Goal: Task Accomplishment & Management: Manage account settings

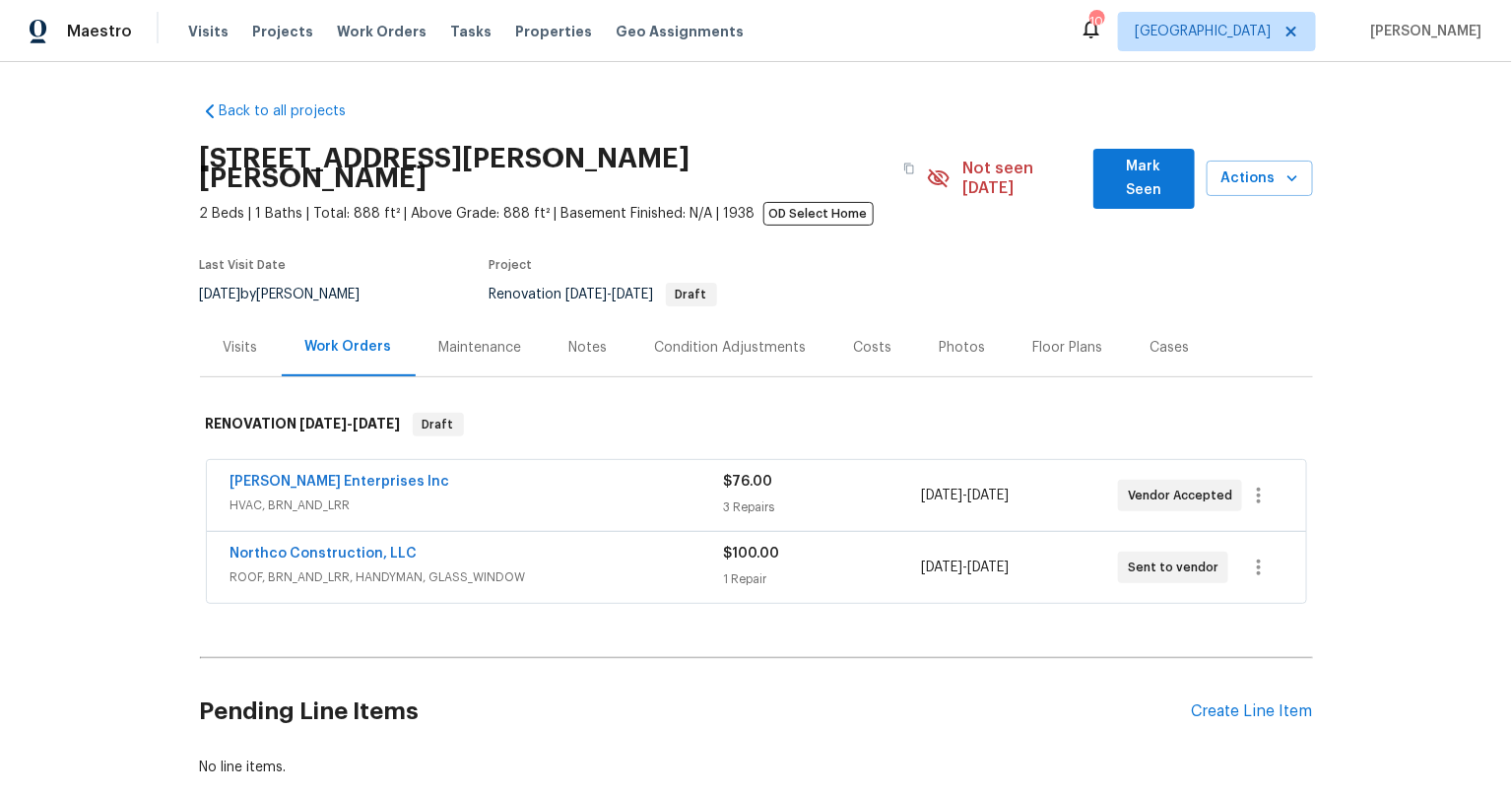
scroll to position [114, 0]
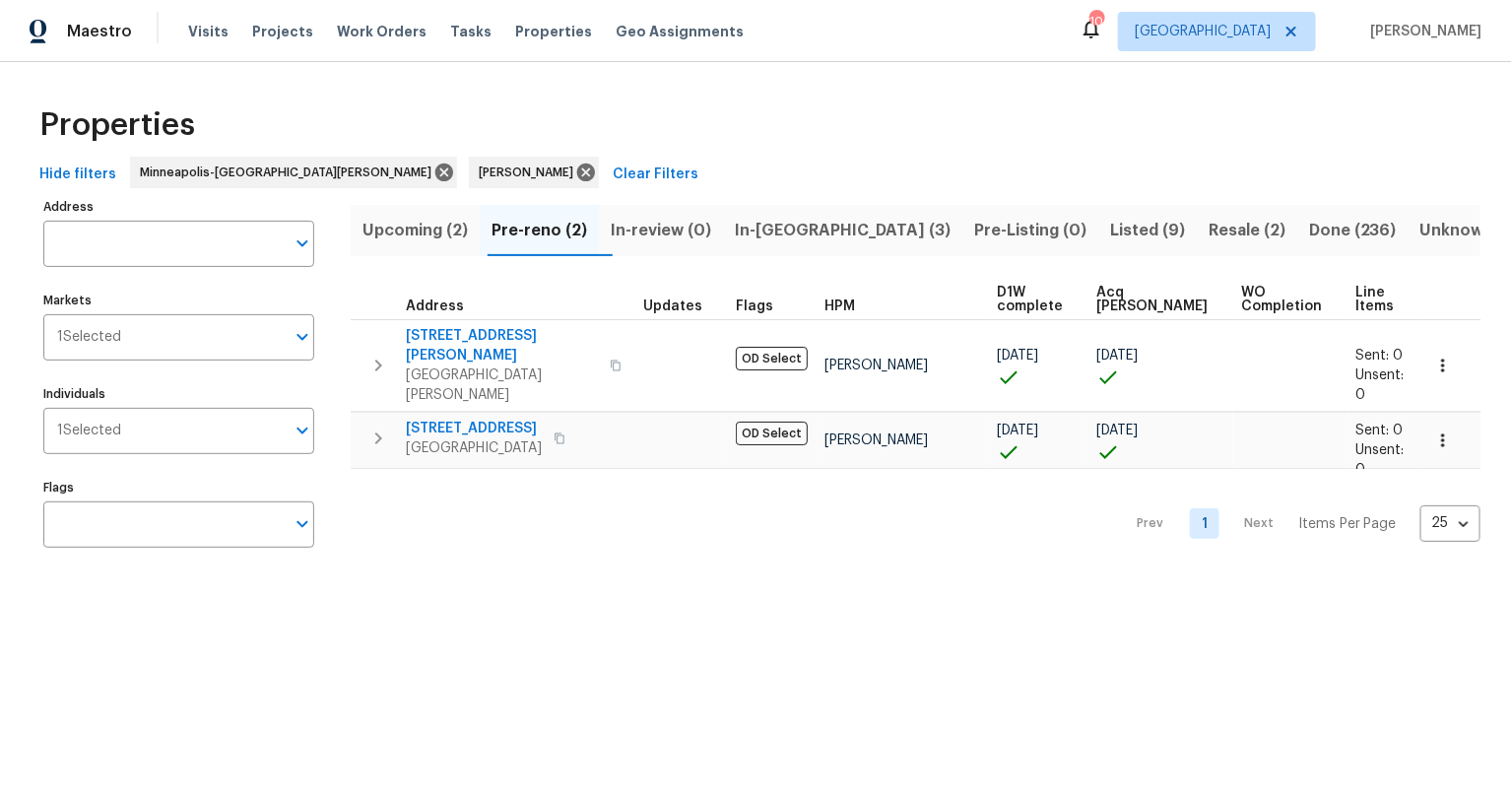
drag, startPoint x: 543, startPoint y: 571, endPoint x: 553, endPoint y: 568, distance: 10.4
click at [547, 569] on div "Properties Hide filters Minneapolis-St. Paul Jeff Lenz Clear Filters Address Ad…" at bounding box center [756, 330] width 1512 height 537
drag, startPoint x: 602, startPoint y: 510, endPoint x: 577, endPoint y: 433, distance: 81.0
click at [603, 509] on div "Prev 1 Next Items Per Page 25 25 ​" at bounding box center [916, 518] width 1130 height 99
click at [466, 419] on span "5312 Ojibway Ave N" at bounding box center [474, 429] width 136 height 20
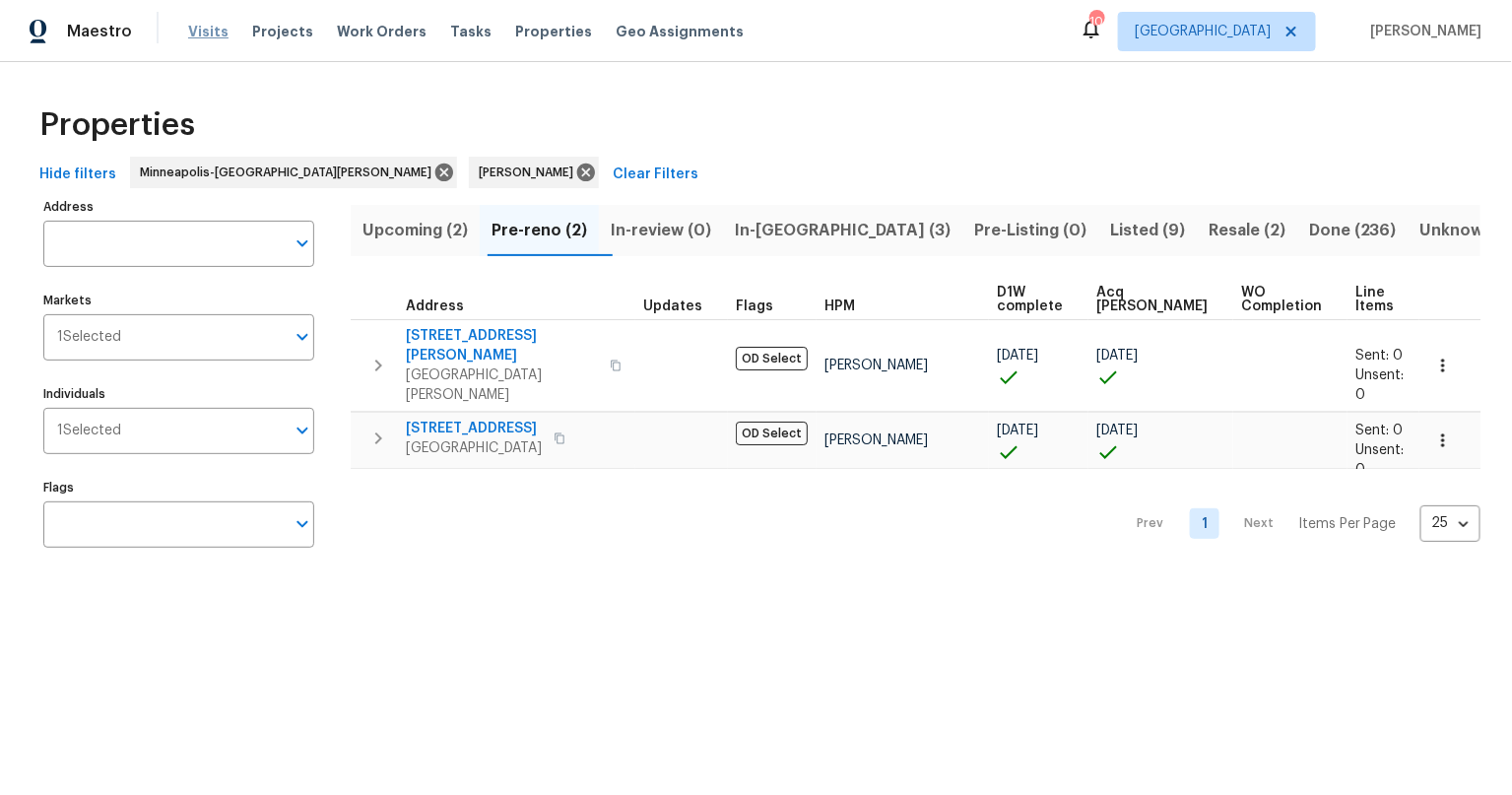
click at [192, 24] on span "Visits" at bounding box center [208, 32] width 40 height 20
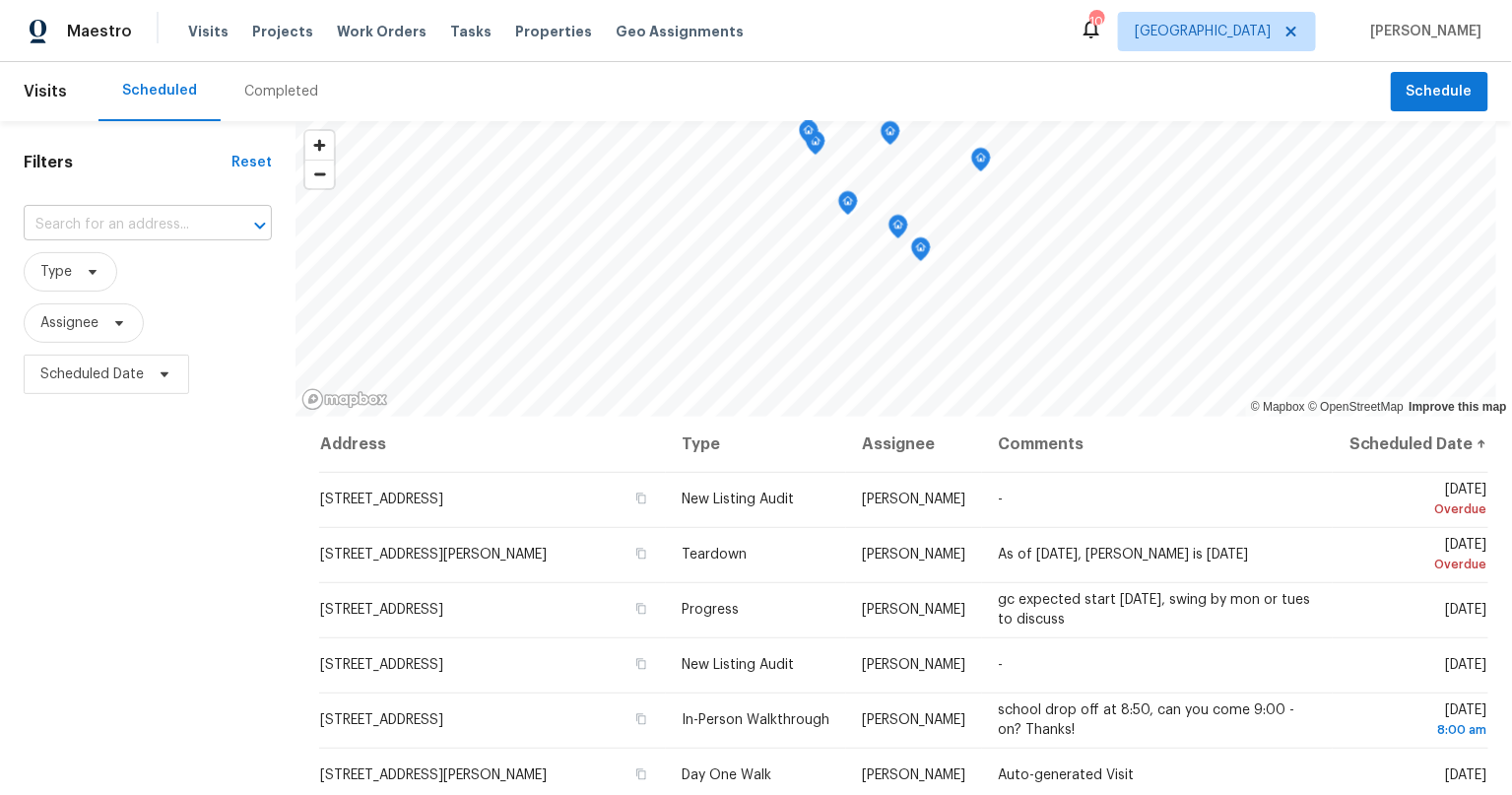
click at [77, 230] on input "text" at bounding box center [121, 224] width 193 height 31
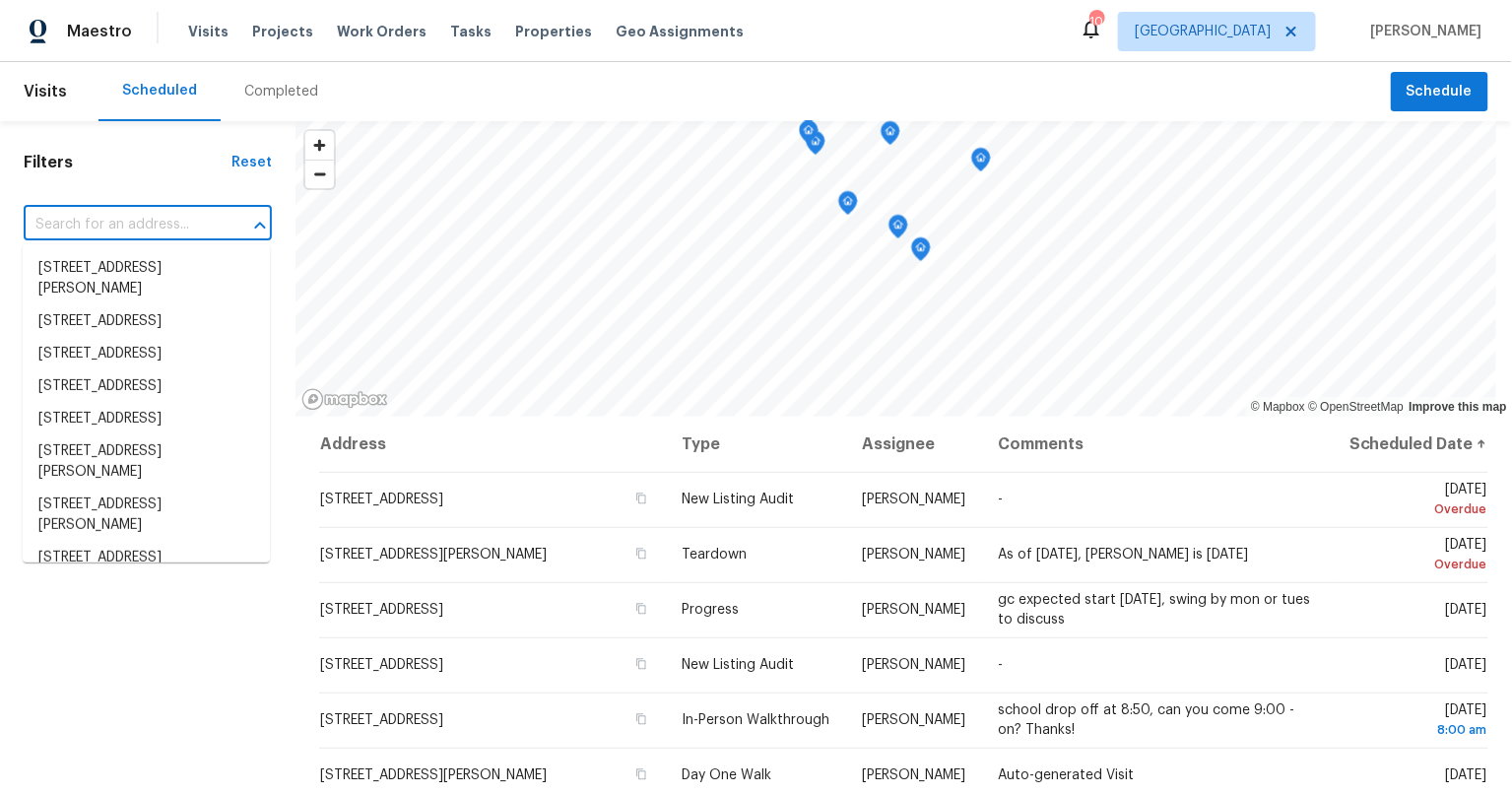
paste input "4660 Edwina Ln SW"
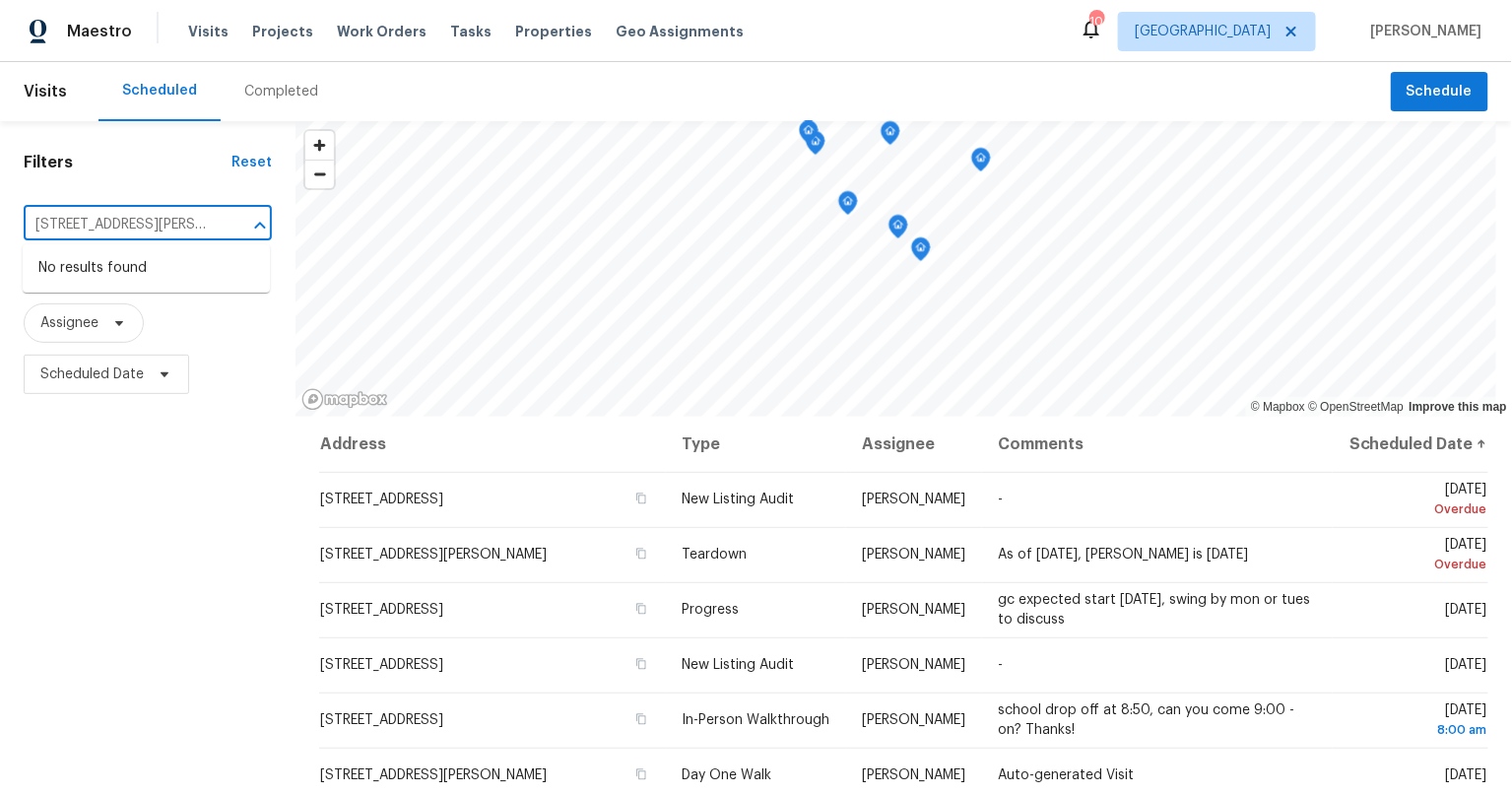
type input "4660 Edwina Ln SW"
click at [1271, 34] on span "[GEOGRAPHIC_DATA]" at bounding box center [1202, 32] width 136 height 20
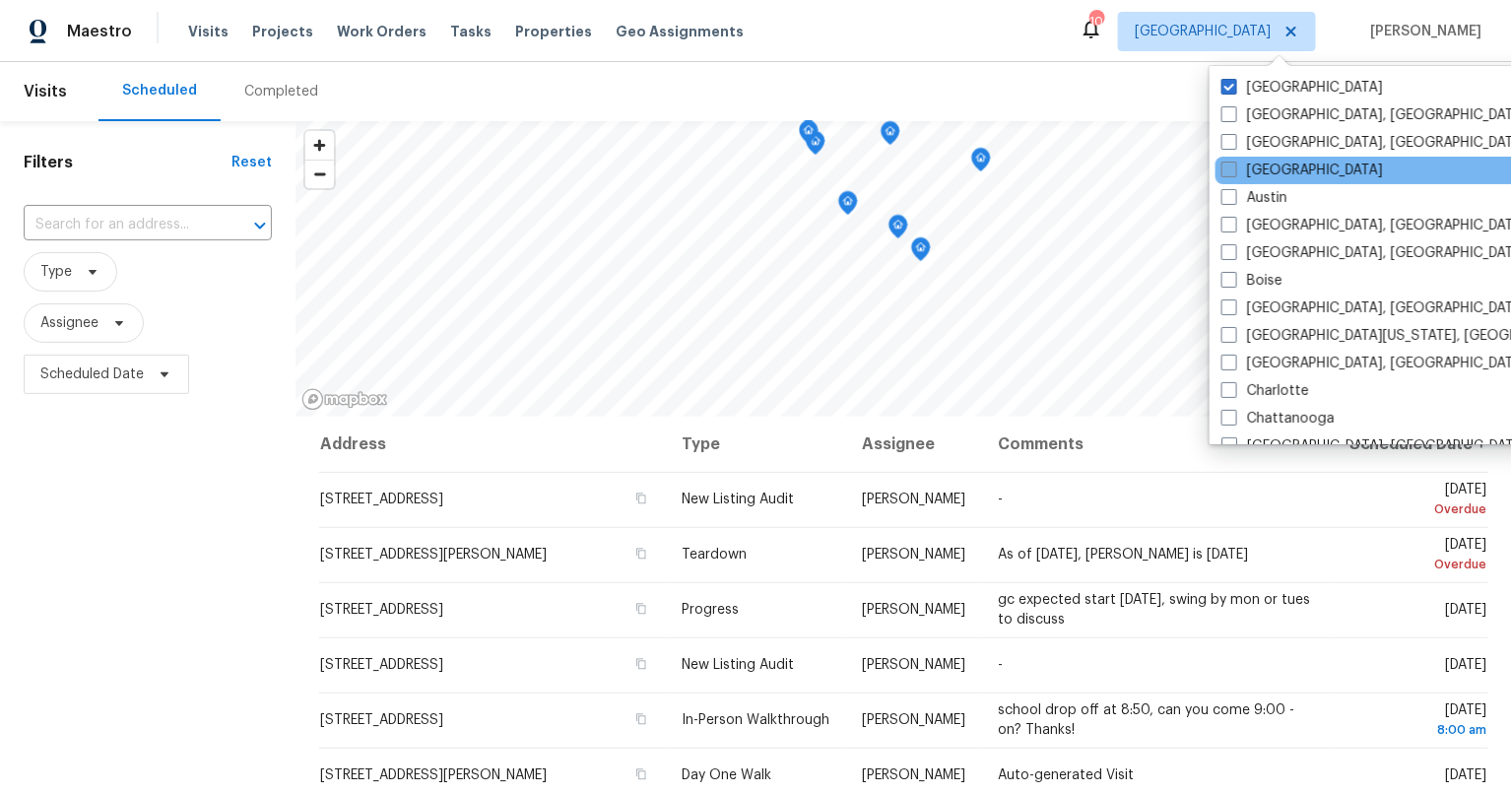
click at [1225, 173] on span at bounding box center [1229, 170] width 16 height 16
click at [1225, 173] on input "Atlanta" at bounding box center [1227, 167] width 13 height 13
checkbox input "true"
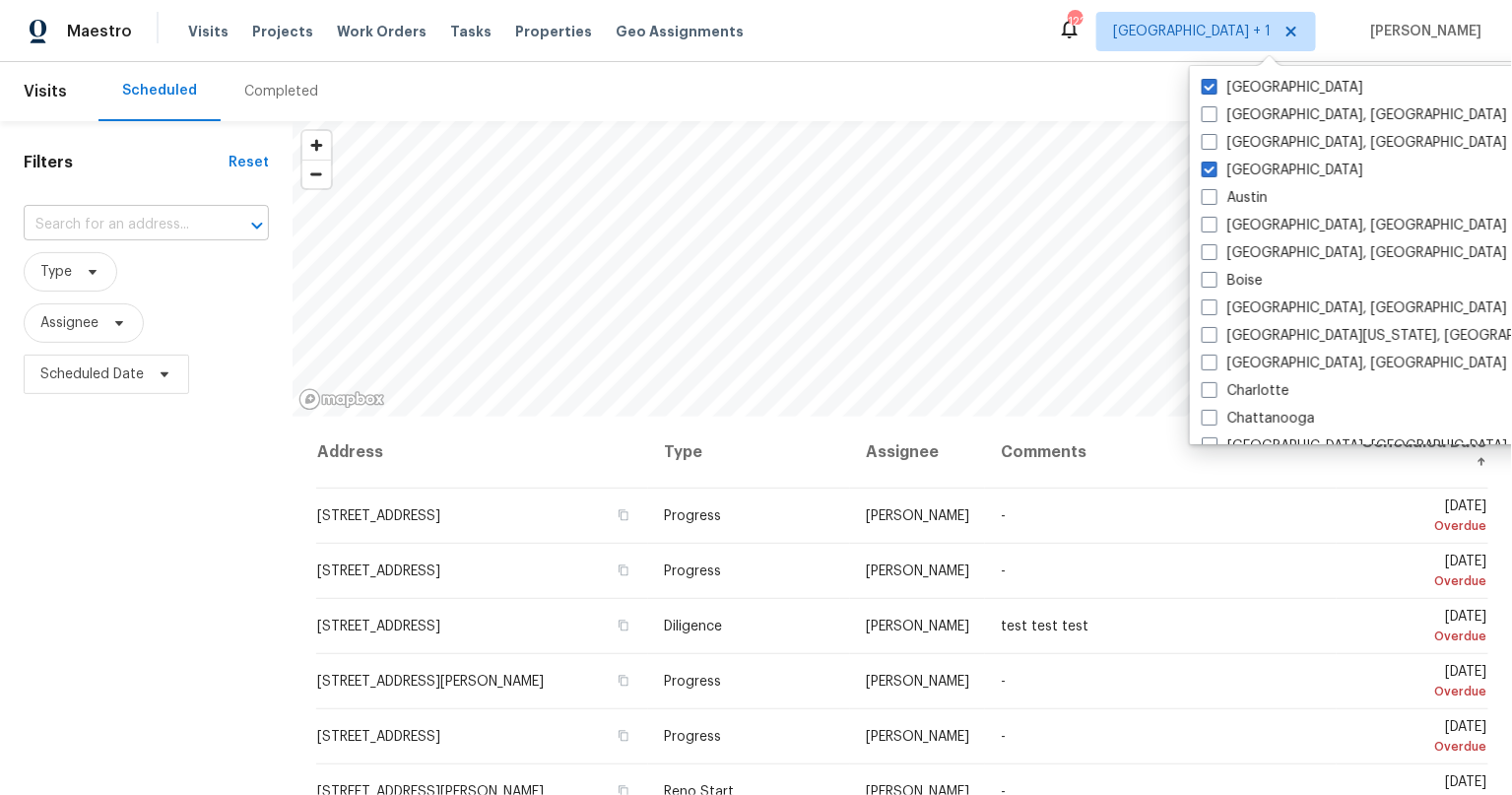
click at [112, 223] on input "text" at bounding box center [119, 224] width 190 height 31
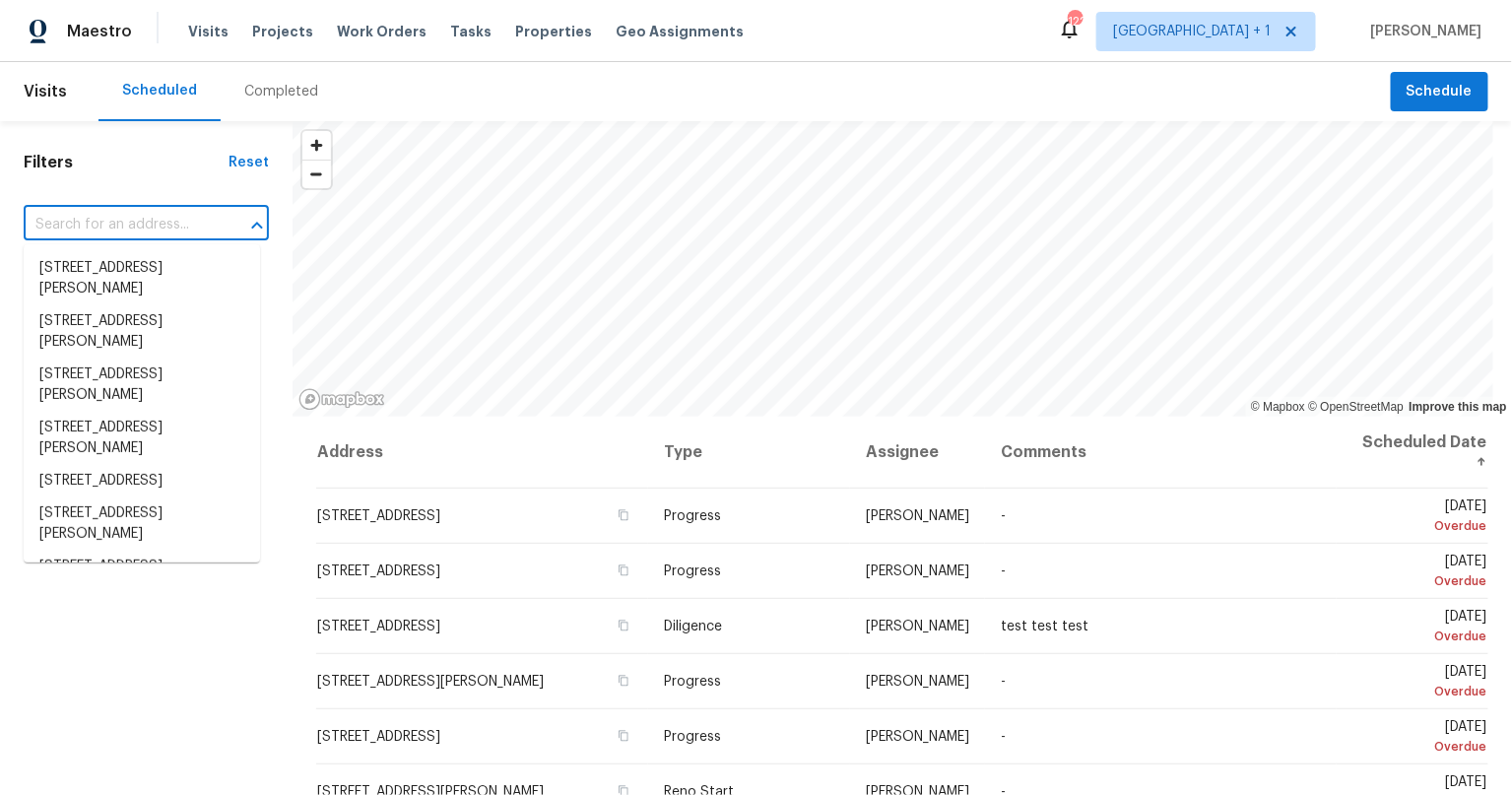
paste input "4660 Edwina Ln SW"
type input "4660 Edwina Ln SW"
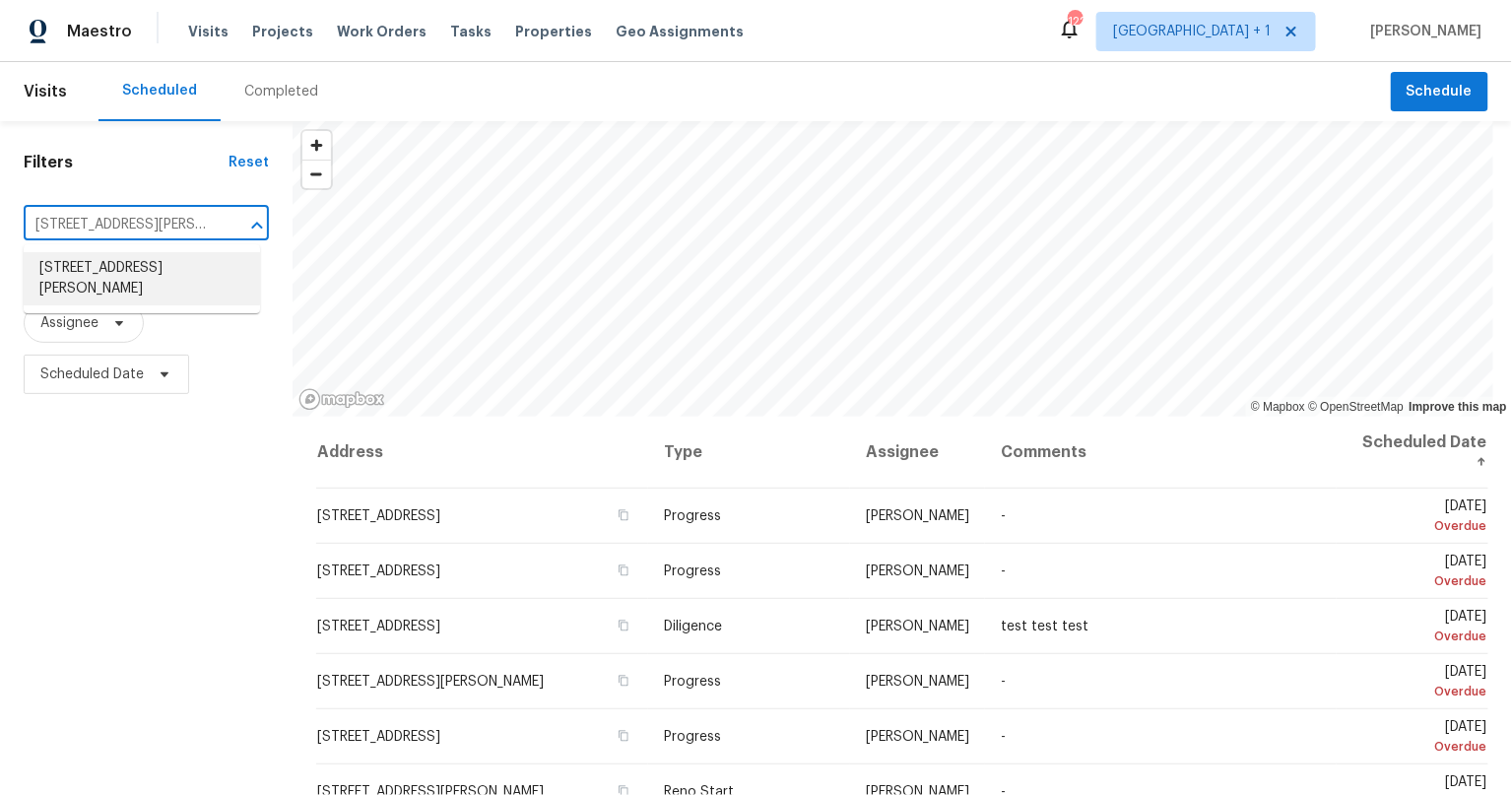
click at [93, 270] on li "4660 Edwina Ln SW, Atlanta, GA 30331" at bounding box center [142, 278] width 236 height 53
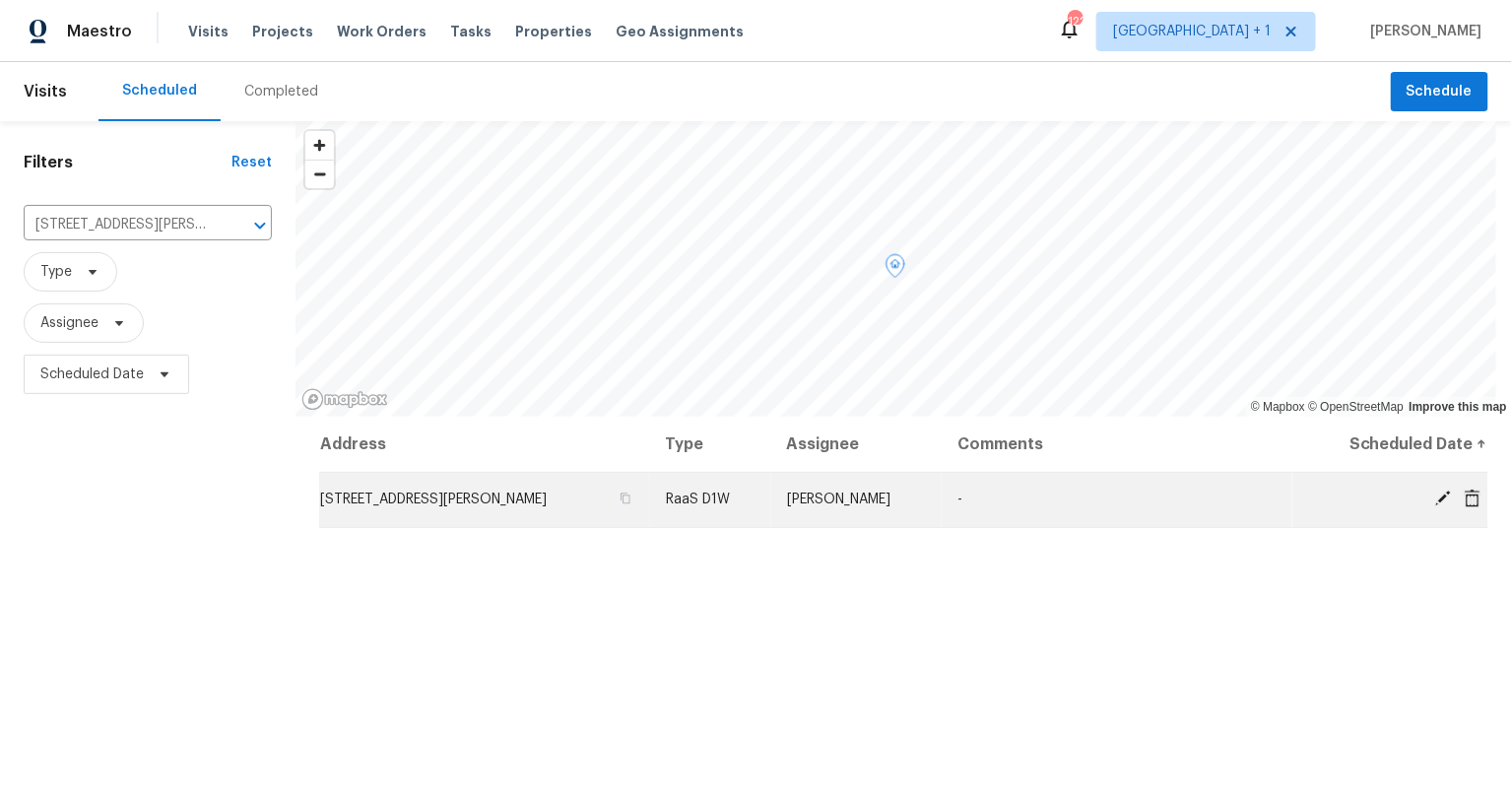
click at [1463, 503] on icon at bounding box center [1472, 499] width 18 height 18
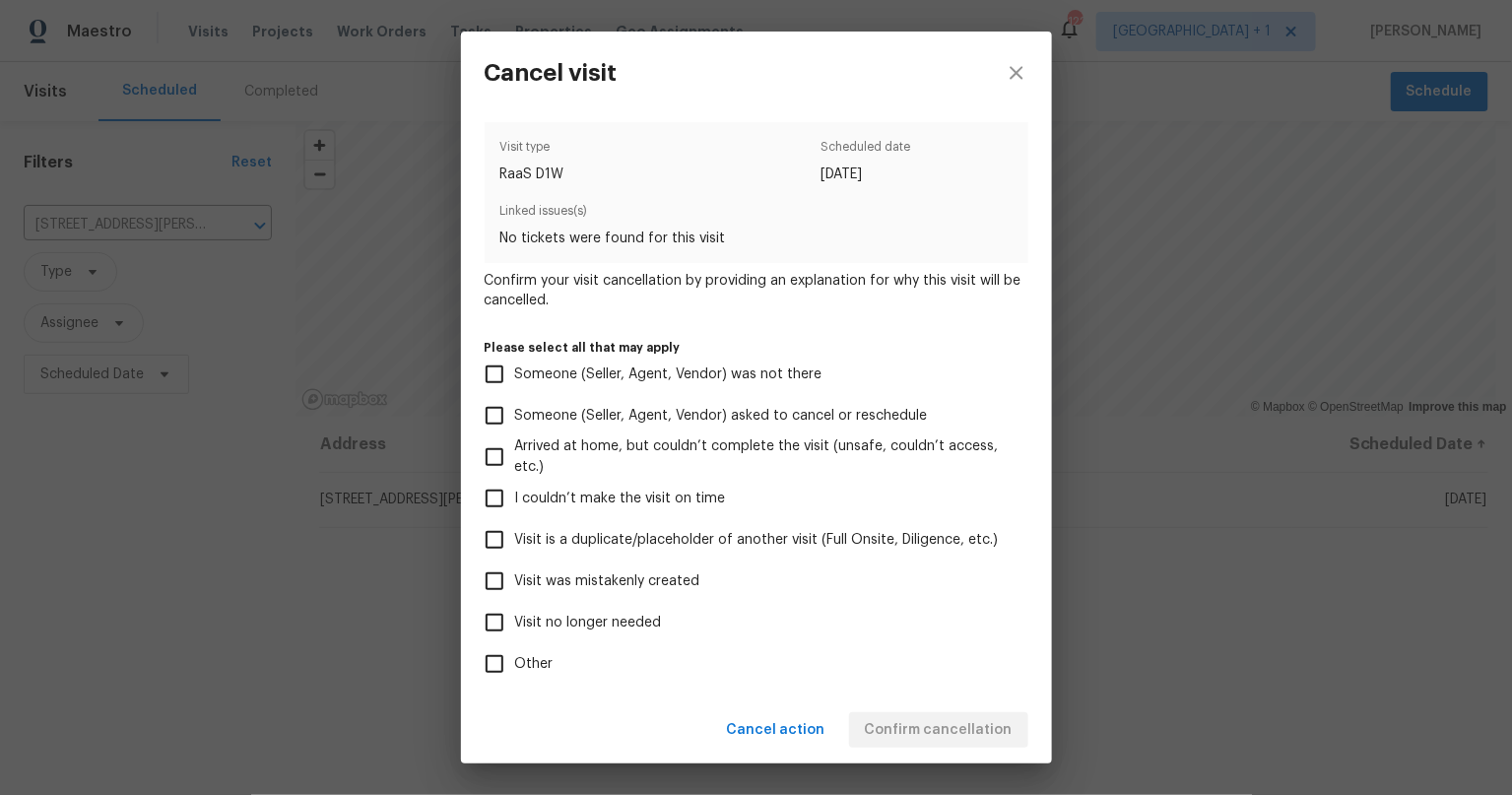
click at [496, 581] on input "Visit was mistakenly created" at bounding box center [494, 581] width 41 height 41
checkbox input "true"
click at [951, 733] on span "Confirm cancellation" at bounding box center [939, 730] width 148 height 25
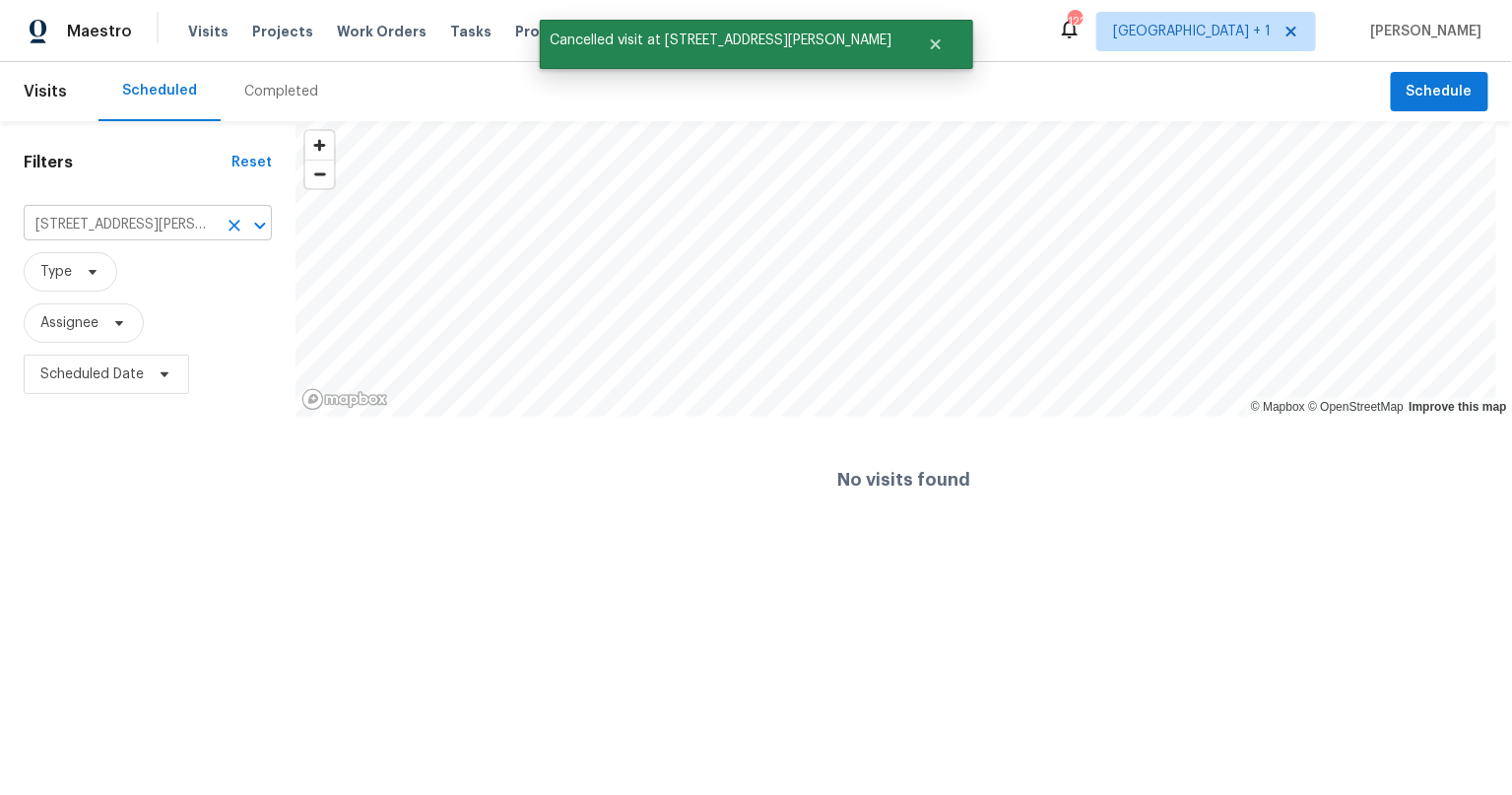
click at [118, 224] on input "4660 Edwina Ln SW, Atlanta, GA 30331" at bounding box center [121, 224] width 193 height 31
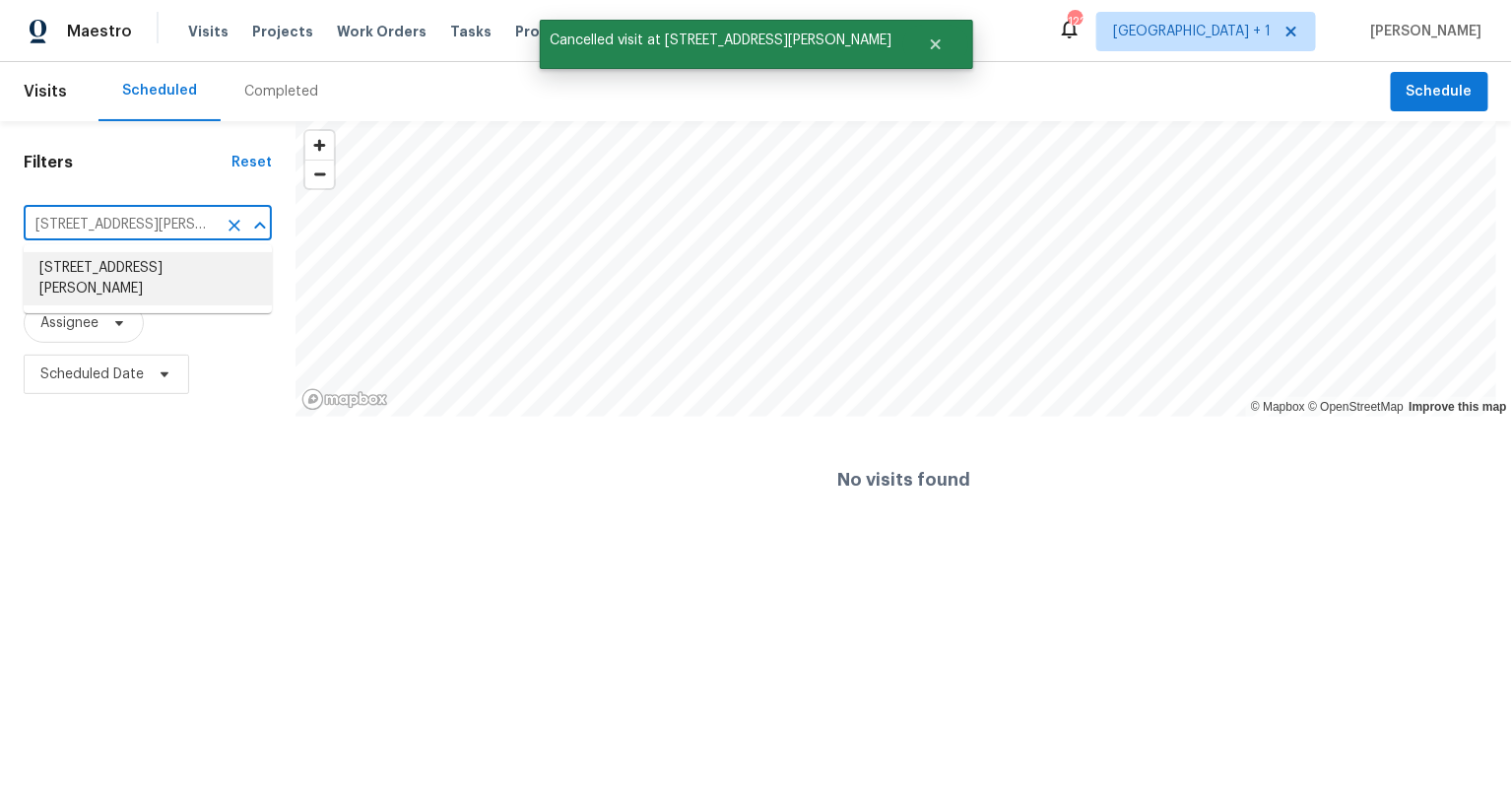
click at [115, 257] on li "4660 Edwina Ln SW, Atlanta, GA 30331" at bounding box center [148, 278] width 248 height 53
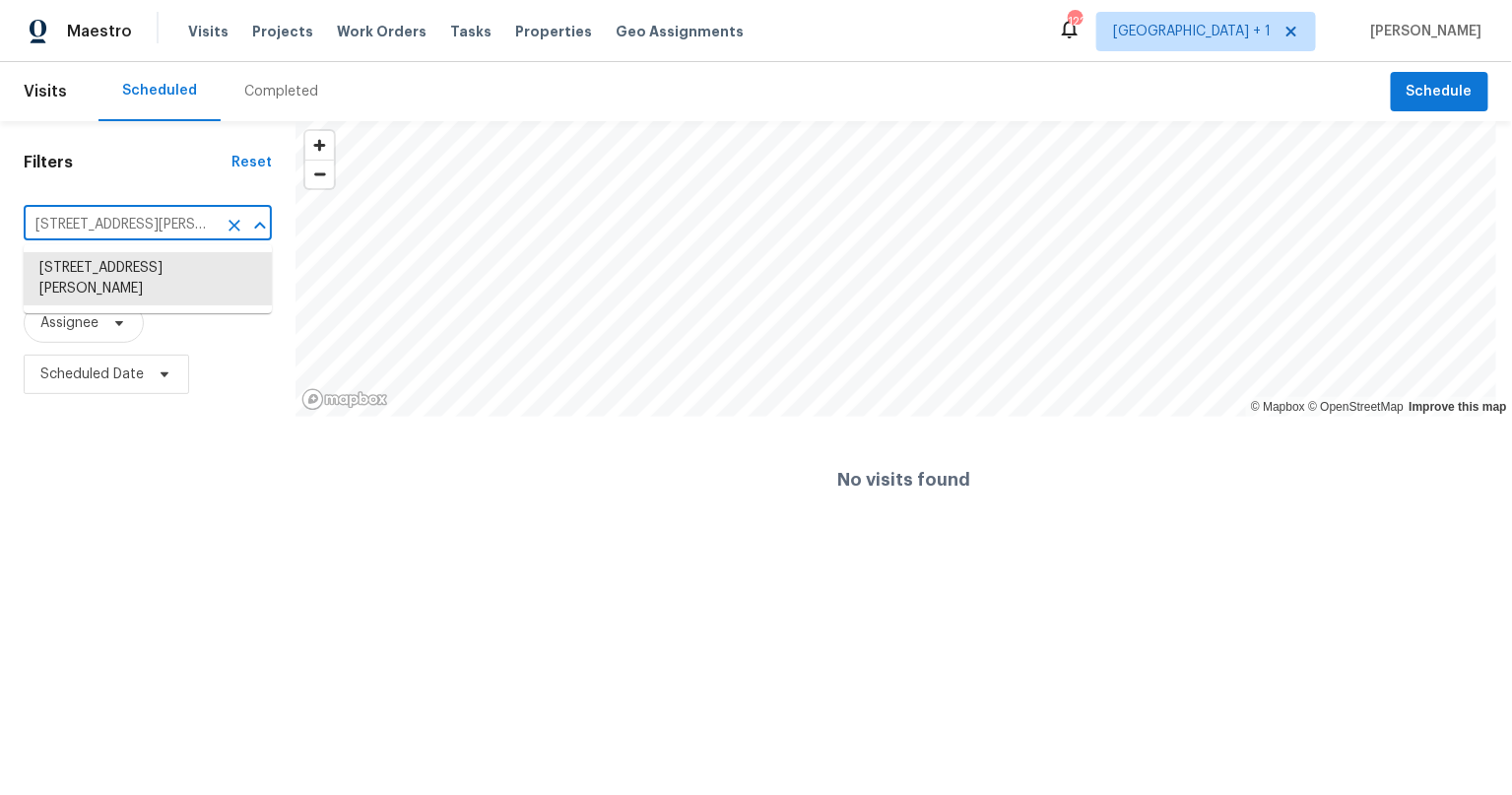
click at [100, 220] on input "4660 Edwina Ln SW, Atlanta, GA 30331" at bounding box center [121, 224] width 193 height 31
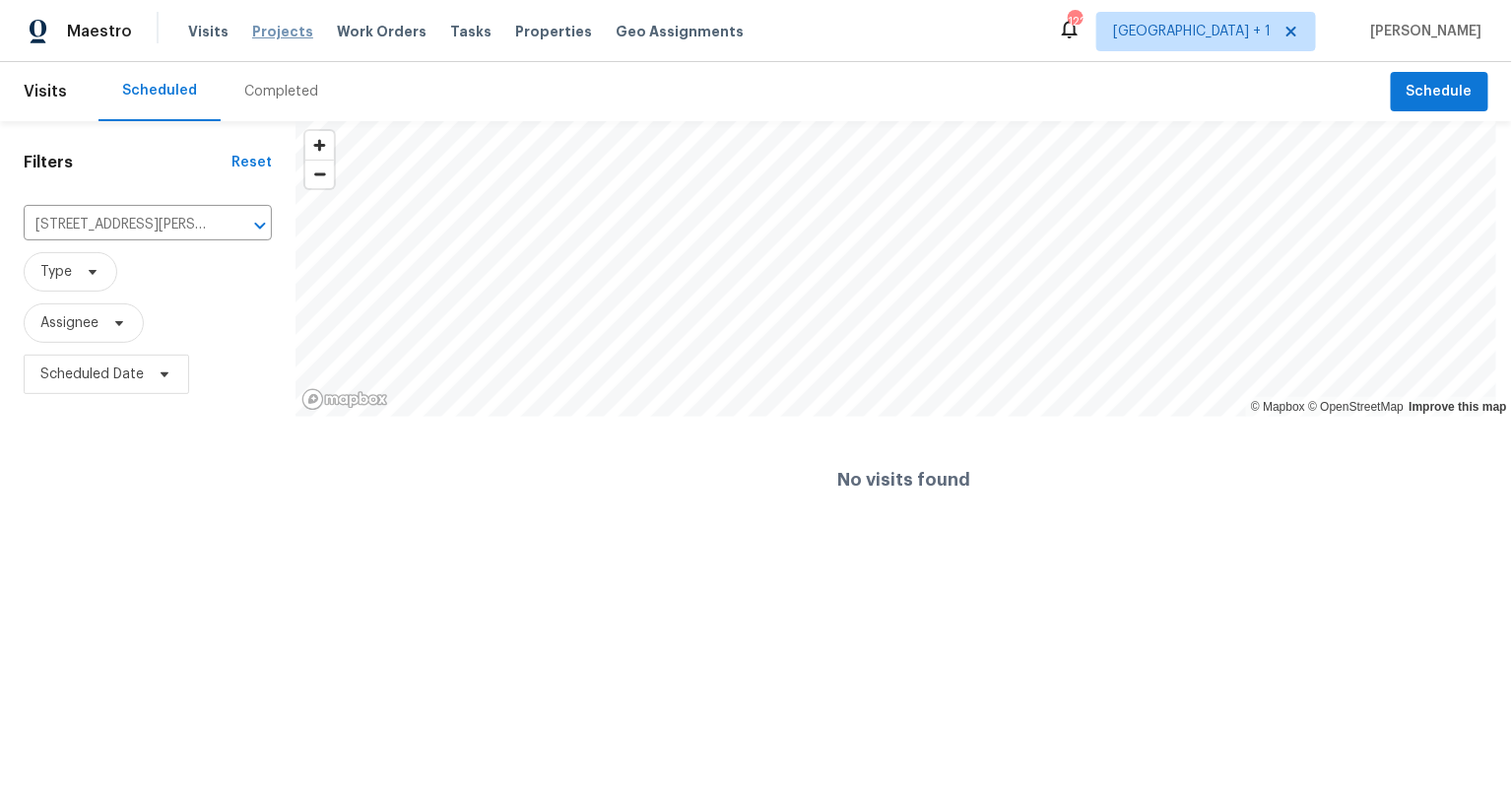
click at [268, 29] on span "Projects" at bounding box center [282, 32] width 61 height 20
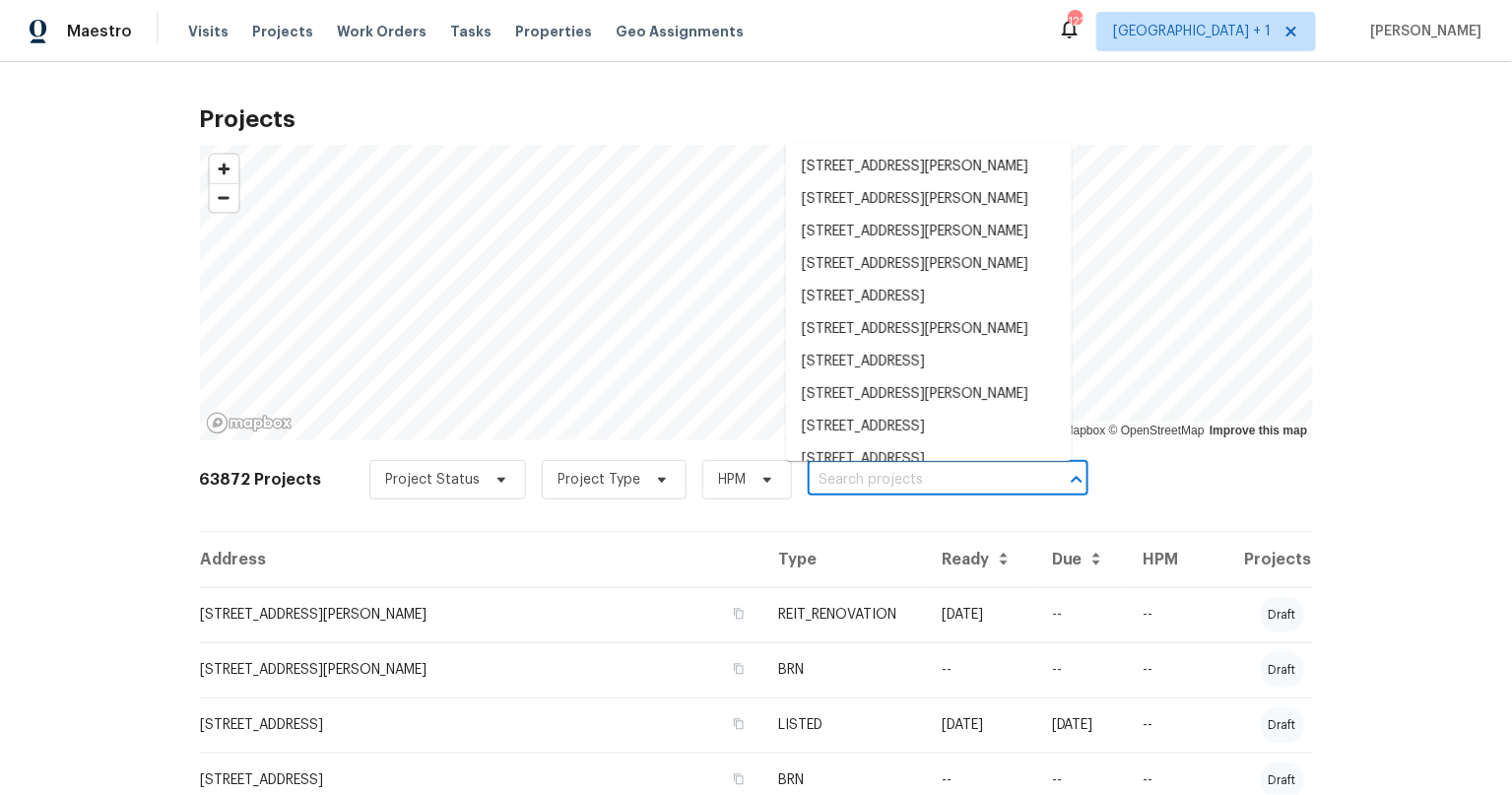
click at [829, 474] on input "text" at bounding box center [921, 480] width 225 height 31
paste input "4660 Edwina Ln SW"
type input "4660 Edwina Ln SW"
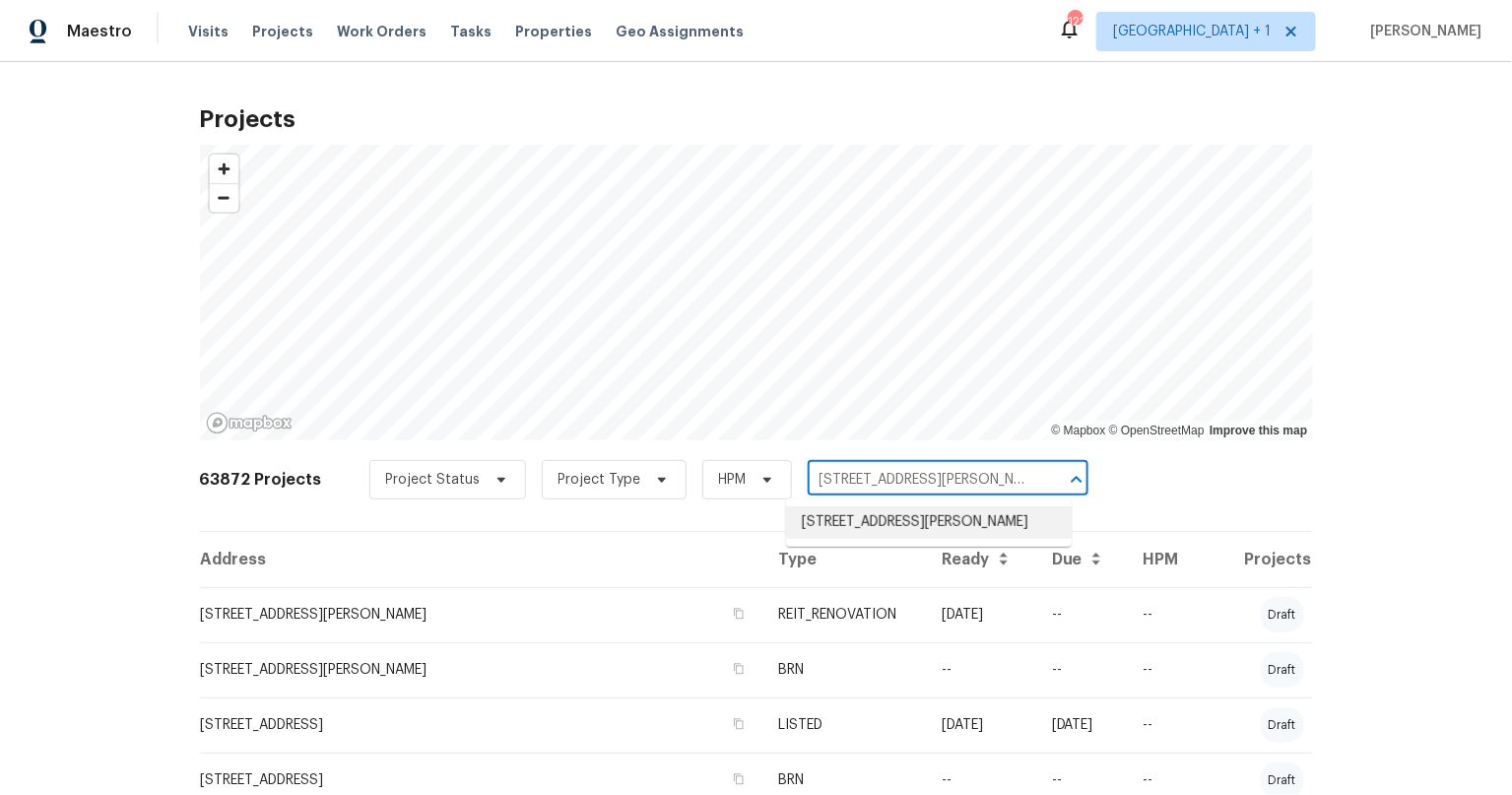
click at [916, 521] on li "4660 Edwina Ln SW, Atlanta, GA 30331" at bounding box center [929, 523] width 285 height 33
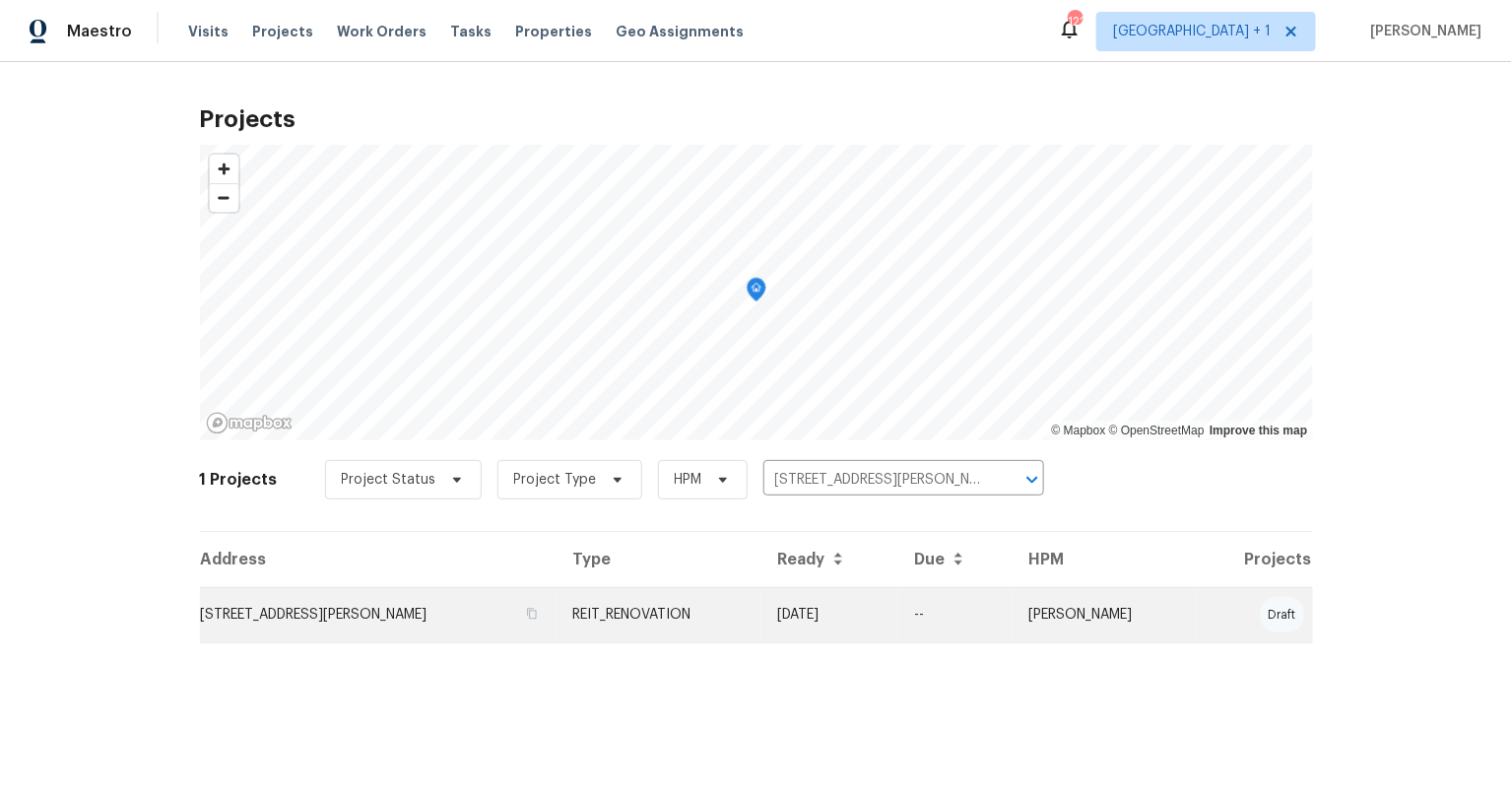
click at [228, 605] on td "4660 Edwina Ln SW, Atlanta, GA 30331" at bounding box center [378, 613] width 357 height 55
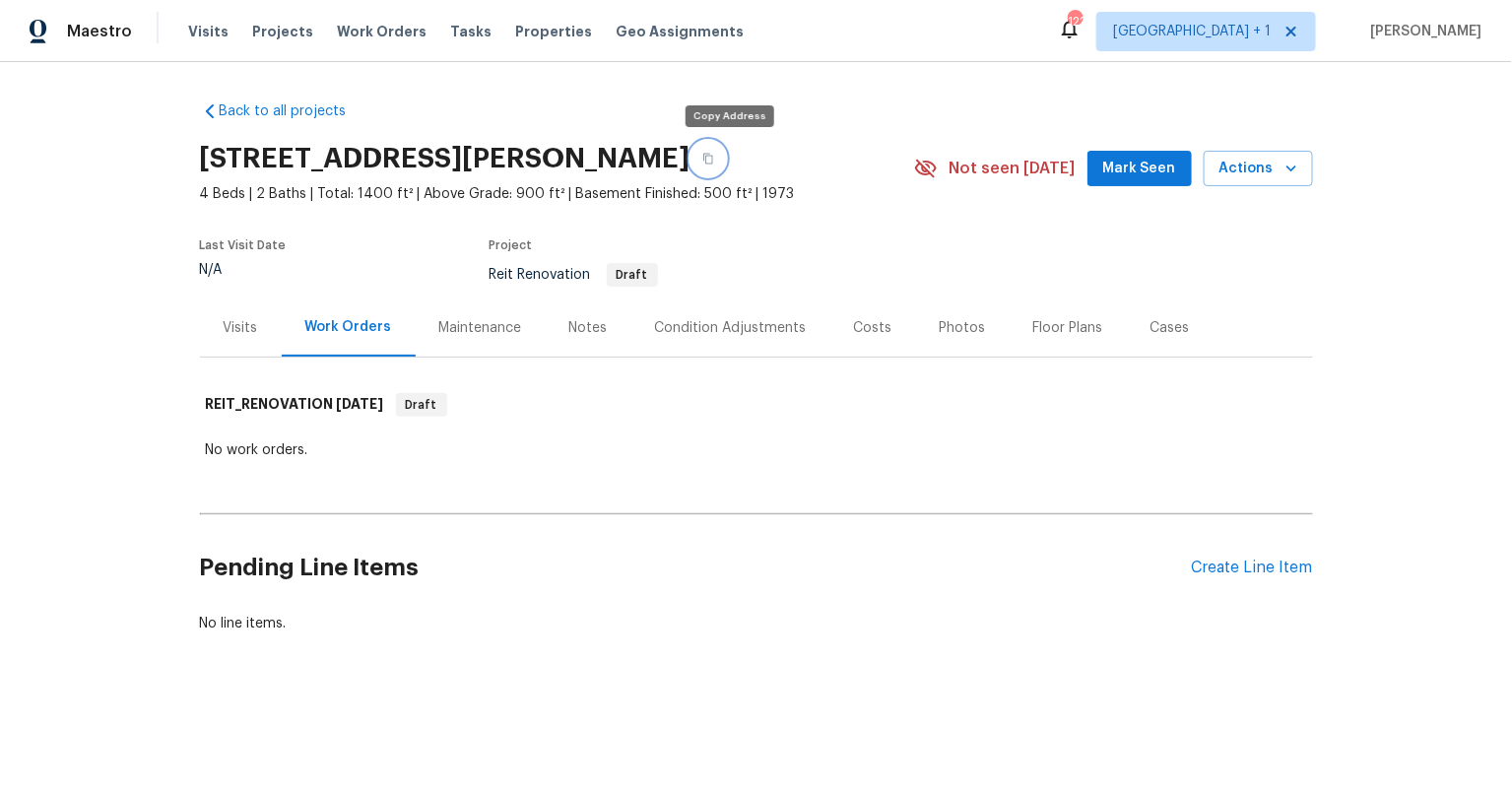
click at [714, 154] on icon "button" at bounding box center [708, 159] width 12 height 12
click at [220, 338] on div "Visits" at bounding box center [240, 327] width 82 height 58
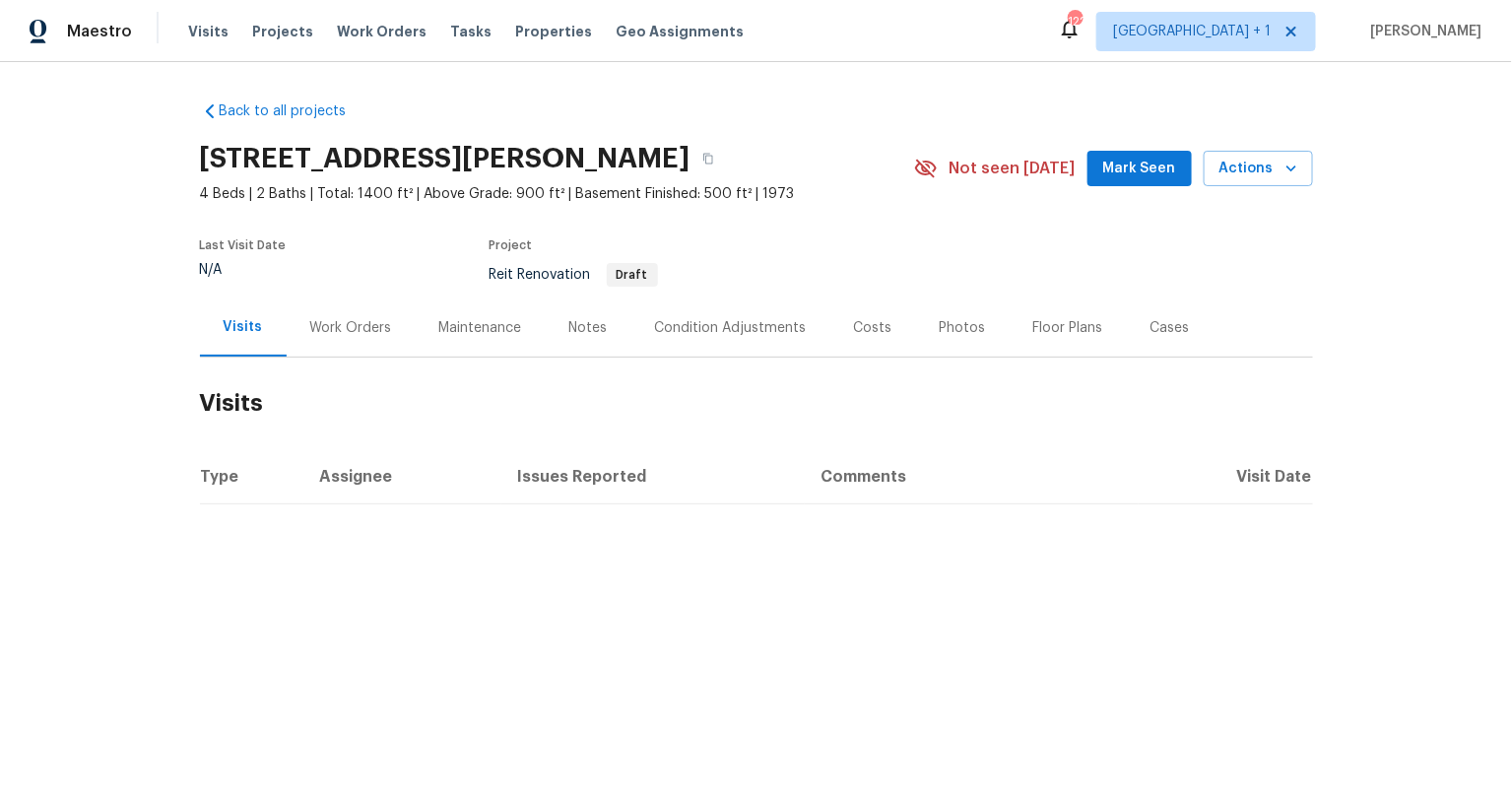
click at [341, 322] on div "Work Orders" at bounding box center [351, 328] width 82 height 20
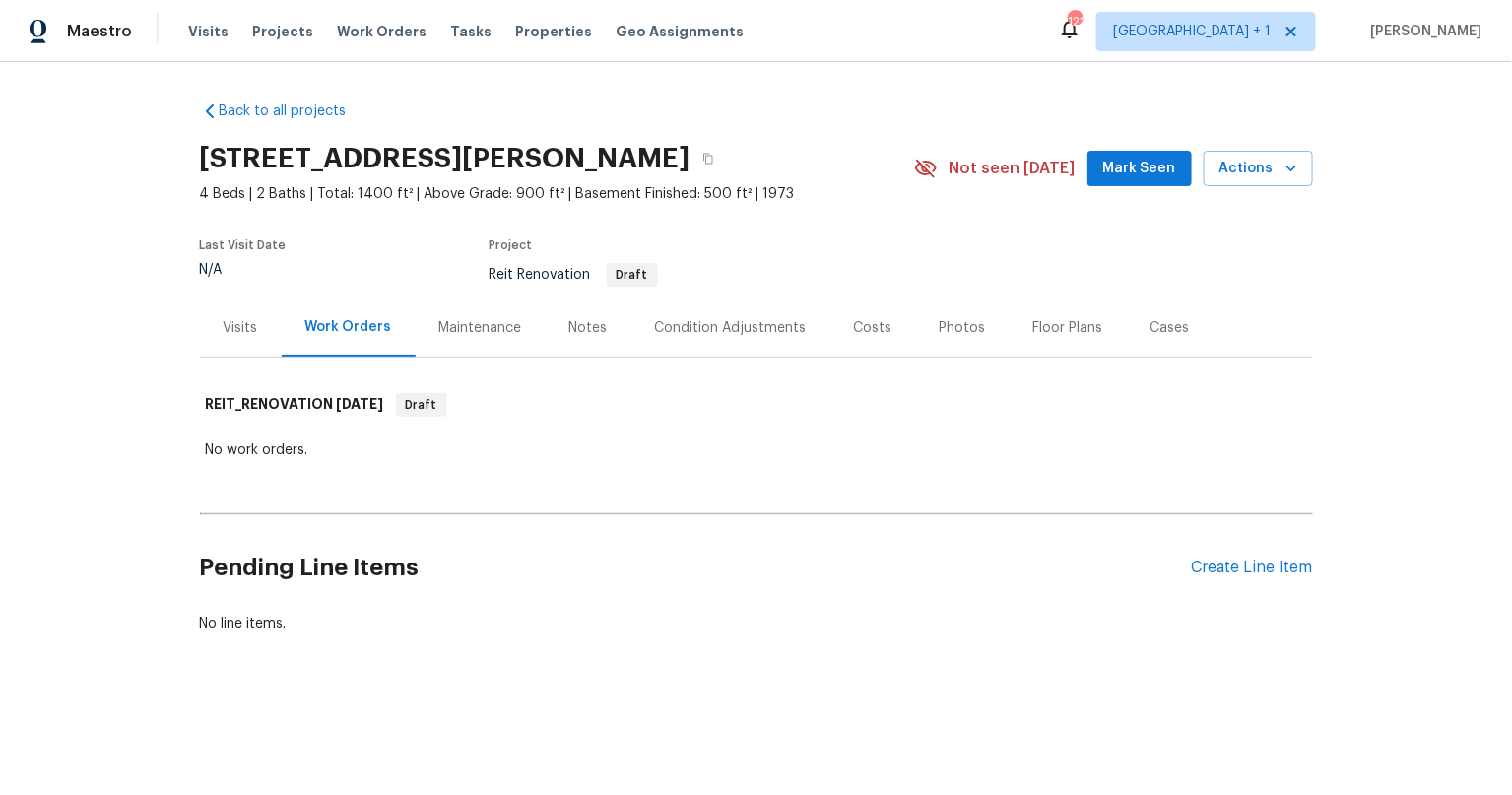
click at [611, 322] on div "Notes" at bounding box center [588, 327] width 86 height 58
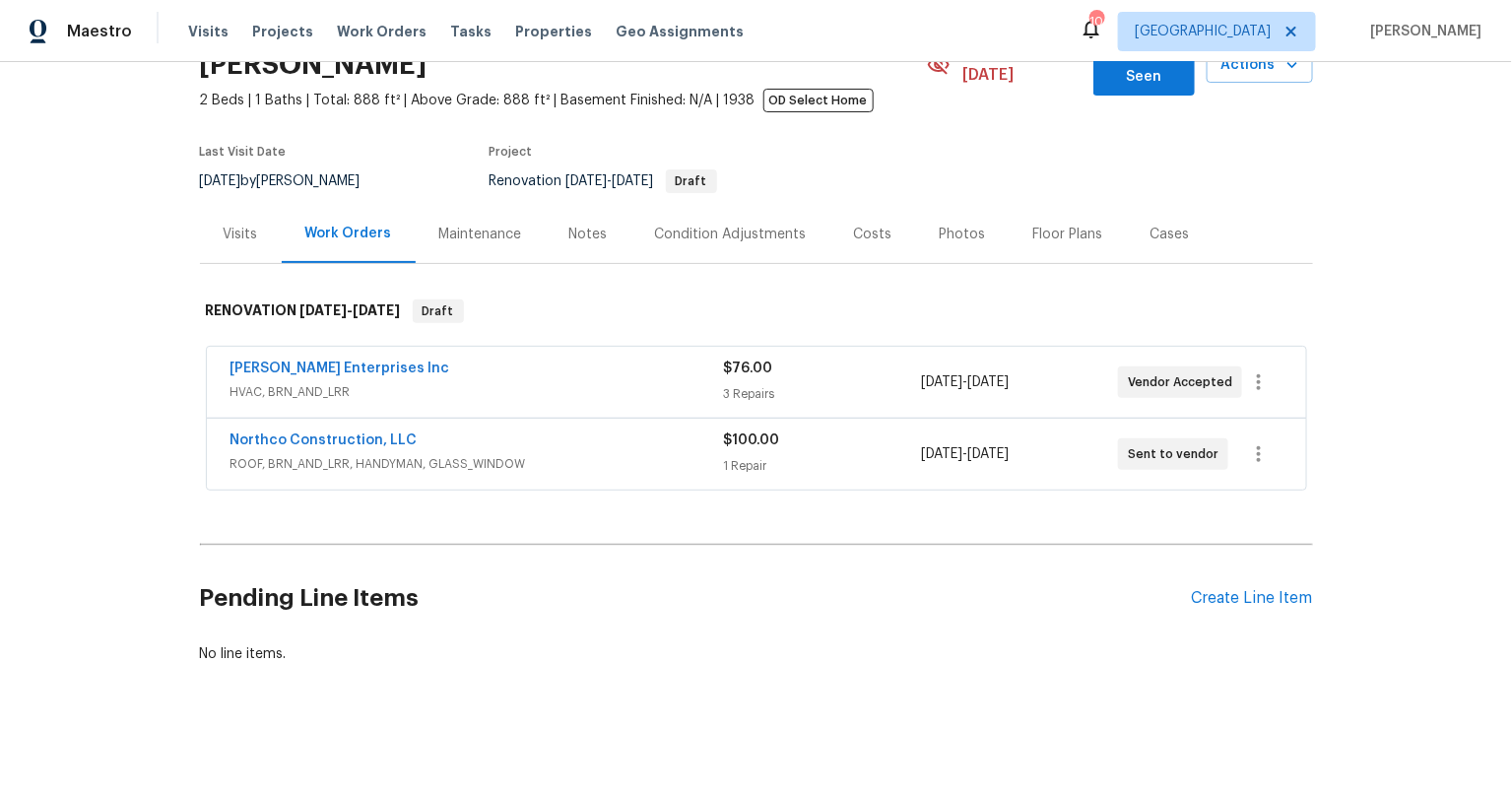
click at [110, 529] on div "Back to all projects [STREET_ADDRESS][PERSON_NAME][PERSON_NAME] 2 Beds | 1 Bath…" at bounding box center [756, 428] width 1512 height 733
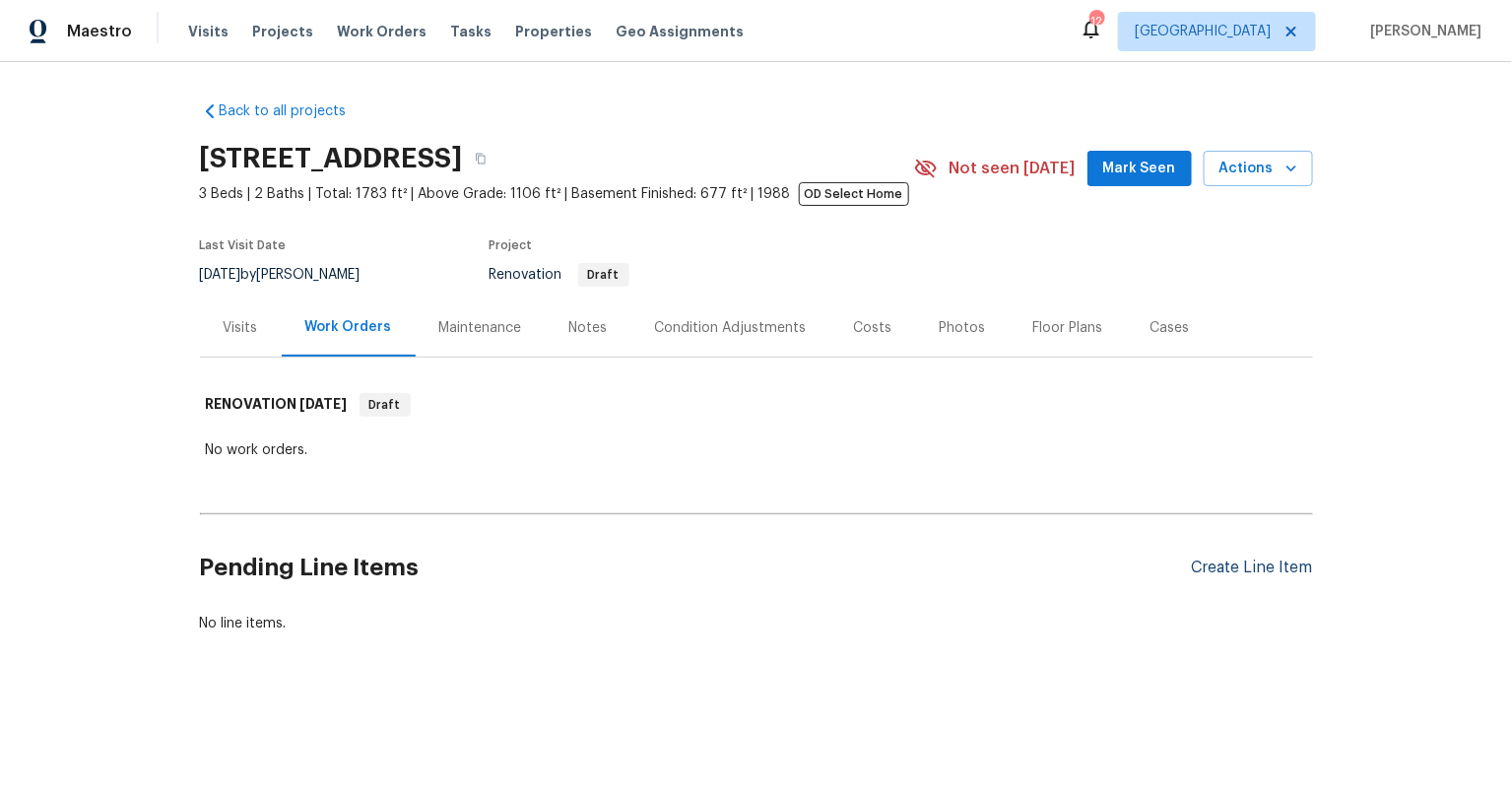
click at [1246, 570] on div "Create Line Item" at bounding box center [1252, 568] width 121 height 19
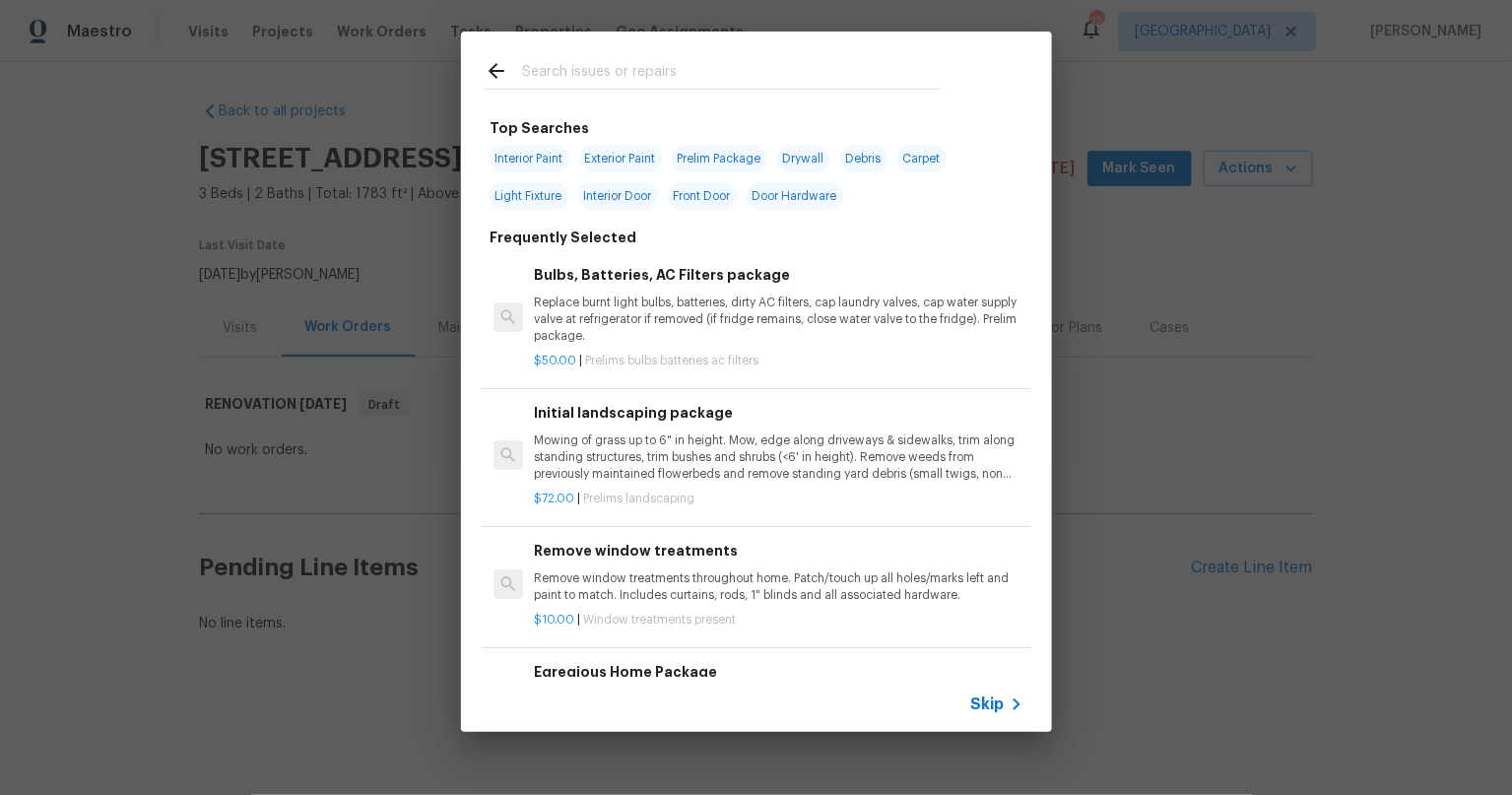
click at [485, 70] on icon at bounding box center [497, 71] width 24 height 24
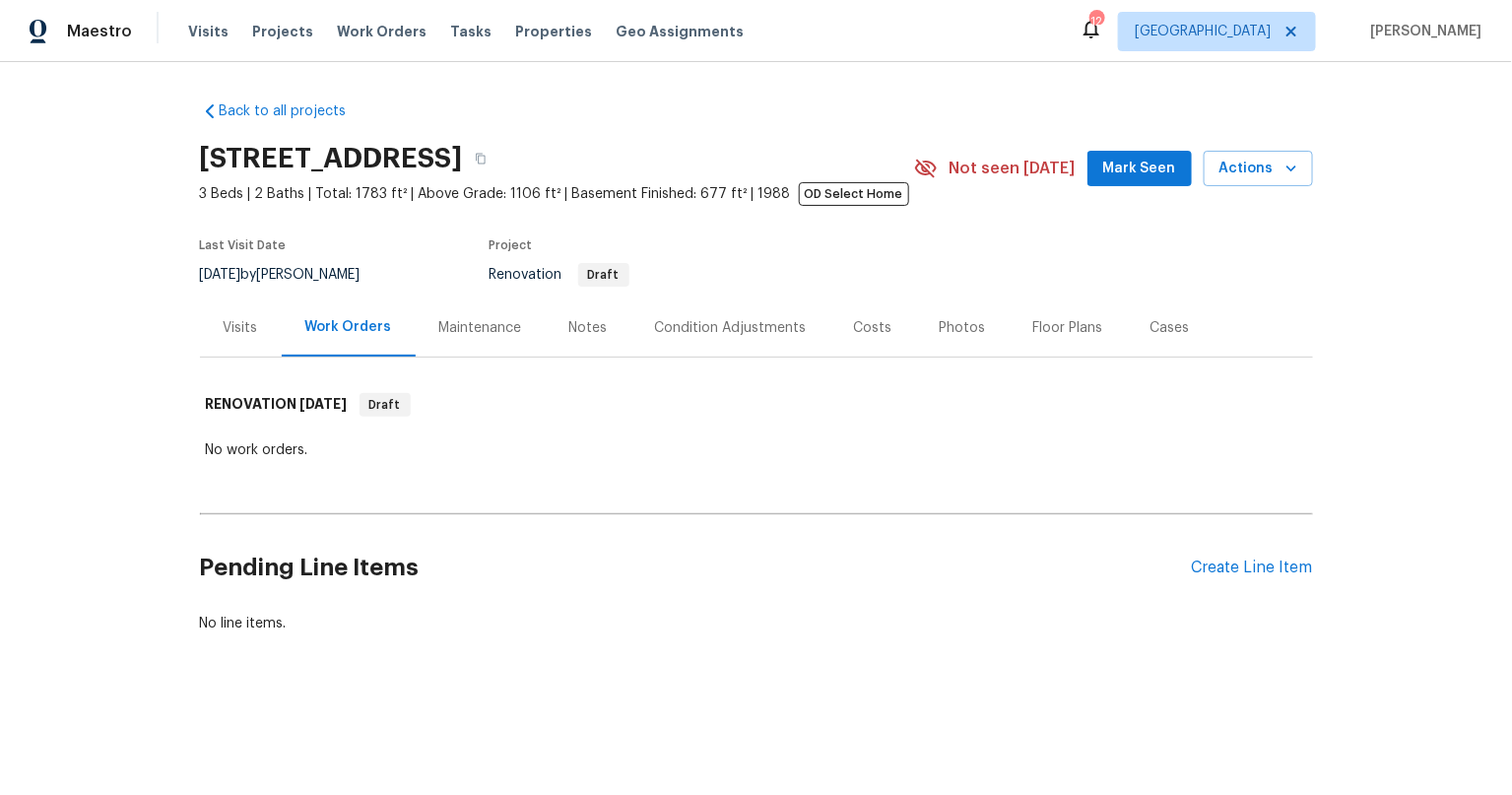
click at [164, 446] on div "Back to all projects 5312 Ojibway Ave N, Oak Park Heights, MN 55082 3 Beds | 2 …" at bounding box center [756, 414] width 1512 height 705
click at [1273, 560] on div "Create Line Item" at bounding box center [1252, 568] width 121 height 19
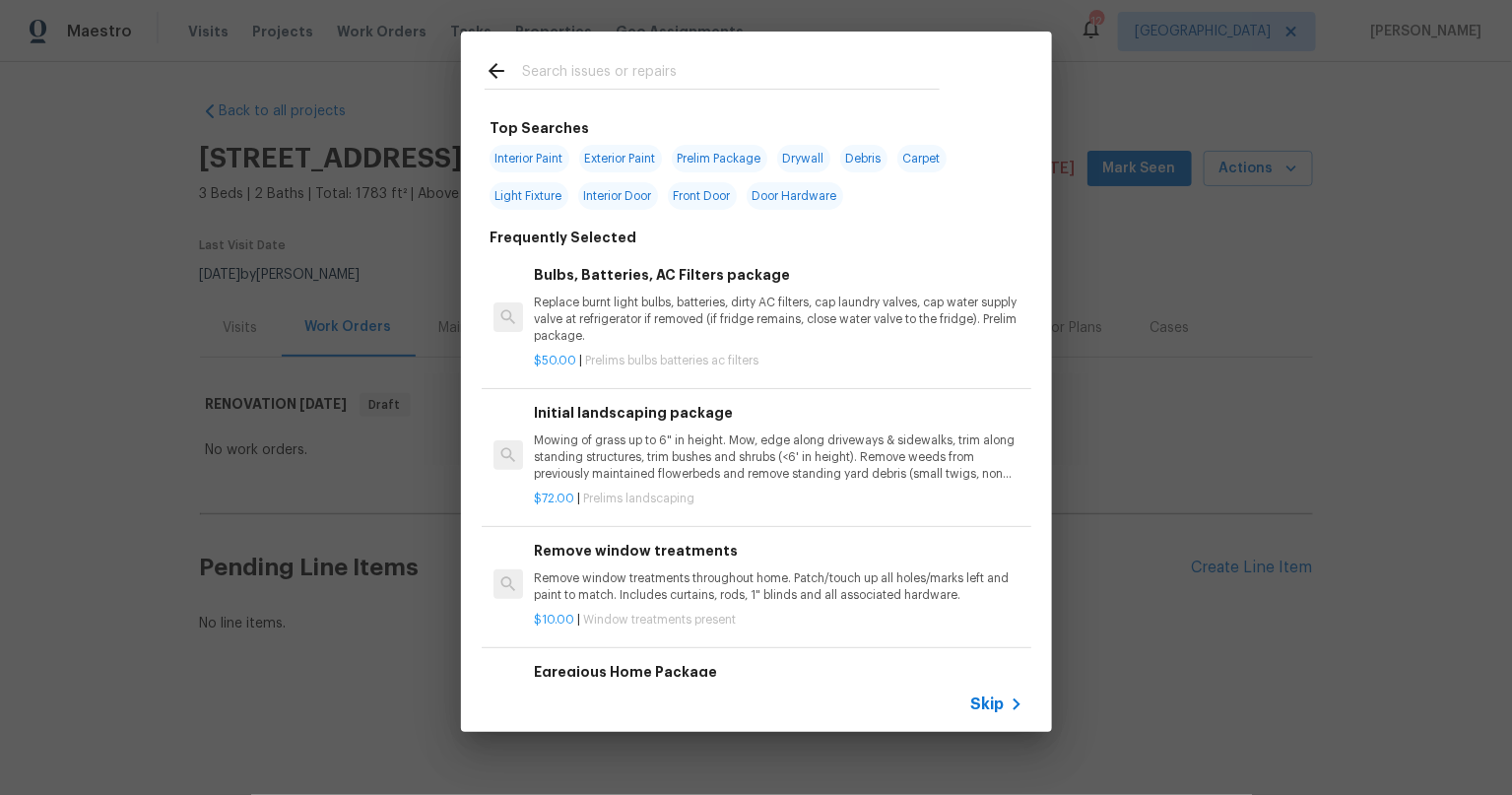
click at [627, 53] on div at bounding box center [712, 71] width 503 height 78
click at [612, 84] on input "text" at bounding box center [730, 74] width 418 height 30
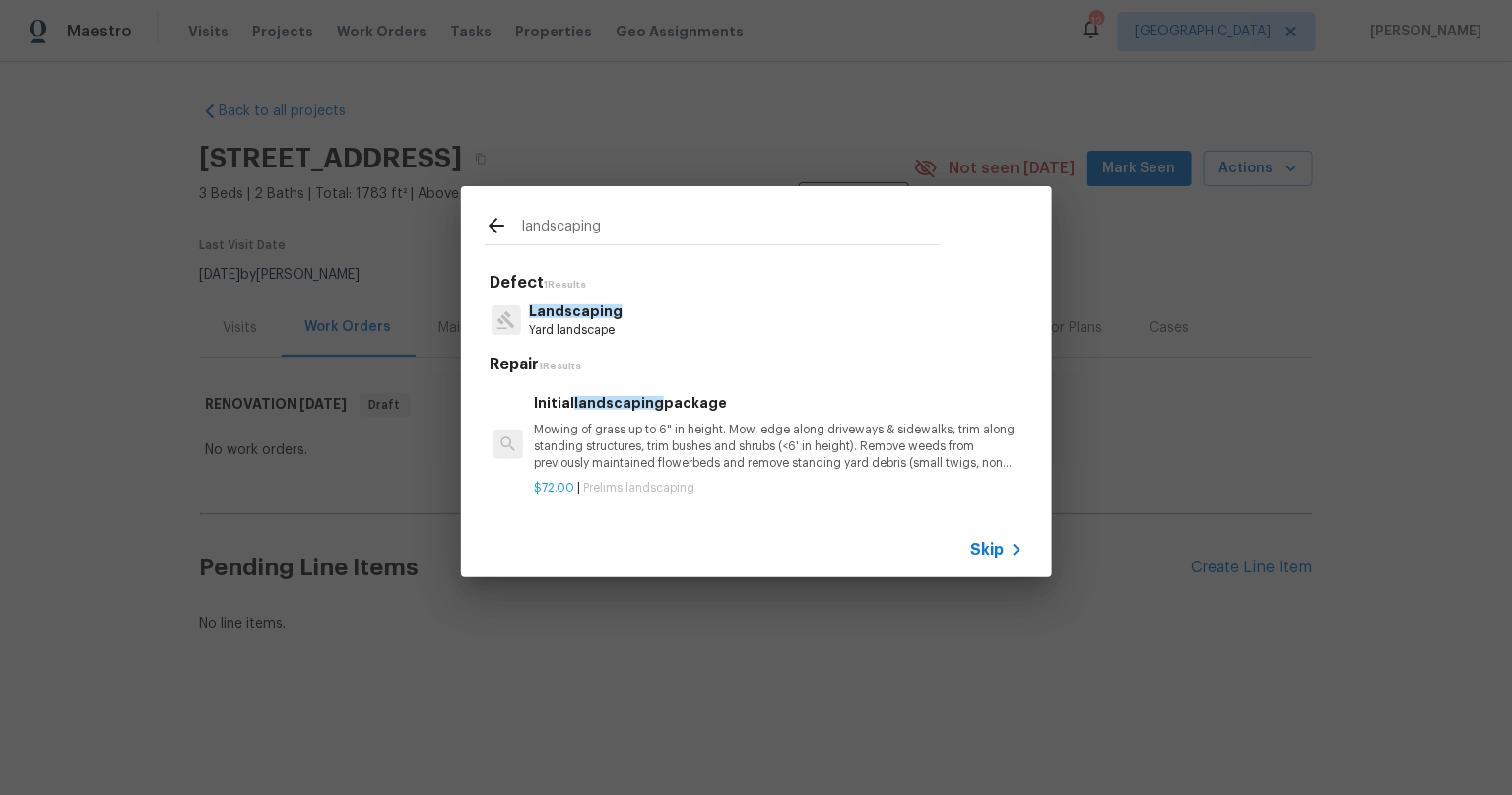
type input "landscaping"
click at [728, 437] on p "Mowing of grass up to 6" in height. Mow, edge along driveways & sidewalks, trim…" at bounding box center [778, 447] width 489 height 50
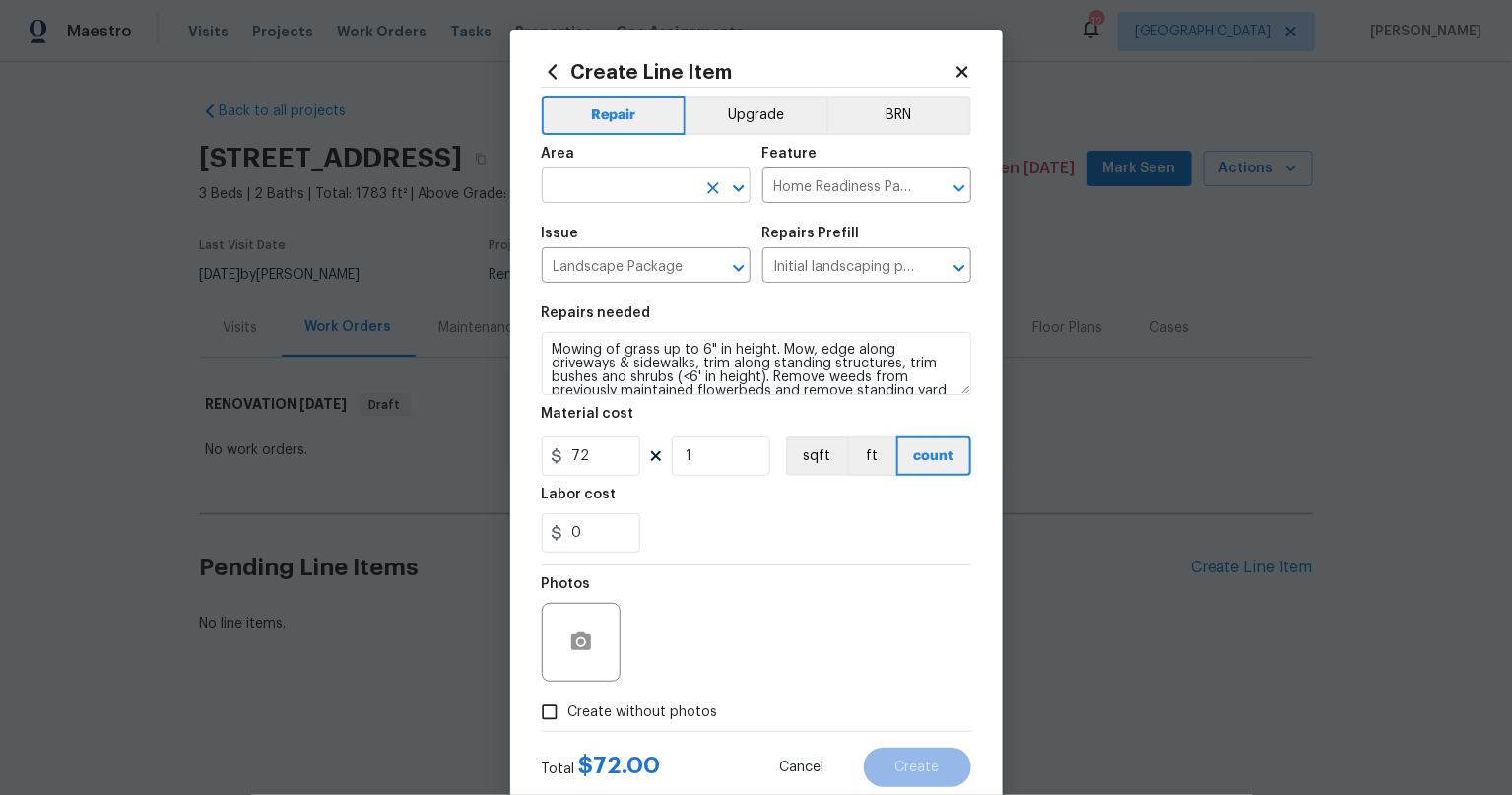
click at [633, 190] on input "text" at bounding box center [618, 188] width 154 height 31
click at [633, 256] on li "Exterior Overall" at bounding box center [636, 262] width 208 height 33
type input "Exterior Overall"
click at [794, 513] on div "0" at bounding box center [756, 532] width 430 height 39
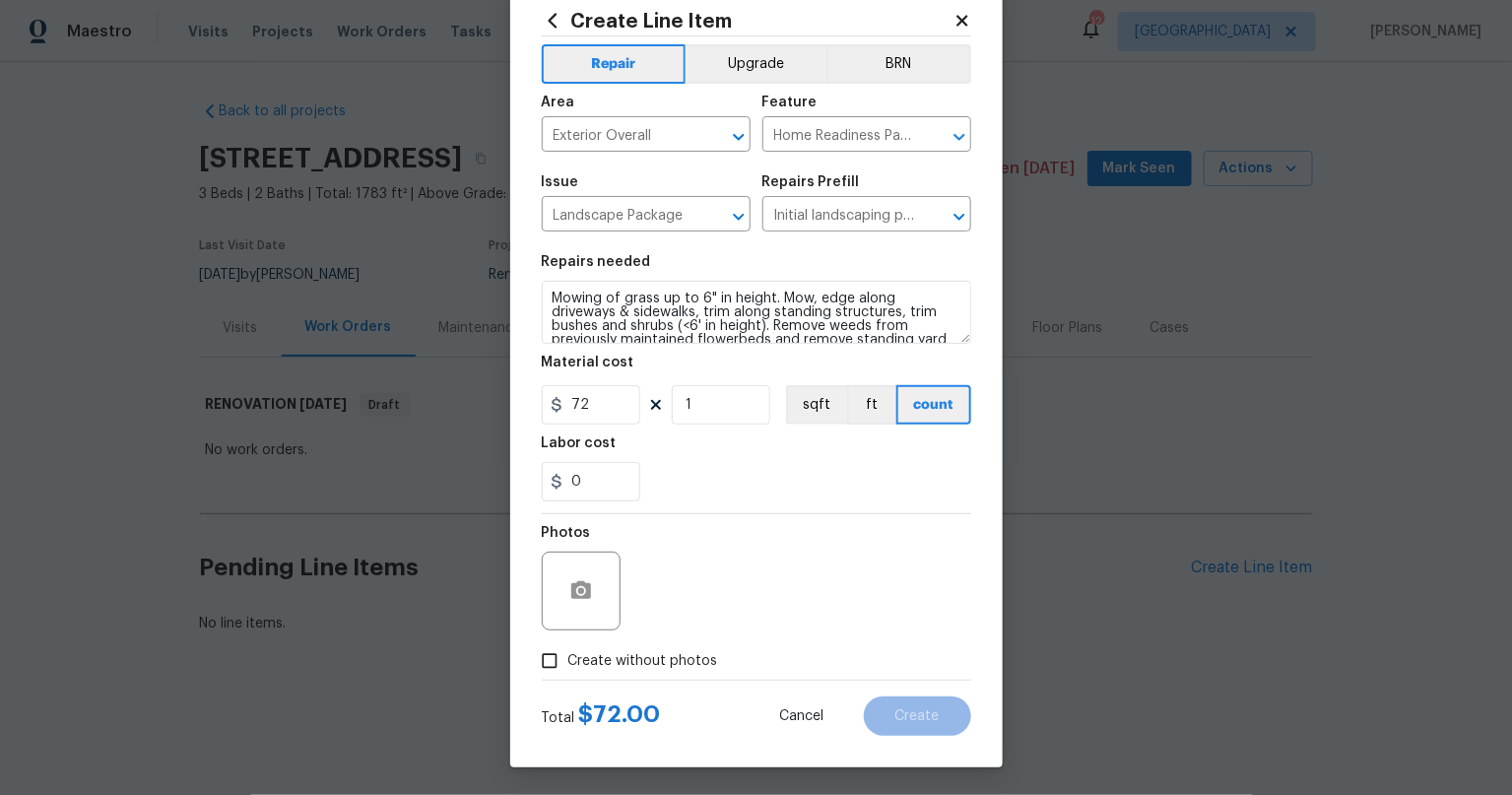
drag, startPoint x: 544, startPoint y: 656, endPoint x: 565, endPoint y: 655, distance: 21.0
click at [545, 656] on input "Create without photos" at bounding box center [550, 661] width 38 height 38
checkbox input "true"
drag, startPoint x: 728, startPoint y: 599, endPoint x: 864, endPoint y: 663, distance: 150.3
click at [731, 599] on textarea at bounding box center [804, 591] width 335 height 79
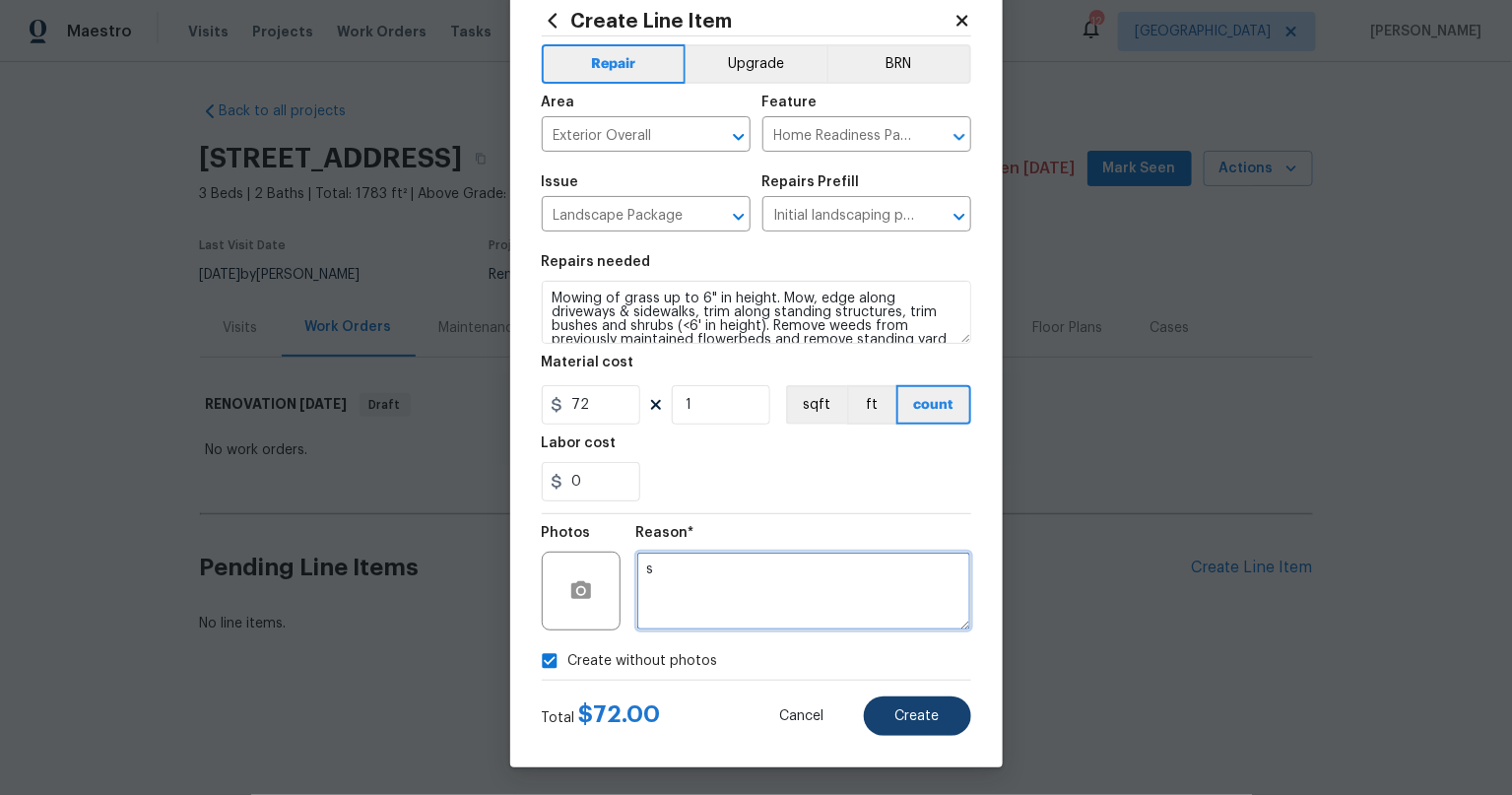
type textarea "s"
click at [902, 704] on button "Create" at bounding box center [918, 715] width 108 height 39
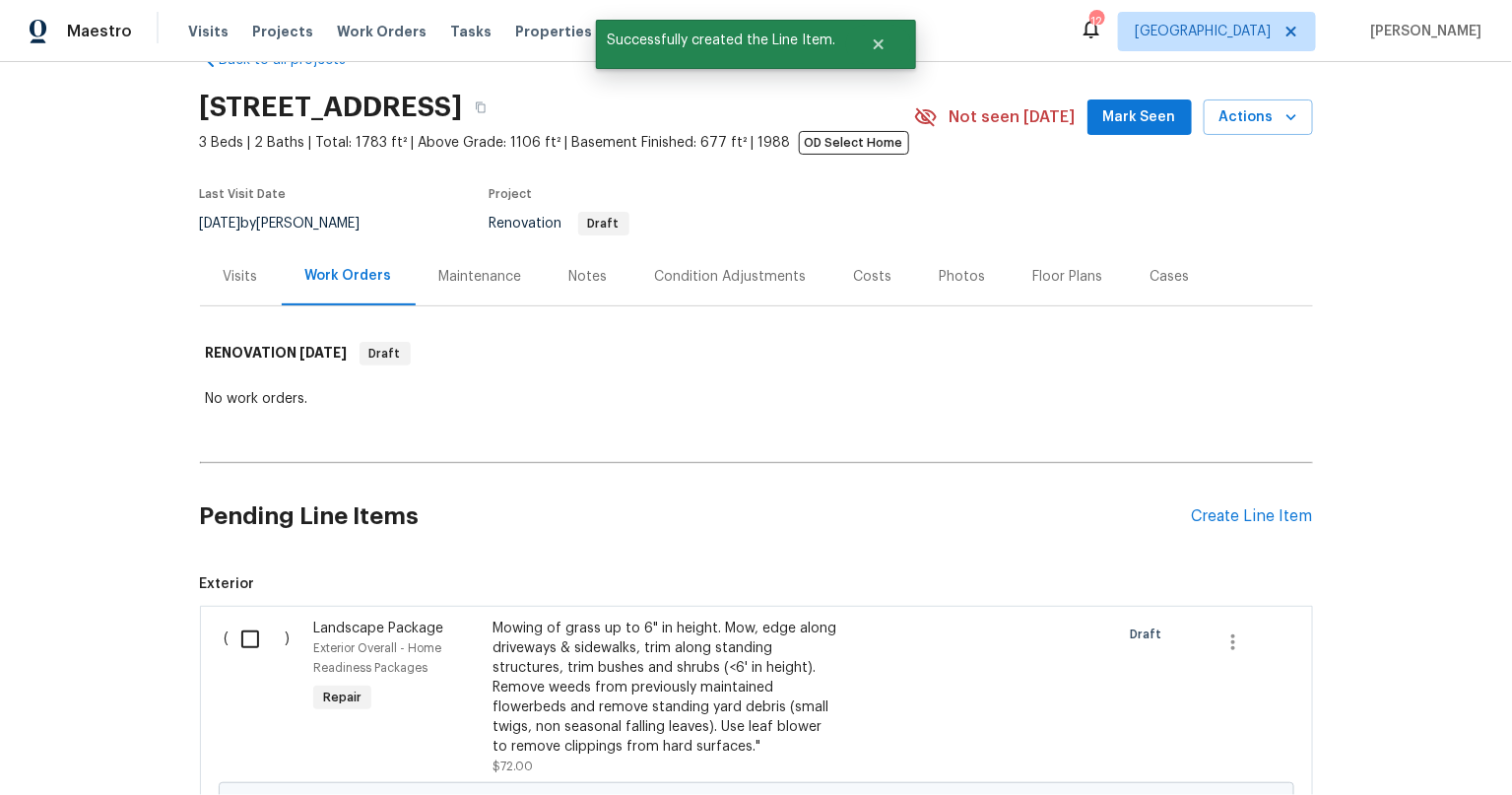
scroll to position [352, 0]
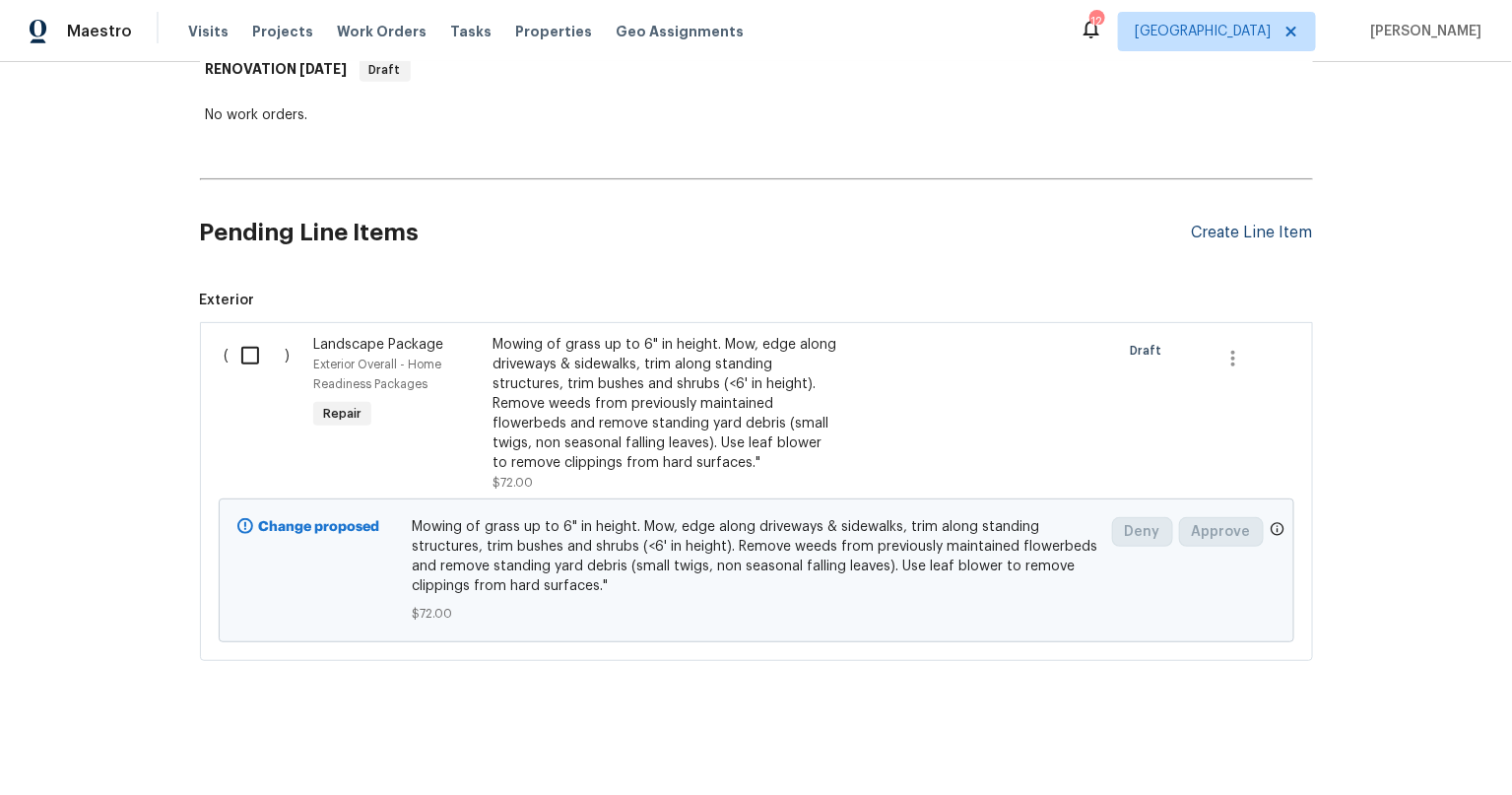
click at [1272, 223] on div "Create Line Item" at bounding box center [1252, 232] width 121 height 19
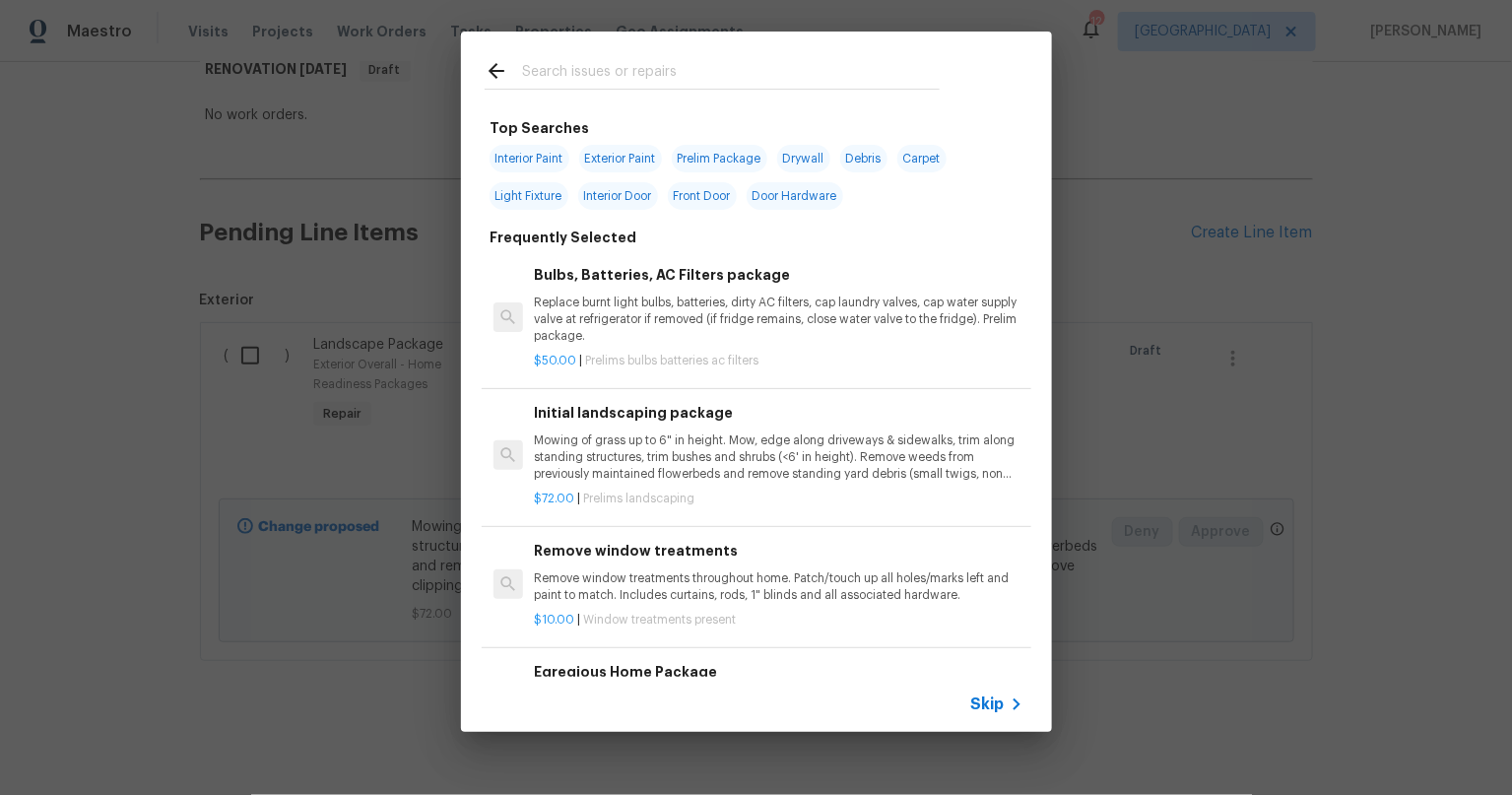
click at [614, 65] on input "text" at bounding box center [730, 74] width 418 height 30
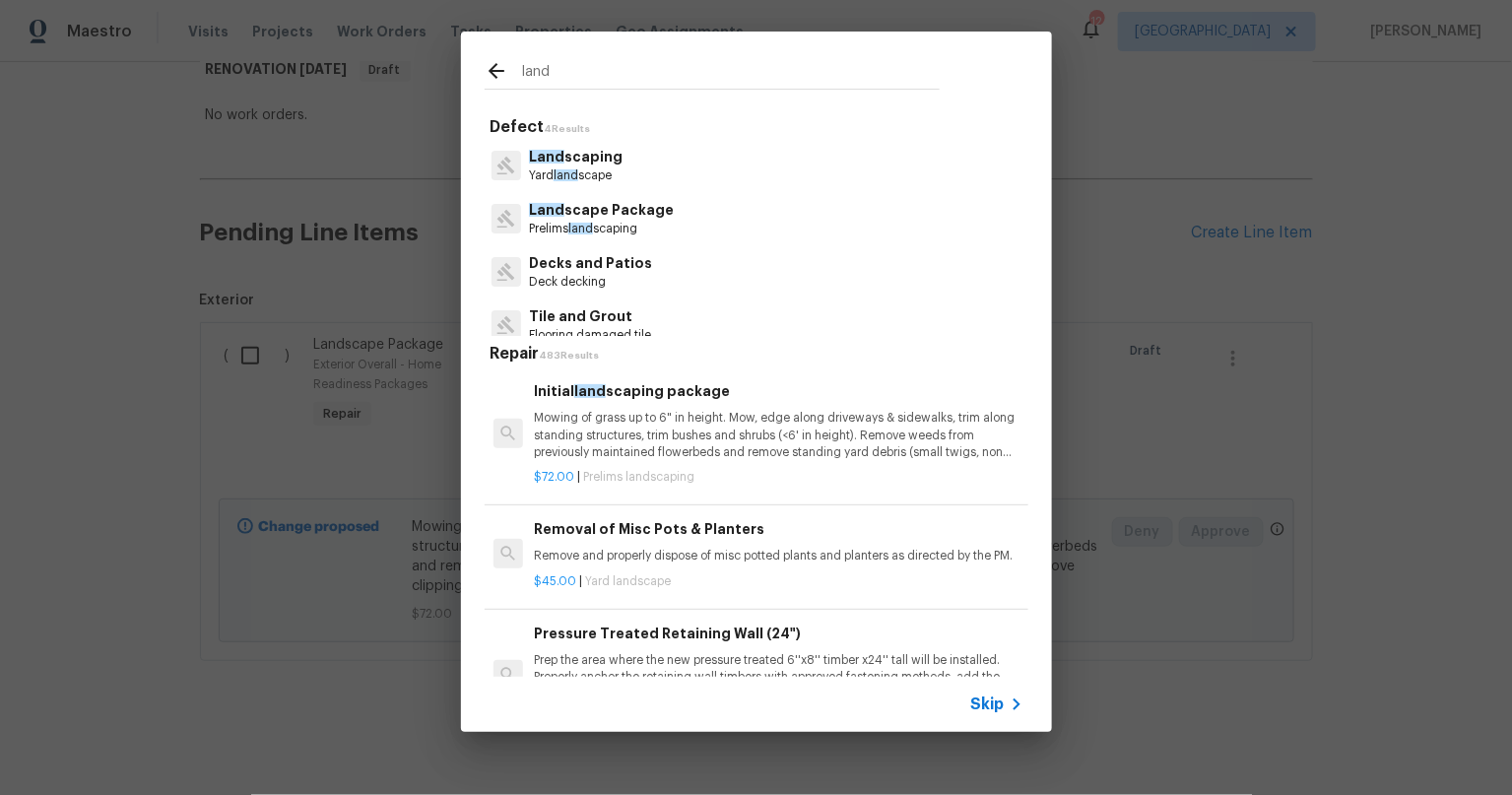
type input "land"
click at [700, 406] on div "Initial land scaping package Mowing of grass up to 6" in height. Mow, edge alon…" at bounding box center [778, 420] width 489 height 81
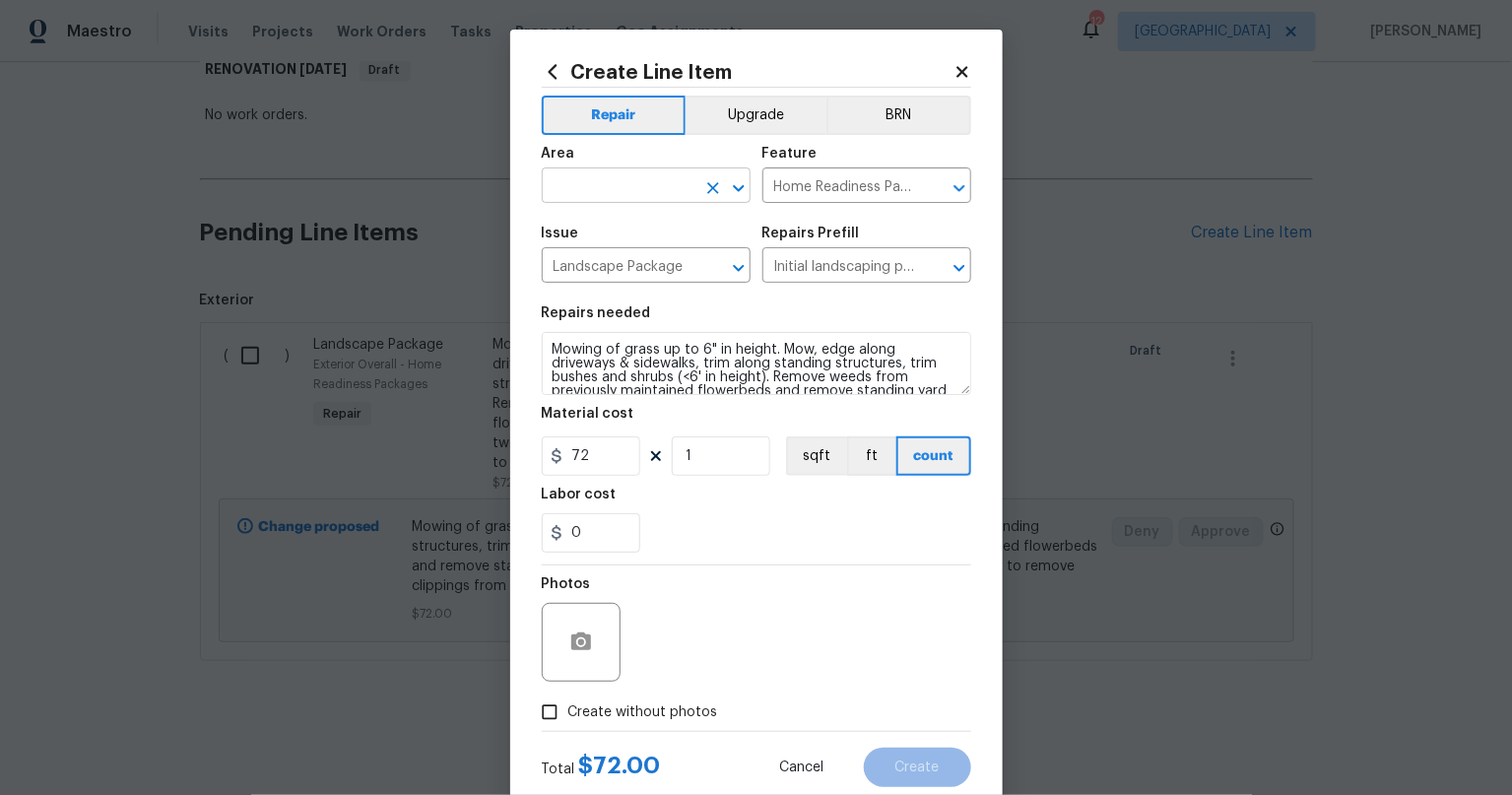
click at [615, 190] on input "text" at bounding box center [618, 188] width 154 height 31
click at [606, 259] on li "Interior Overall" at bounding box center [636, 262] width 208 height 33
type input "Interior Overall"
click at [764, 562] on section "Repairs needed Mowing of grass up to 6" in height. Mow, edge along driveways & …" at bounding box center [756, 429] width 430 height 270
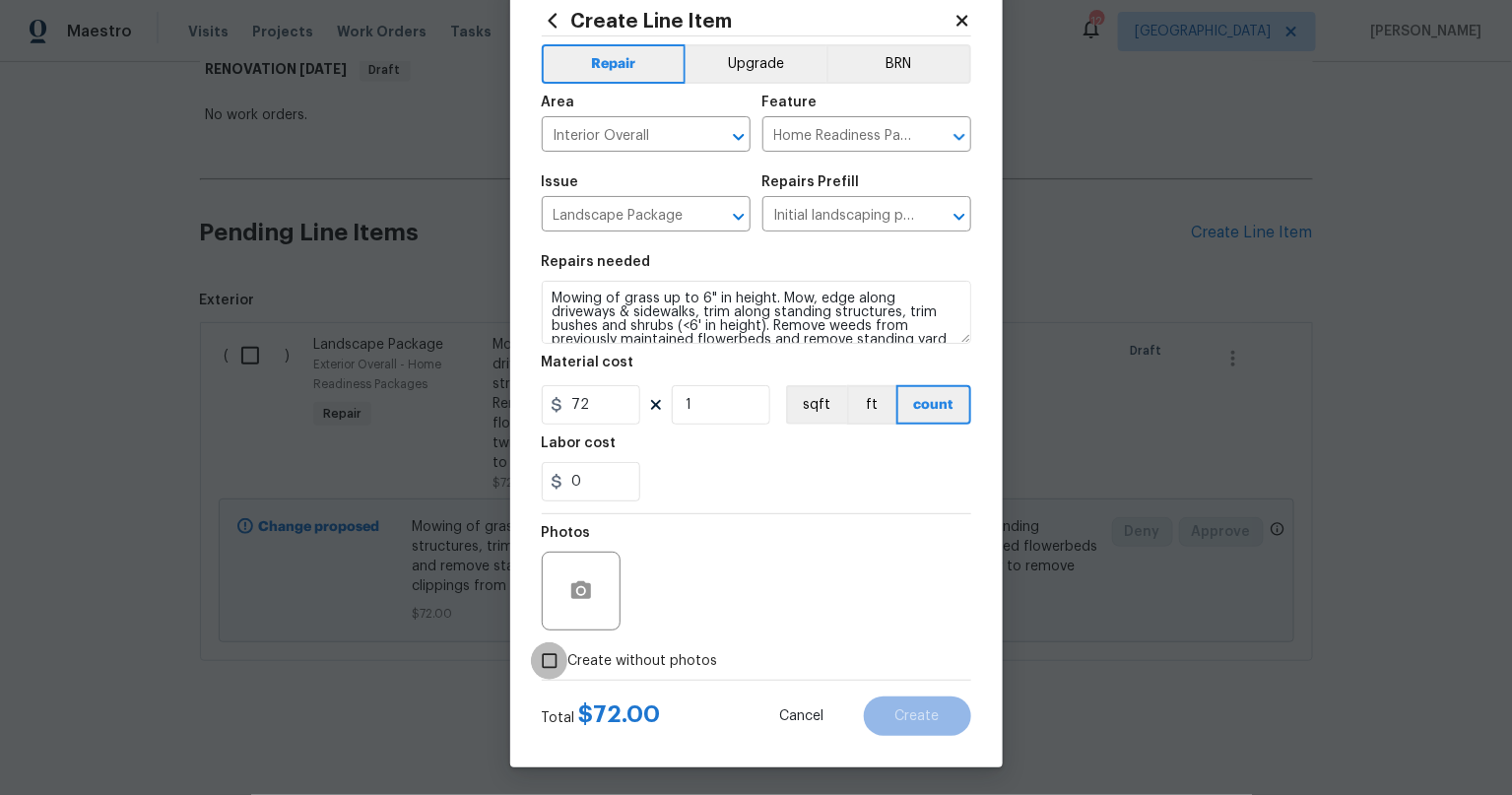
click at [551, 662] on input "Create without photos" at bounding box center [550, 661] width 38 height 38
checkbox input "true"
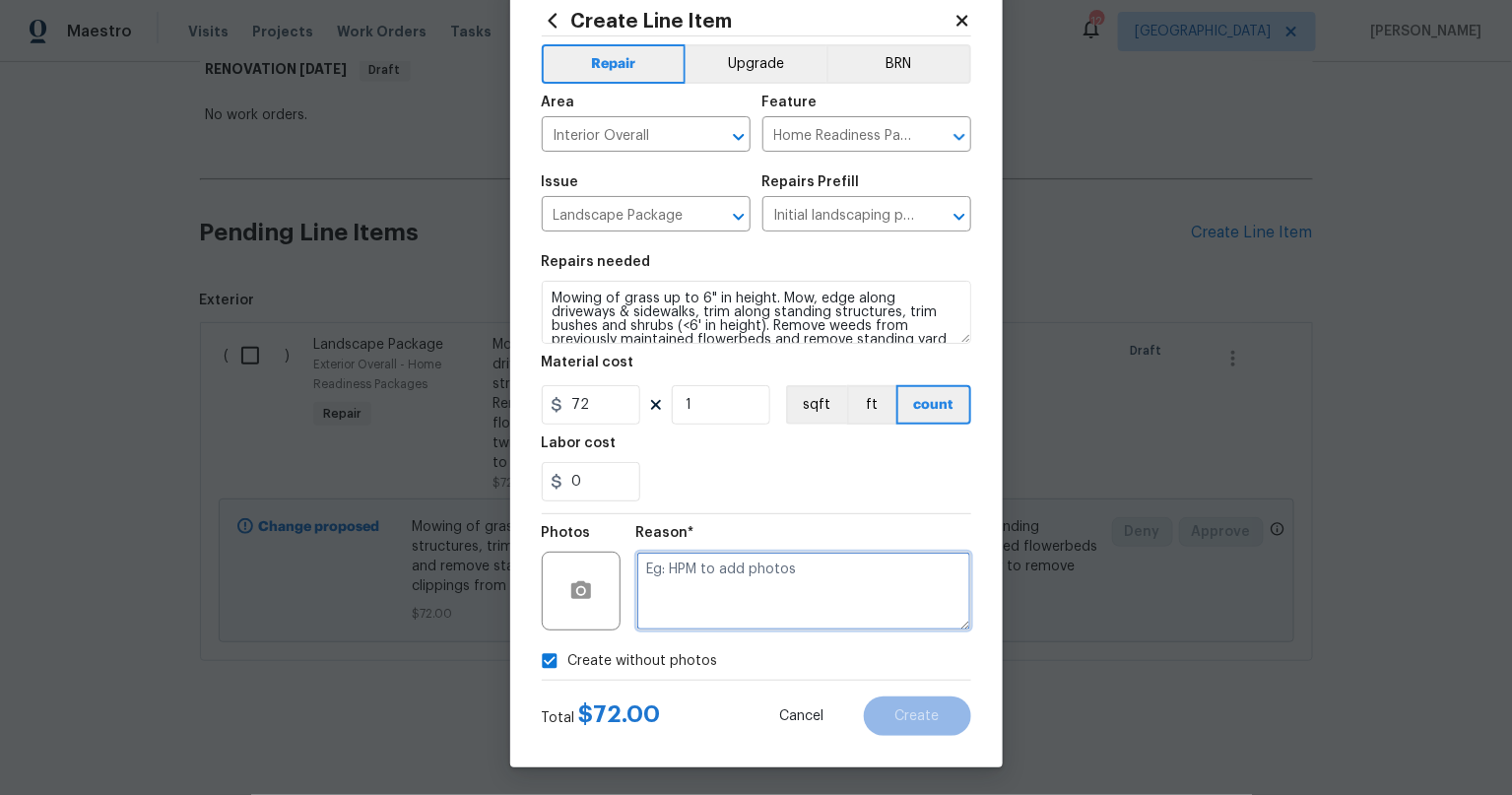
click at [760, 598] on textarea at bounding box center [804, 591] width 335 height 79
type textarea "s"
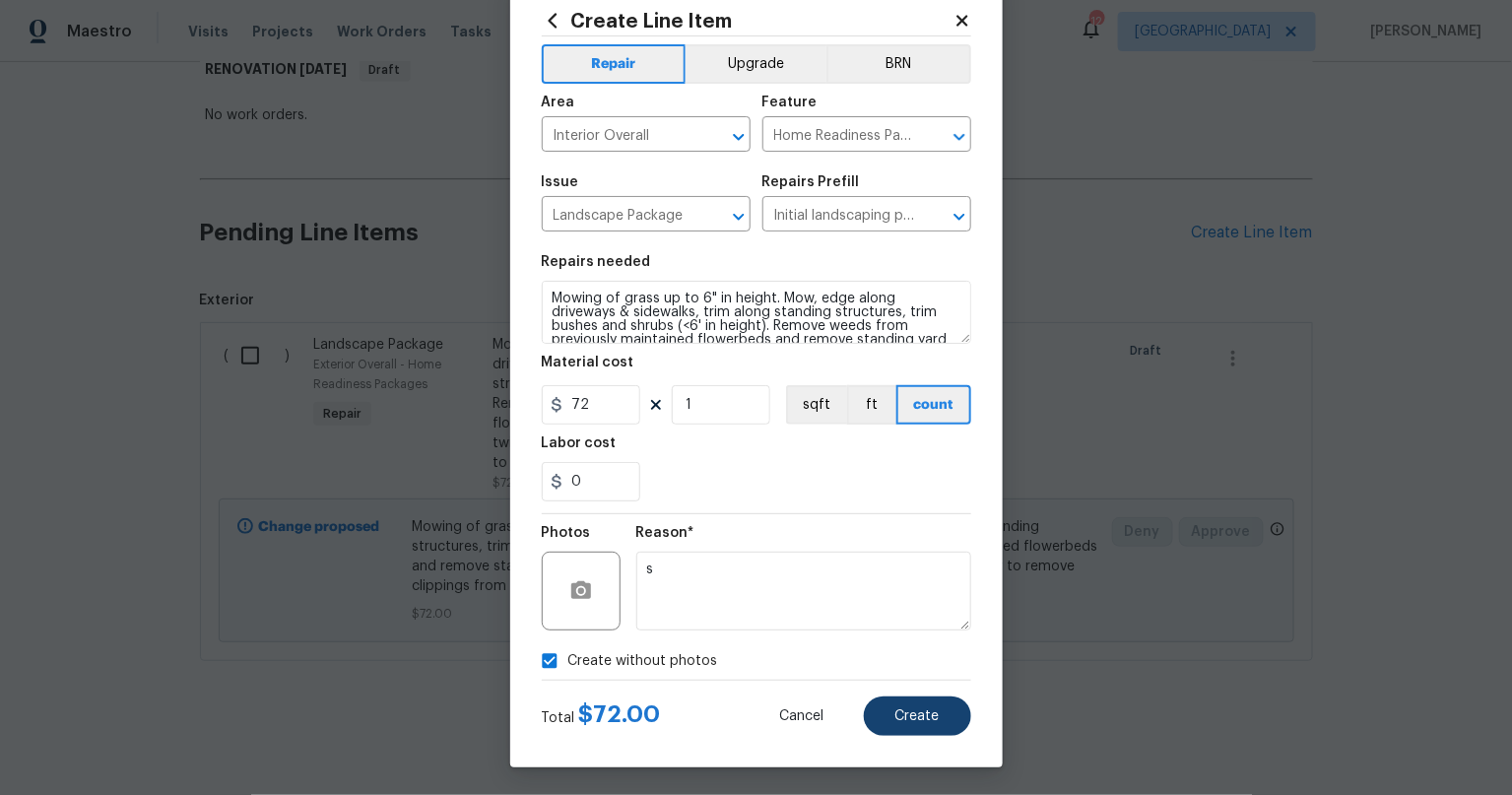
click at [902, 695] on div "Total $ 72.00 Cancel Create" at bounding box center [756, 707] width 430 height 55
click at [908, 704] on button "Create" at bounding box center [918, 715] width 108 height 39
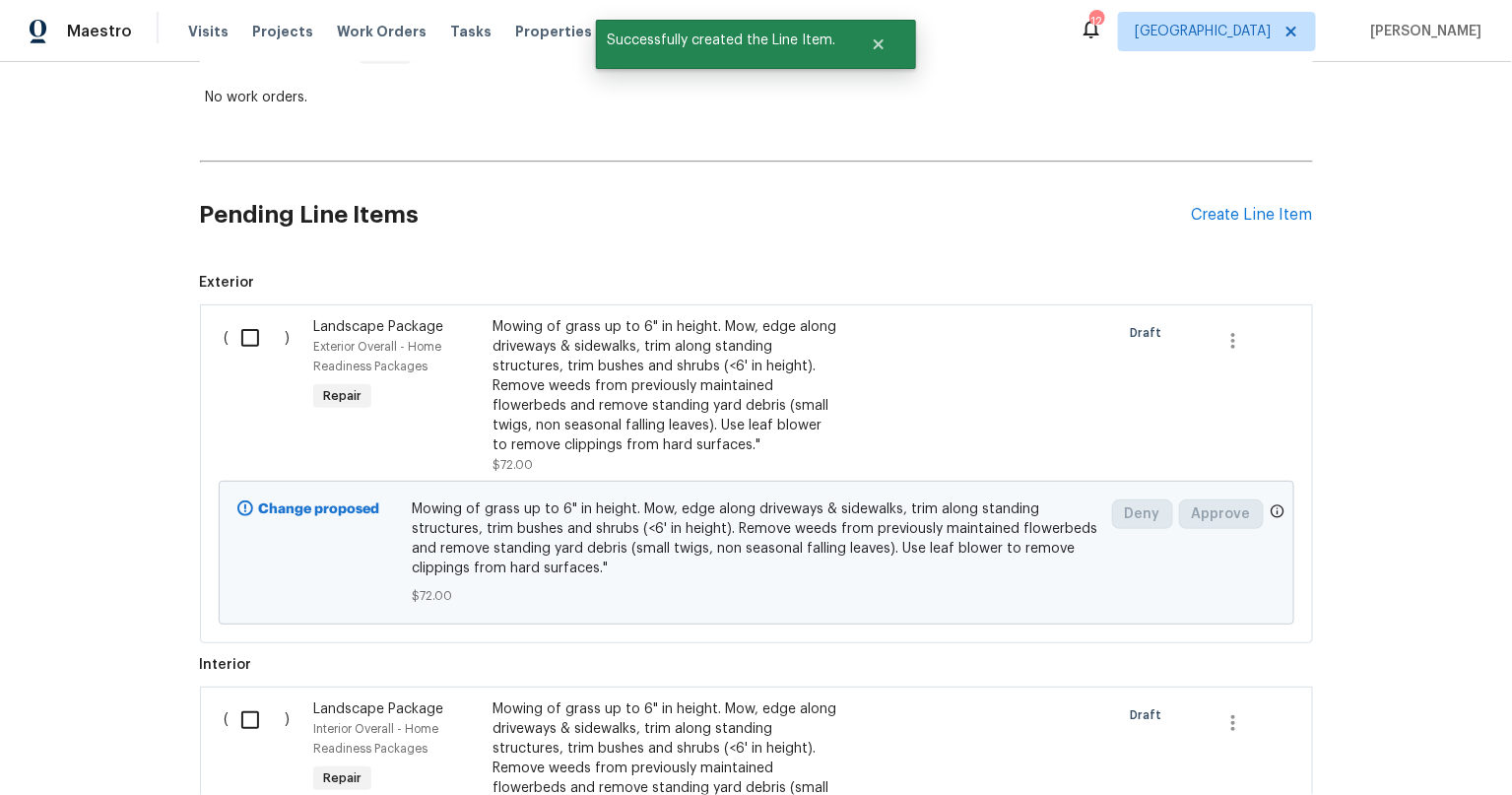
click at [127, 501] on div "Back to all projects 5312 Ojibway Ave N, Oak Park Heights, MN 55082 3 Beds | 2 …" at bounding box center [756, 428] width 1512 height 733
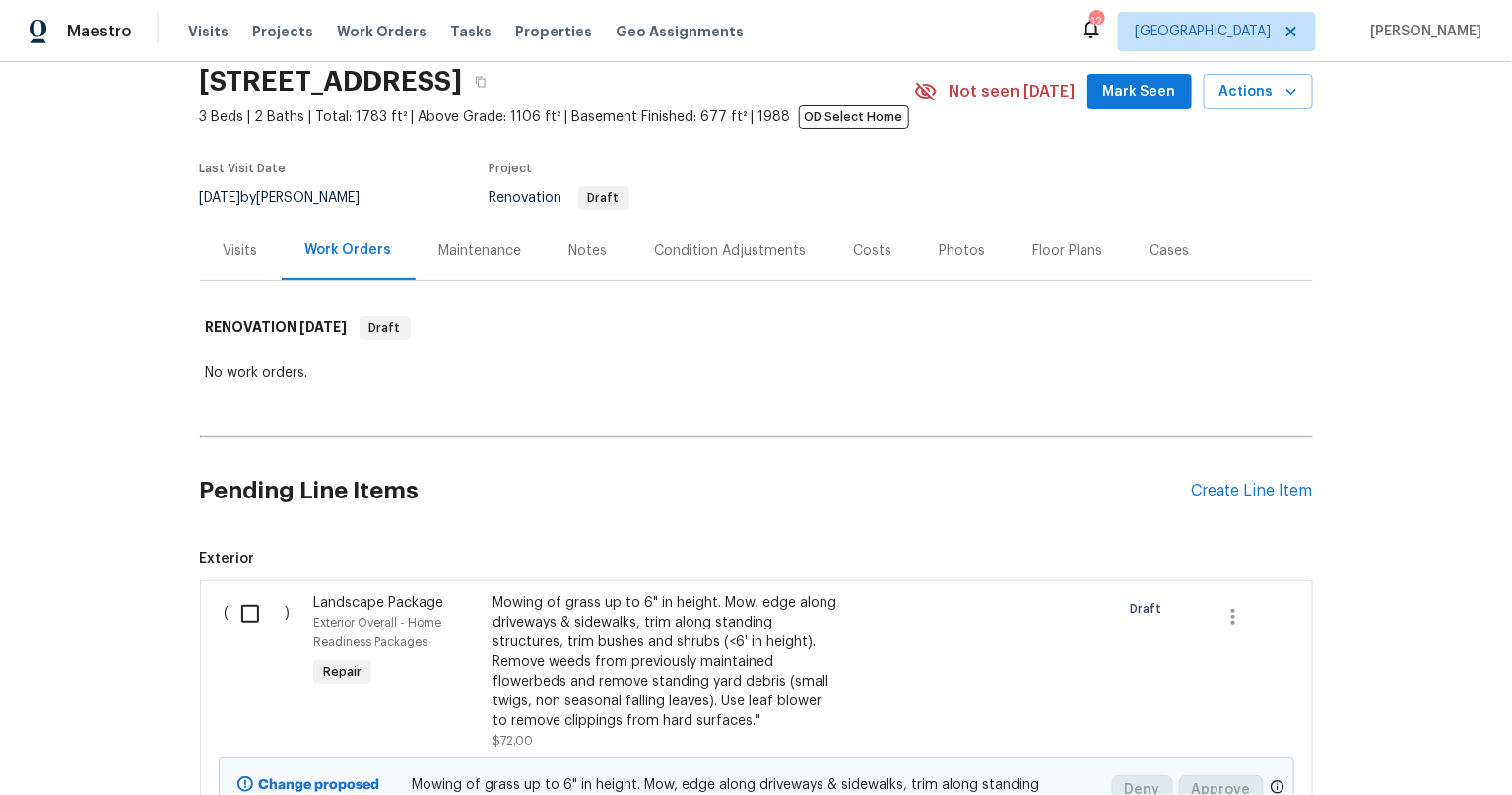
scroll to position [110, 0]
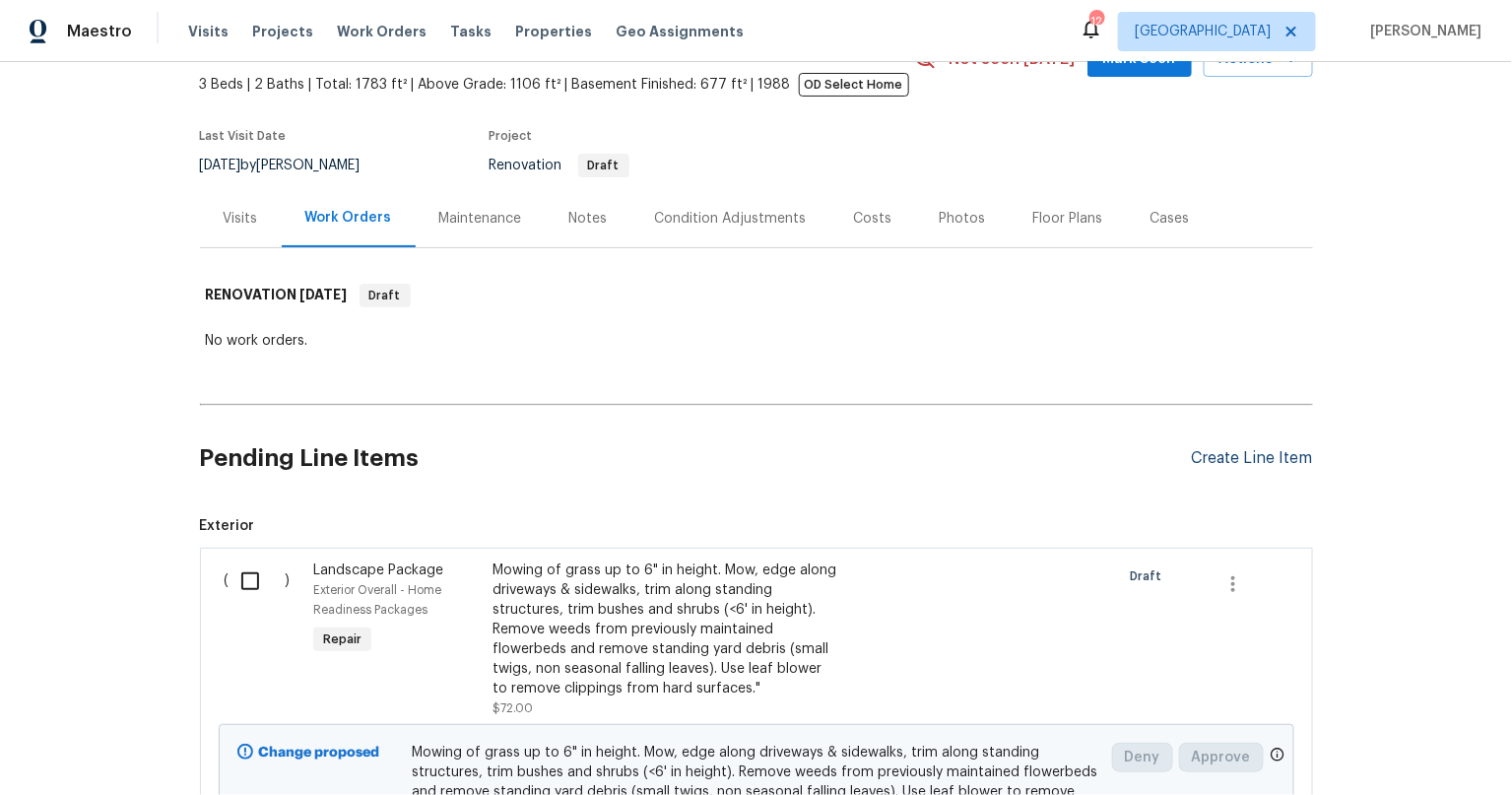
click at [1232, 456] on div "Create Line Item" at bounding box center [1252, 458] width 121 height 19
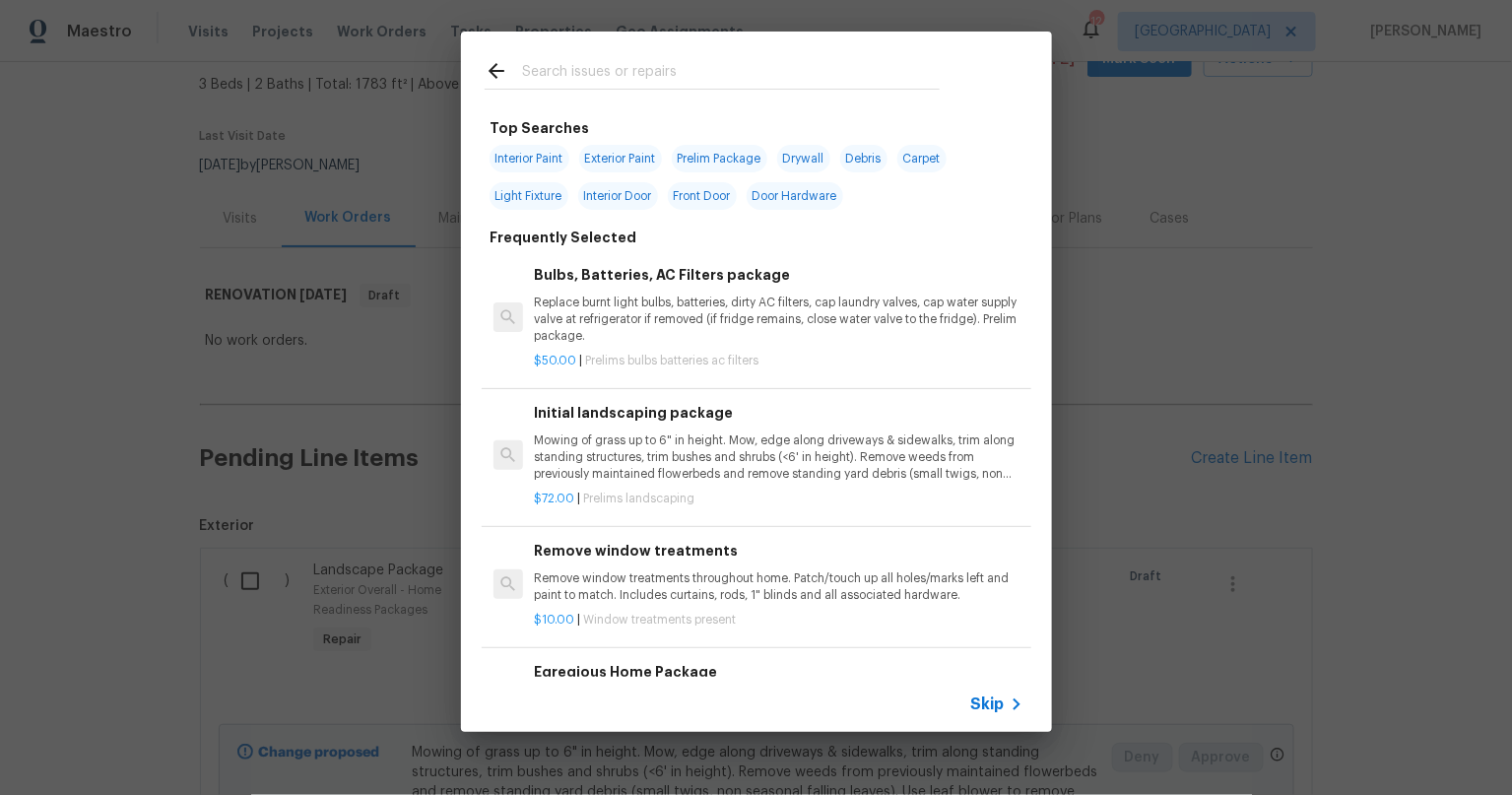
drag, startPoint x: 638, startPoint y: 65, endPoint x: 816, endPoint y: 92, distance: 180.0
click at [659, 68] on input "text" at bounding box center [730, 74] width 418 height 30
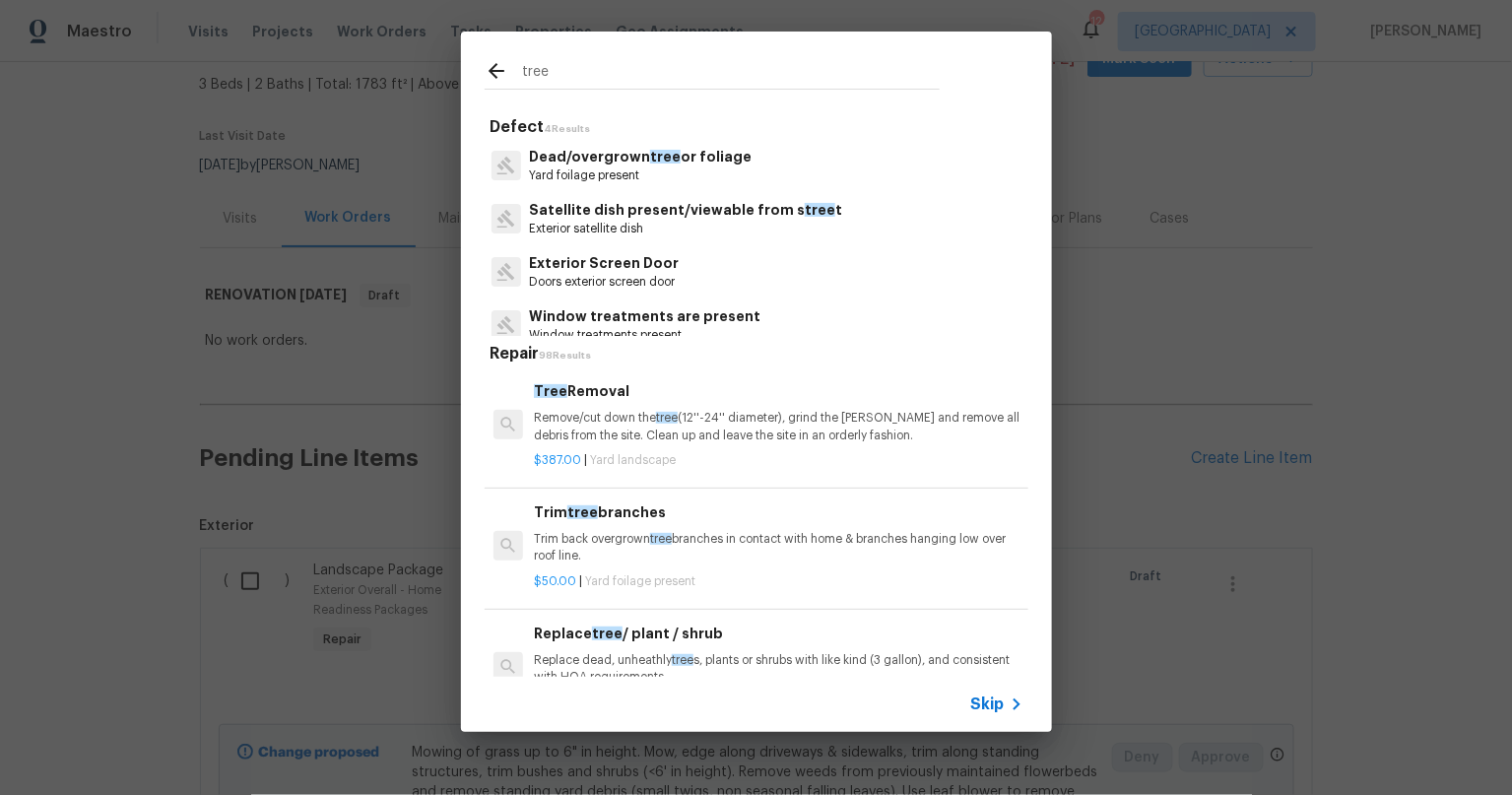
type input "tree"
click at [602, 159] on p "Dead/overgrown tree or foliage" at bounding box center [639, 157] width 222 height 21
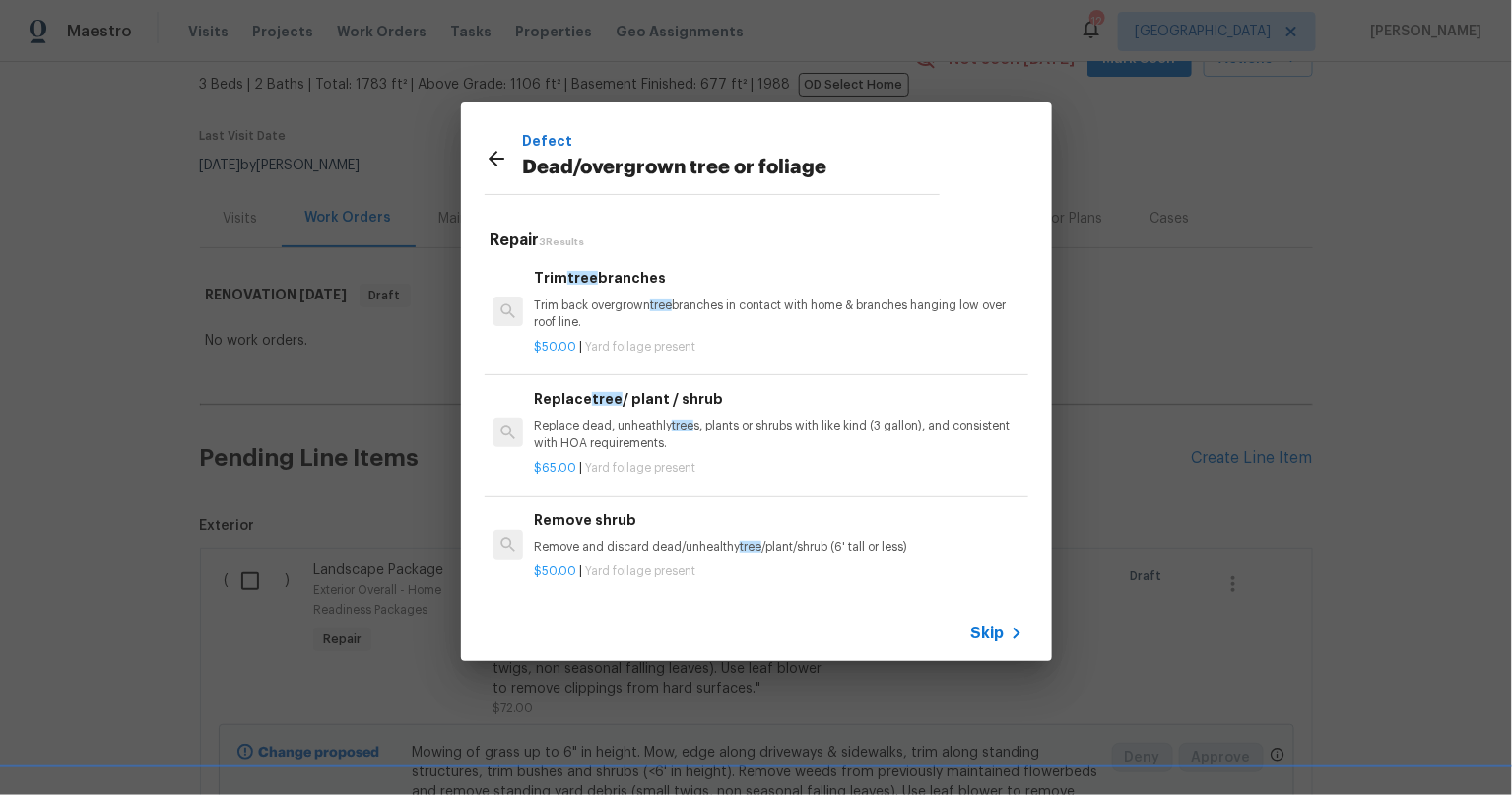
click at [635, 553] on p "Remove and discard dead/unhealthy tree /plant/shrub (6' tall or less)" at bounding box center [778, 547] width 489 height 17
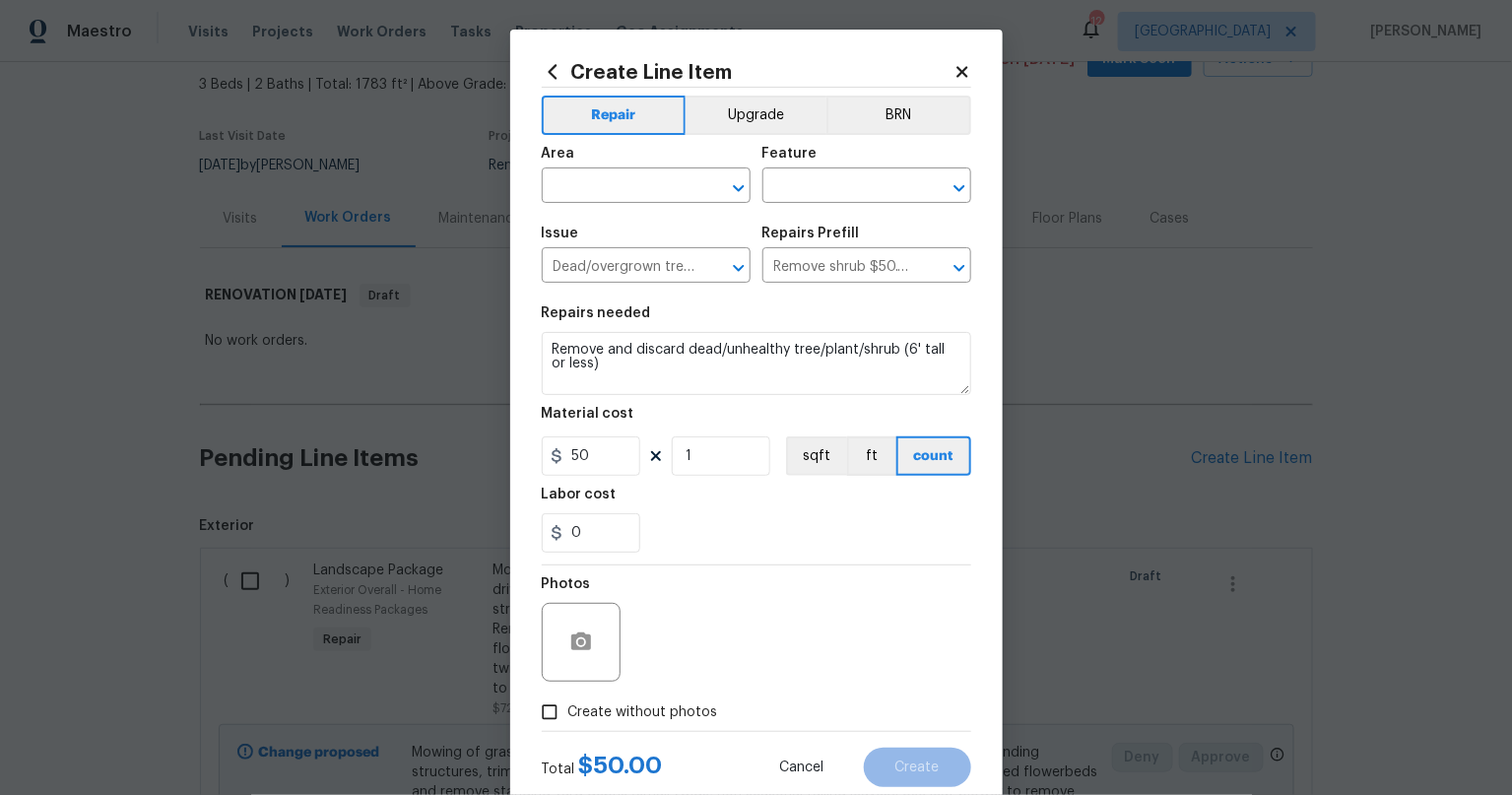
click at [613, 170] on div "Area" at bounding box center [645, 160] width 208 height 26
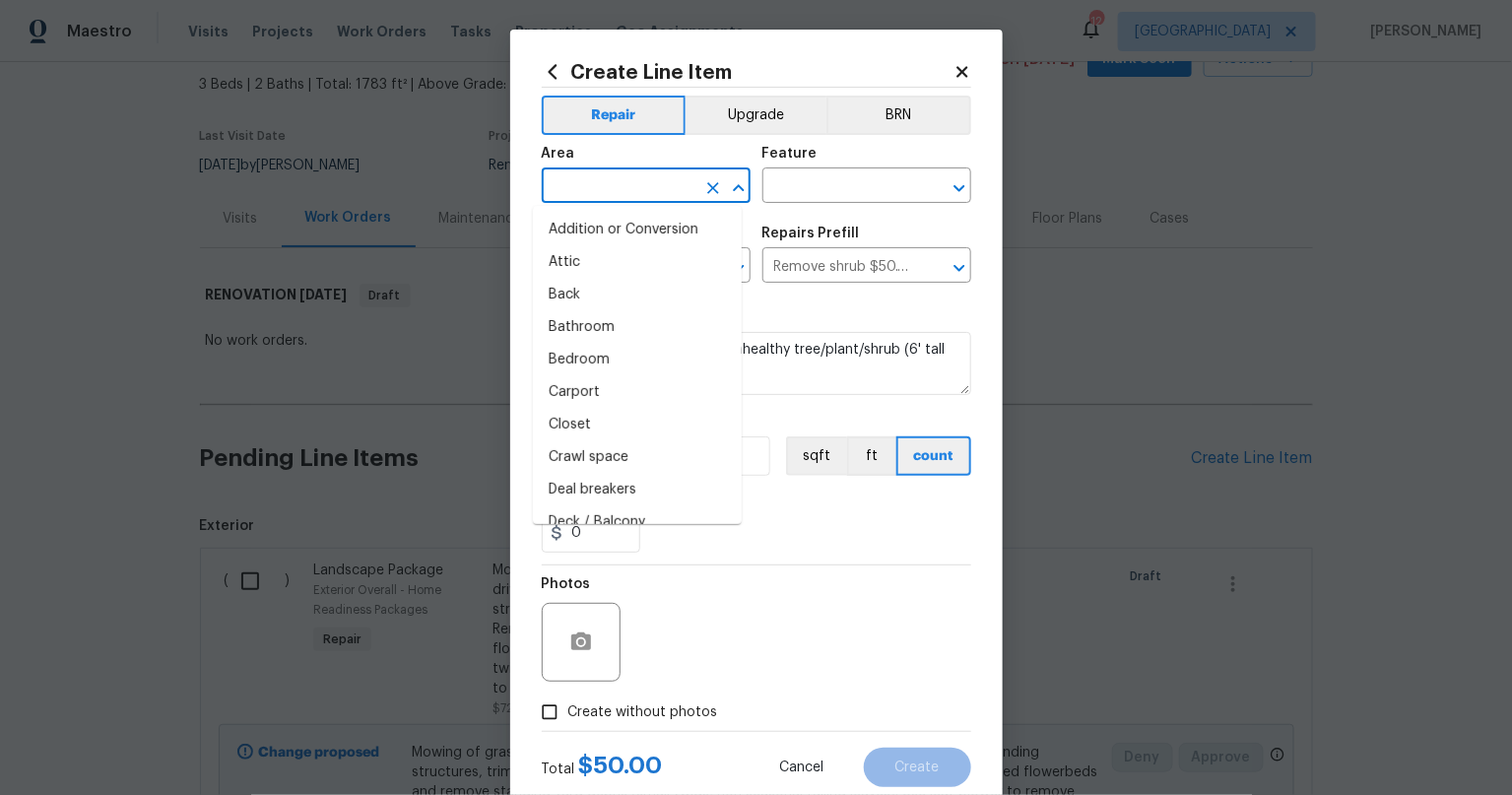
click at [611, 182] on input "text" at bounding box center [618, 188] width 154 height 31
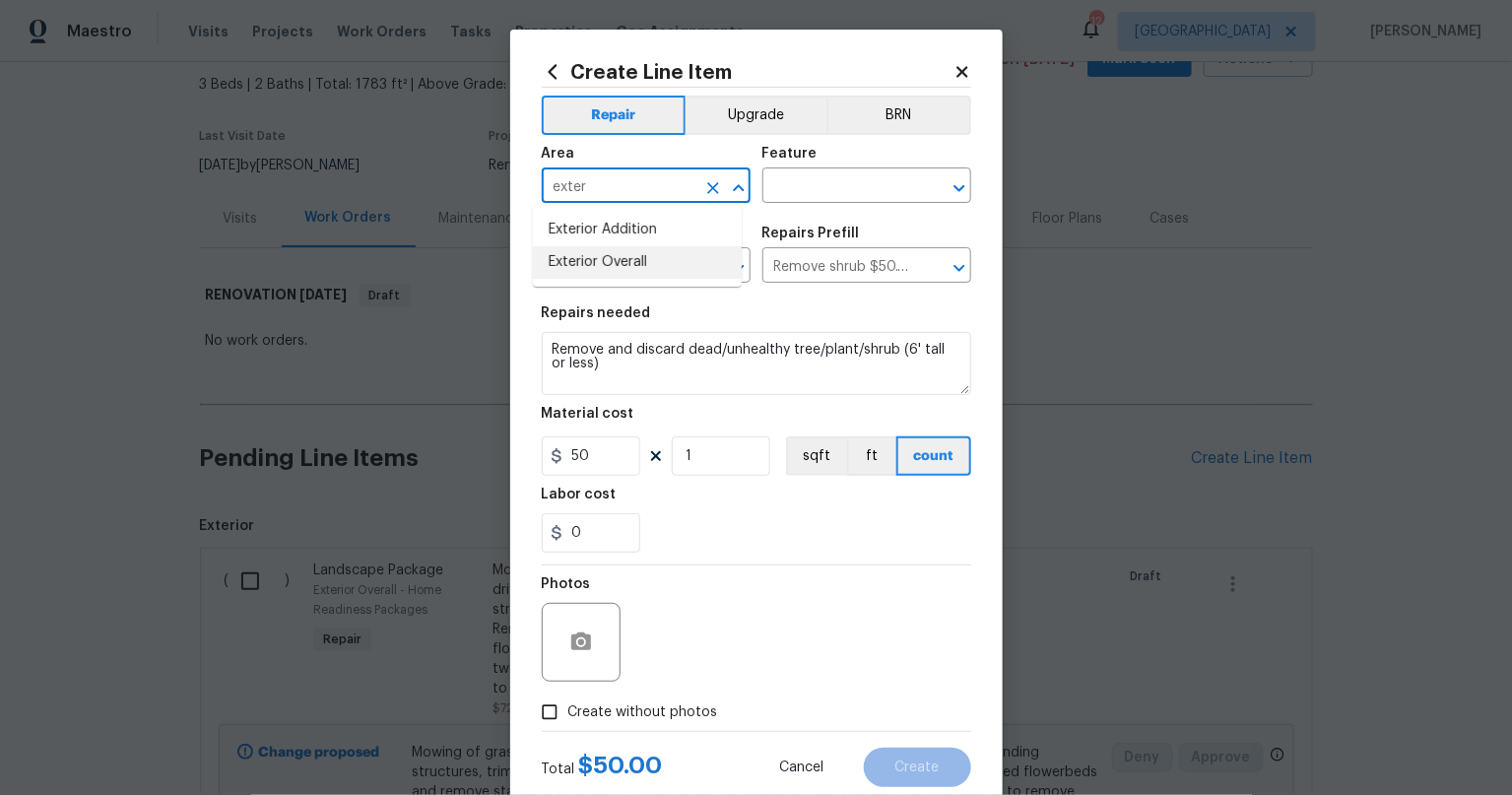
click at [606, 255] on li "Exterior Overall" at bounding box center [636, 262] width 208 height 33
type input "Exterior Overall"
click at [773, 195] on input "text" at bounding box center [839, 188] width 154 height 31
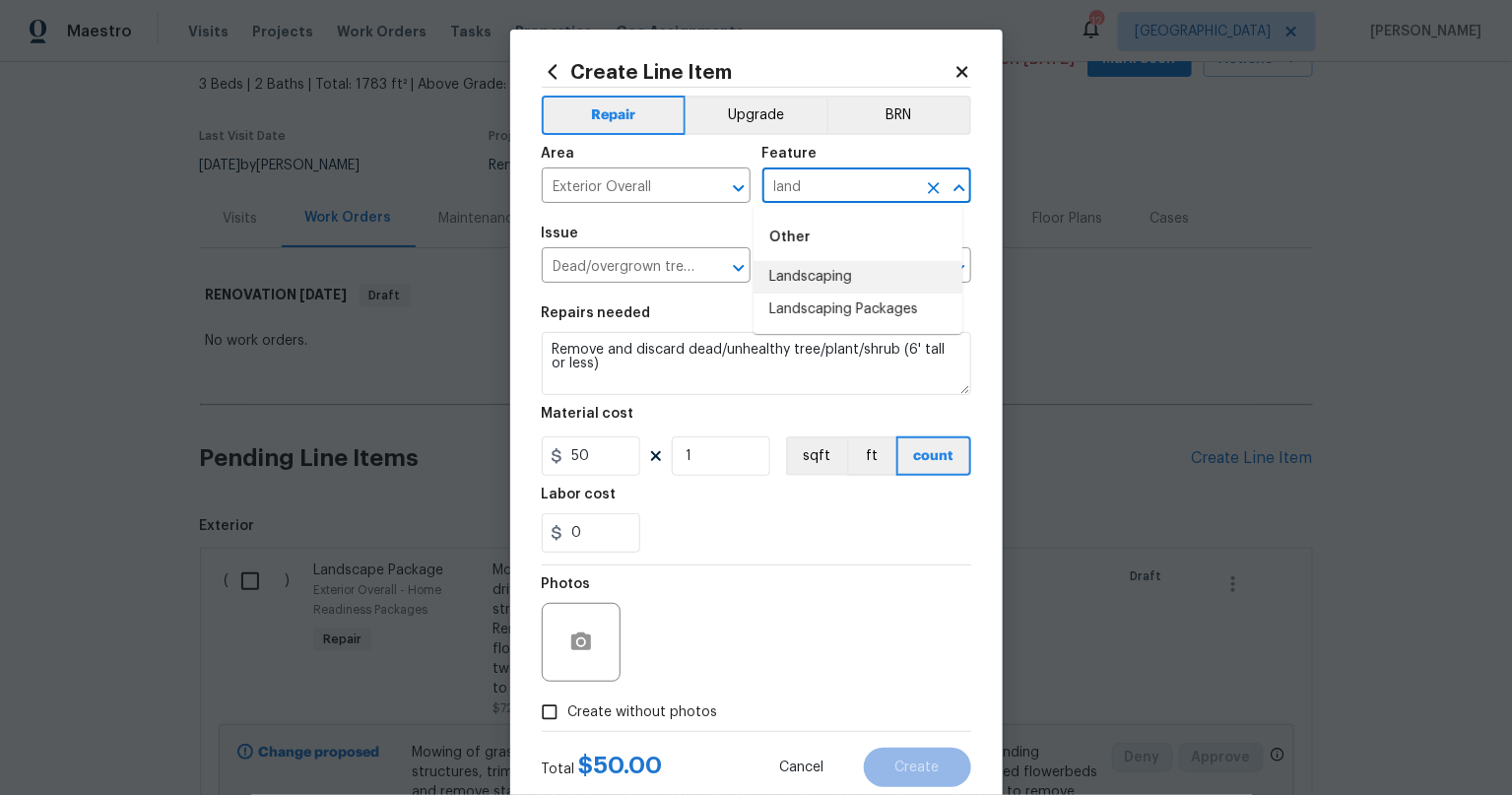
click at [782, 280] on li "Landscaping" at bounding box center [857, 277] width 208 height 33
type input "Landscaping"
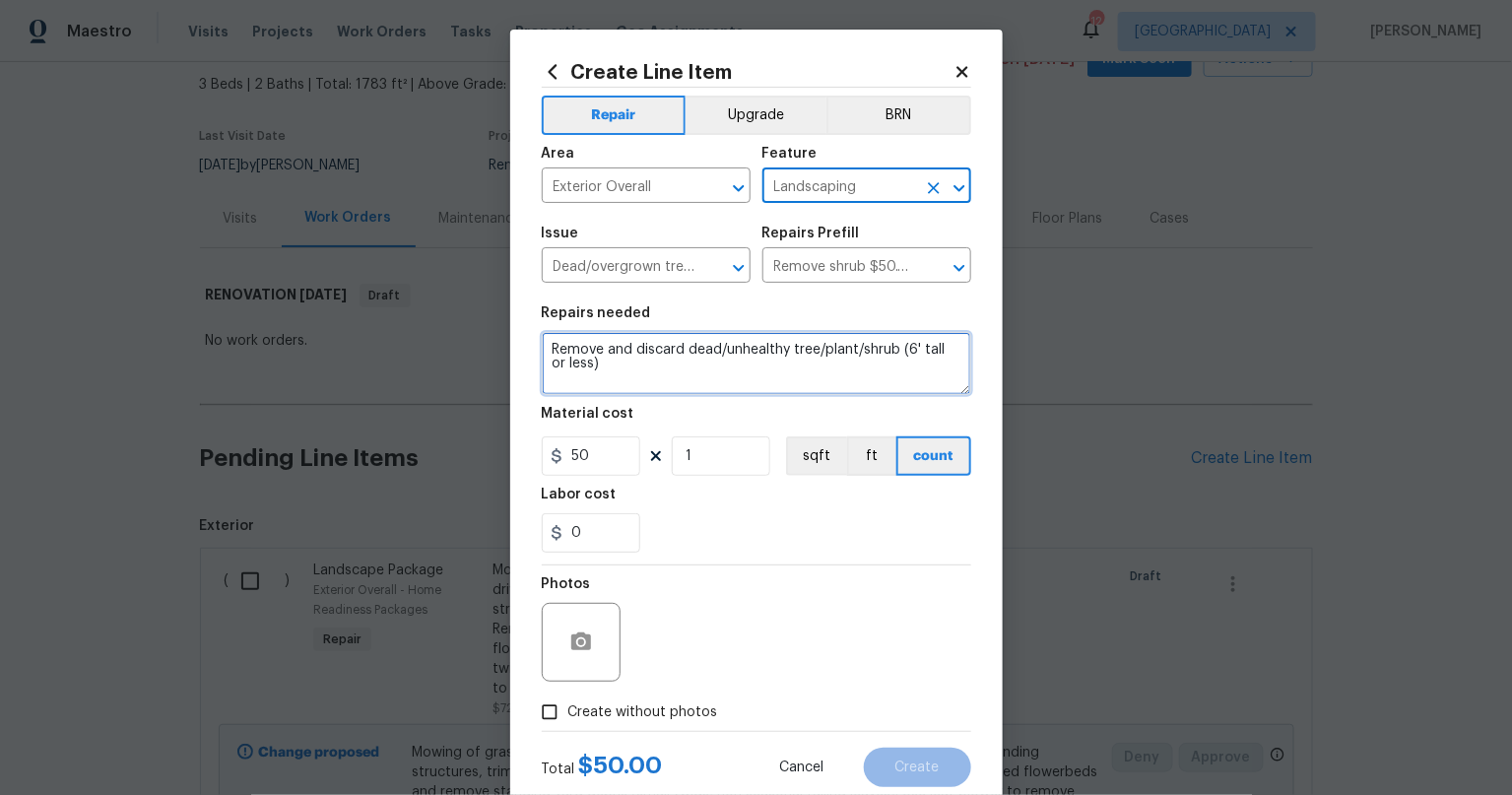
click at [567, 355] on textarea "Remove and discard dead/unhealthy tree/plant/shrub (6' tall or less)" at bounding box center [756, 363] width 430 height 63
click at [561, 350] on textarea "Remove and discard dead/unhealthy tree/plant/shrub (6' tall or less)" at bounding box center [756, 363] width 430 height 63
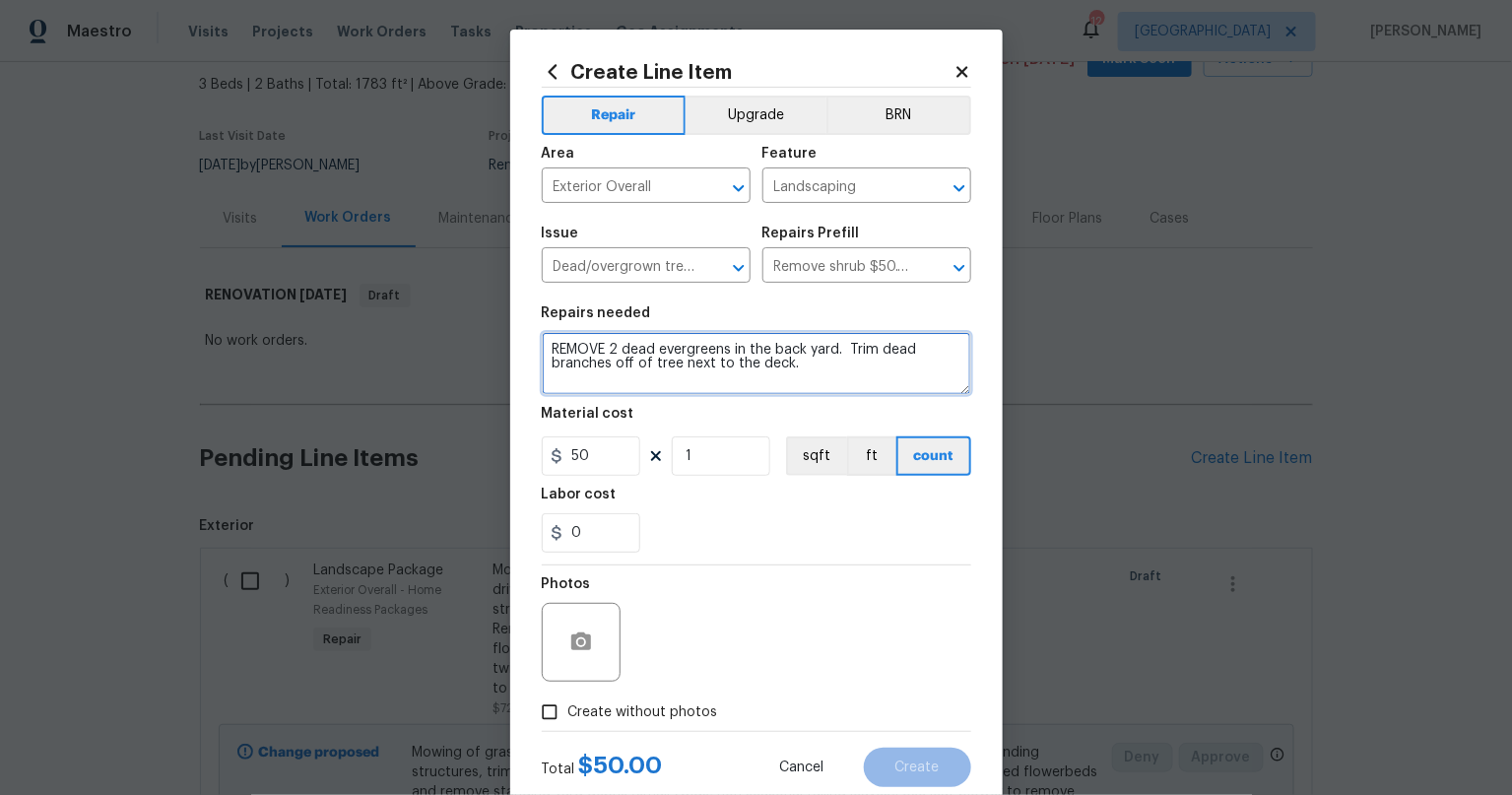
type textarea "REMOVE 2 dead evergreens in the back yard. Trim dead branches off of tree next …"
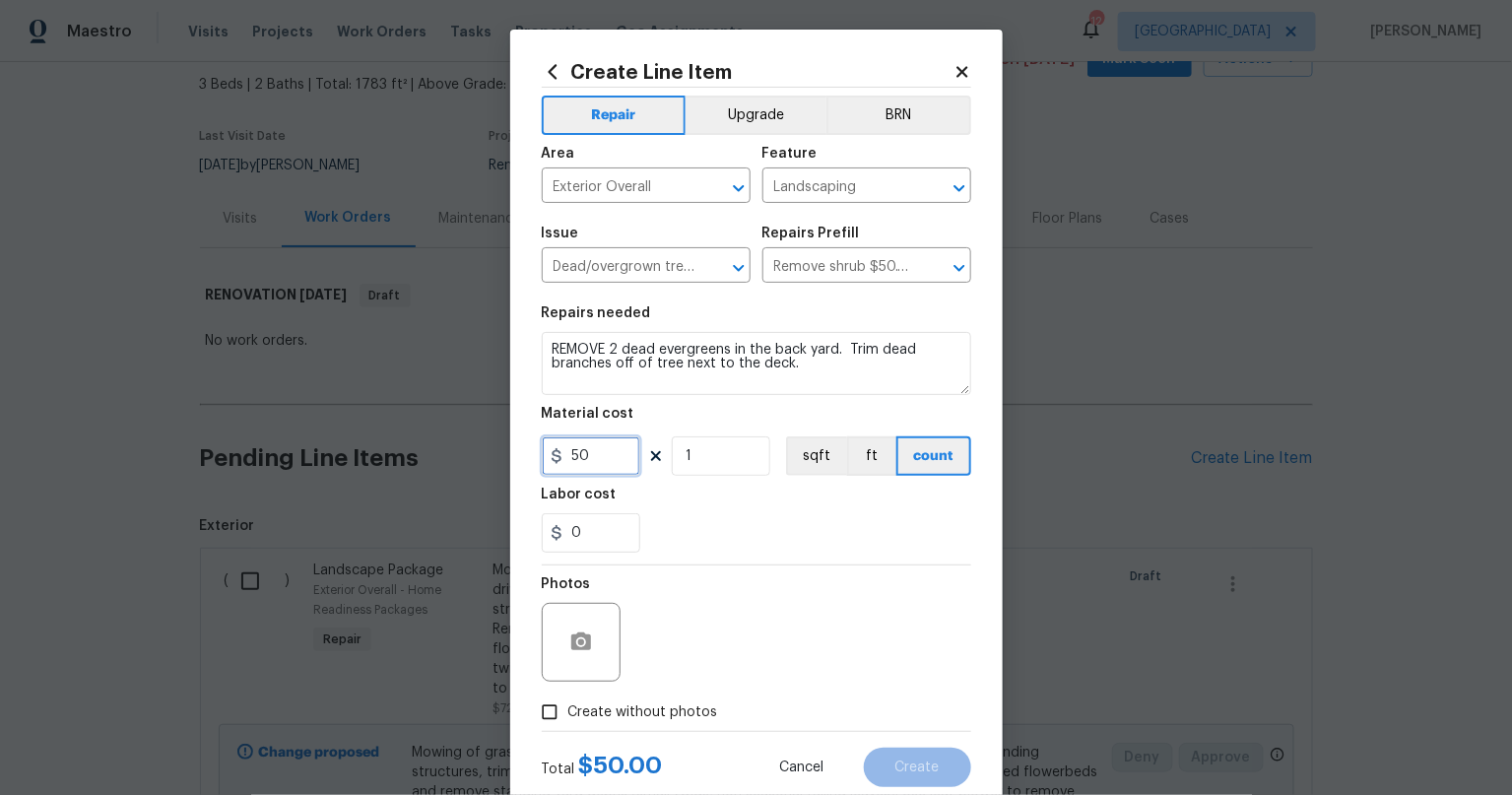
drag, startPoint x: 541, startPoint y: 455, endPoint x: 487, endPoint y: 451, distance: 54.1
click at [493, 457] on div "Create Line Item Repair Upgrade BRN Area Exterior Overall ​ Feature Landscaping…" at bounding box center [756, 397] width 1512 height 795
type input "500"
drag, startPoint x: 819, startPoint y: 625, endPoint x: 642, endPoint y: 676, distance: 184.2
click at [804, 631] on div "Photos" at bounding box center [756, 629] width 430 height 128
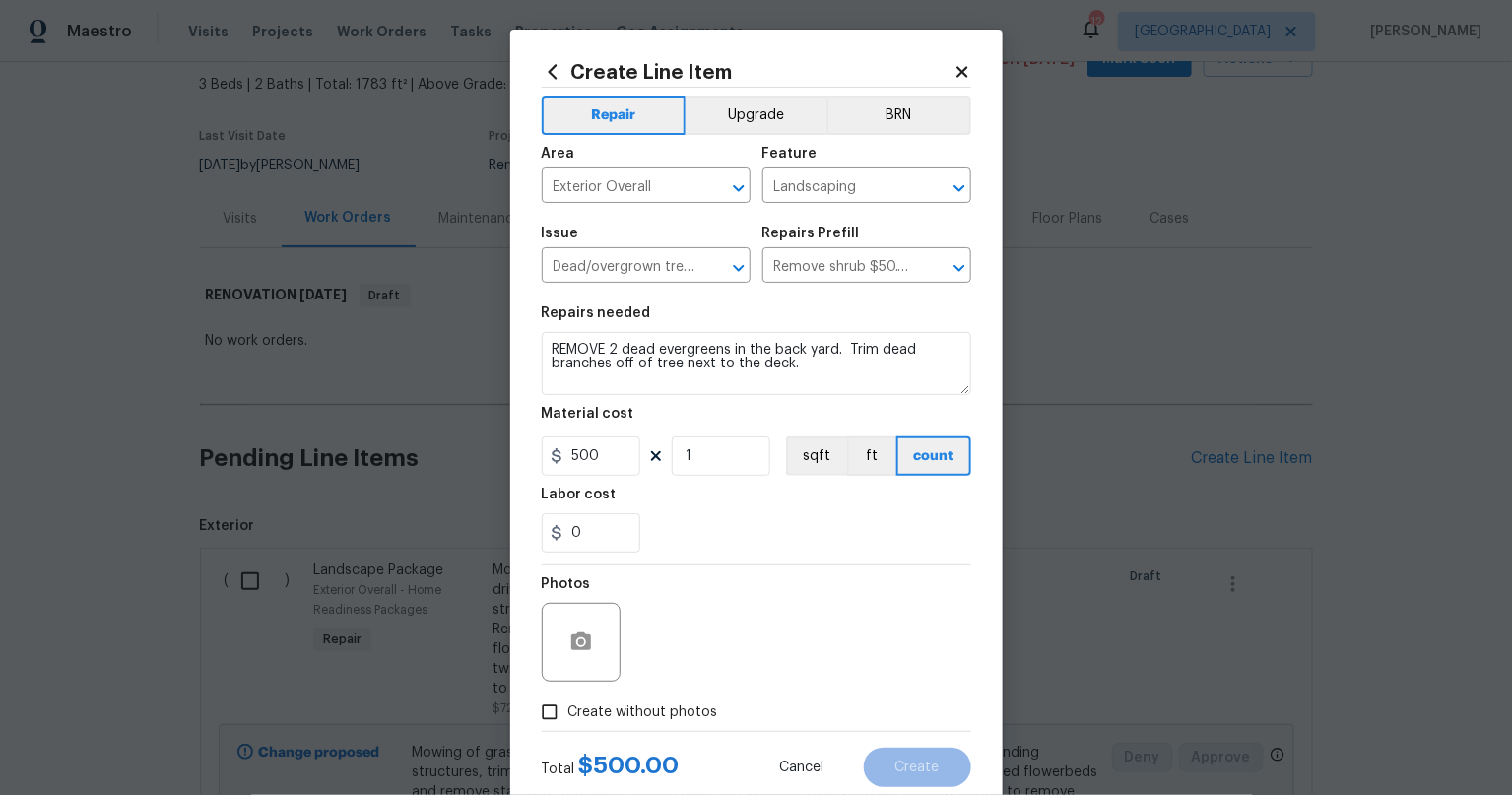
drag, startPoint x: 553, startPoint y: 701, endPoint x: 681, endPoint y: 695, distance: 128.1
click at [553, 701] on input "Create without photos" at bounding box center [550, 712] width 38 height 38
checkbox input "true"
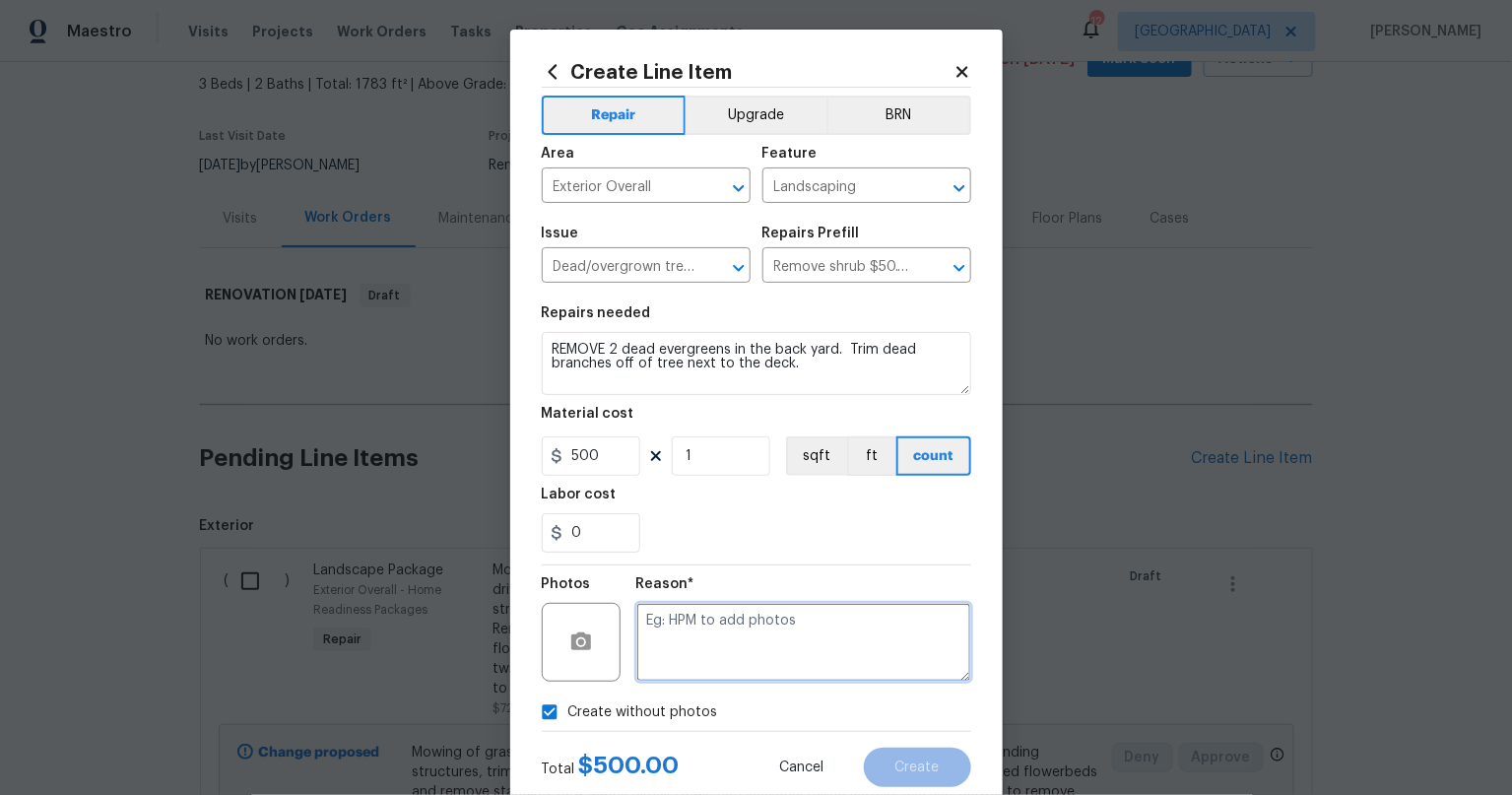
drag, startPoint x: 702, startPoint y: 667, endPoint x: 786, endPoint y: 669, distance: 84.0
click at [703, 667] on textarea at bounding box center [804, 641] width 335 height 79
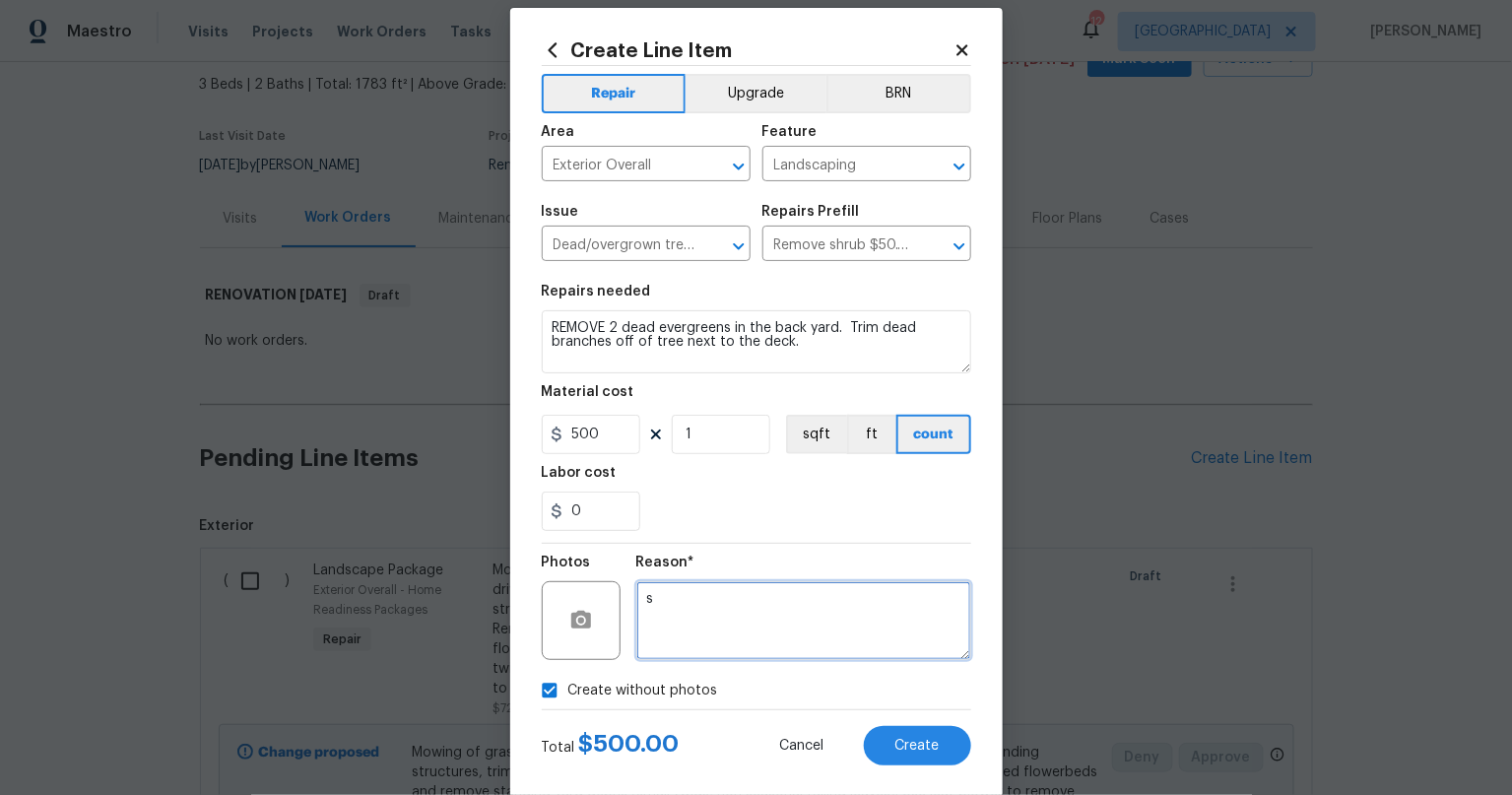
scroll to position [41, 0]
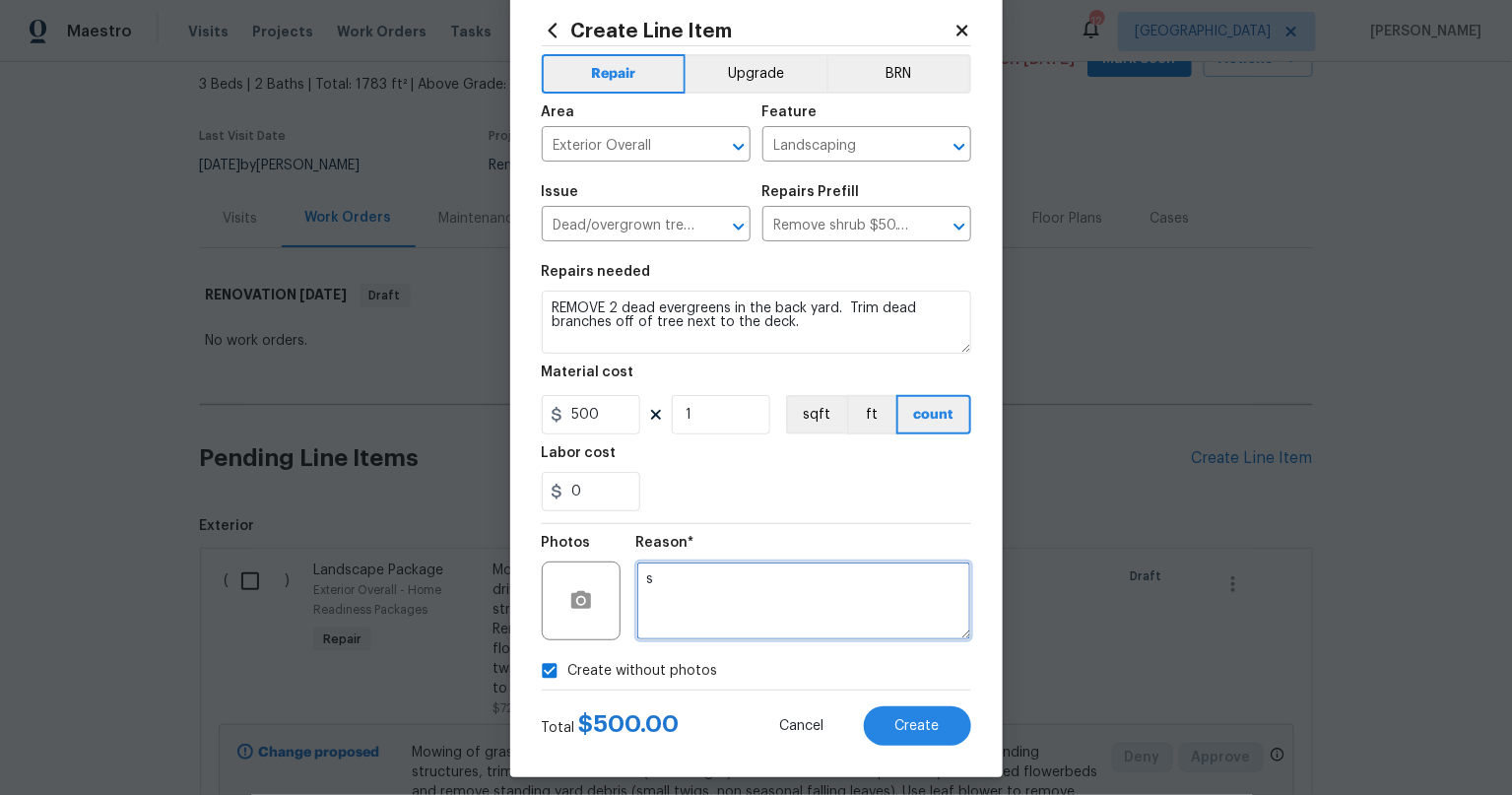
type textarea "s"
click at [470, 416] on div "Create Line Item Repair Upgrade BRN Area Exterior Overall ​ Feature Landscaping…" at bounding box center [756, 397] width 1512 height 795
type input "700"
click at [806, 479] on div "0" at bounding box center [756, 491] width 430 height 39
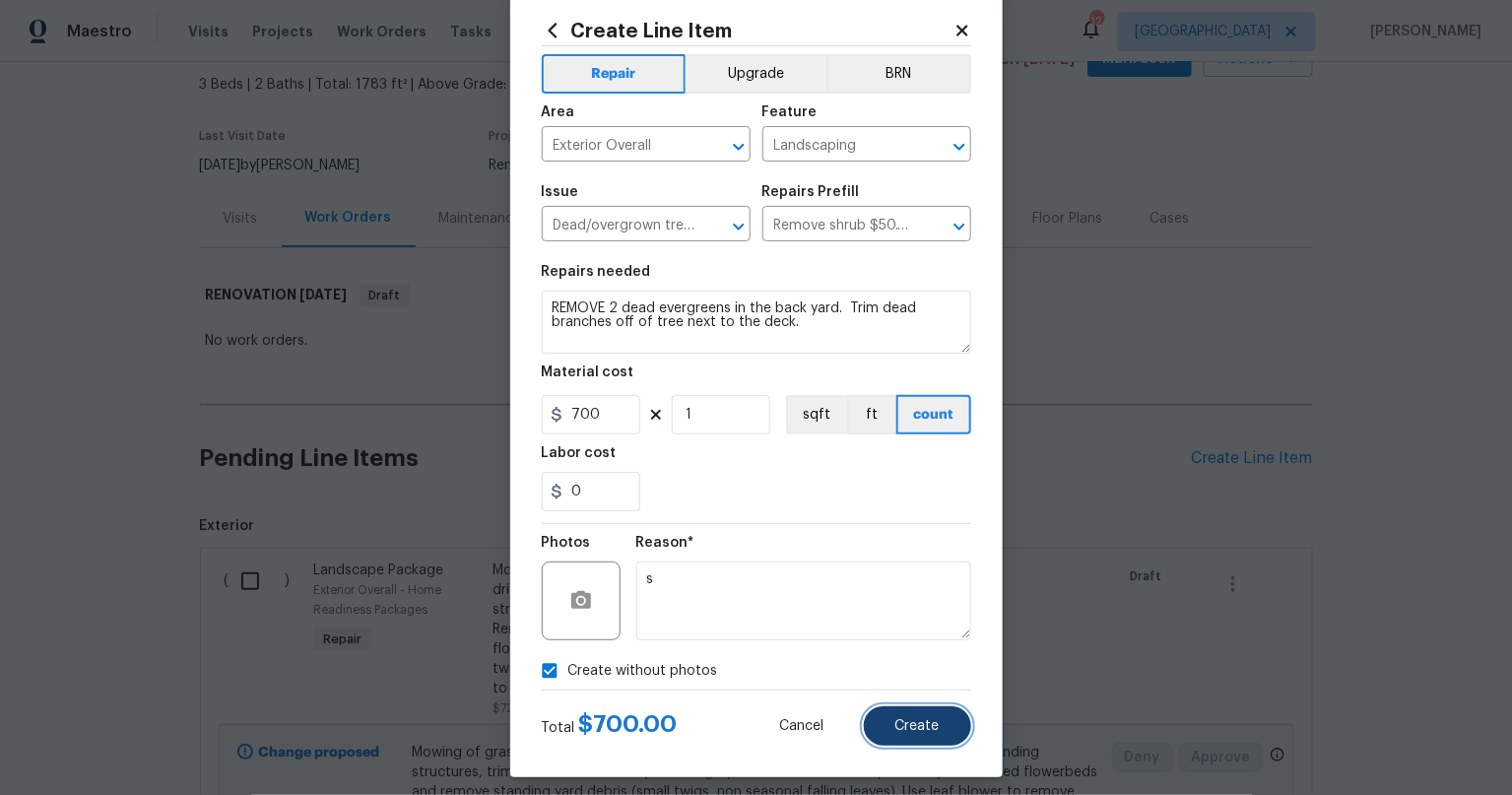
click at [929, 731] on span "Create" at bounding box center [918, 726] width 44 height 15
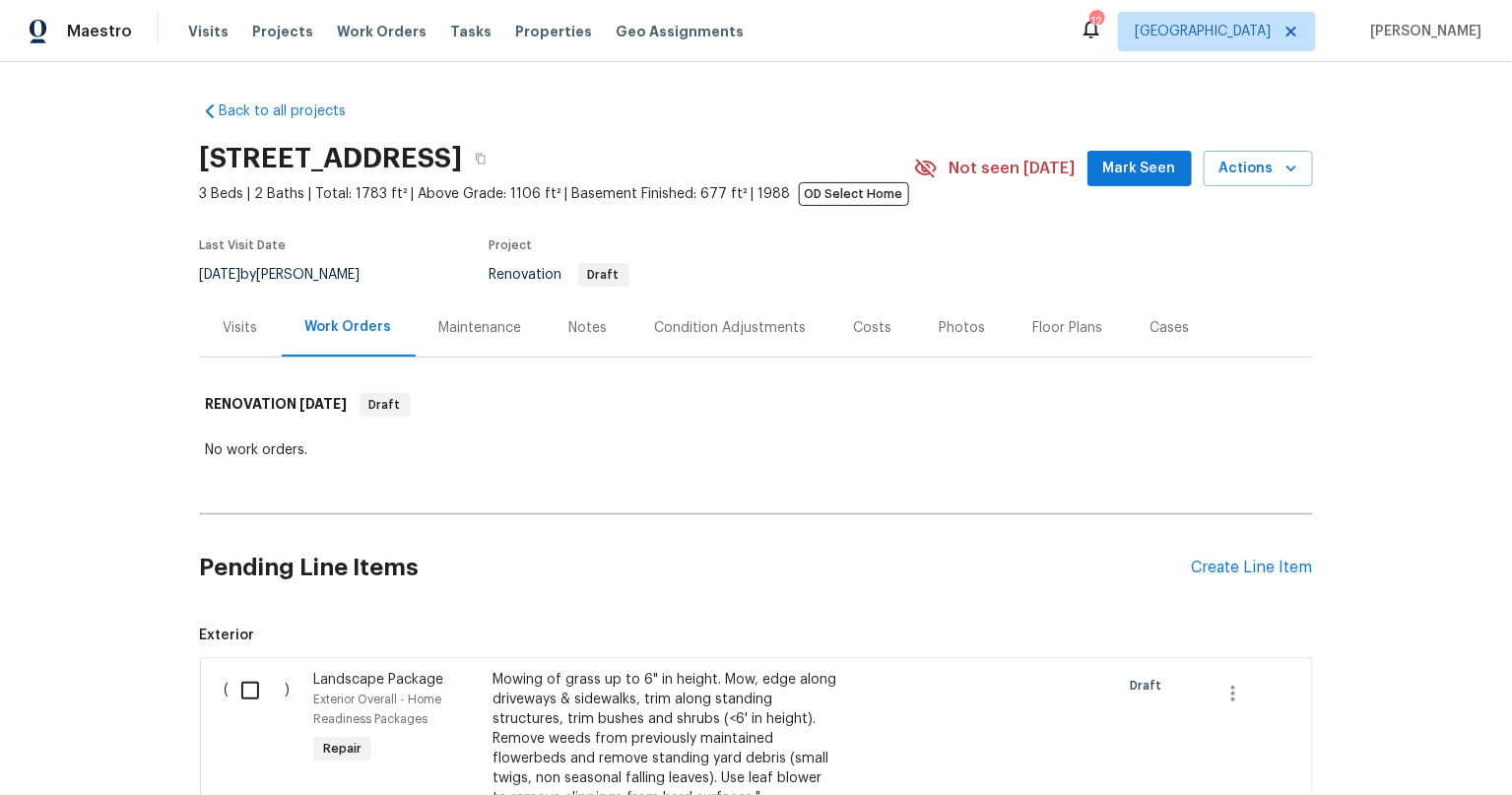
scroll to position [200, 0]
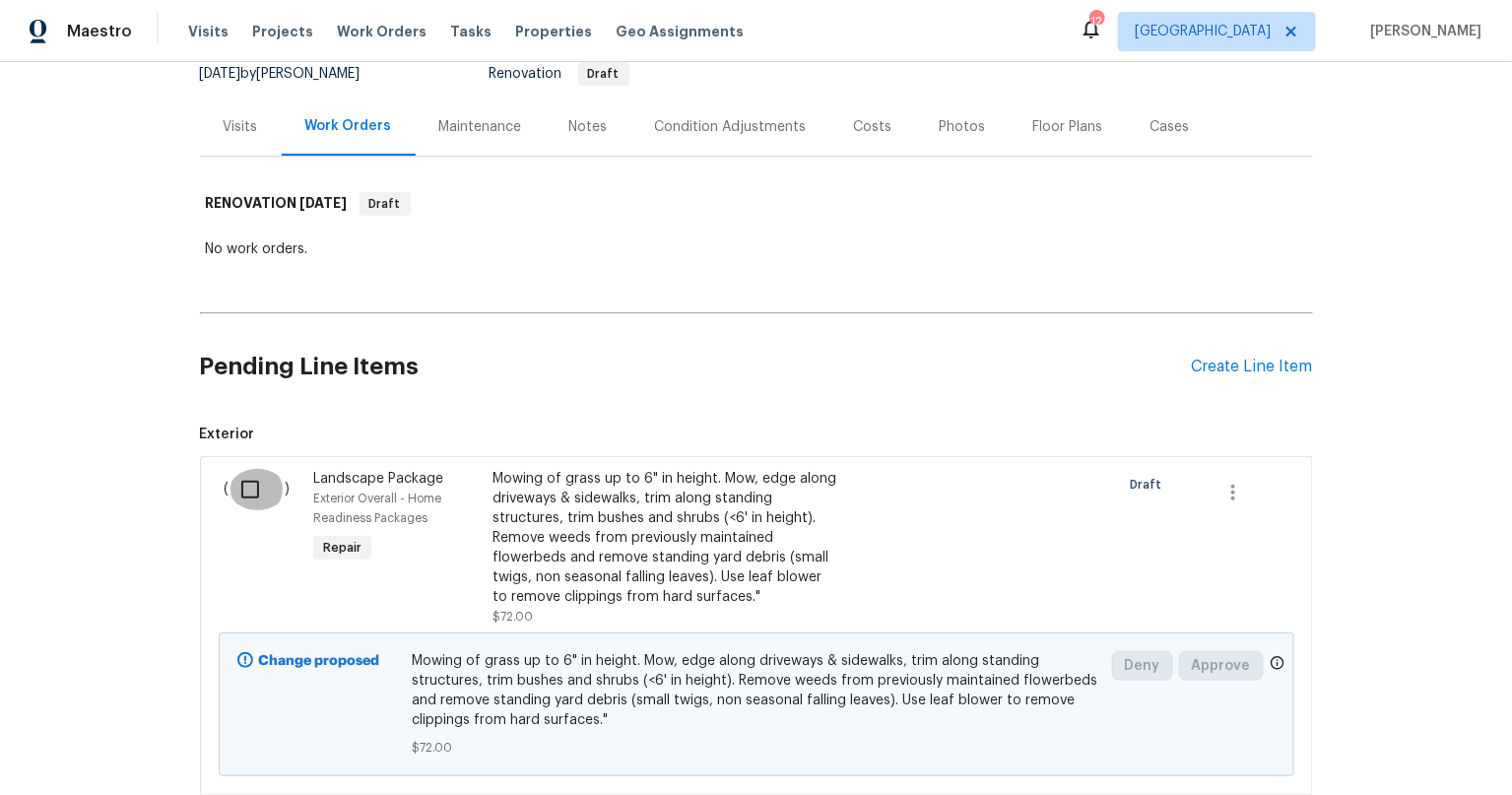
click at [241, 492] on input "checkbox" at bounding box center [257, 489] width 56 height 41
checkbox input "true"
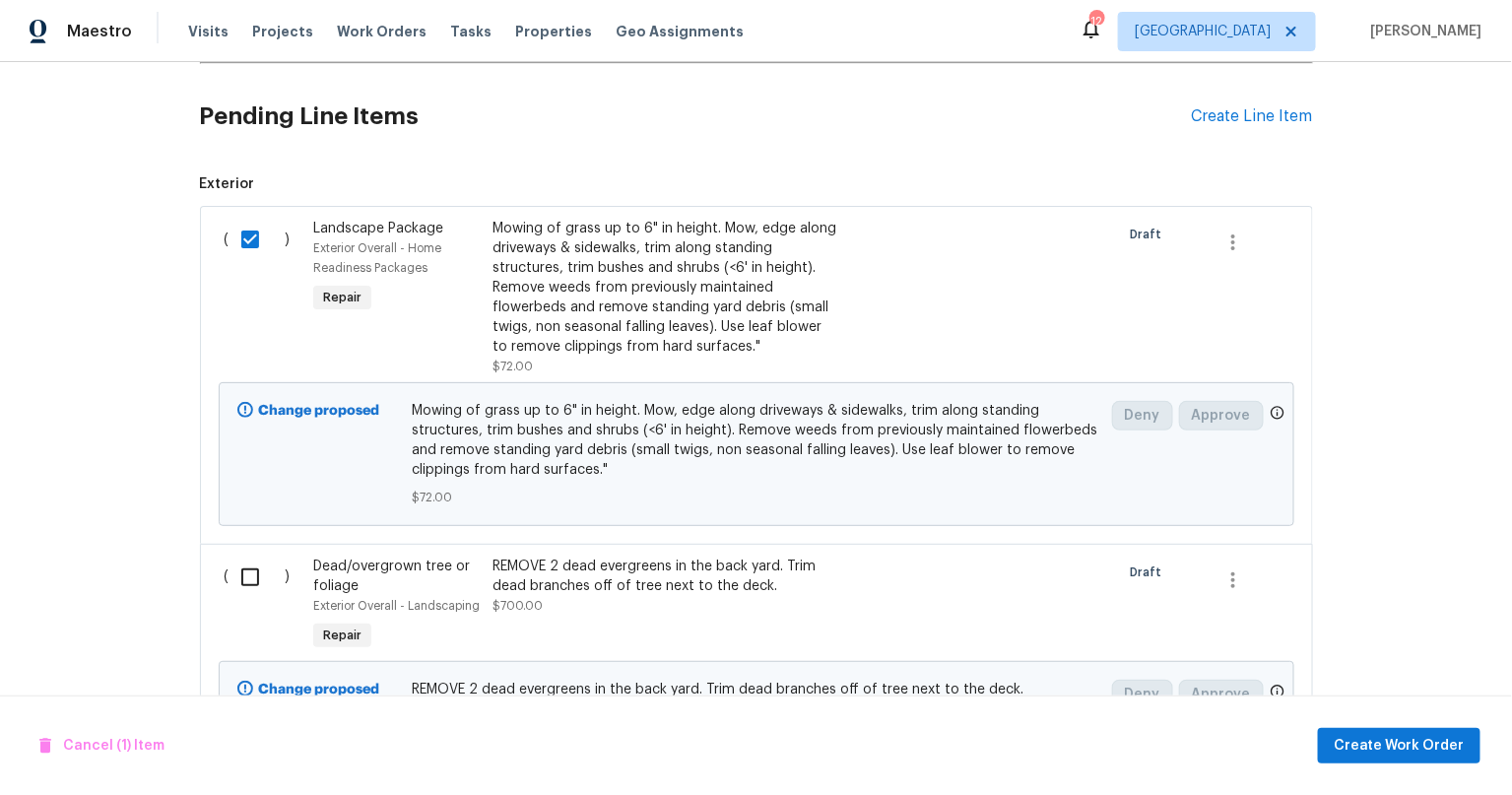
scroll to position [875, 0]
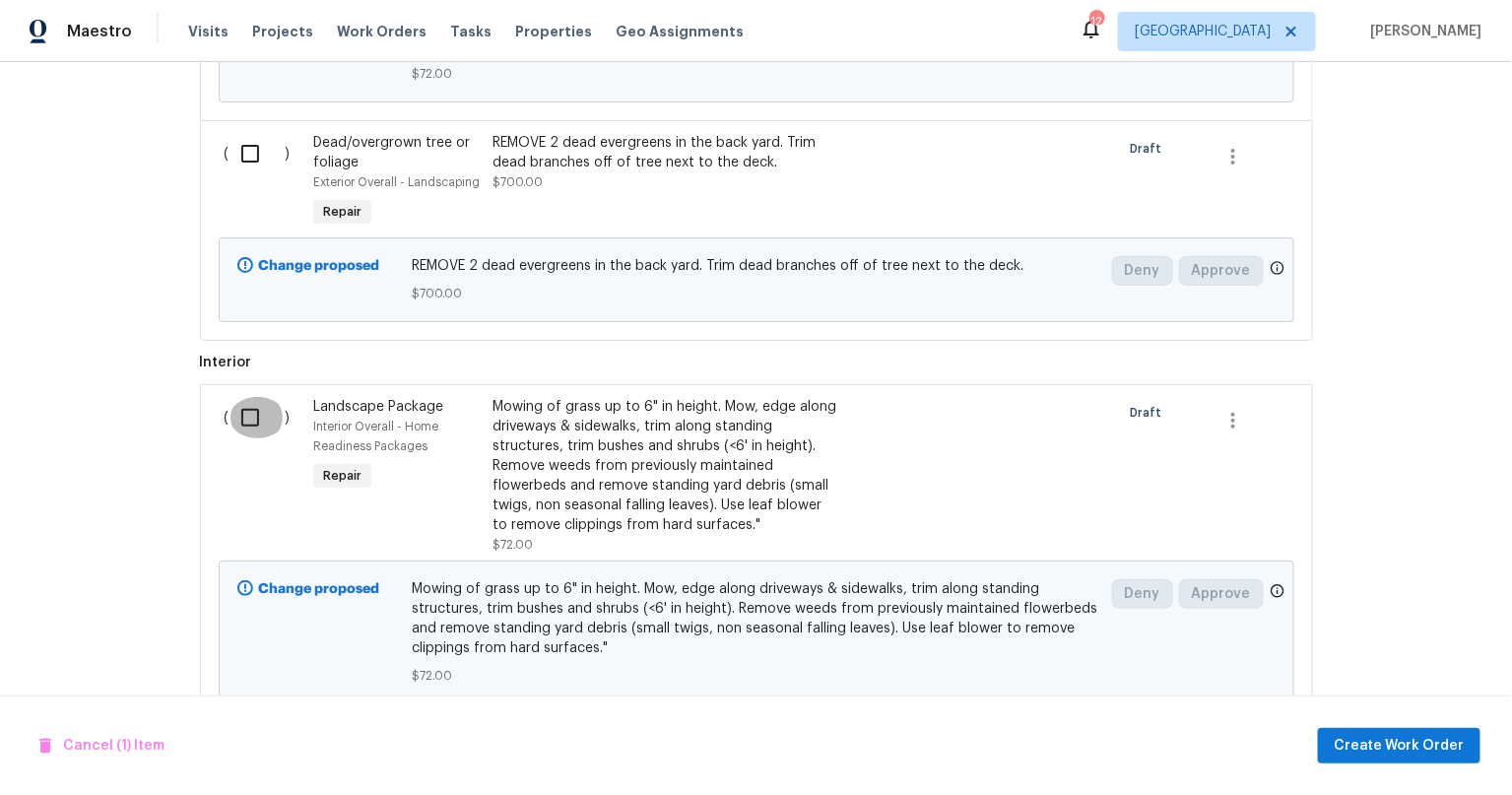
drag, startPoint x: 233, startPoint y: 417, endPoint x: 233, endPoint y: 211, distance: 206.0
click at [233, 416] on input "checkbox" at bounding box center [257, 417] width 56 height 41
checkbox input "true"
click at [250, 153] on input "checkbox" at bounding box center [257, 153] width 56 height 41
checkbox input "true"
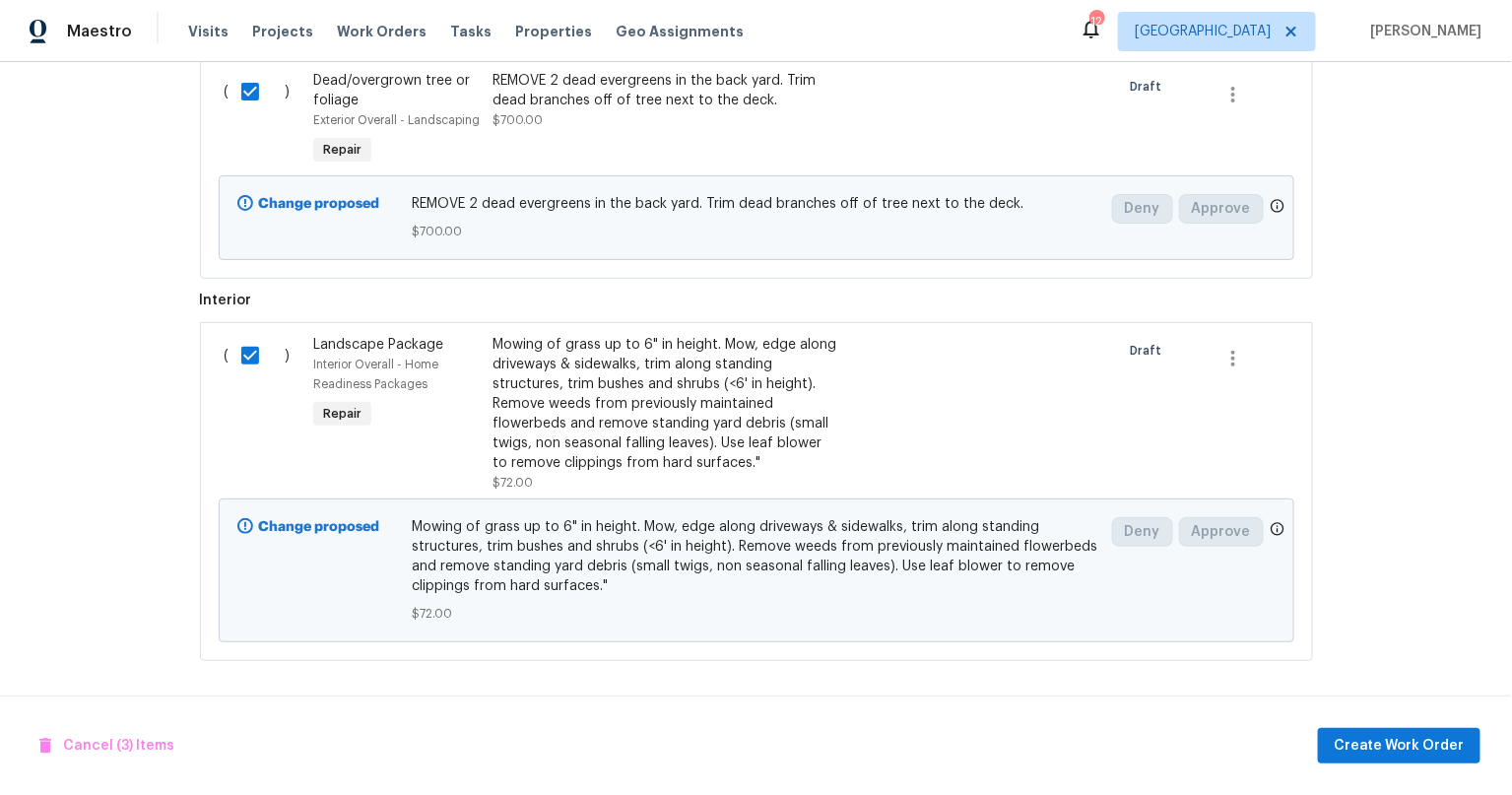
scroll to position [958, 0]
click at [108, 532] on div "Back to all projects 5312 Ojibway Ave N, Oak Park Heights, MN 55082 3 Beds | 2 …" at bounding box center [756, 428] width 1512 height 733
click at [113, 495] on div "Back to all projects 5312 Ojibway Ave N, Oak Park Heights, MN 55082 3 Beds | 2 …" at bounding box center [756, 428] width 1512 height 733
click at [1415, 461] on div "Back to all projects 5312 Ojibway Ave N, Oak Park Heights, MN 55082 3 Beds | 2 …" at bounding box center [756, 428] width 1512 height 733
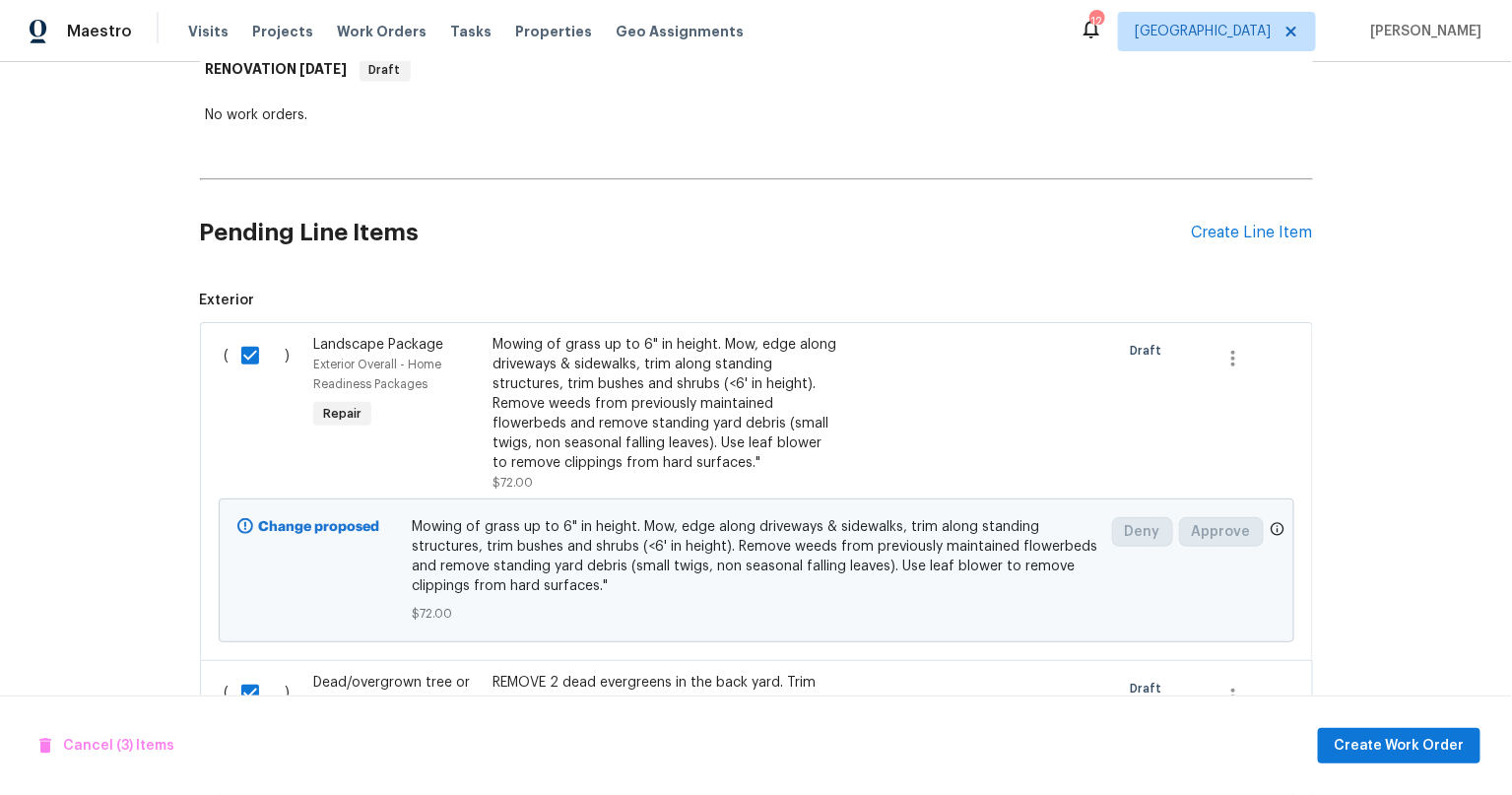
scroll to position [333, 0]
click at [1238, 228] on div "Create Line Item" at bounding box center [1252, 234] width 121 height 19
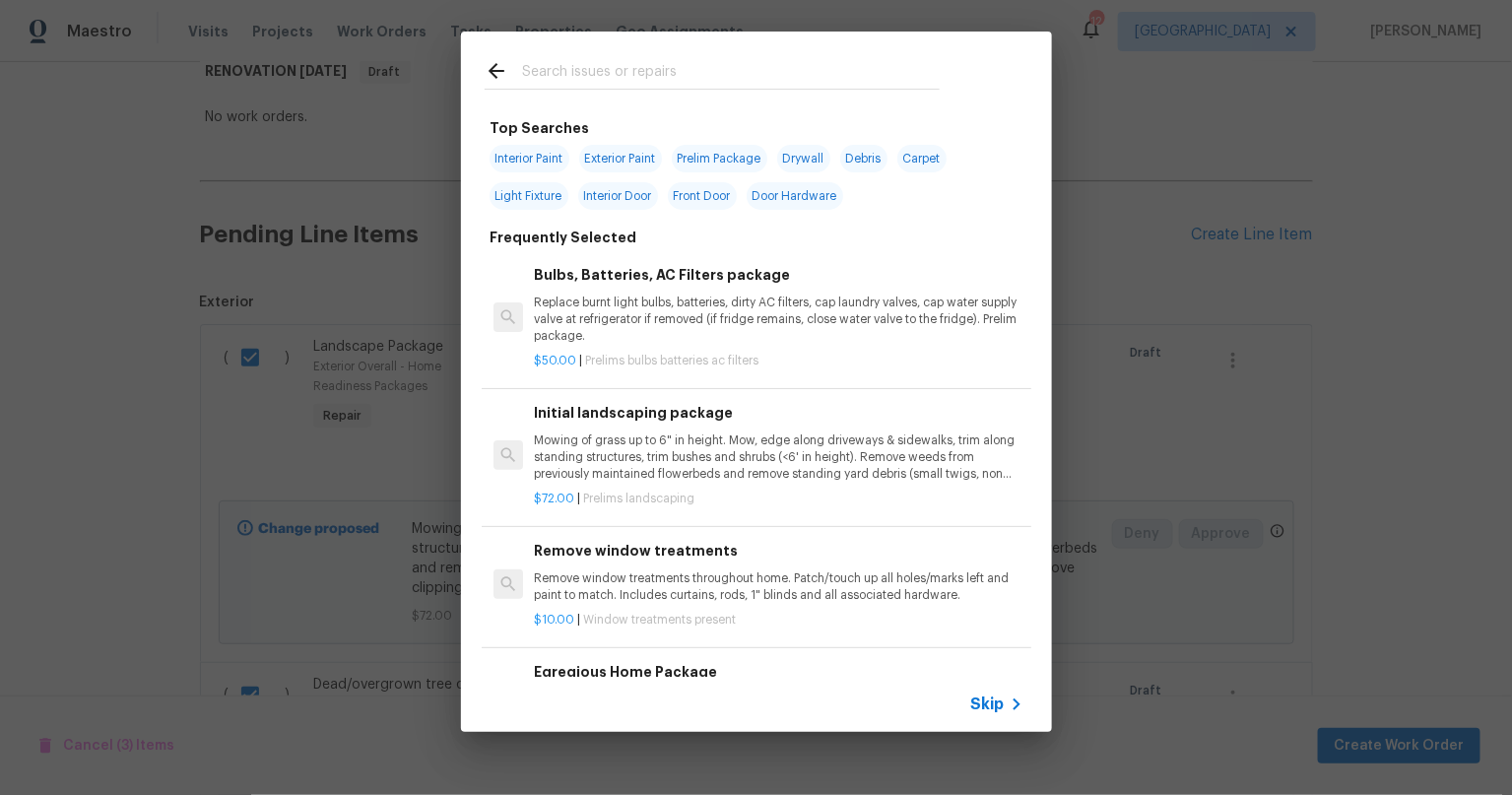
click at [647, 53] on div at bounding box center [712, 71] width 503 height 78
click at [666, 66] on input "text" at bounding box center [730, 74] width 418 height 30
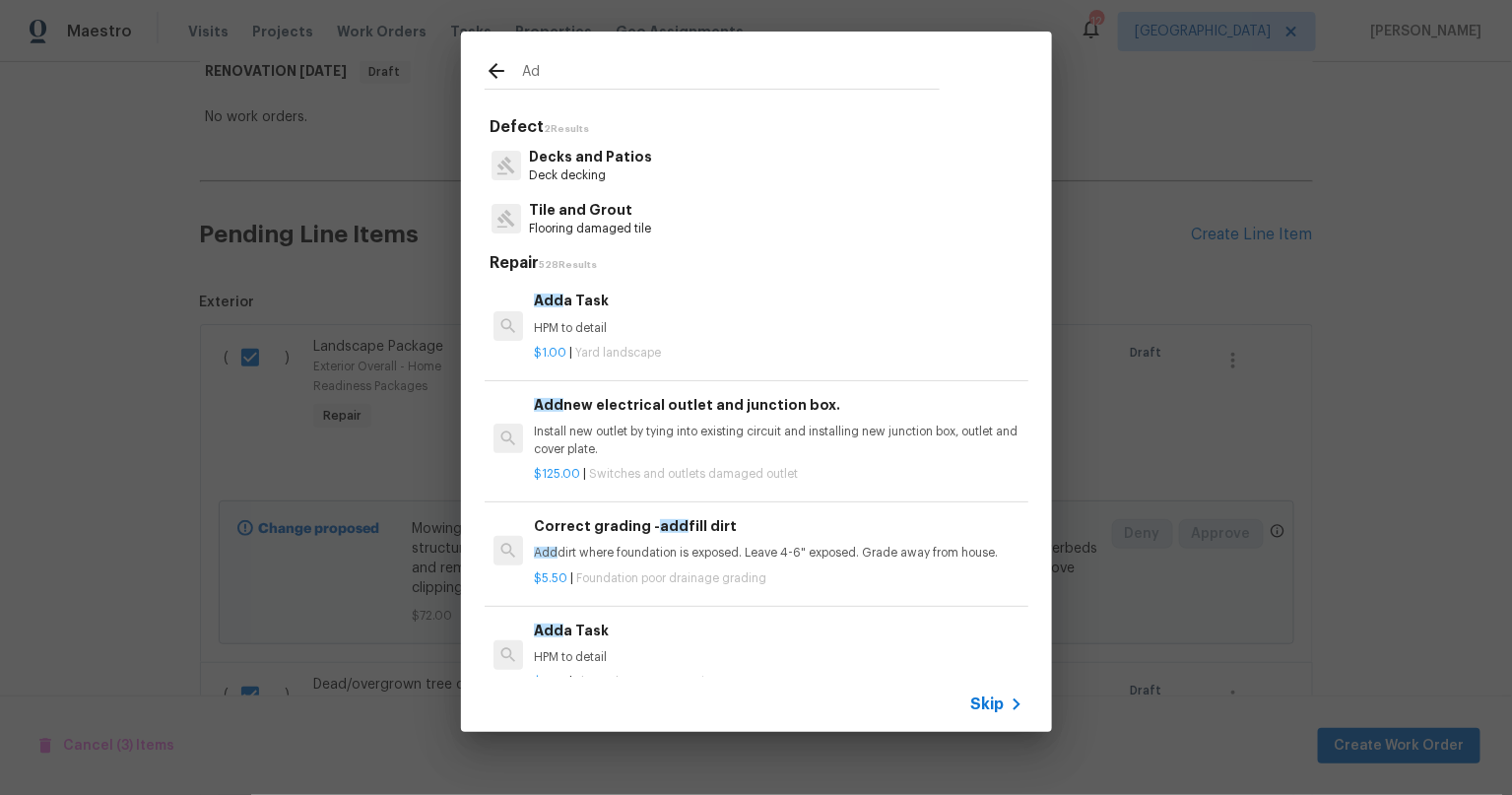
type input "A"
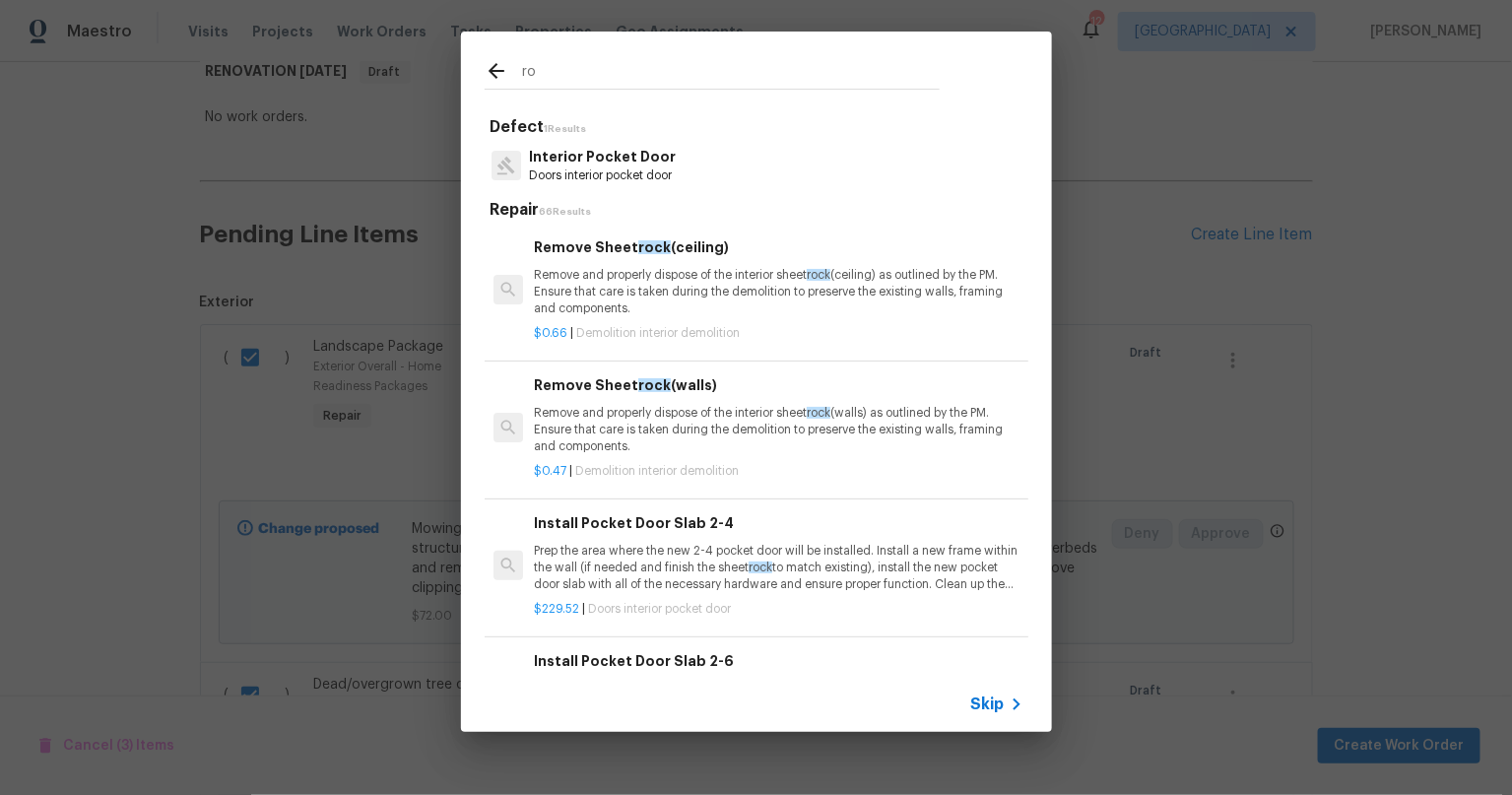
type input "r"
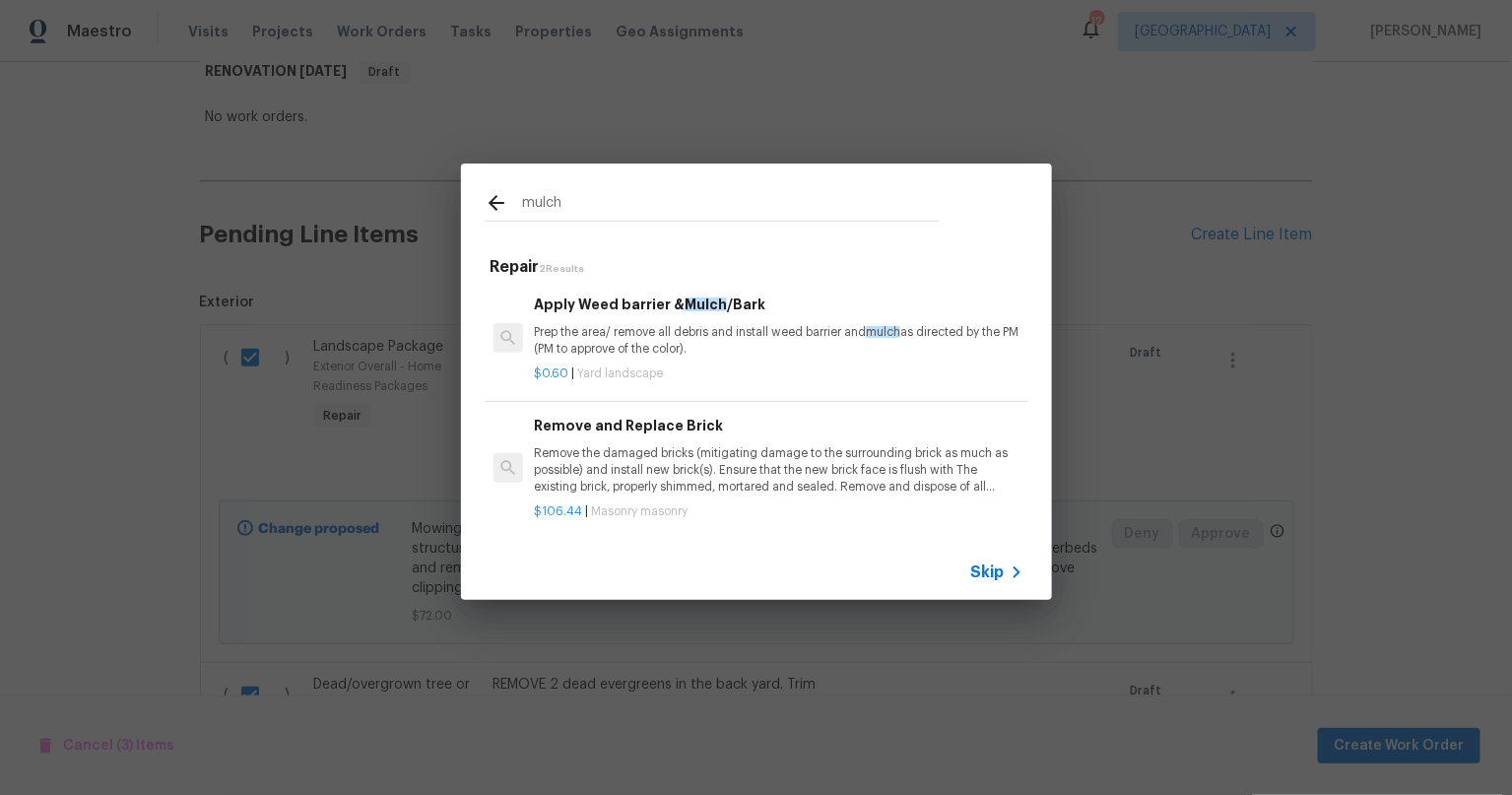
type input "mulch"
click at [661, 334] on p "Prep the area/ remove all debris and install weed barrier and mulch as directed…" at bounding box center [778, 341] width 489 height 34
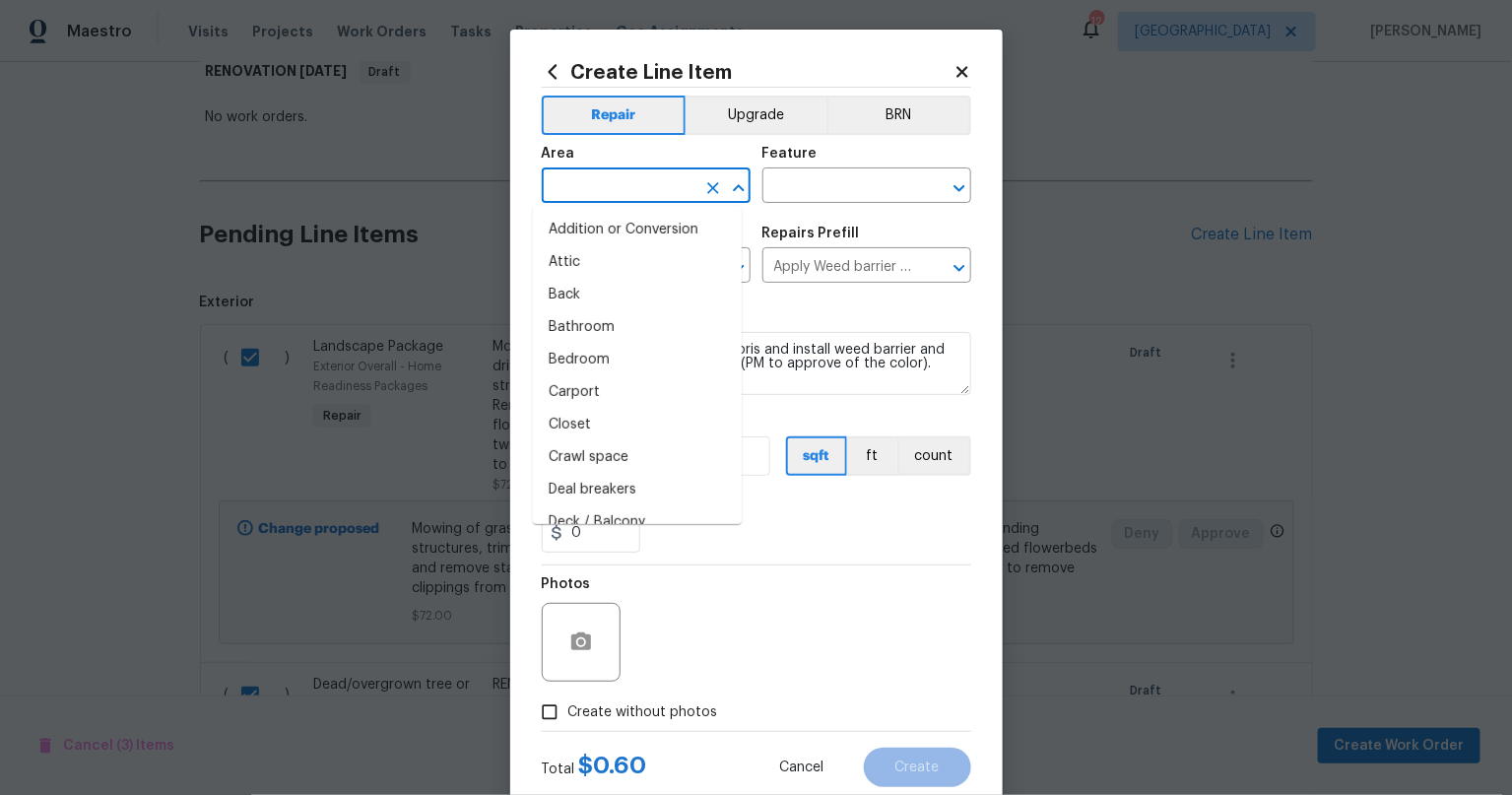
drag, startPoint x: 590, startPoint y: 182, endPoint x: 723, endPoint y: 204, distance: 134.8
click at [623, 189] on input "text" at bounding box center [618, 188] width 154 height 31
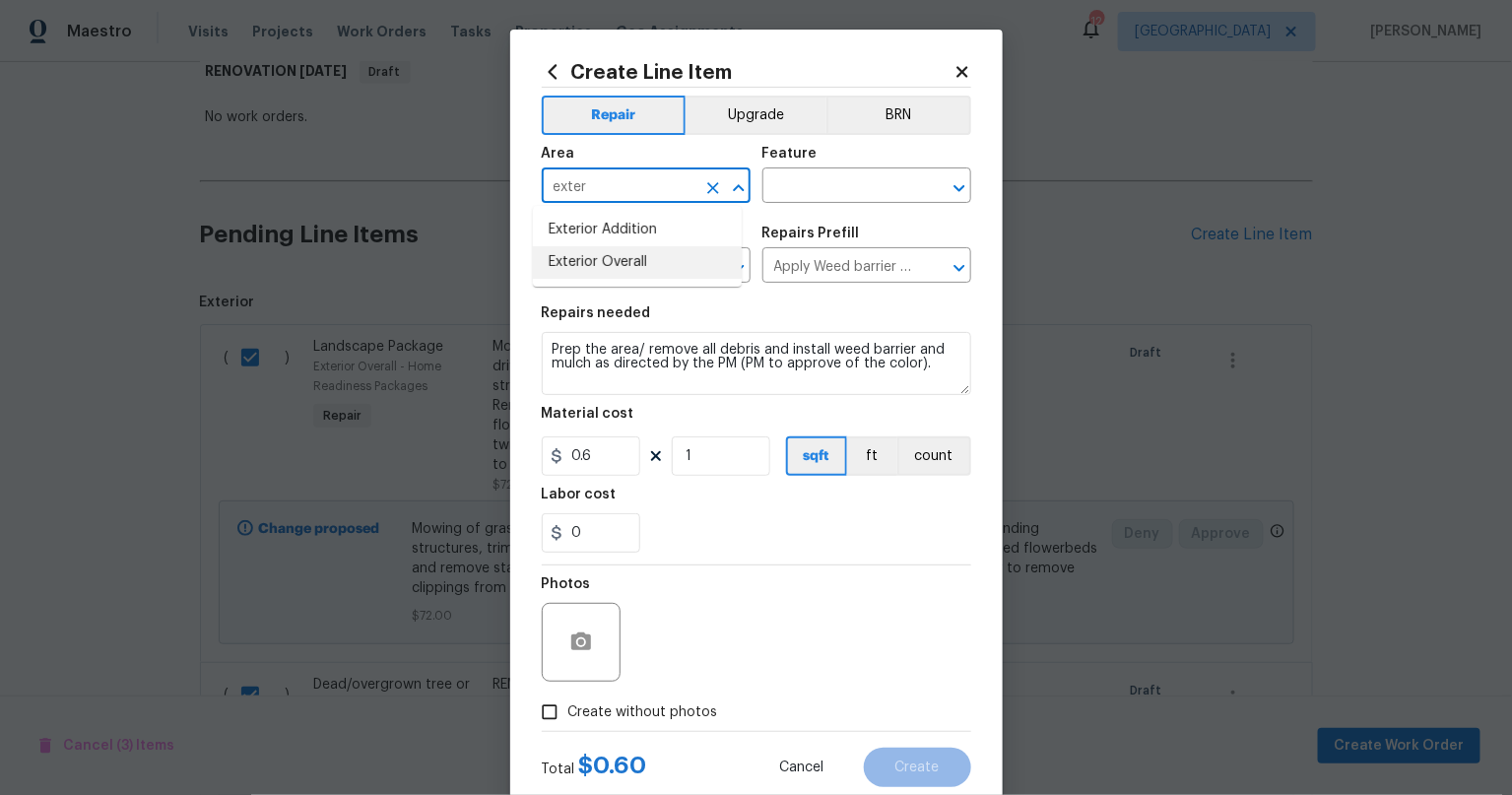
click at [602, 255] on li "Exterior Overall" at bounding box center [636, 262] width 208 height 33
type input "Exterior Overall"
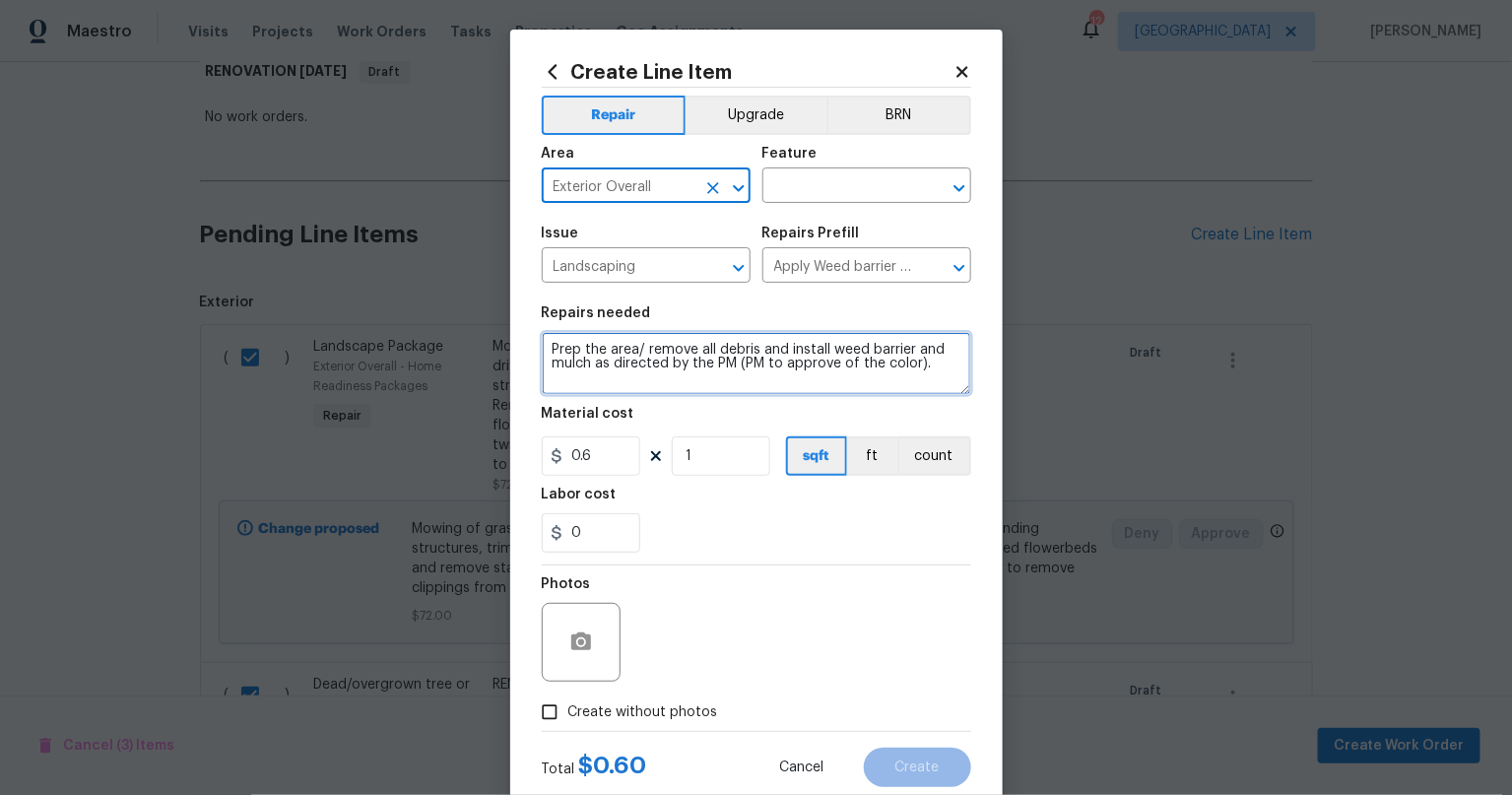
click at [555, 349] on textarea "Prep the area/ remove all debris and install weed barrier and mulch as directed…" at bounding box center [756, 363] width 430 height 63
click at [557, 349] on textarea "Prep the area/ remove all debris and install weed barrier and mulch as directed…" at bounding box center [756, 363] width 430 height 63
click at [568, 353] on textarea "Prep the area/ remove all debris and install weed barrier and mulch as directed…" at bounding box center [756, 363] width 430 height 63
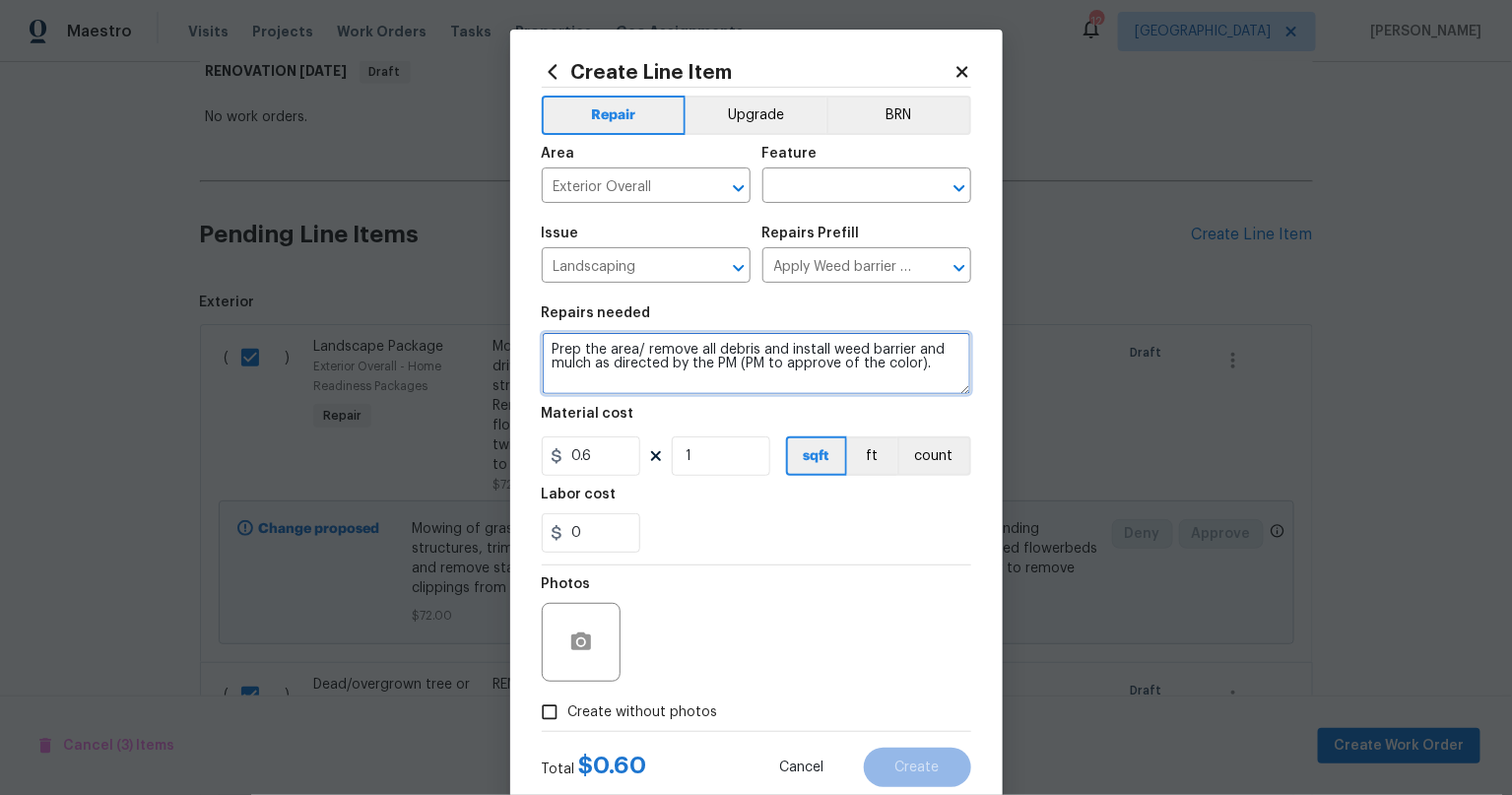
click at [568, 353] on textarea "Prep the area/ remove all debris and install weed barrier and mulch as directed…" at bounding box center [756, 363] width 430 height 63
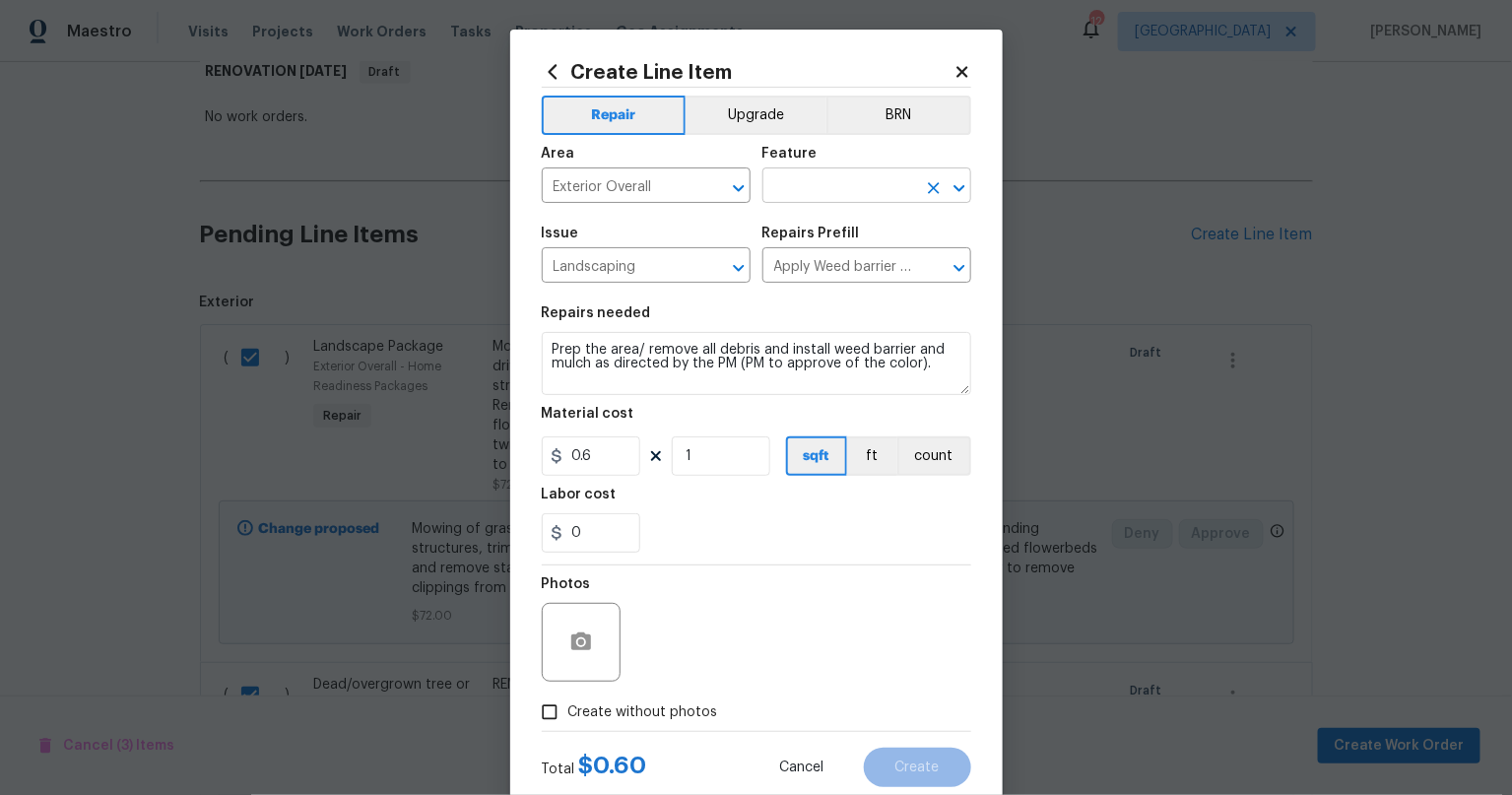
click at [808, 197] on input "text" at bounding box center [839, 188] width 154 height 31
drag, startPoint x: 799, startPoint y: 278, endPoint x: 692, endPoint y: 311, distance: 112.0
click at [798, 278] on li "Landscaping" at bounding box center [857, 277] width 208 height 33
type input "Landscaping"
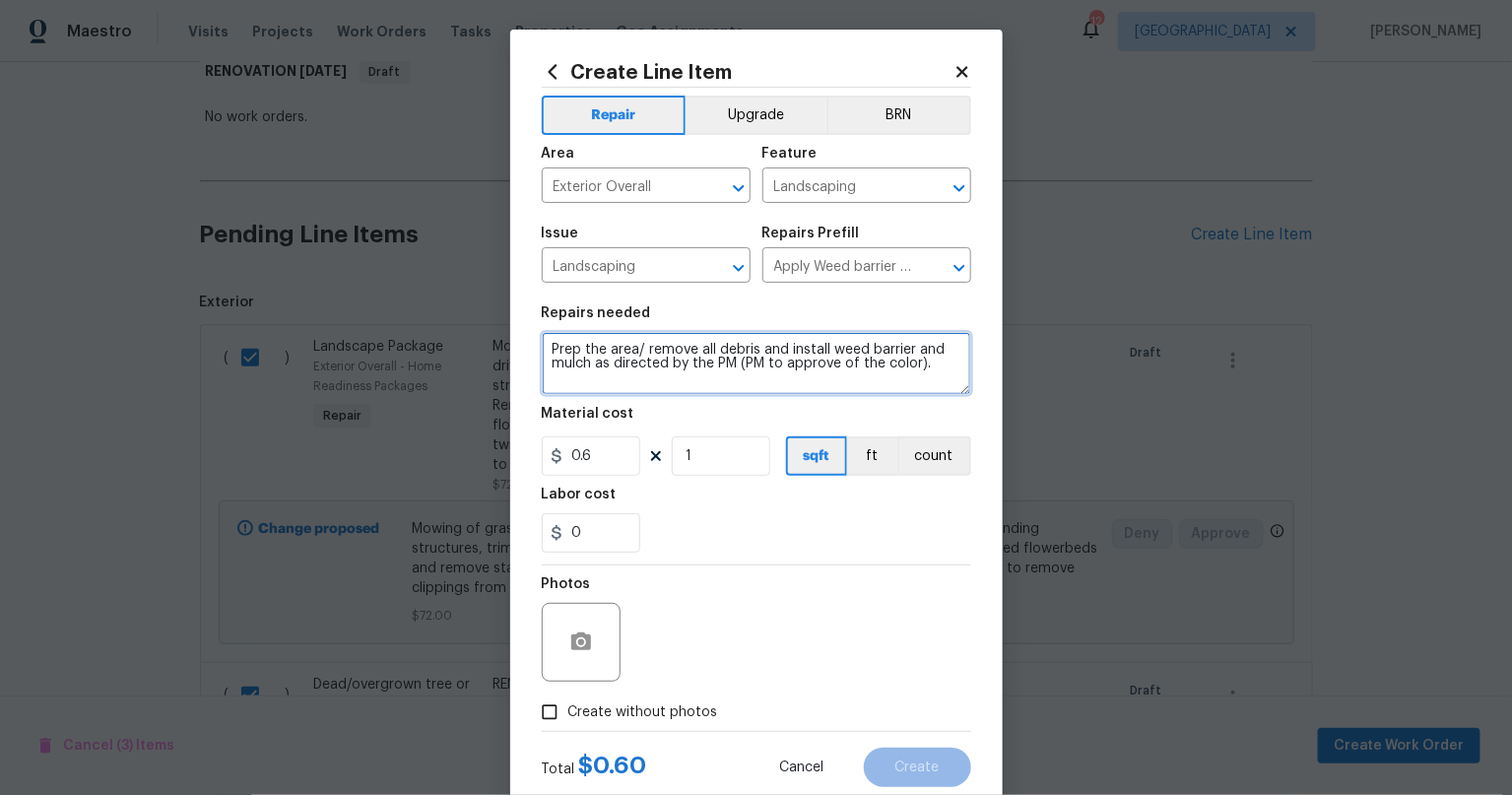
click at [542, 348] on textarea "Prep the area/ remove all debris and install weed barrier and mulch as directed…" at bounding box center [756, 363] width 430 height 63
drag, startPoint x: 546, startPoint y: 362, endPoint x: 554, endPoint y: 373, distance: 13.6
click at [548, 363] on textarea "Remove Small retaining wall in back yard and repair the grade. Add New Rock alo…" at bounding box center [756, 363] width 430 height 63
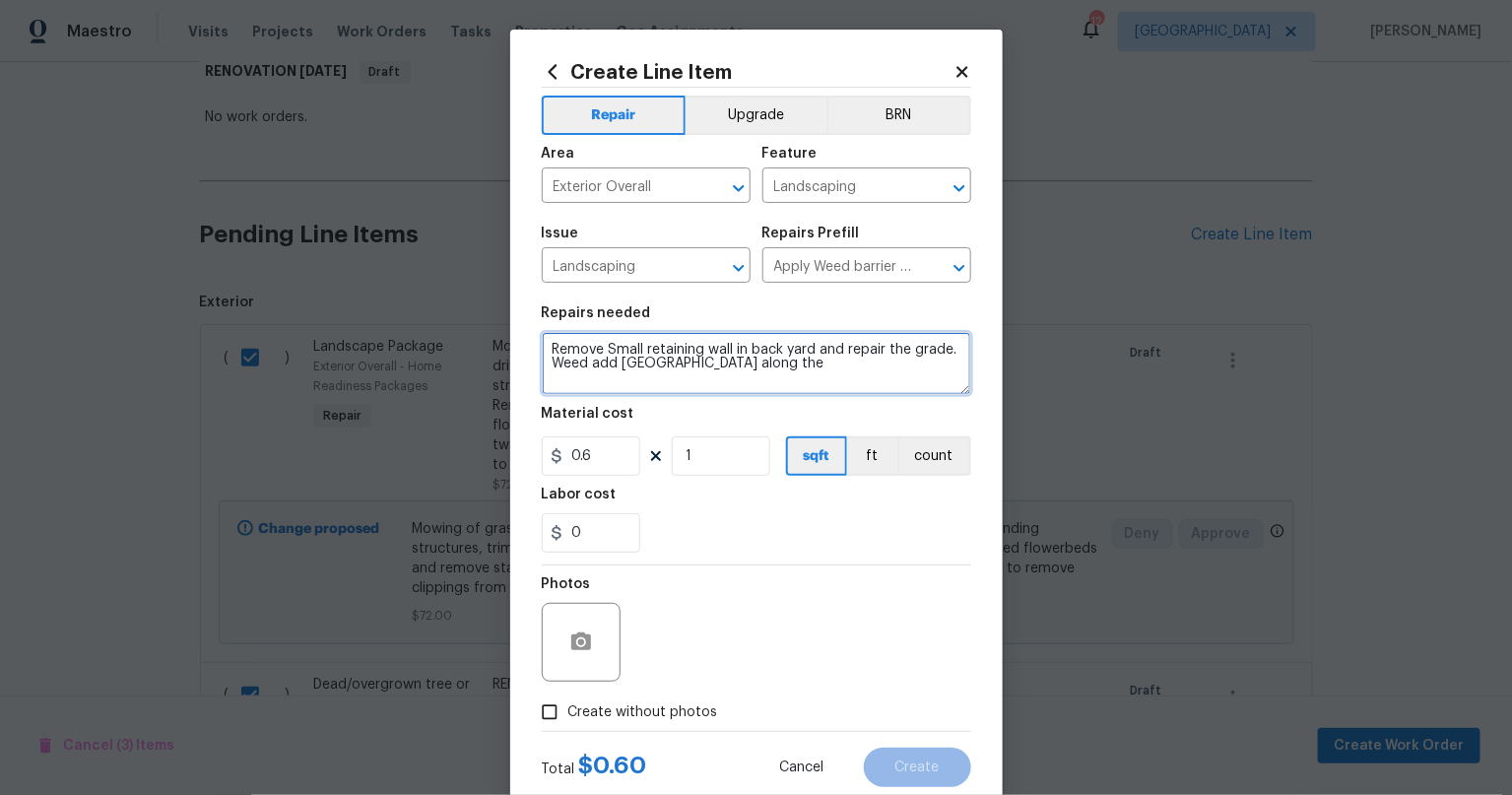
click at [740, 358] on textarea "Remove Small retaining wall in back yard and repair the grade. Weed add New Roc…" at bounding box center [756, 363] width 430 height 63
type textarea "Remove Small retaining wall in back yard and repair the grade. Weed add [GEOGRA…"
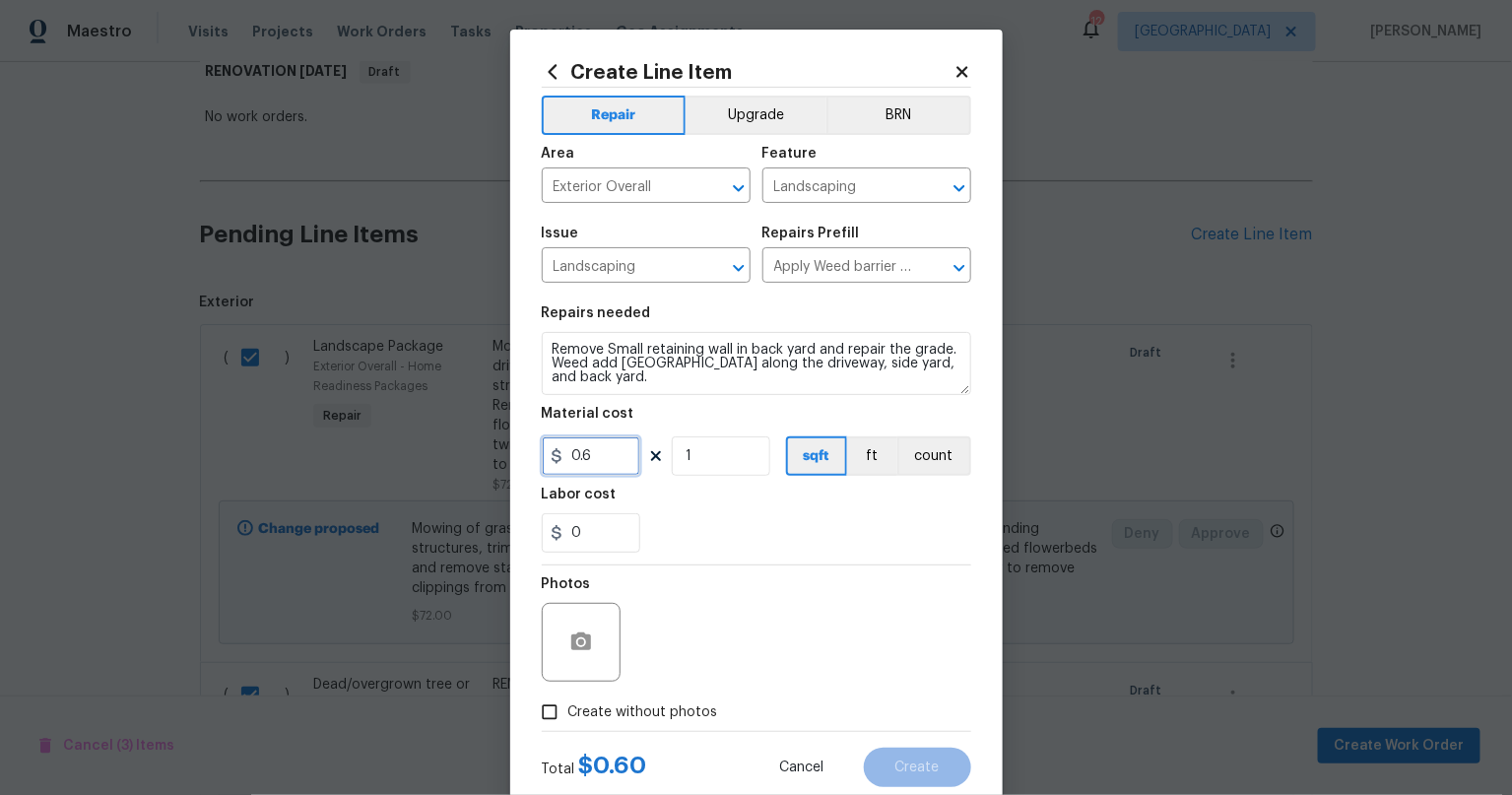
drag, startPoint x: 579, startPoint y: 450, endPoint x: 502, endPoint y: 470, distance: 79.6
click at [510, 470] on div "Create Line Item Repair Upgrade BRN Area Exterior Overall ​ Feature Landscaping…" at bounding box center [756, 424] width 493 height 789
drag, startPoint x: 583, startPoint y: 458, endPoint x: 463, endPoint y: 440, distance: 121.3
click at [463, 440] on div "Create Line Item Repair Upgrade BRN Area Exterior Overall ​ Feature Landscaping…" at bounding box center [756, 397] width 1512 height 795
type input "1"
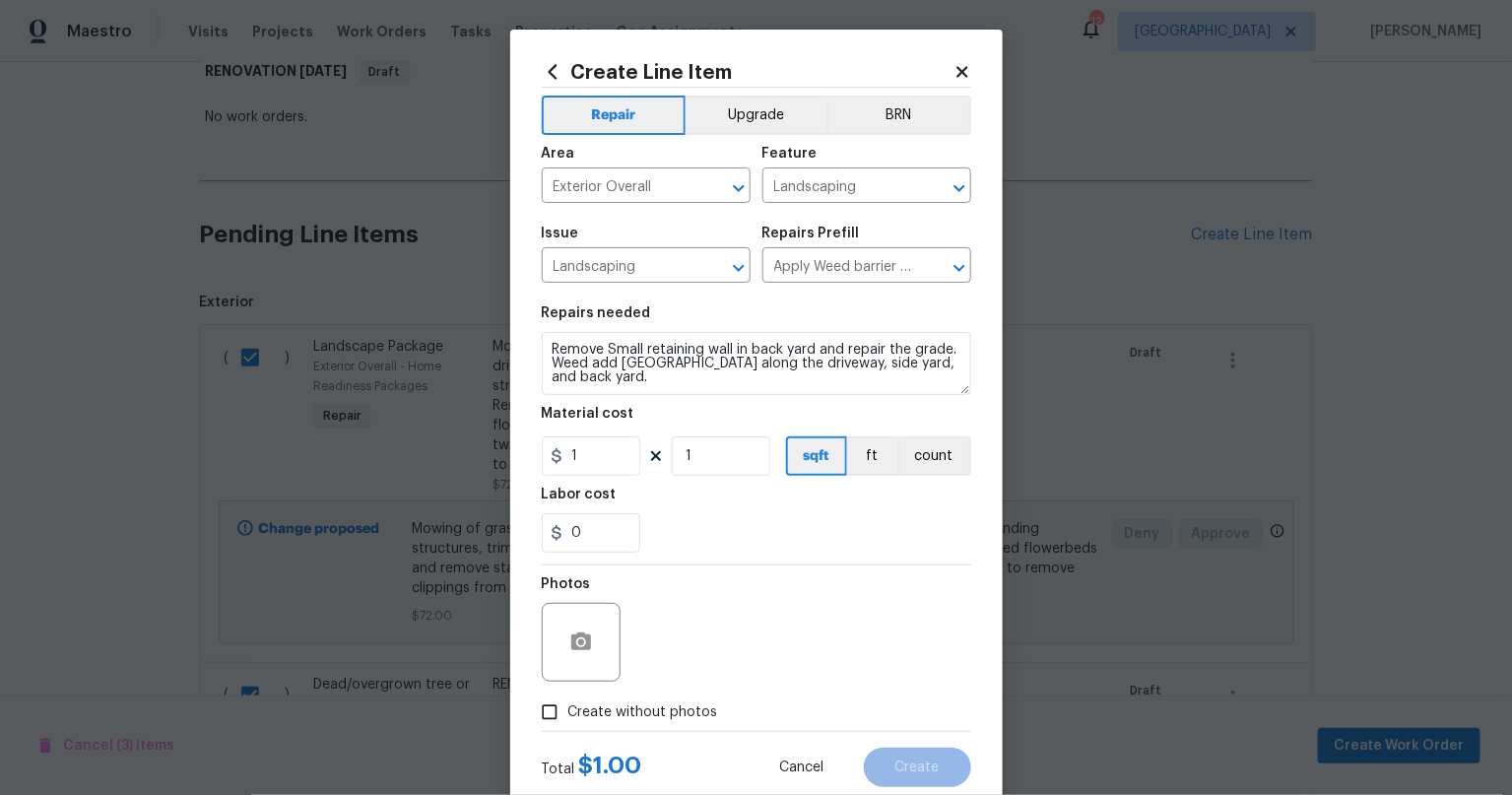
click at [861, 545] on div "0" at bounding box center [756, 532] width 430 height 39
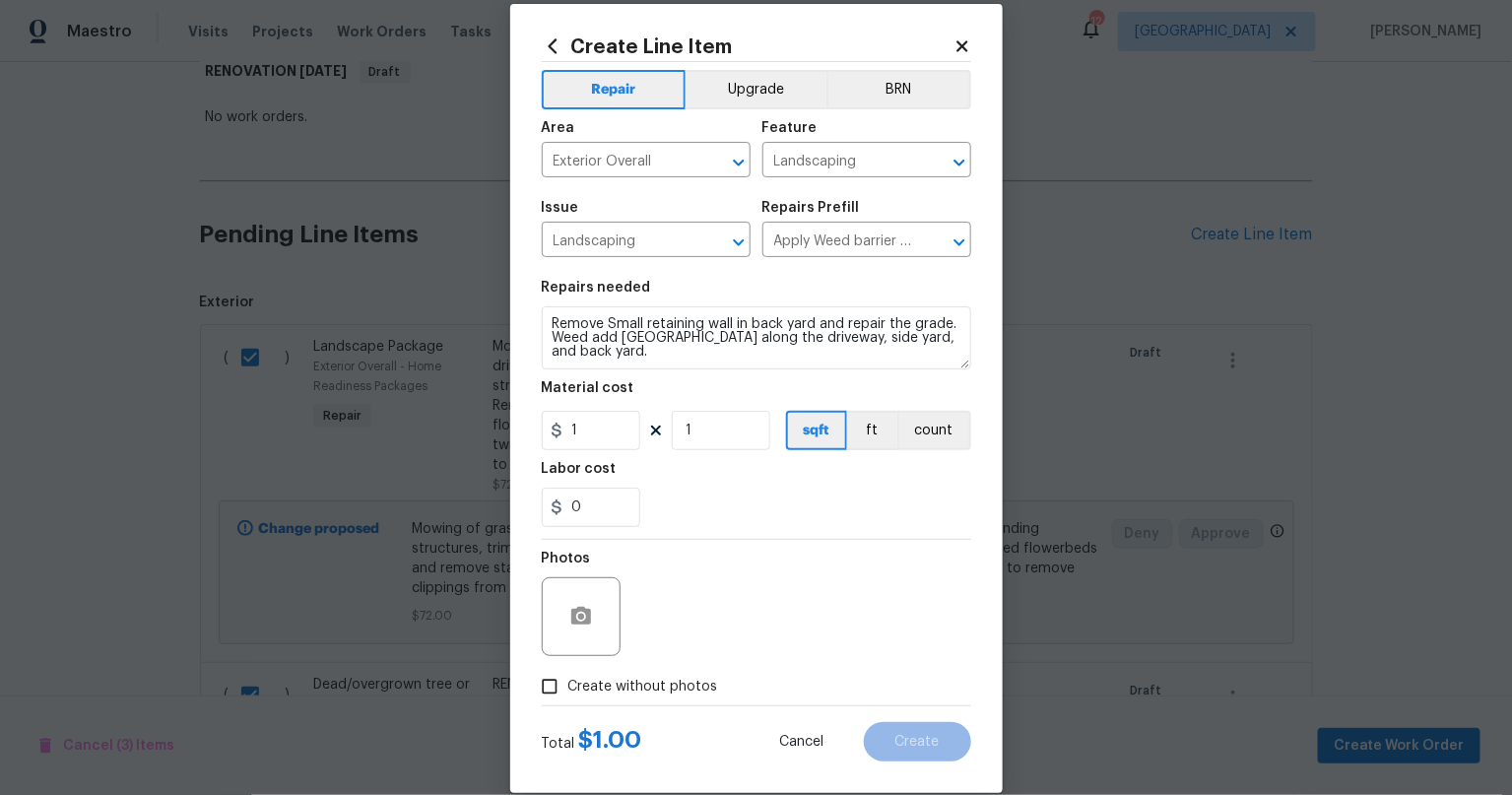
scroll to position [51, 0]
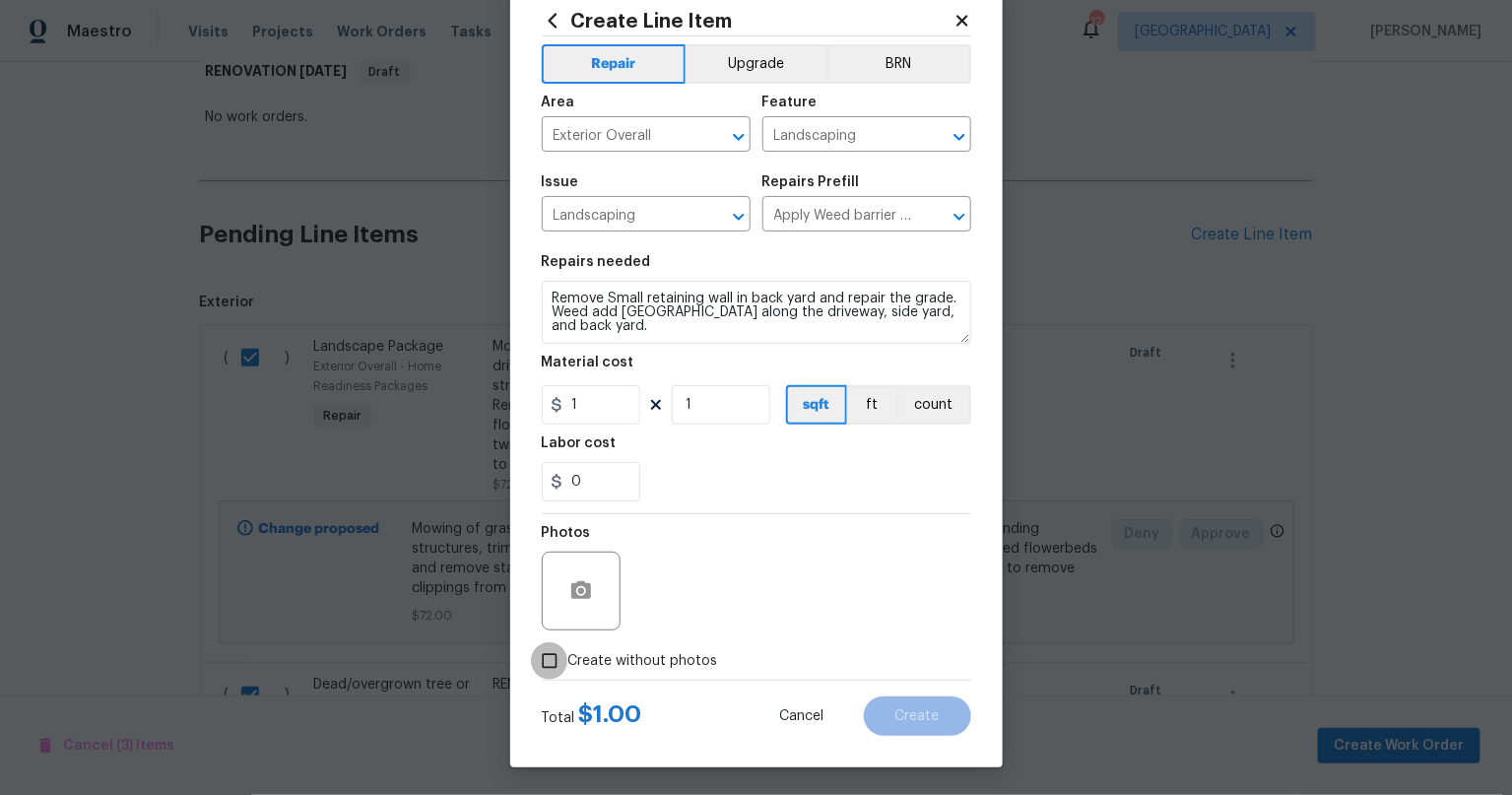
drag, startPoint x: 540, startPoint y: 662, endPoint x: 608, endPoint y: 632, distance: 74.3
click at [544, 660] on input "Create without photos" at bounding box center [550, 661] width 38 height 38
checkbox input "true"
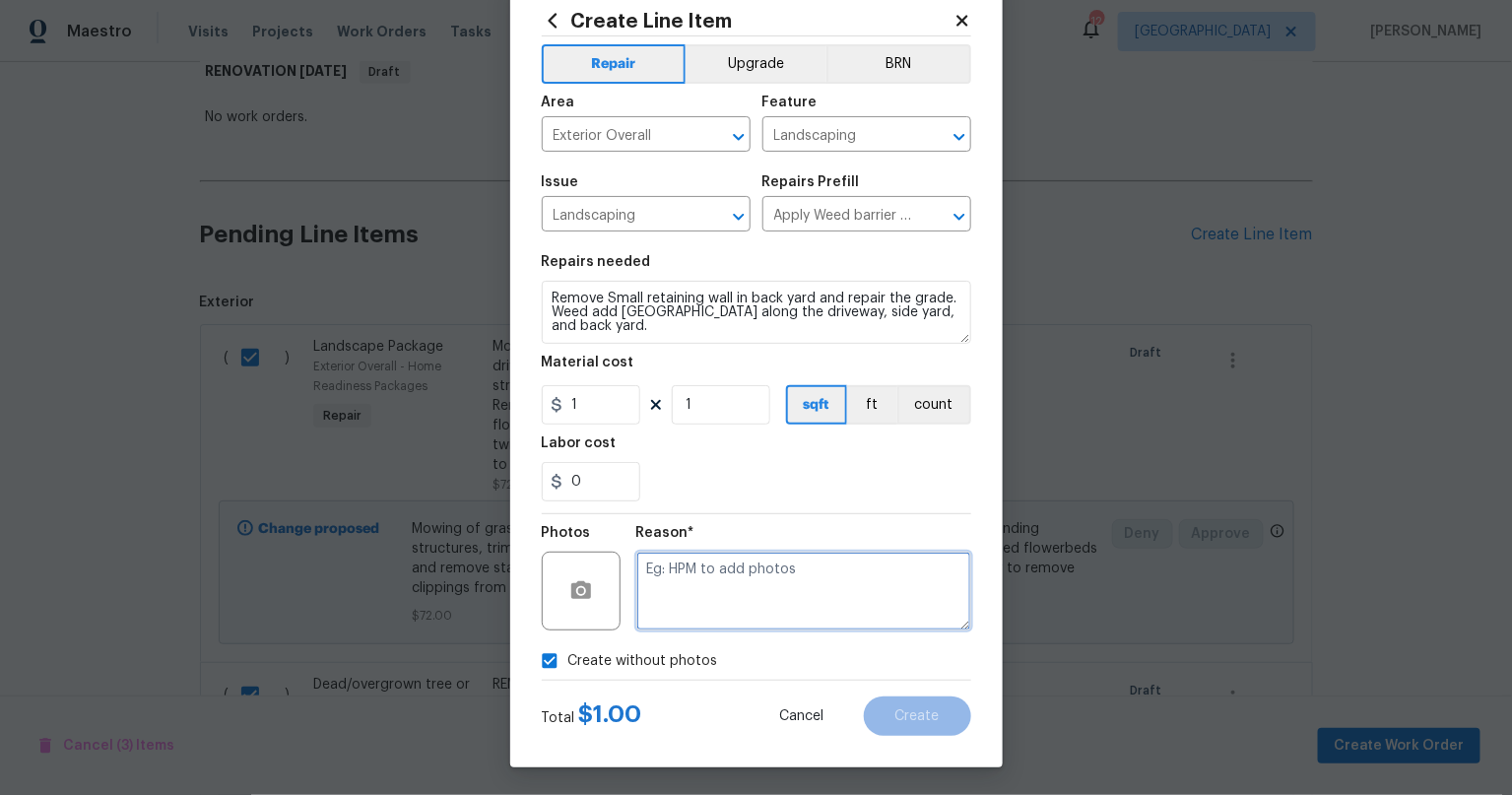
click at [711, 570] on textarea at bounding box center [804, 591] width 335 height 79
type textarea "s"
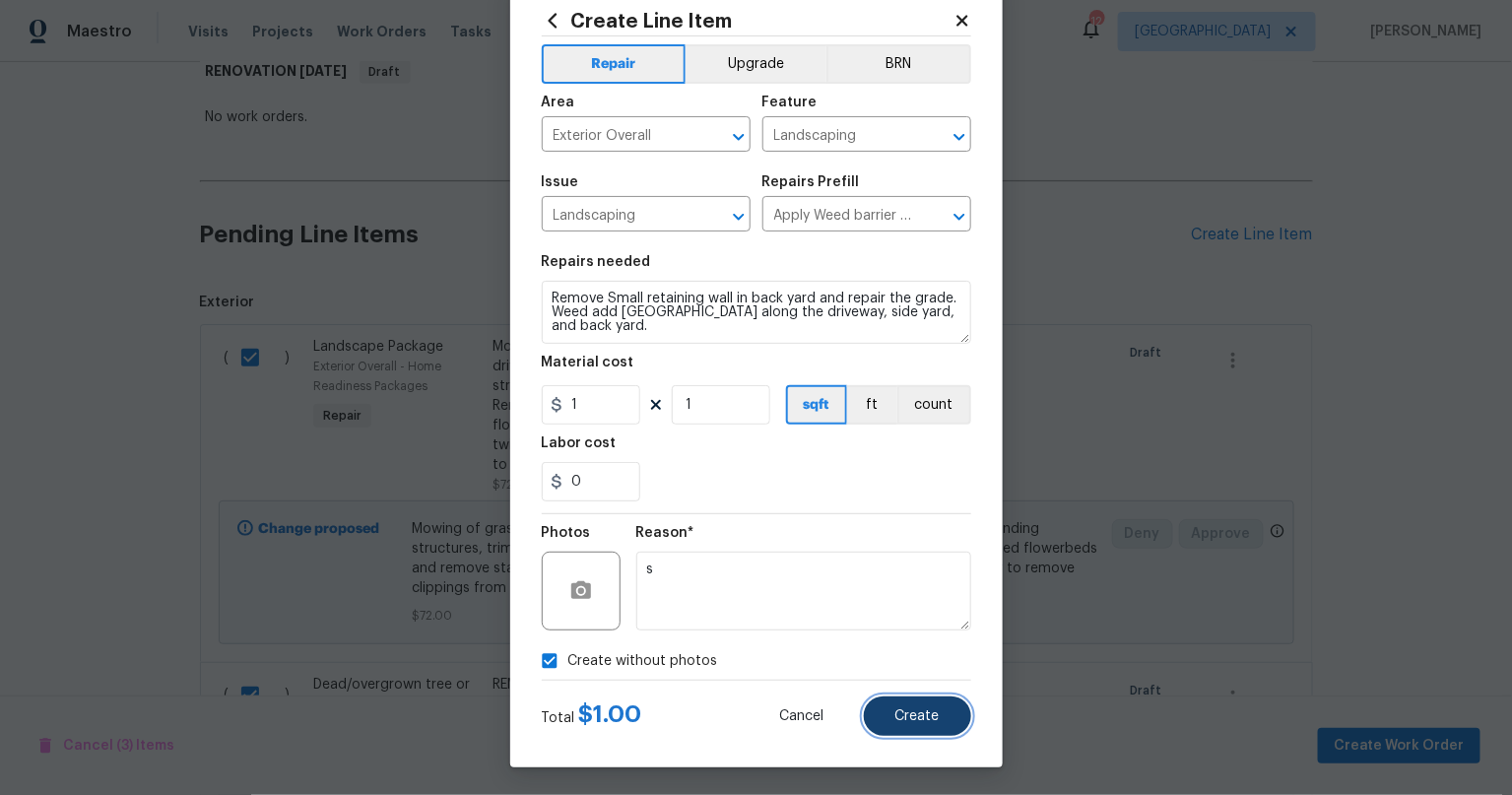
click at [905, 715] on span "Create" at bounding box center [918, 716] width 44 height 15
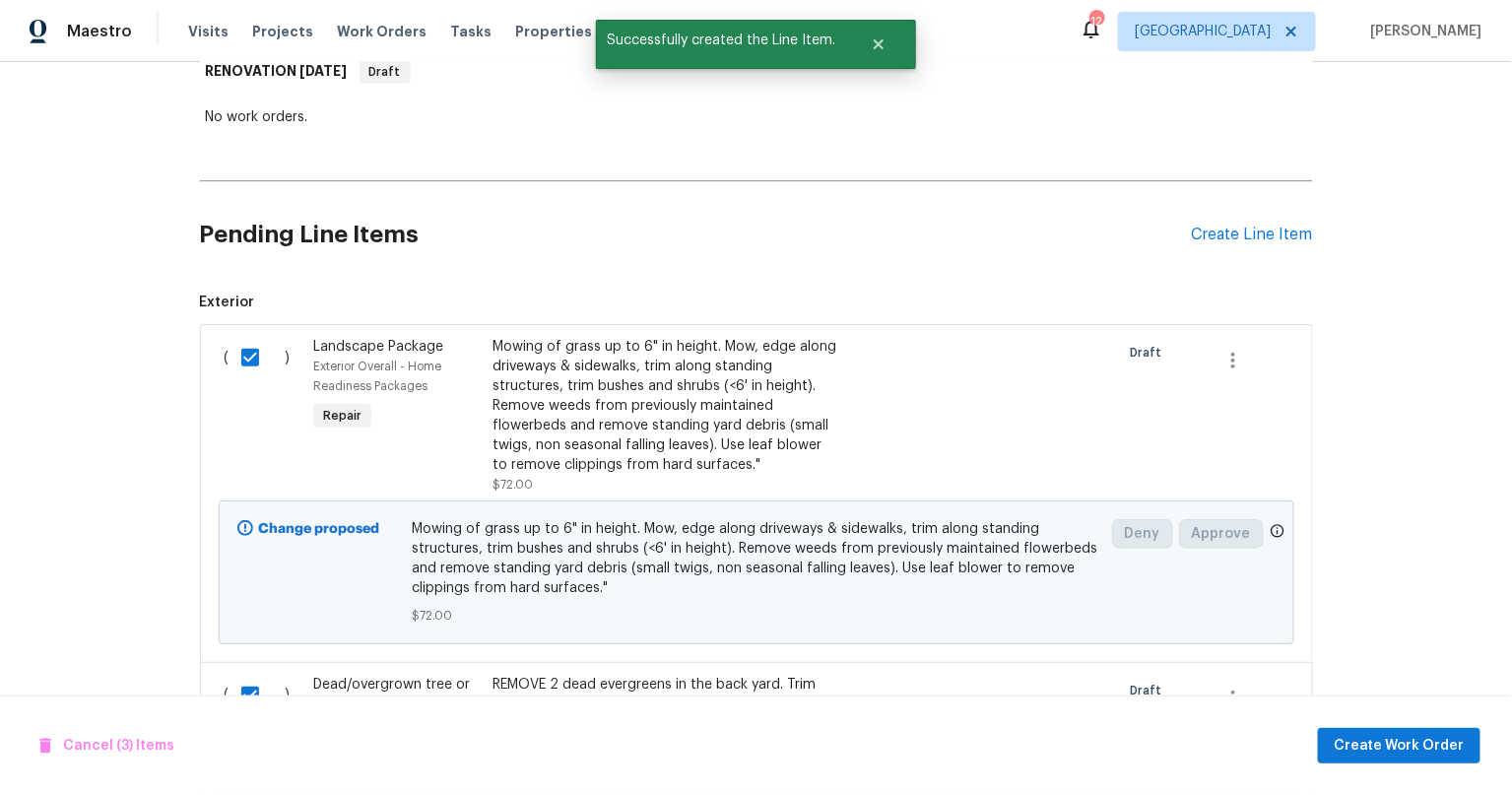
checkbox input "false"
click at [149, 471] on div "Back to all projects 5312 Ojibway Ave N, Oak Park Heights, MN 55082 3 Beds | 2 …" at bounding box center [756, 428] width 1512 height 733
click at [259, 352] on input "checkbox" at bounding box center [257, 357] width 56 height 41
checkbox input "true"
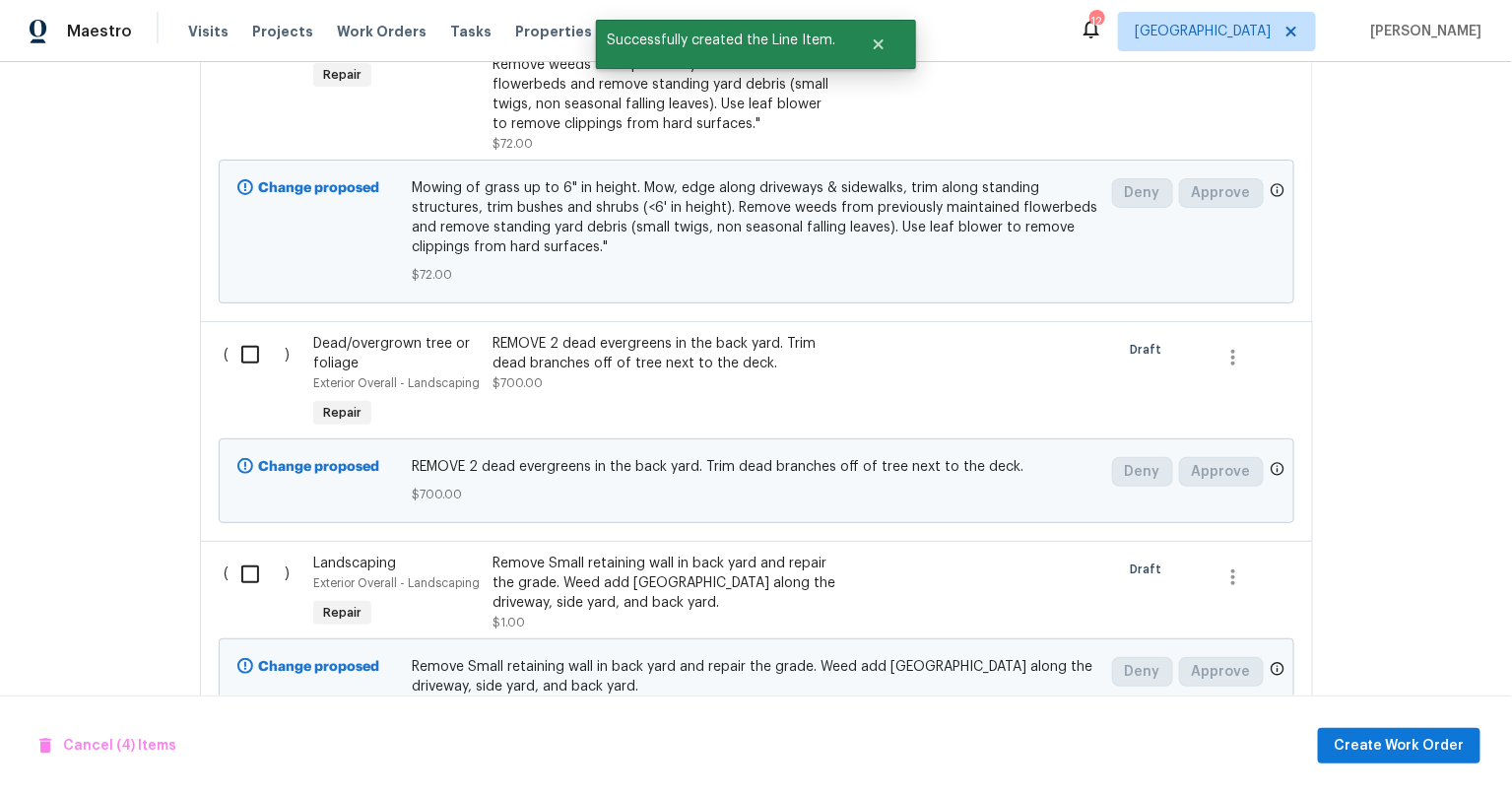
scroll to position [697, 0]
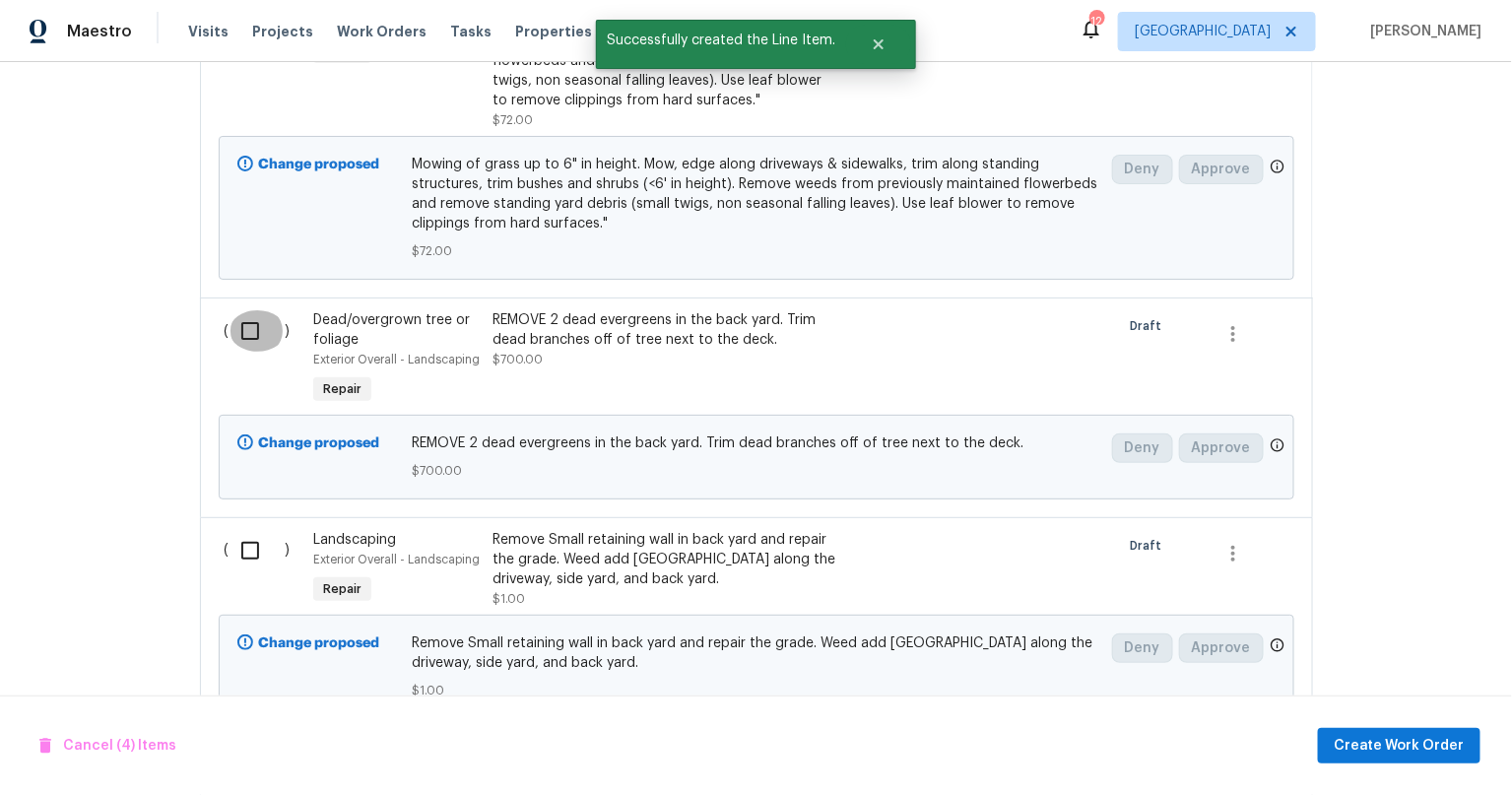
click at [247, 333] on input "checkbox" at bounding box center [257, 330] width 56 height 41
checkbox input "true"
click at [241, 549] on input "checkbox" at bounding box center [257, 550] width 56 height 41
checkbox input "true"
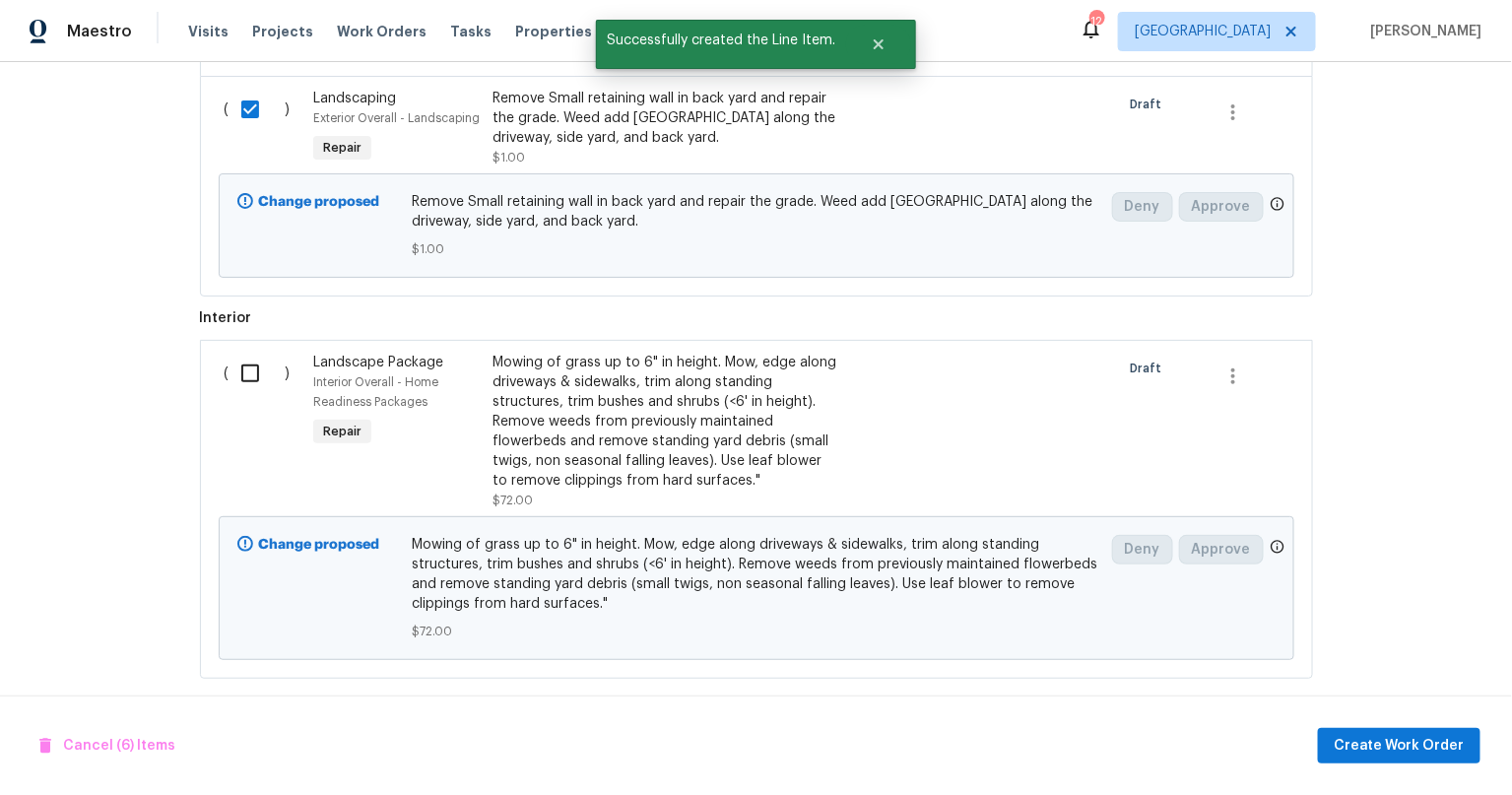
scroll to position [1178, 0]
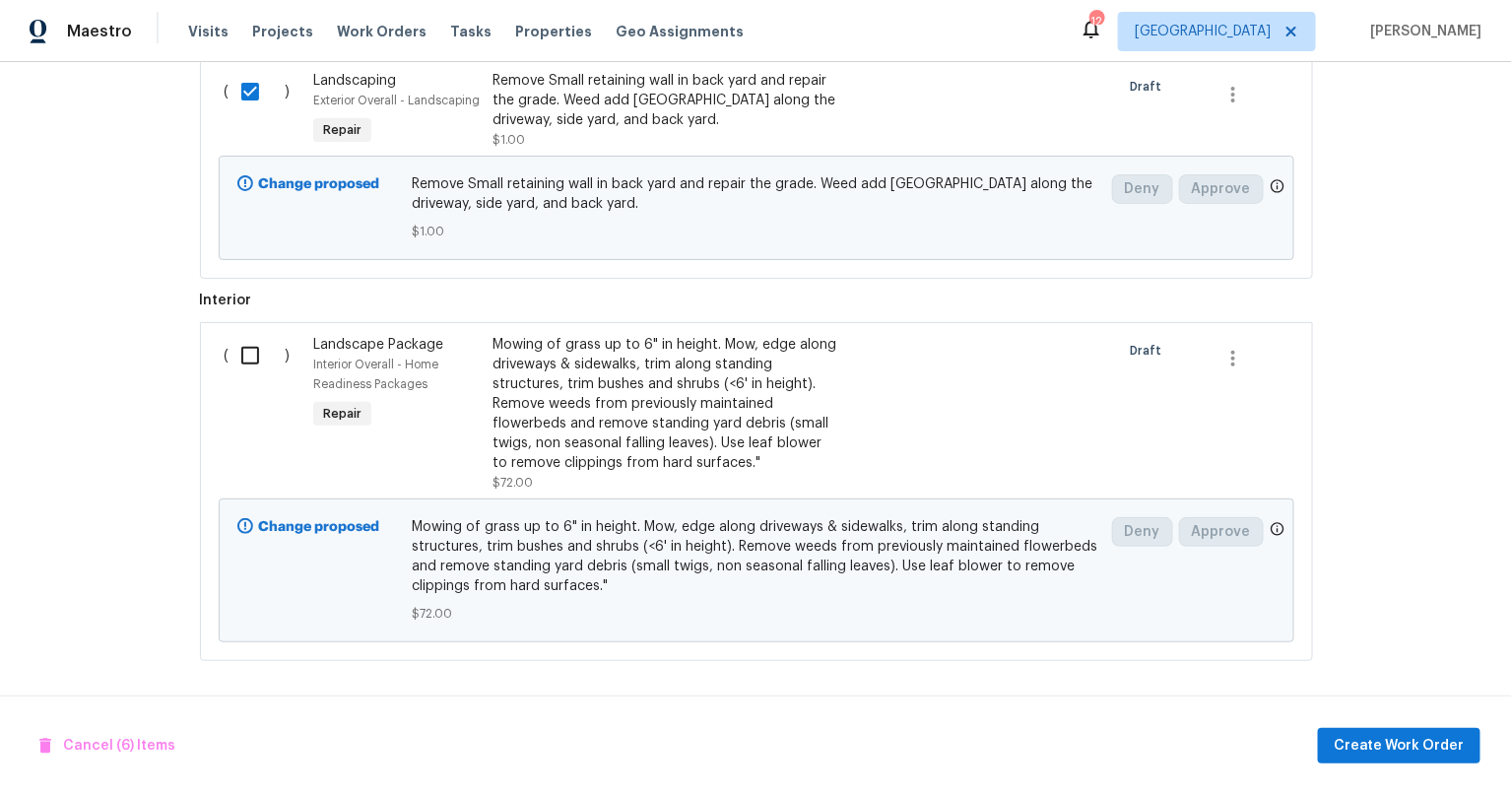
click at [237, 335] on input "checkbox" at bounding box center [257, 355] width 56 height 41
checkbox input "true"
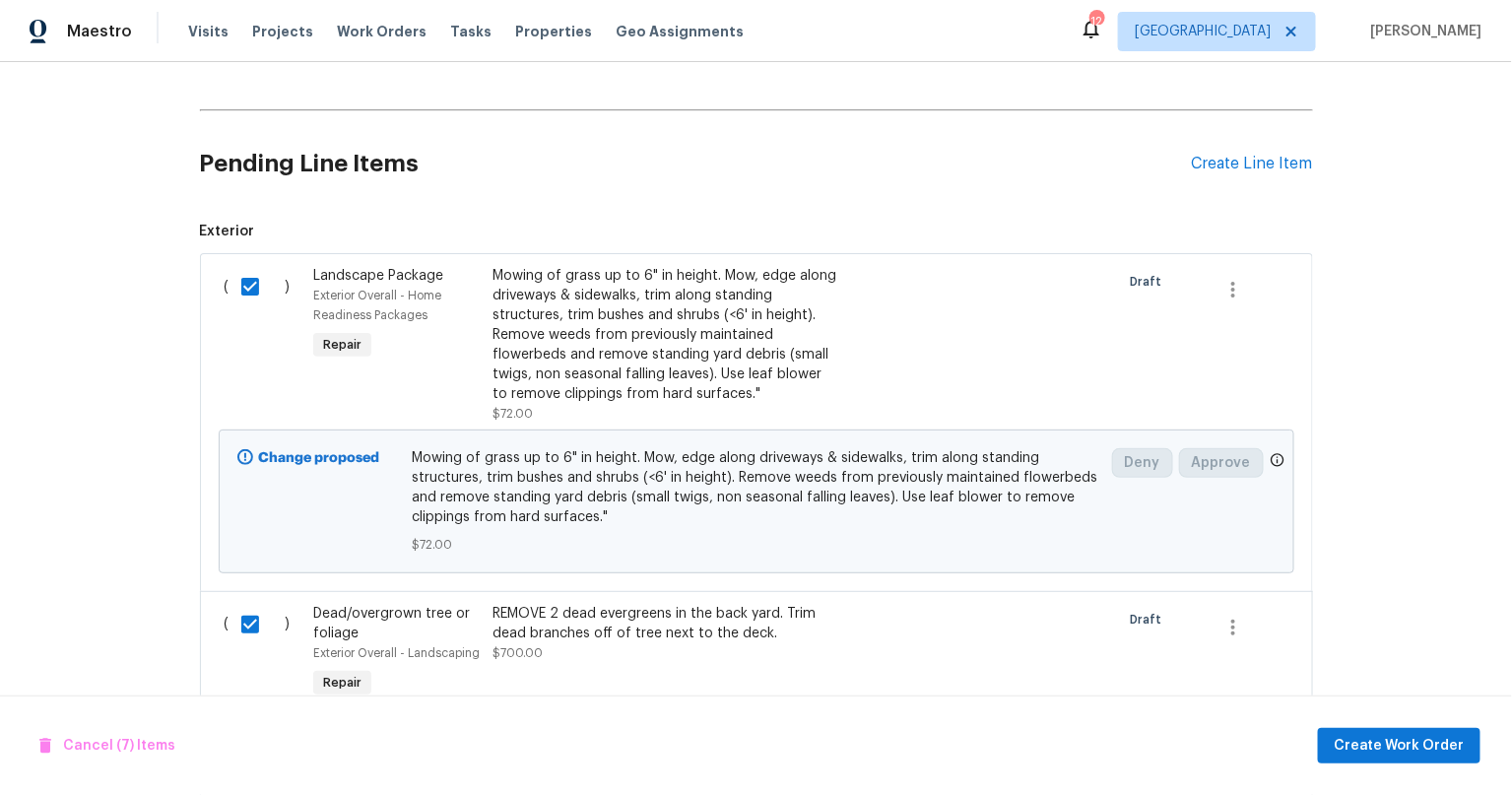
scroll to position [885, 0]
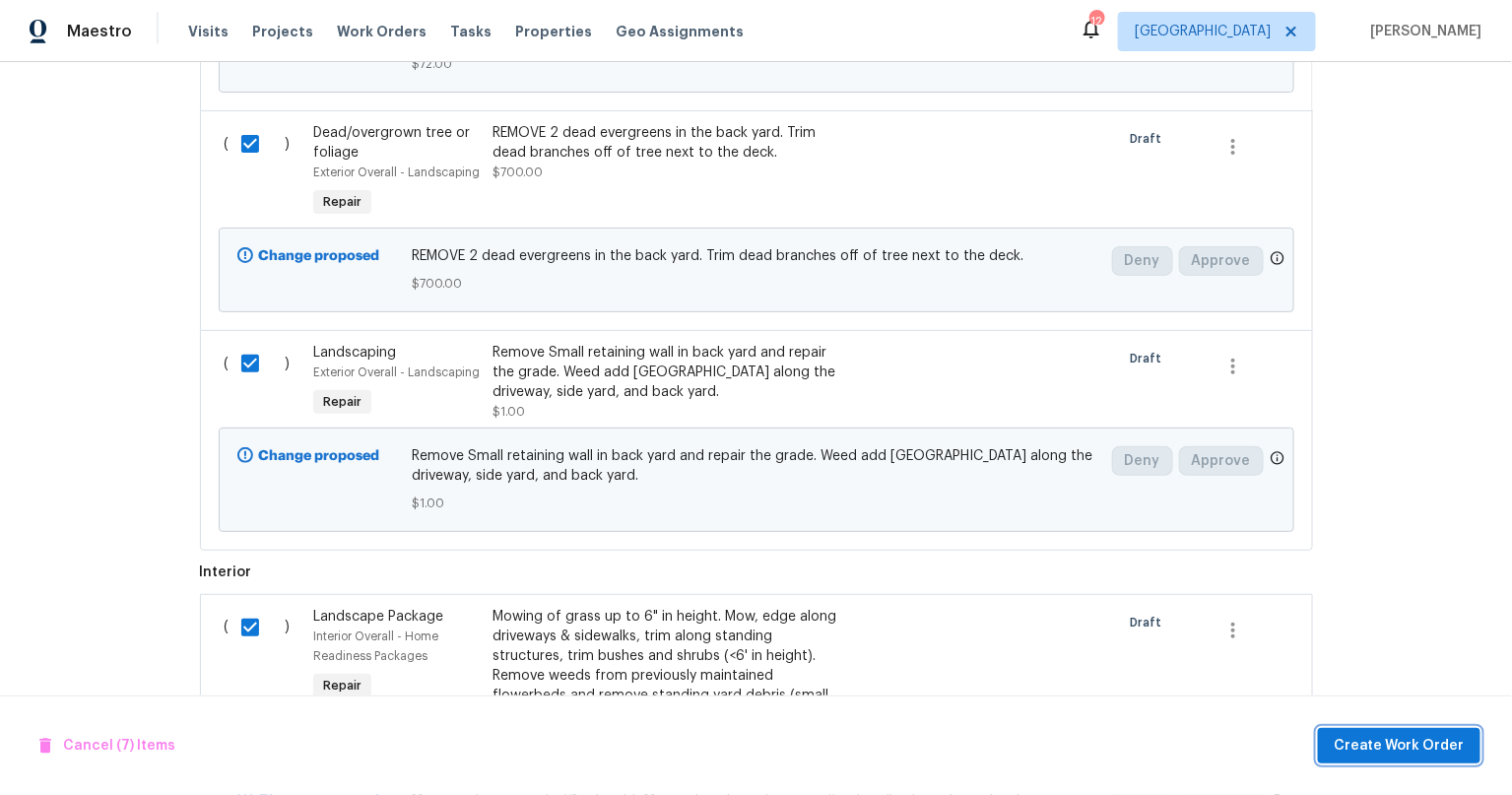
click at [1361, 752] on span "Create Work Order" at bounding box center [1398, 746] width 131 height 25
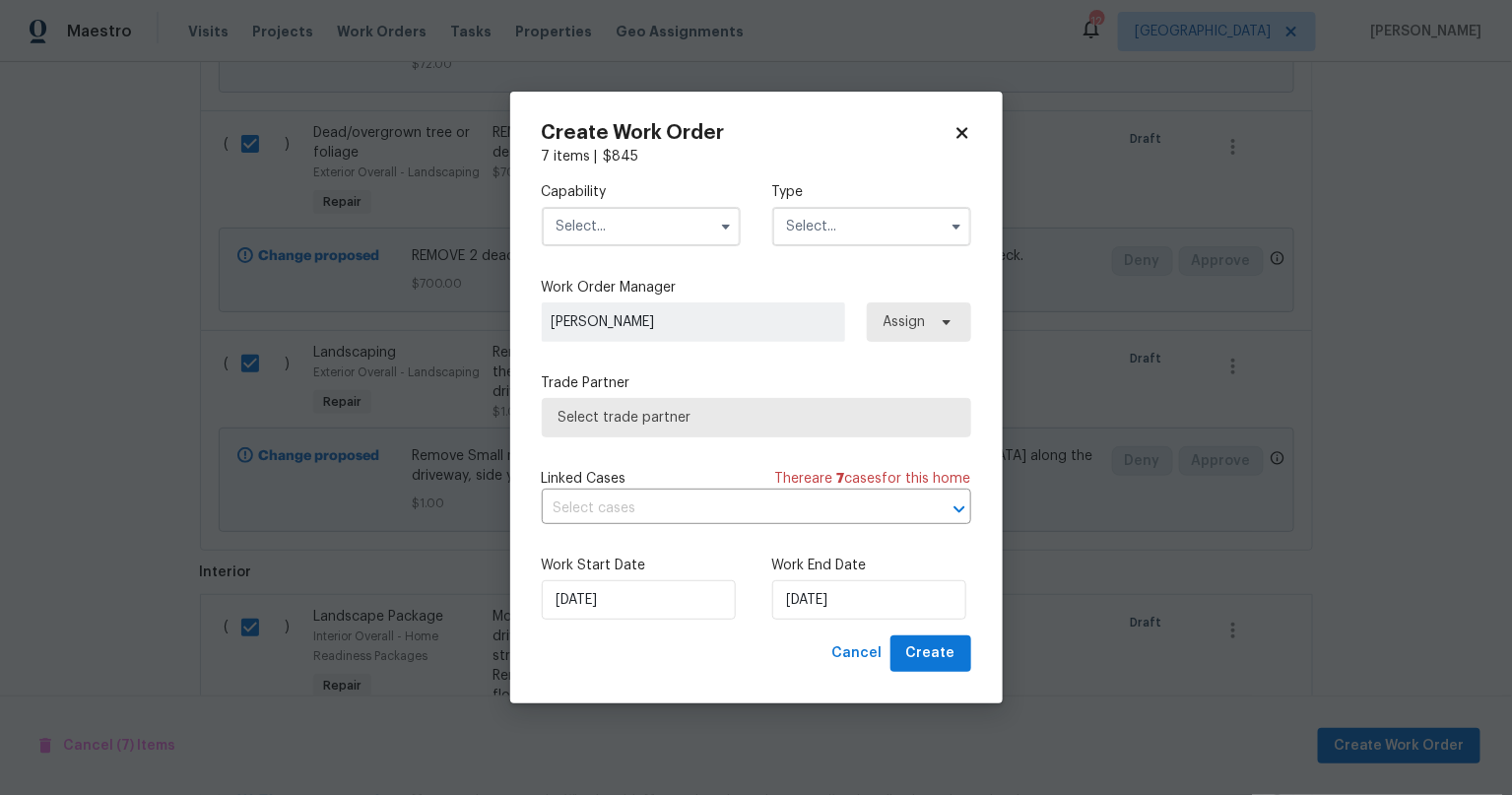
click at [660, 234] on input "text" at bounding box center [640, 225] width 198 height 39
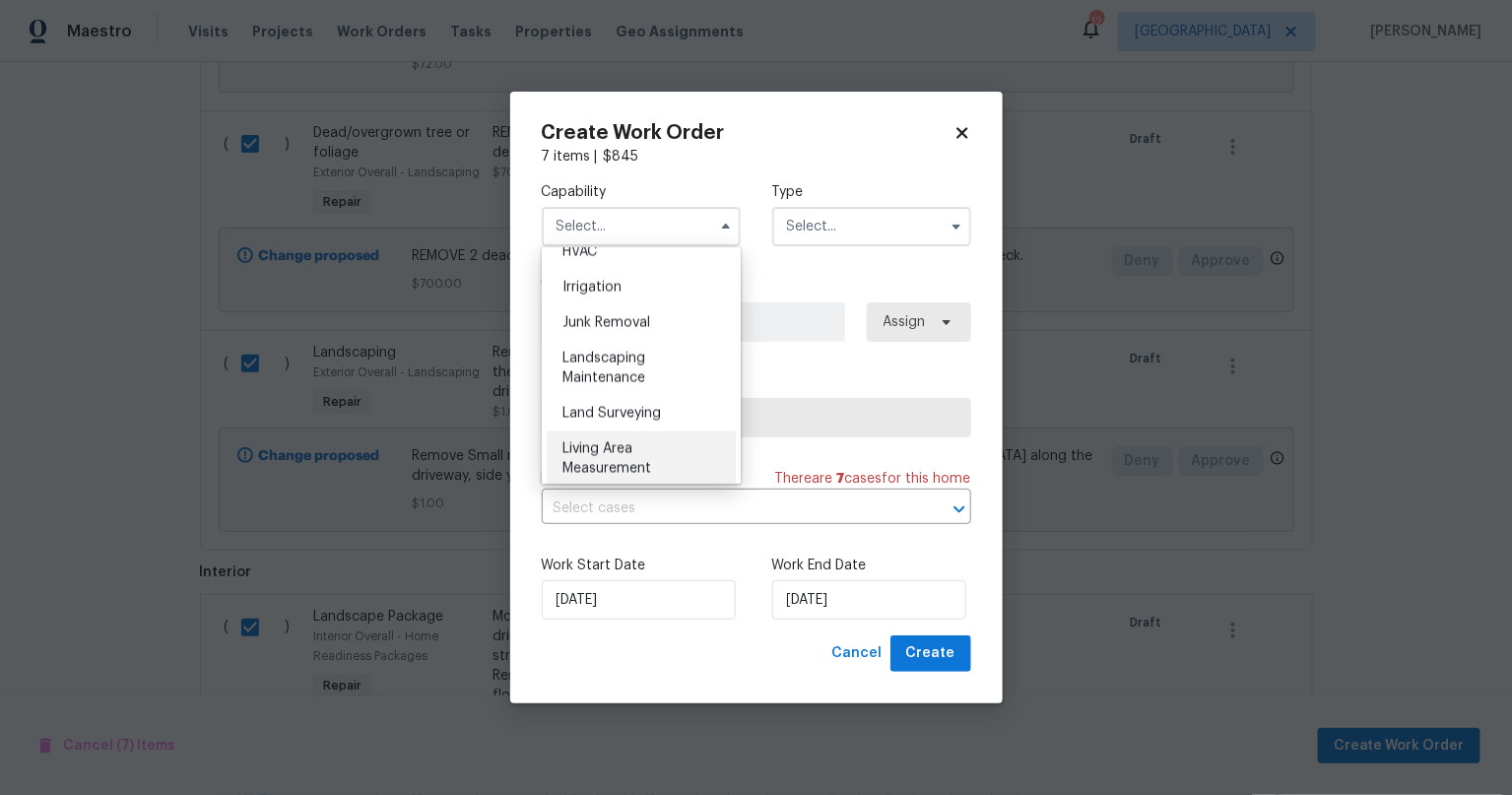
scroll to position [1198, 0]
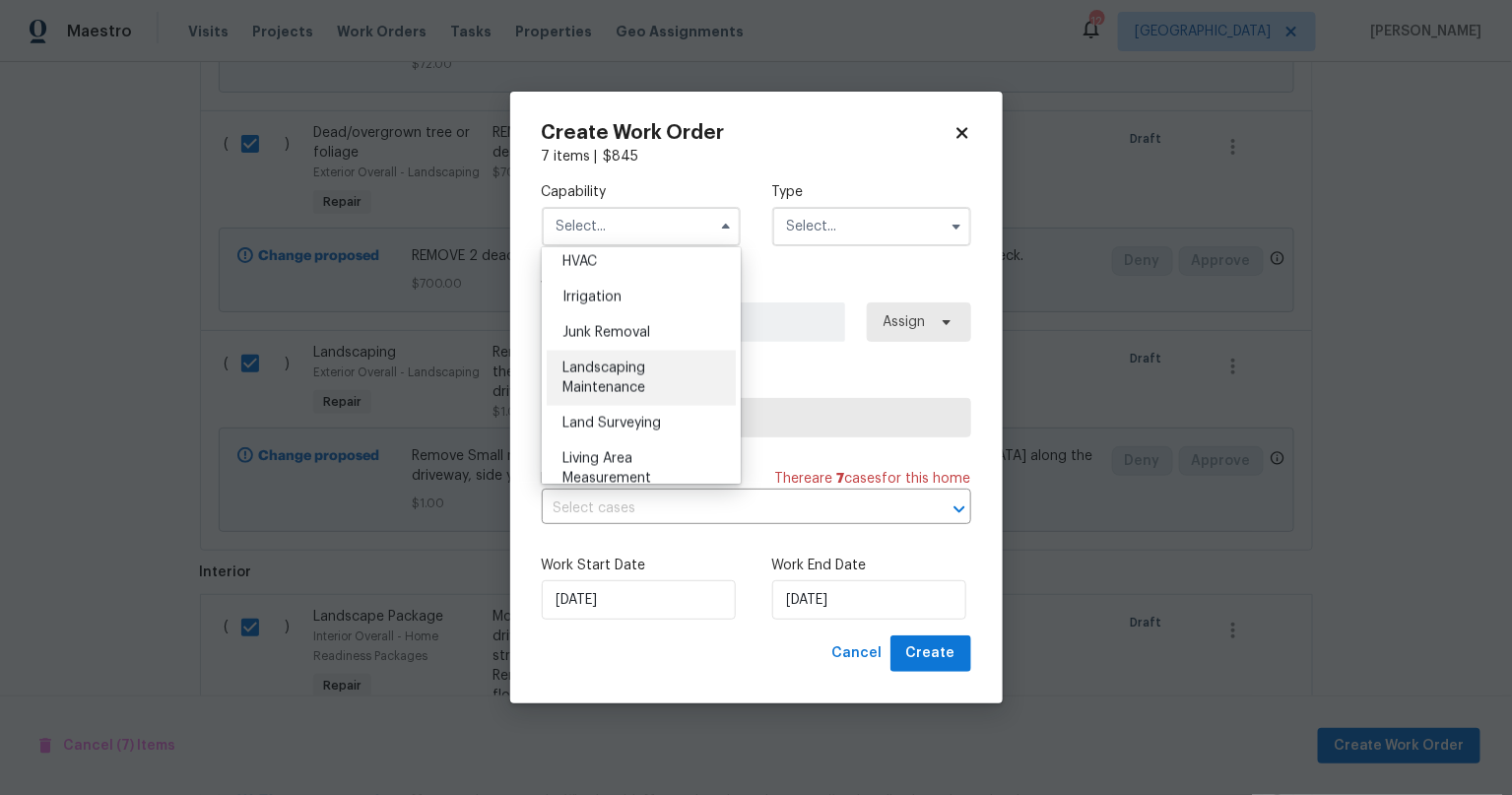
click at [637, 395] on span "Landscaping Maintenance" at bounding box center [603, 378] width 83 height 34
type input "Landscaping Maintenance"
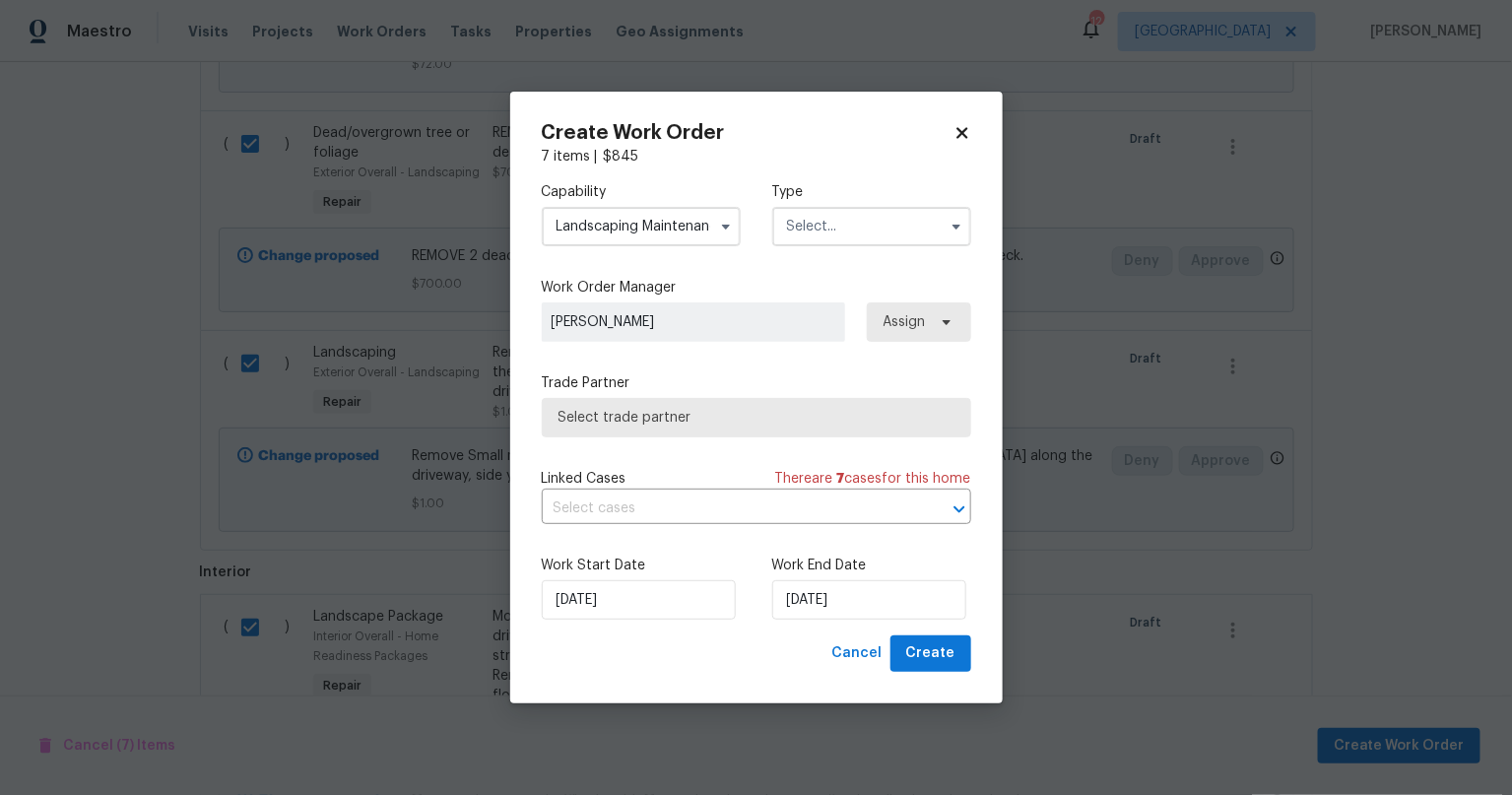
click at [838, 224] on input "text" at bounding box center [871, 225] width 198 height 39
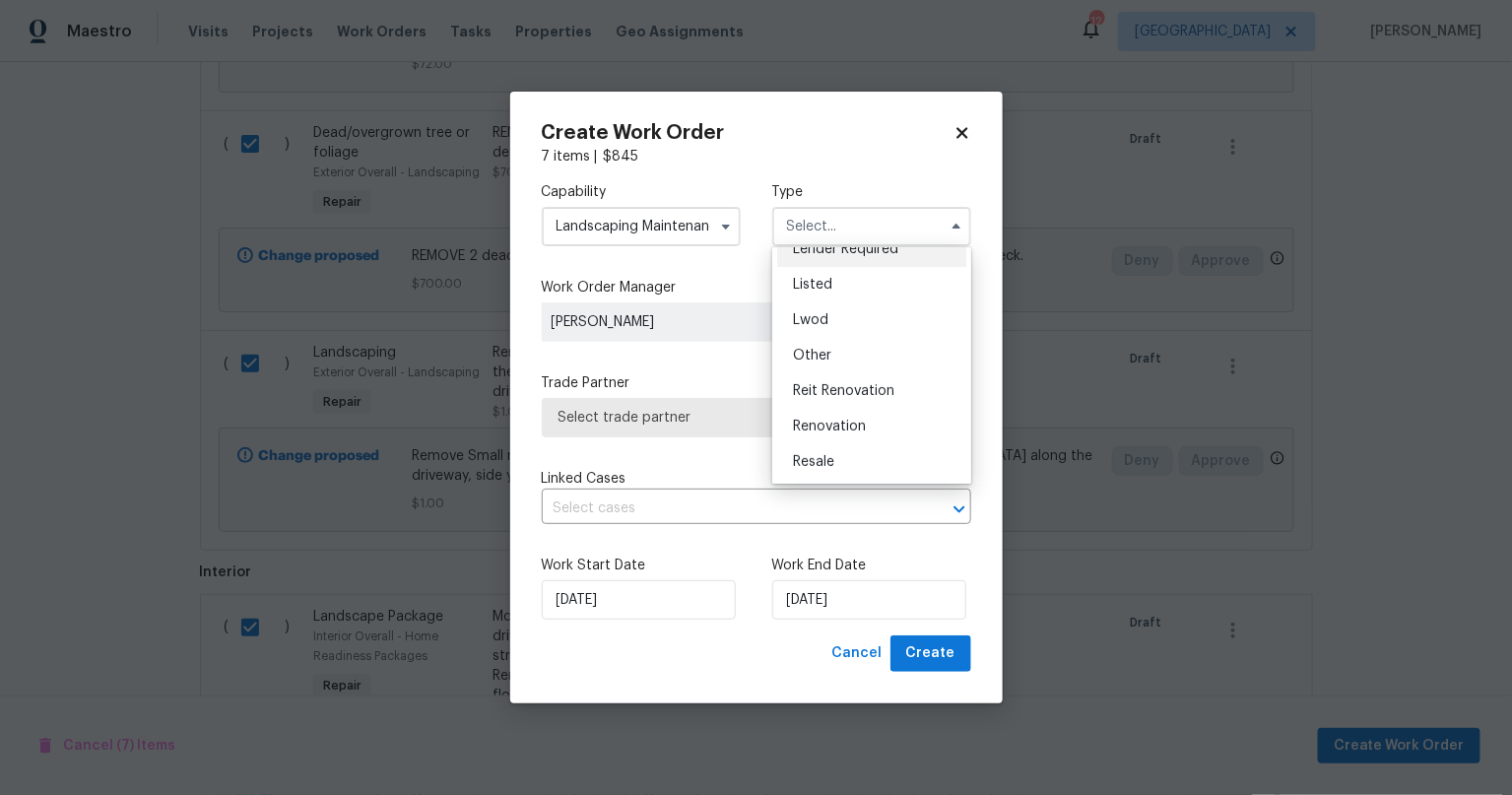
scroll to position [233, 0]
click at [874, 363] on div "Renovation" at bounding box center [872, 356] width 189 height 36
type input "Renovation"
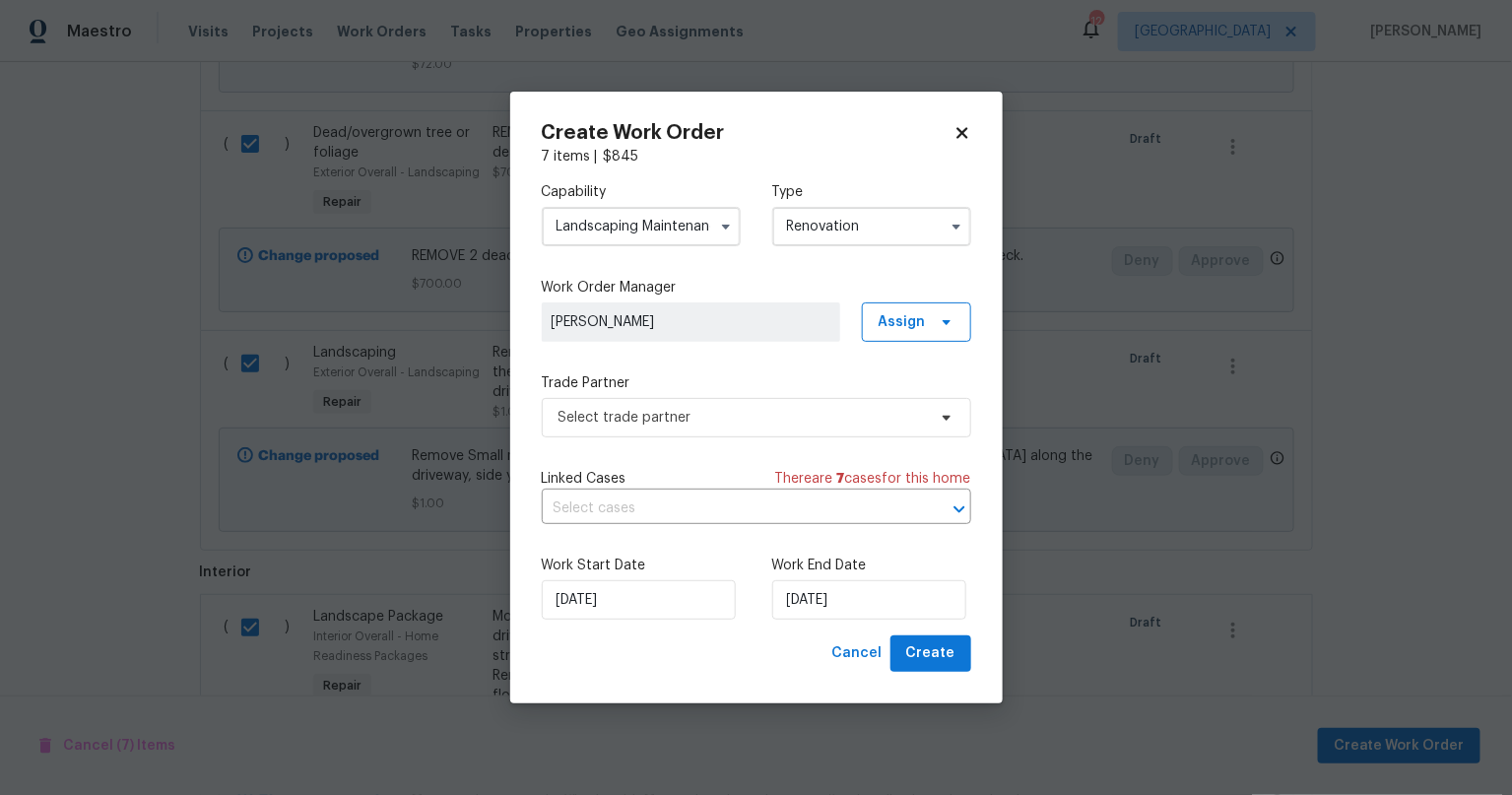
click at [877, 215] on input "Renovation" at bounding box center [871, 225] width 198 height 39
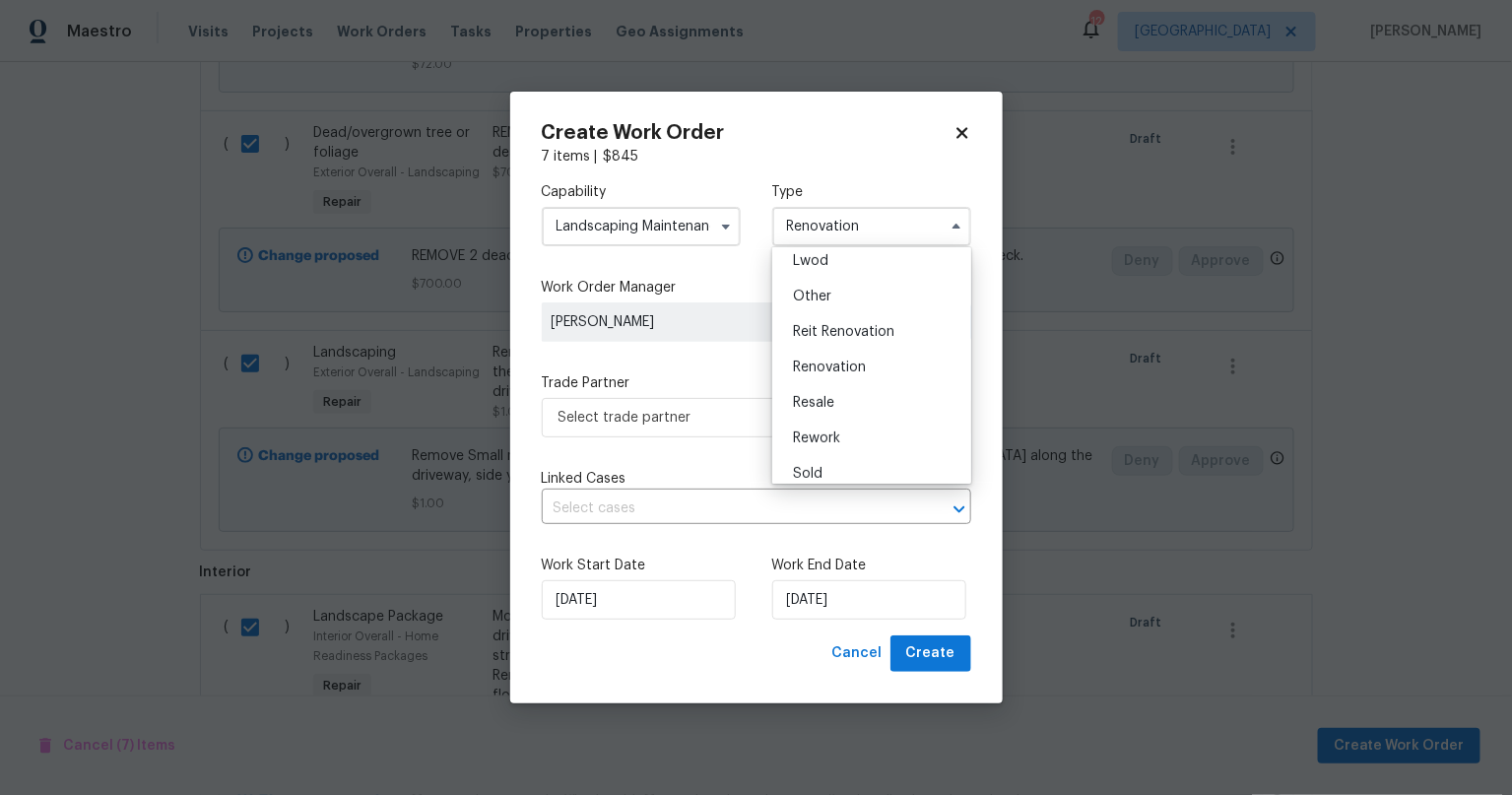
scroll to position [233, 0]
click at [830, 349] on span "Renovation" at bounding box center [829, 356] width 73 height 14
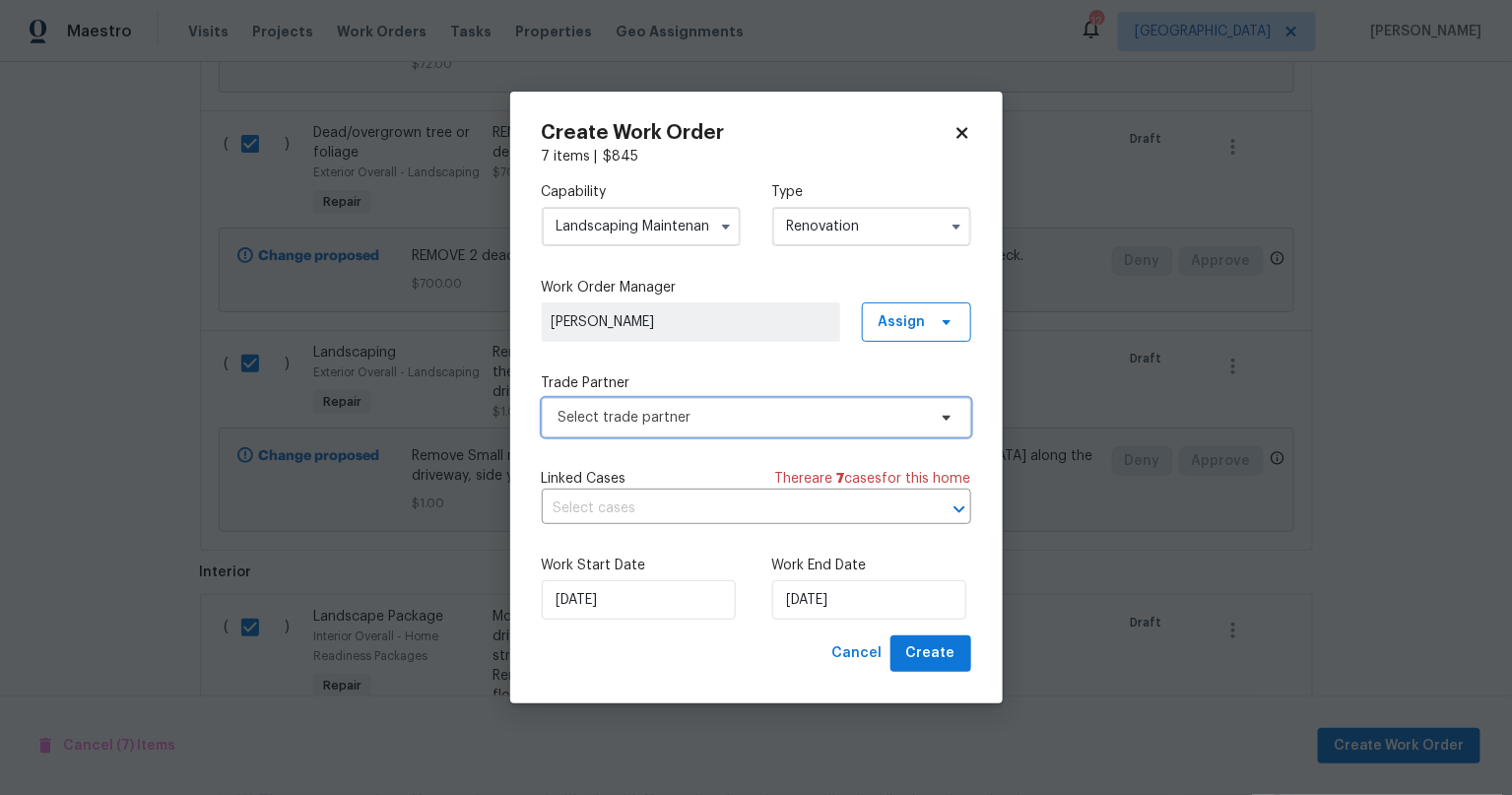
click at [913, 401] on span "Select trade partner" at bounding box center [756, 417] width 430 height 39
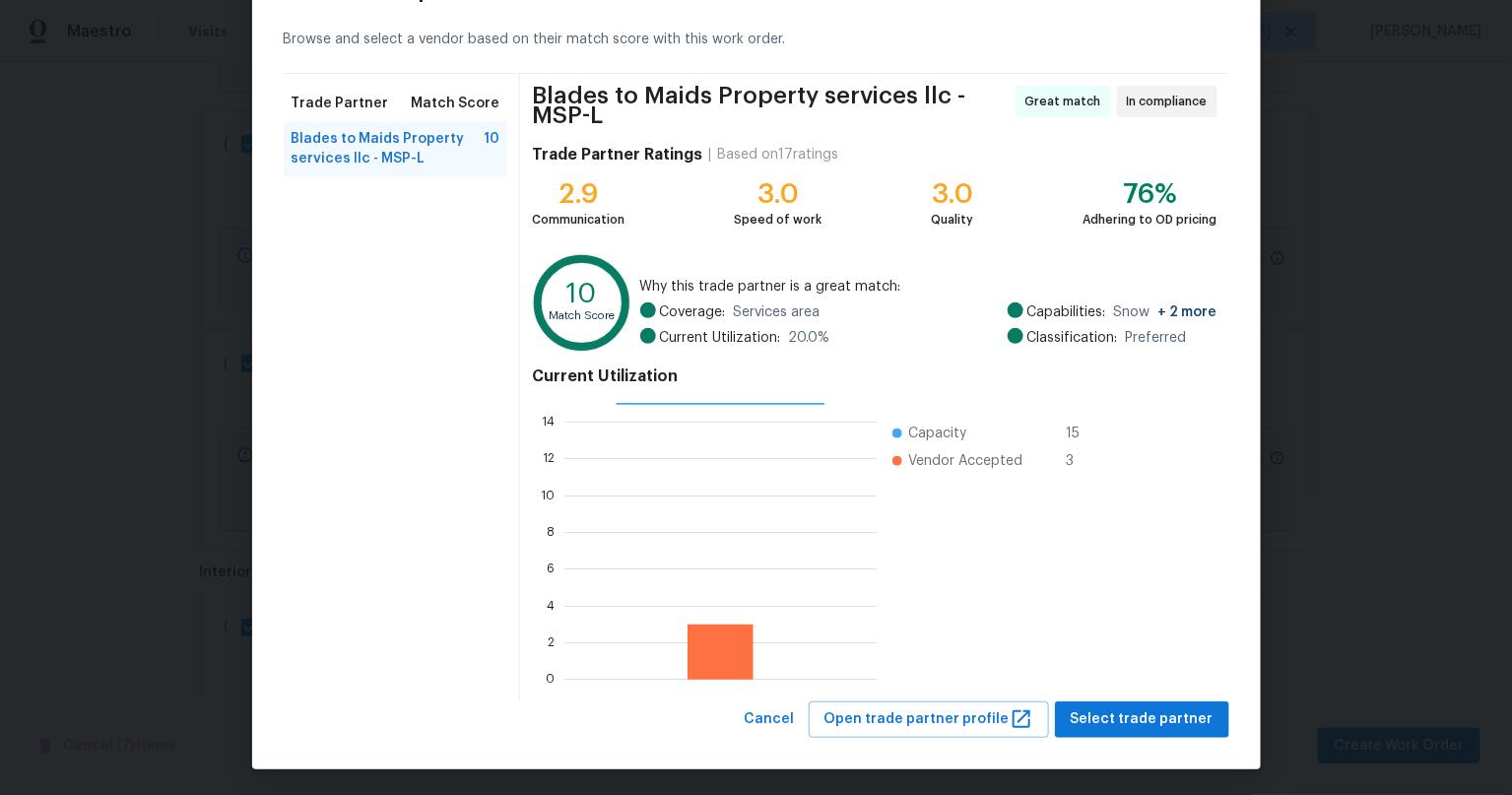
scroll to position [81, 0]
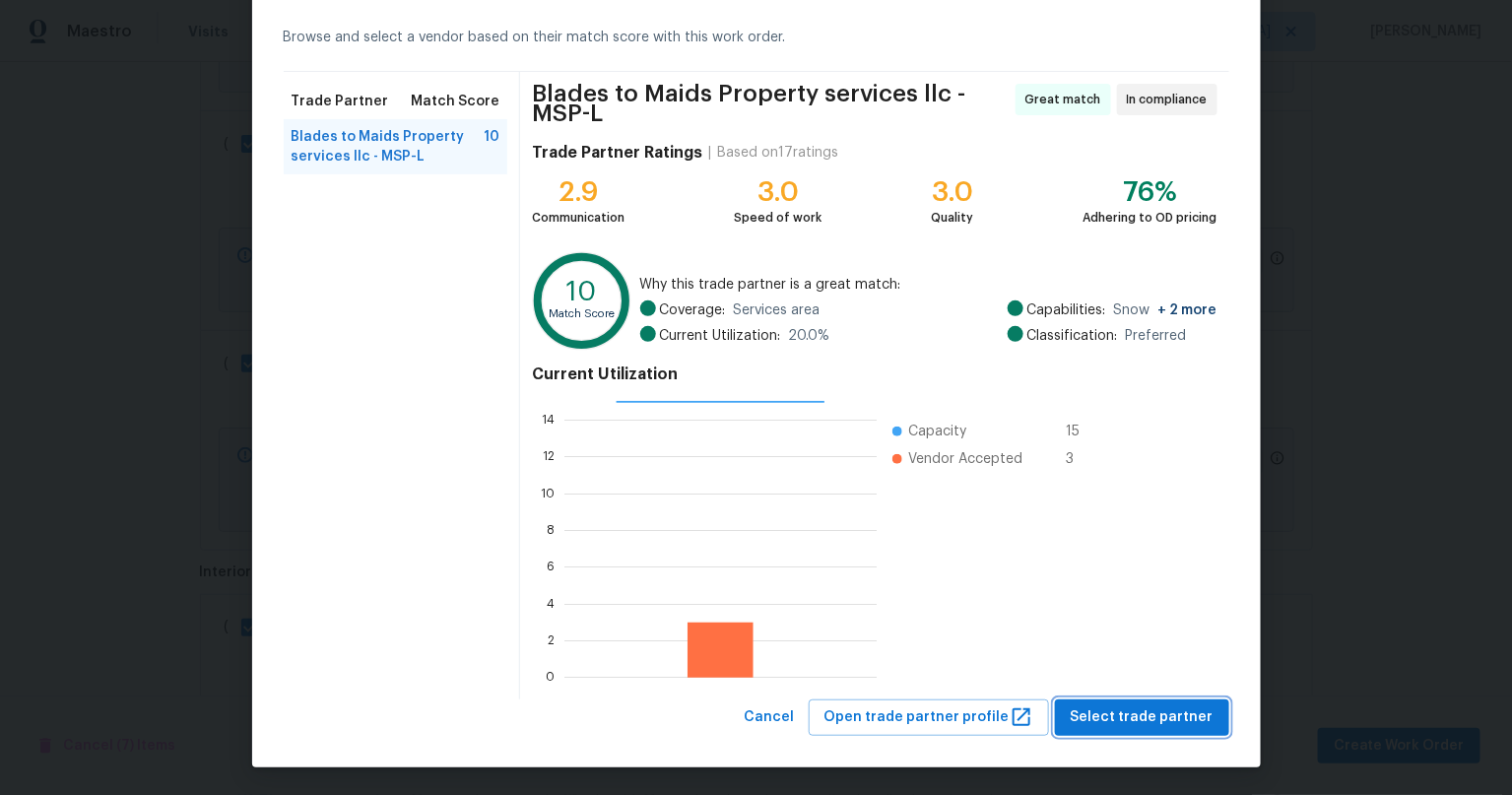
click at [1169, 715] on span "Select trade partner" at bounding box center [1141, 717] width 143 height 25
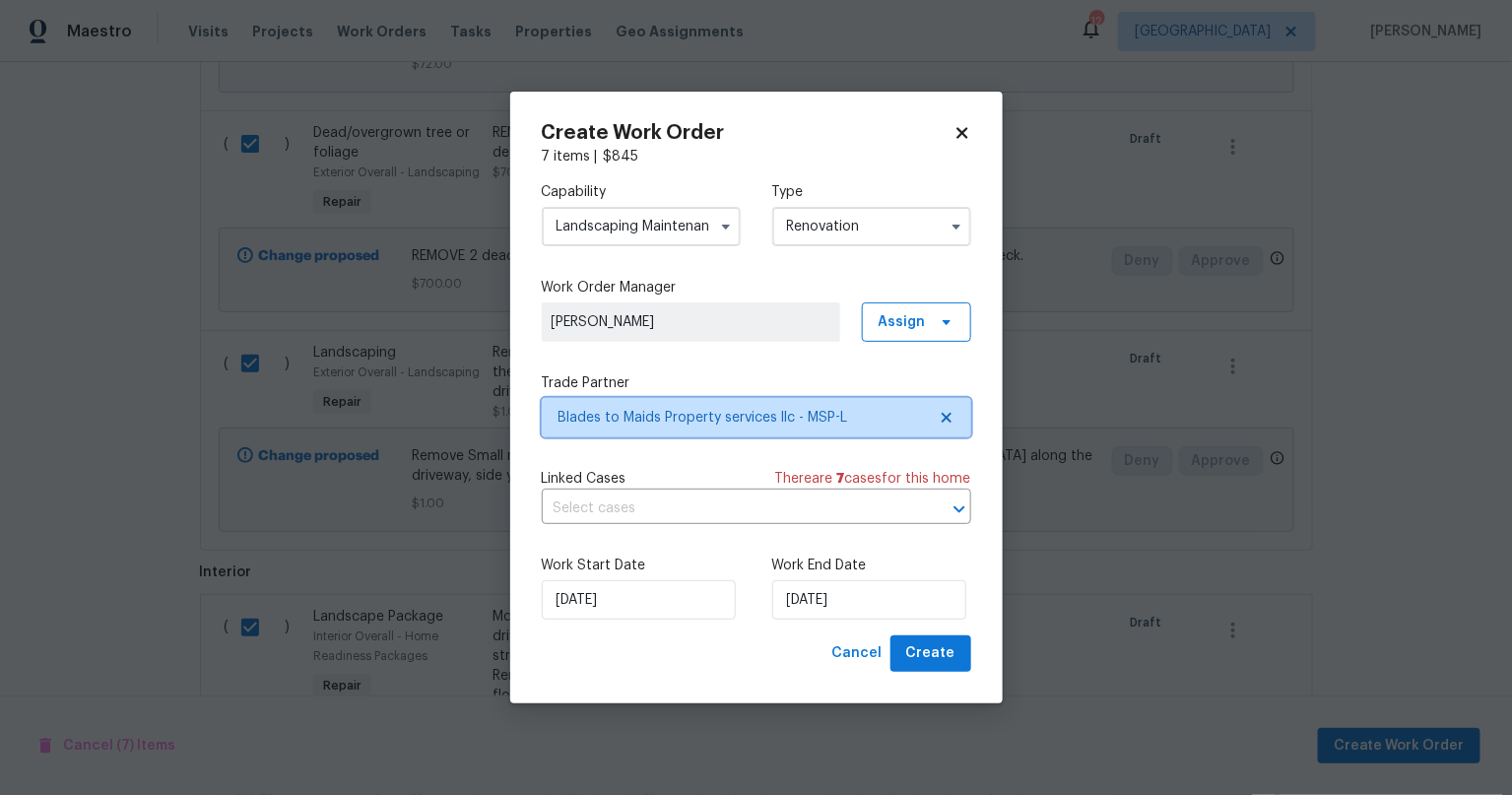
scroll to position [0, 0]
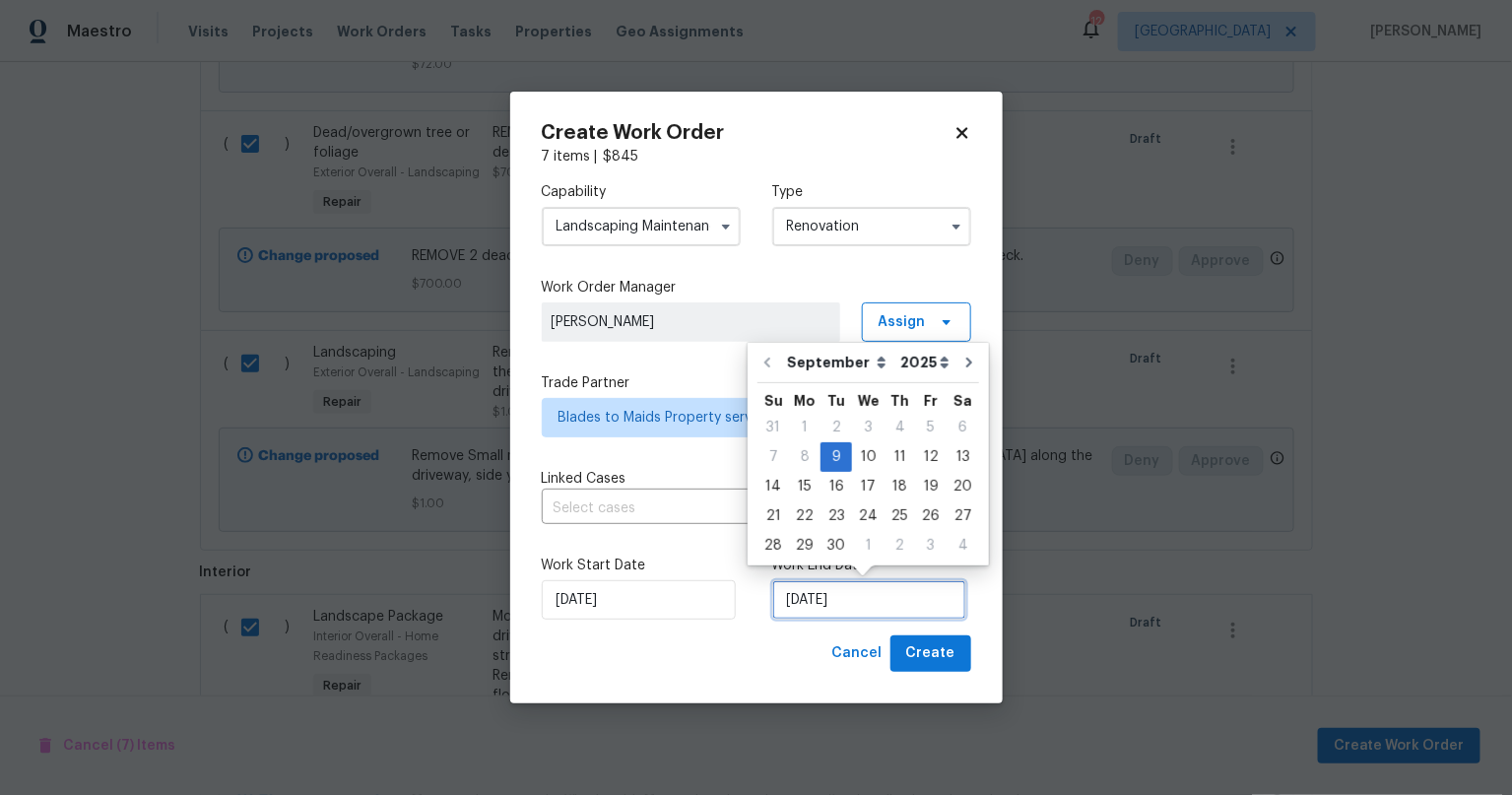
click at [840, 585] on input "[DATE]" at bounding box center [869, 599] width 194 height 39
click at [961, 354] on icon "Go to next month" at bounding box center [969, 362] width 16 height 16
type input "10/9/2025"
select select "9"
click at [960, 354] on icon "Go to next month" at bounding box center [968, 362] width 16 height 16
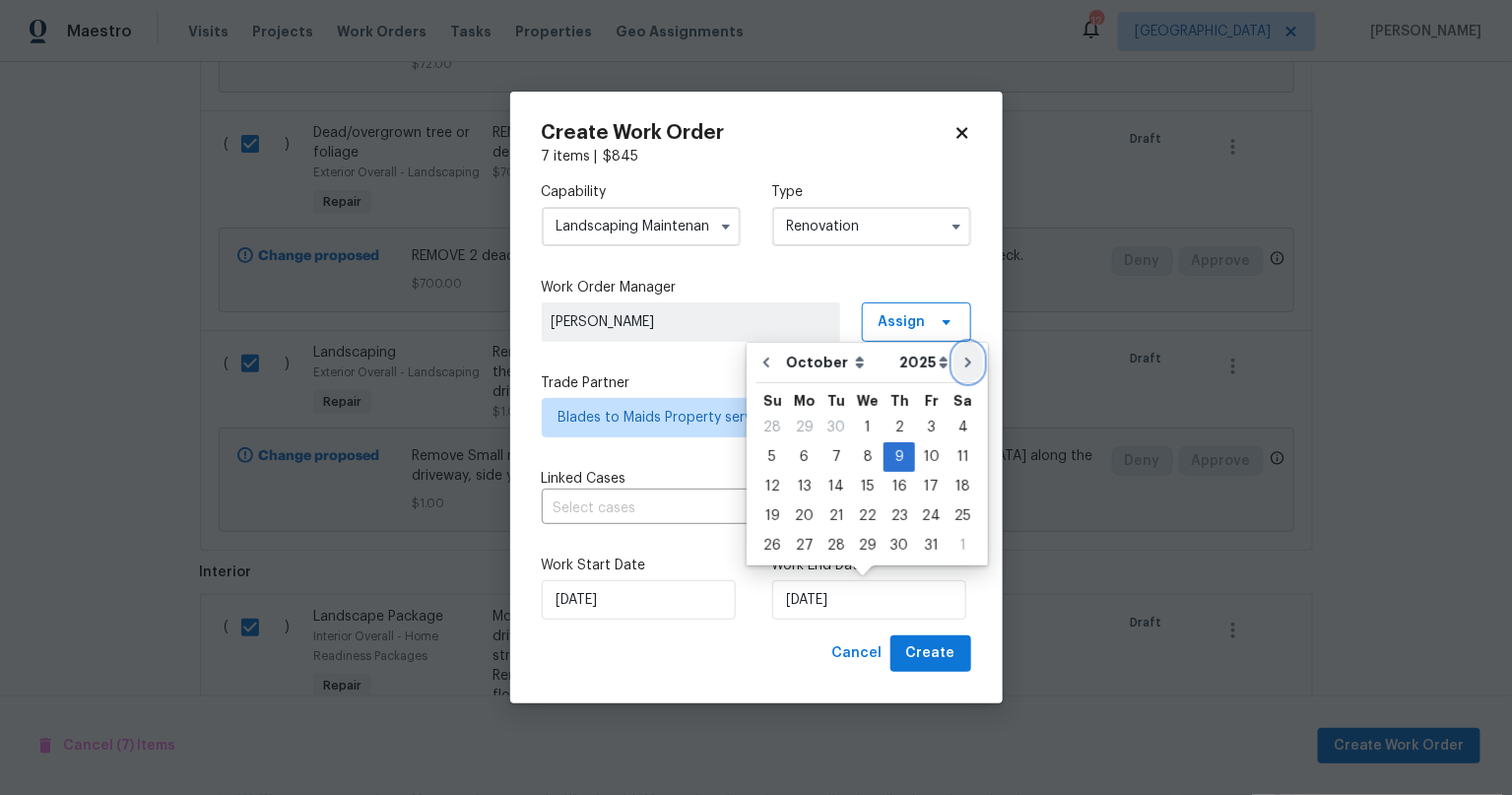
type input "11/9/2025"
select select "10"
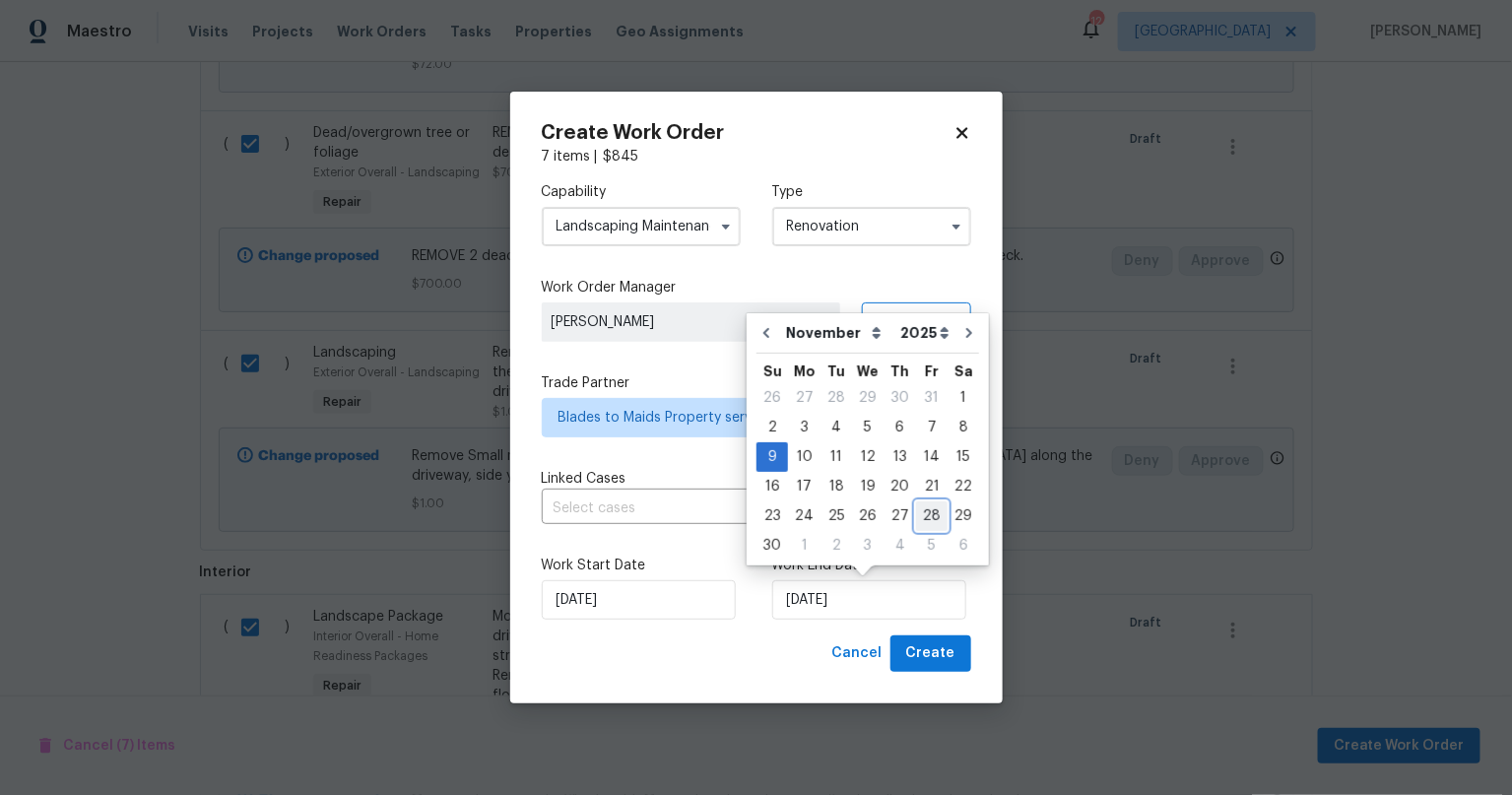
click at [916, 520] on div "28" at bounding box center [932, 517] width 32 height 28
type input "[DATE]"
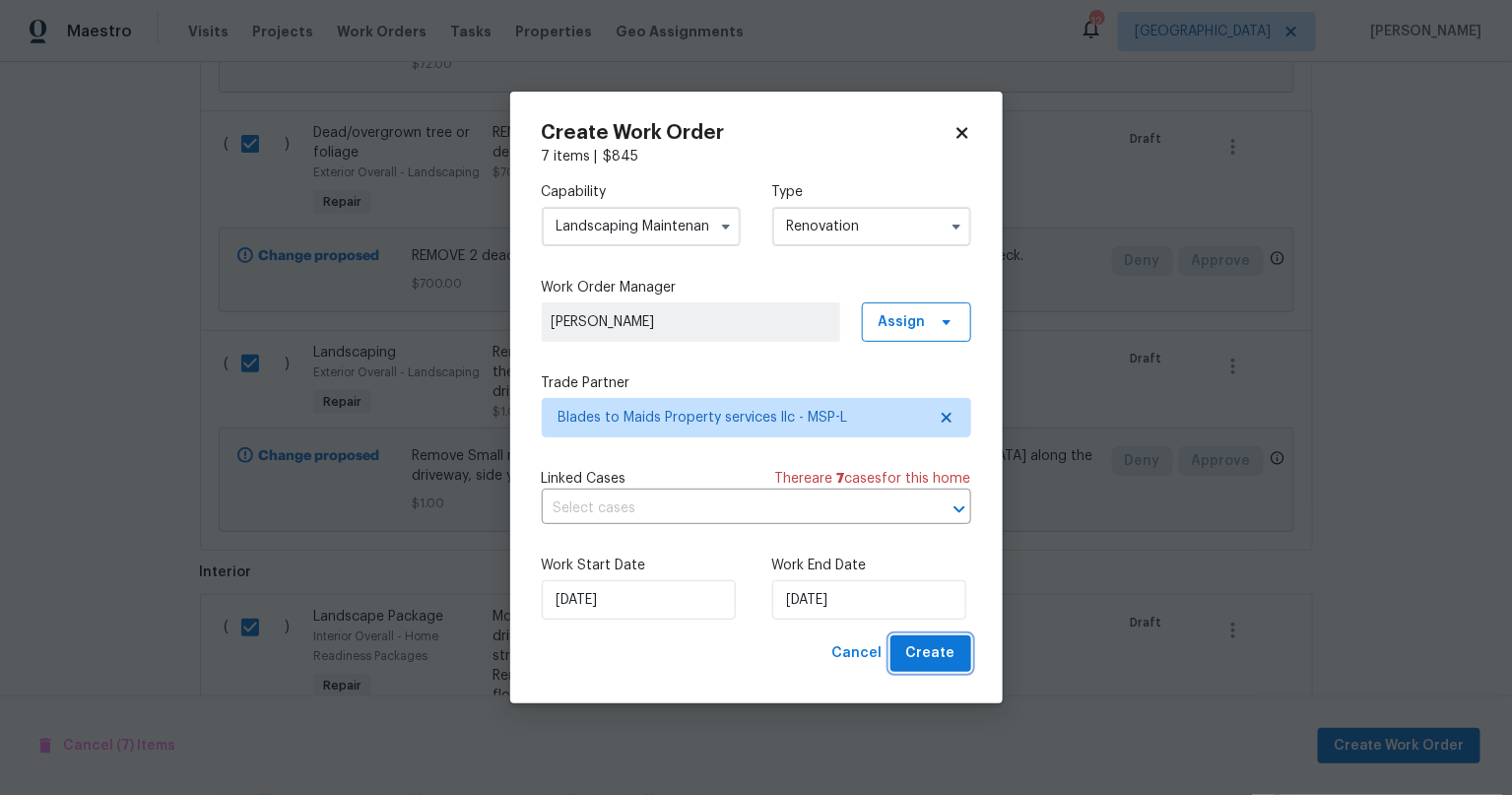
click at [941, 654] on span "Create" at bounding box center [930, 653] width 49 height 25
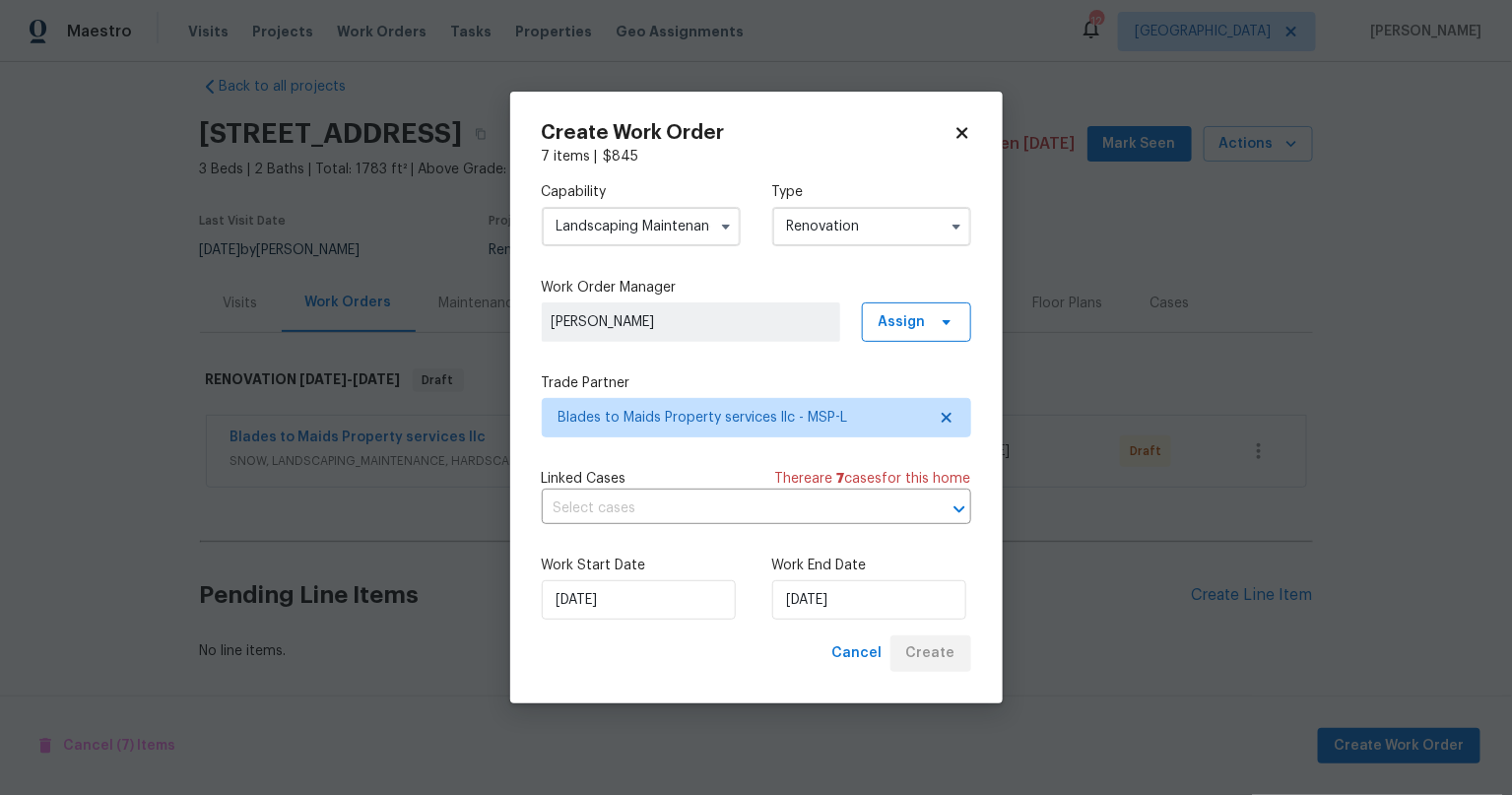
scroll to position [41, 0]
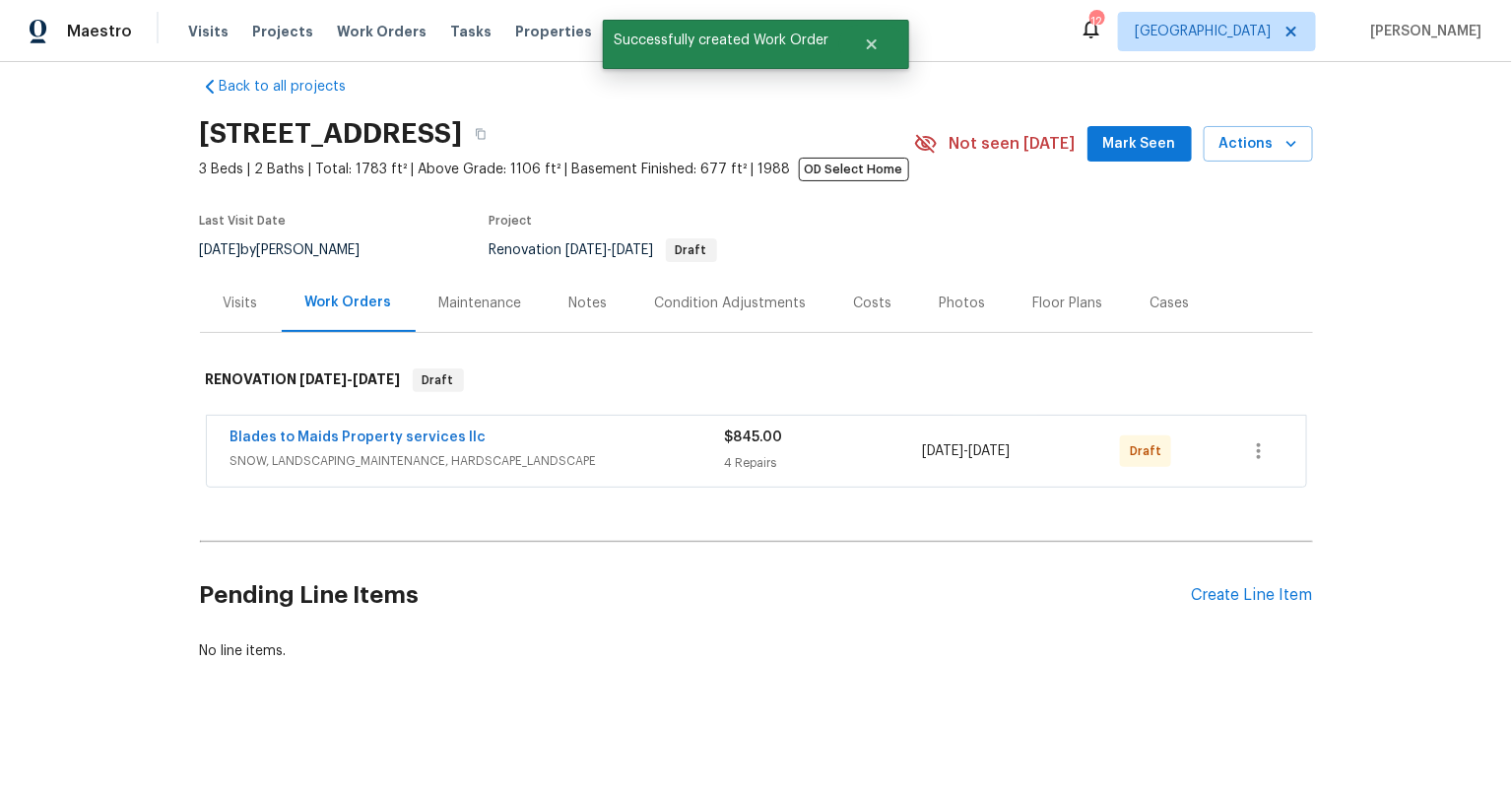
click at [386, 428] on span "Blades to Maids Property services llc" at bounding box center [358, 438] width 256 height 20
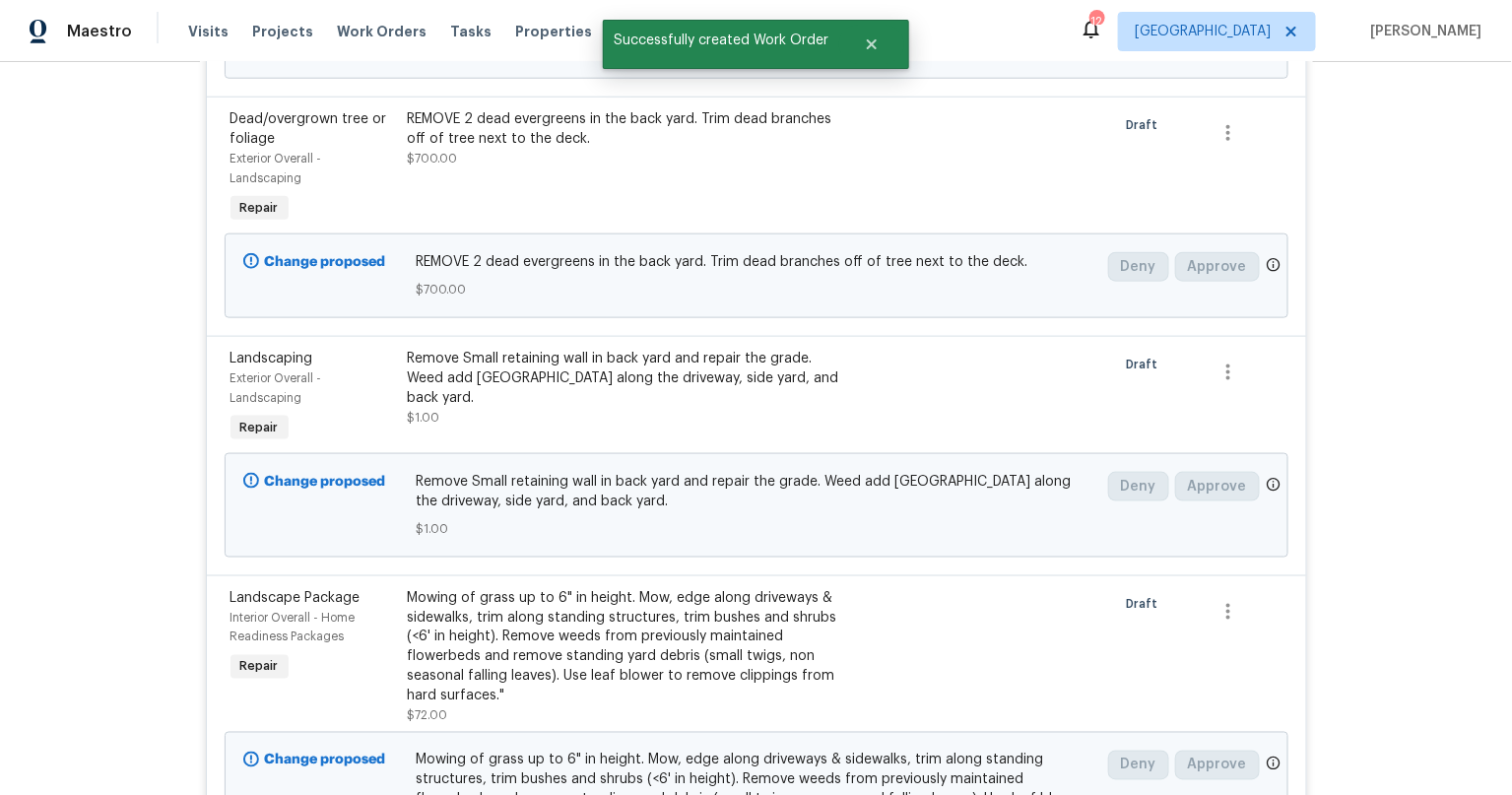
scroll to position [0, 0]
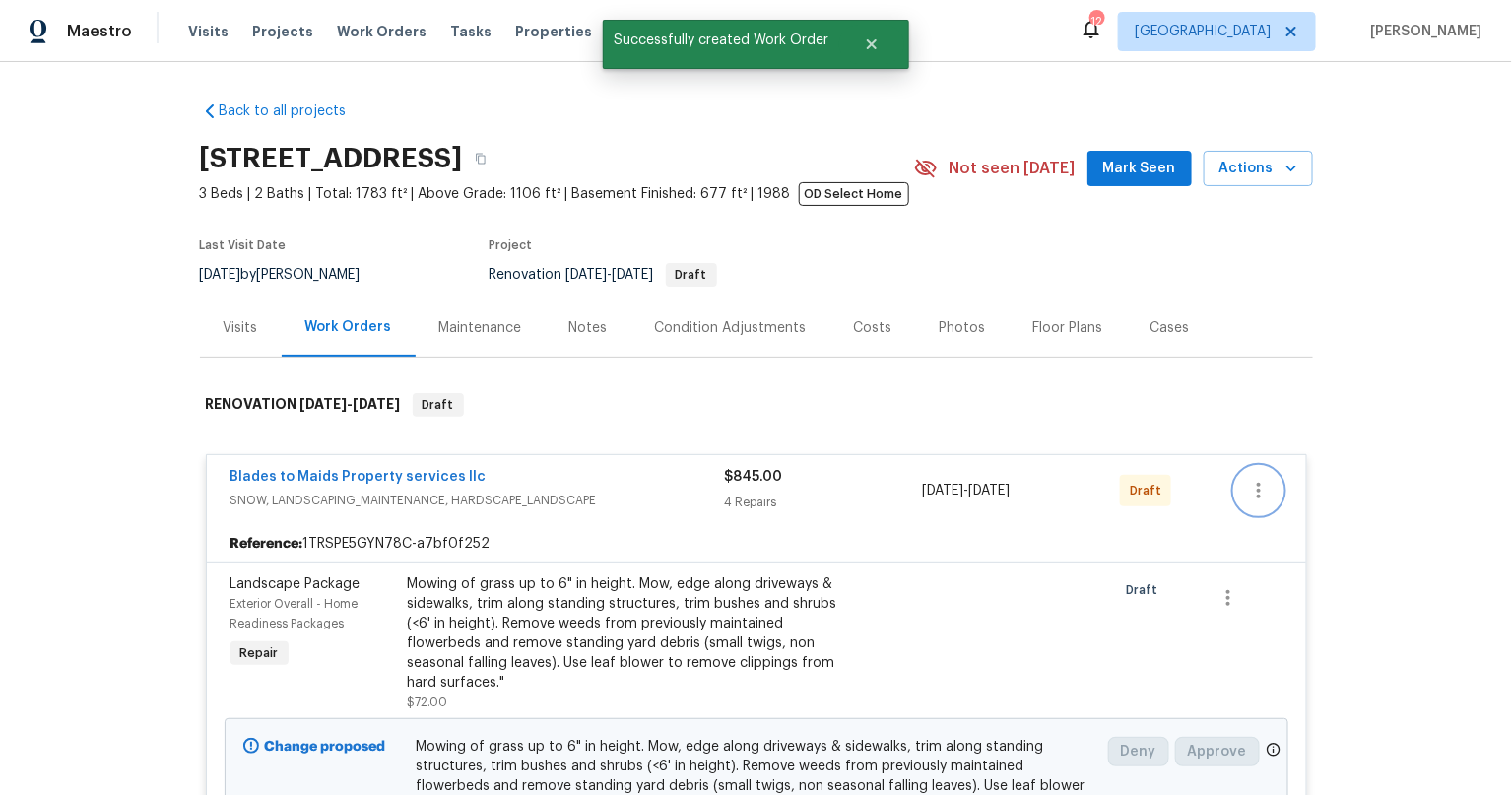
click at [1263, 492] on button "button" at bounding box center [1258, 490] width 47 height 47
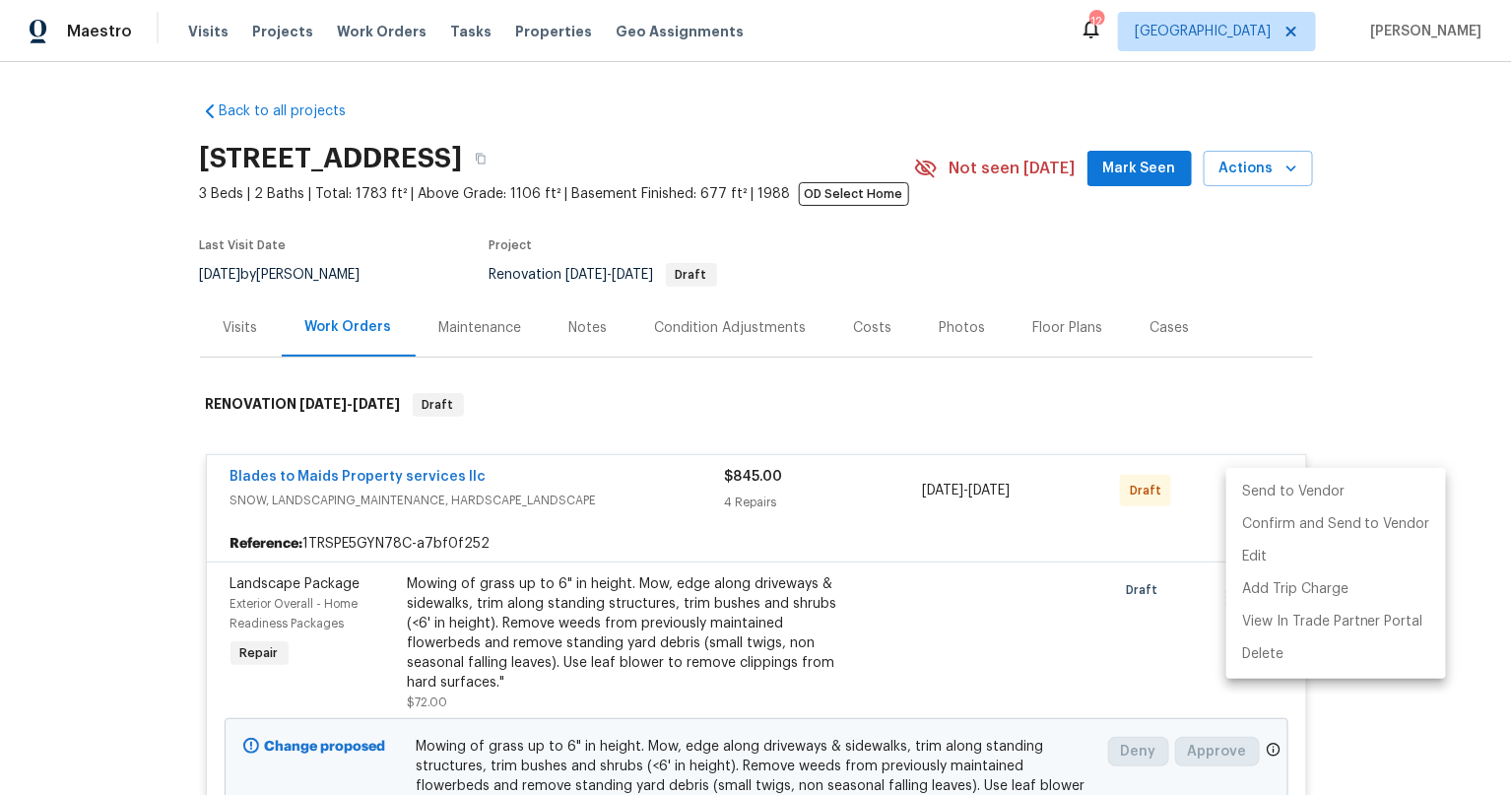
click at [1271, 492] on li "Send to Vendor" at bounding box center [1335, 492] width 219 height 33
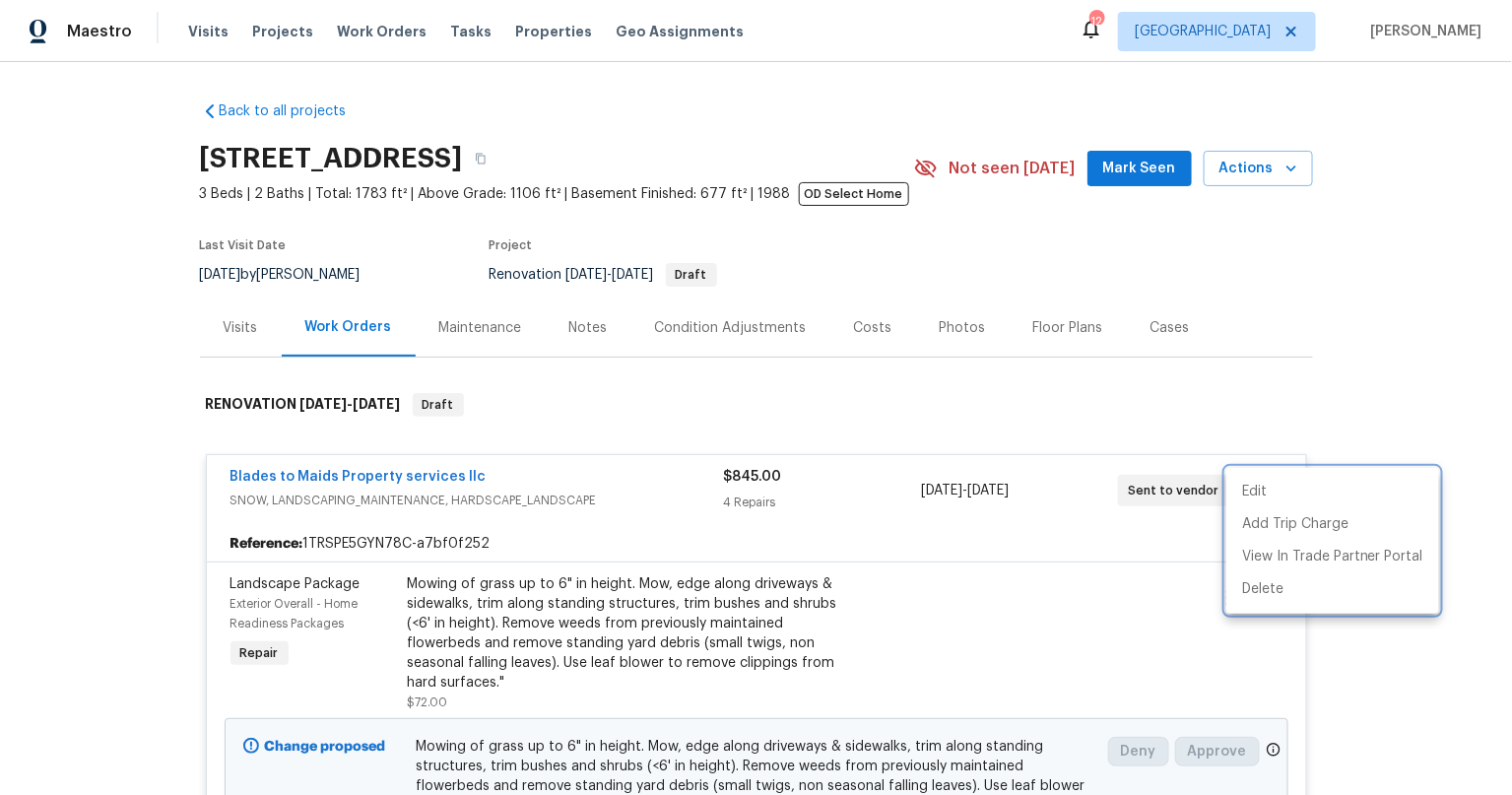
click at [100, 489] on div at bounding box center [756, 397] width 1512 height 795
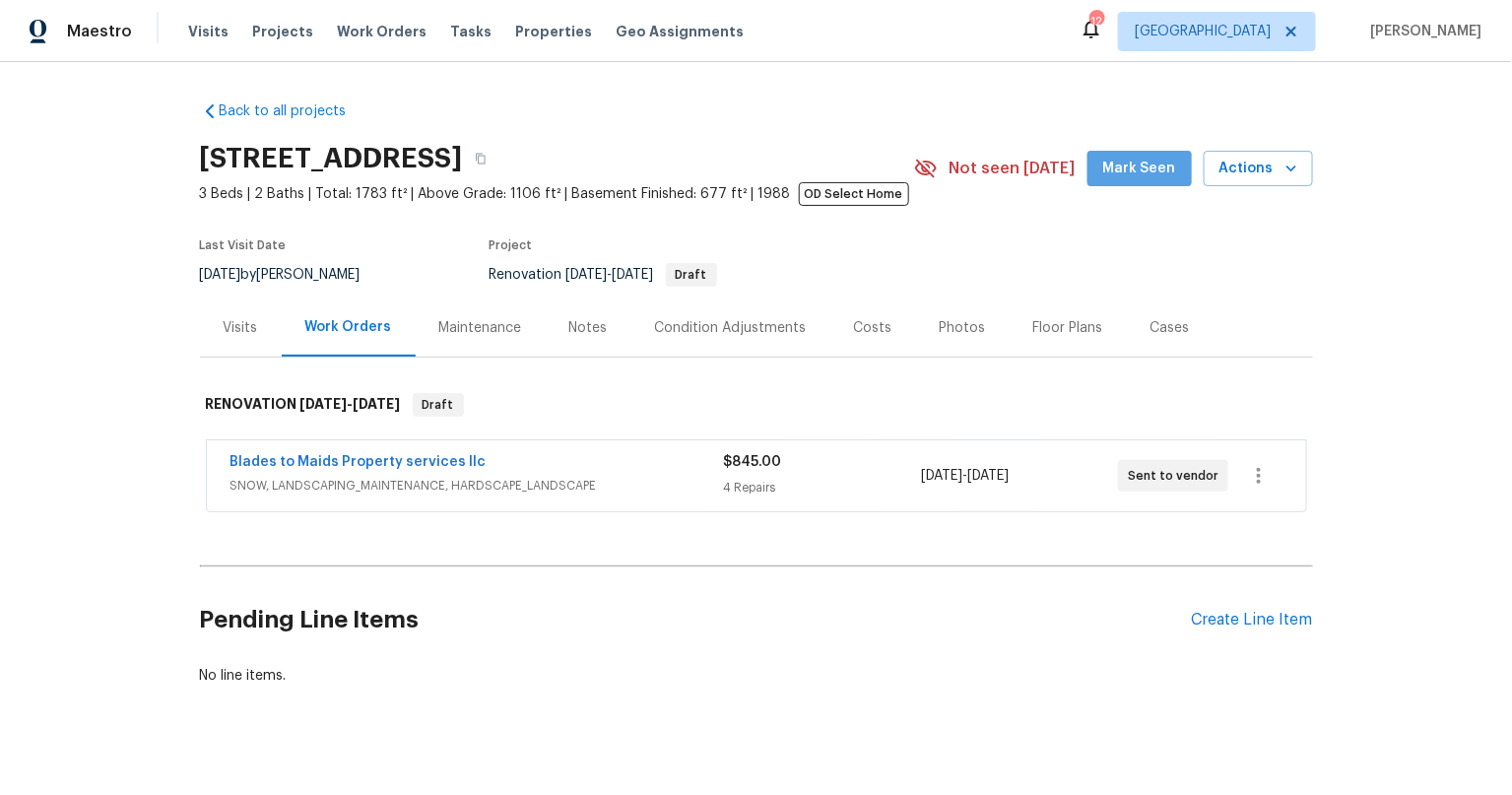
drag, startPoint x: 1139, startPoint y: 186, endPoint x: 1125, endPoint y: 187, distance: 14.0
click at [1138, 186] on button "Mark Seen" at bounding box center [1139, 169] width 105 height 37
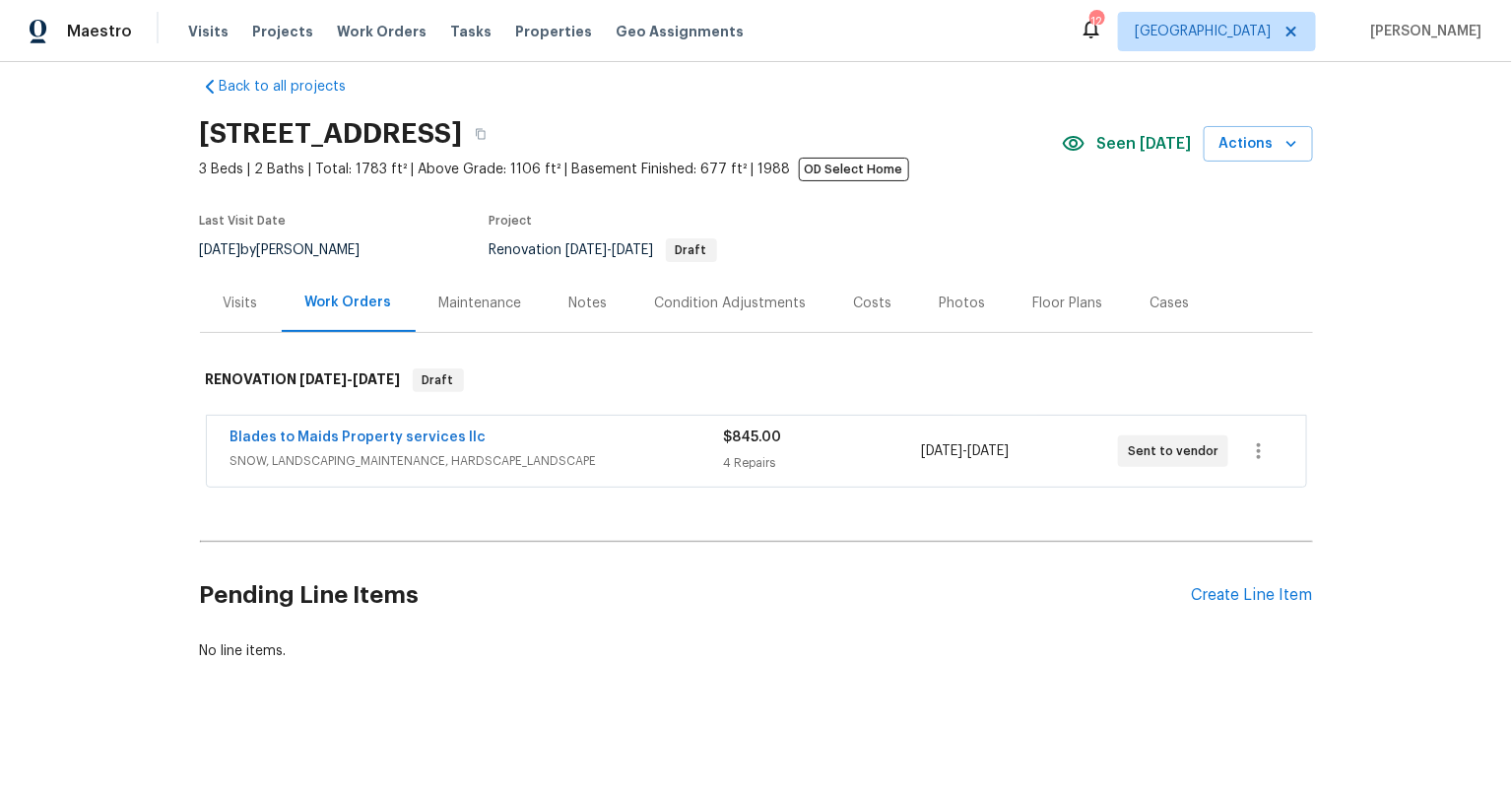
scroll to position [41, 0]
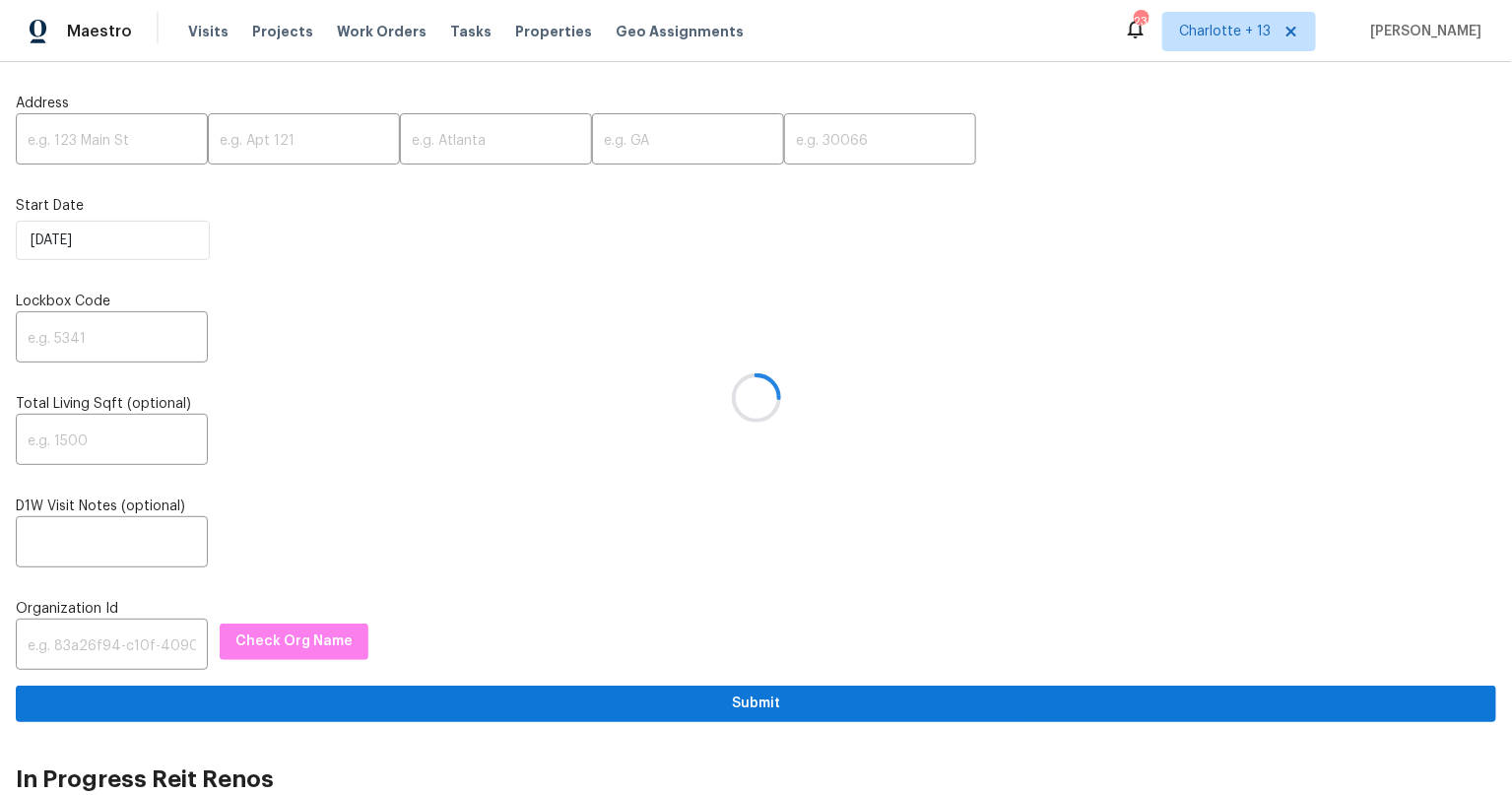
click at [101, 146] on div at bounding box center [756, 397] width 1512 height 795
click at [110, 139] on div at bounding box center [756, 397] width 1512 height 795
click at [114, 143] on input "text" at bounding box center [112, 141] width 192 height 46
paste input "4660 Edwina Ln SW, Atlanta, GA 30331"
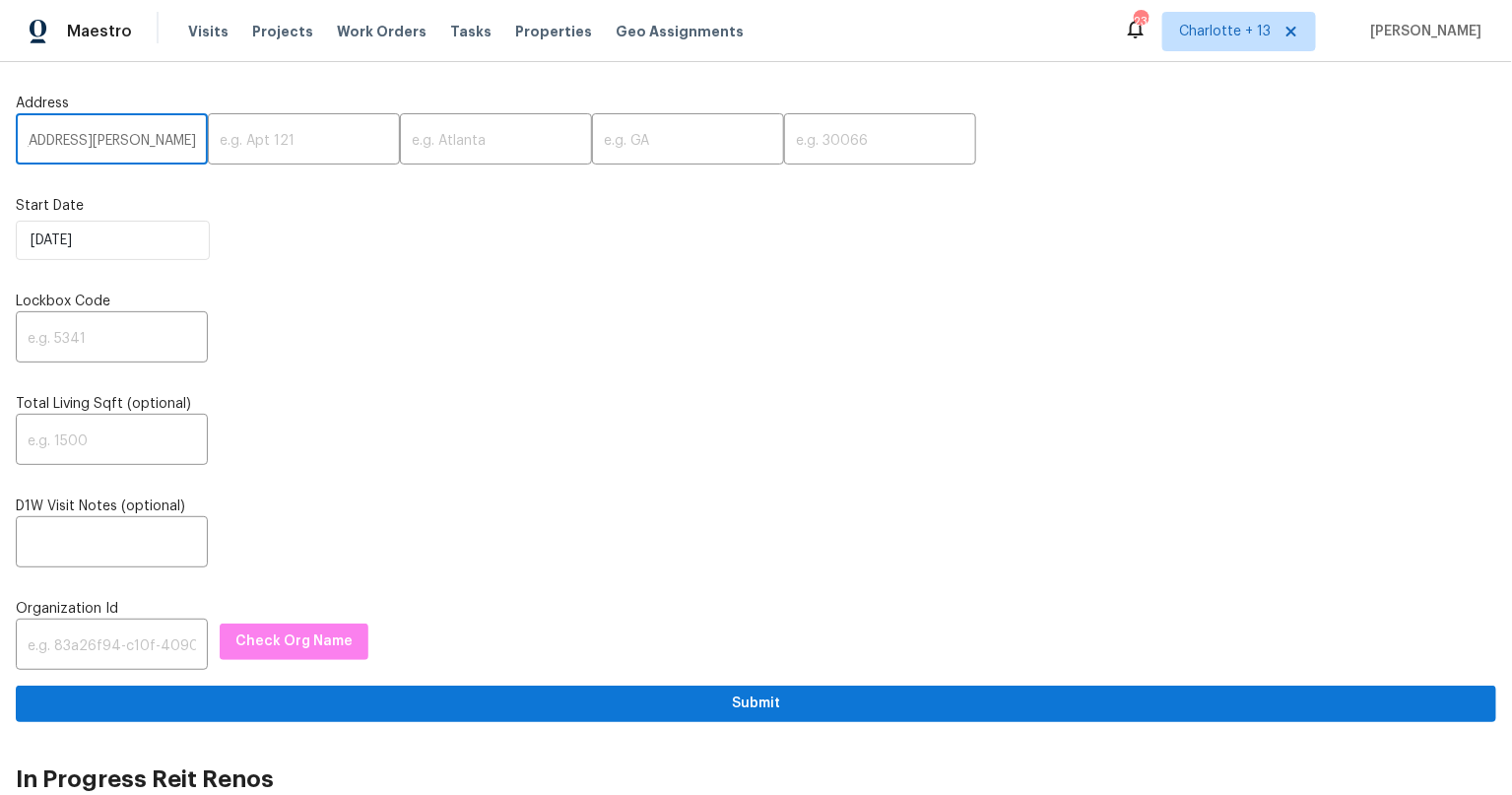
click at [163, 142] on input "4660 Edwina Ln SW, Atlanta, GA 30331" at bounding box center [112, 141] width 192 height 46
type input "4660 Edwina Ln SW, Atlanta, GA"
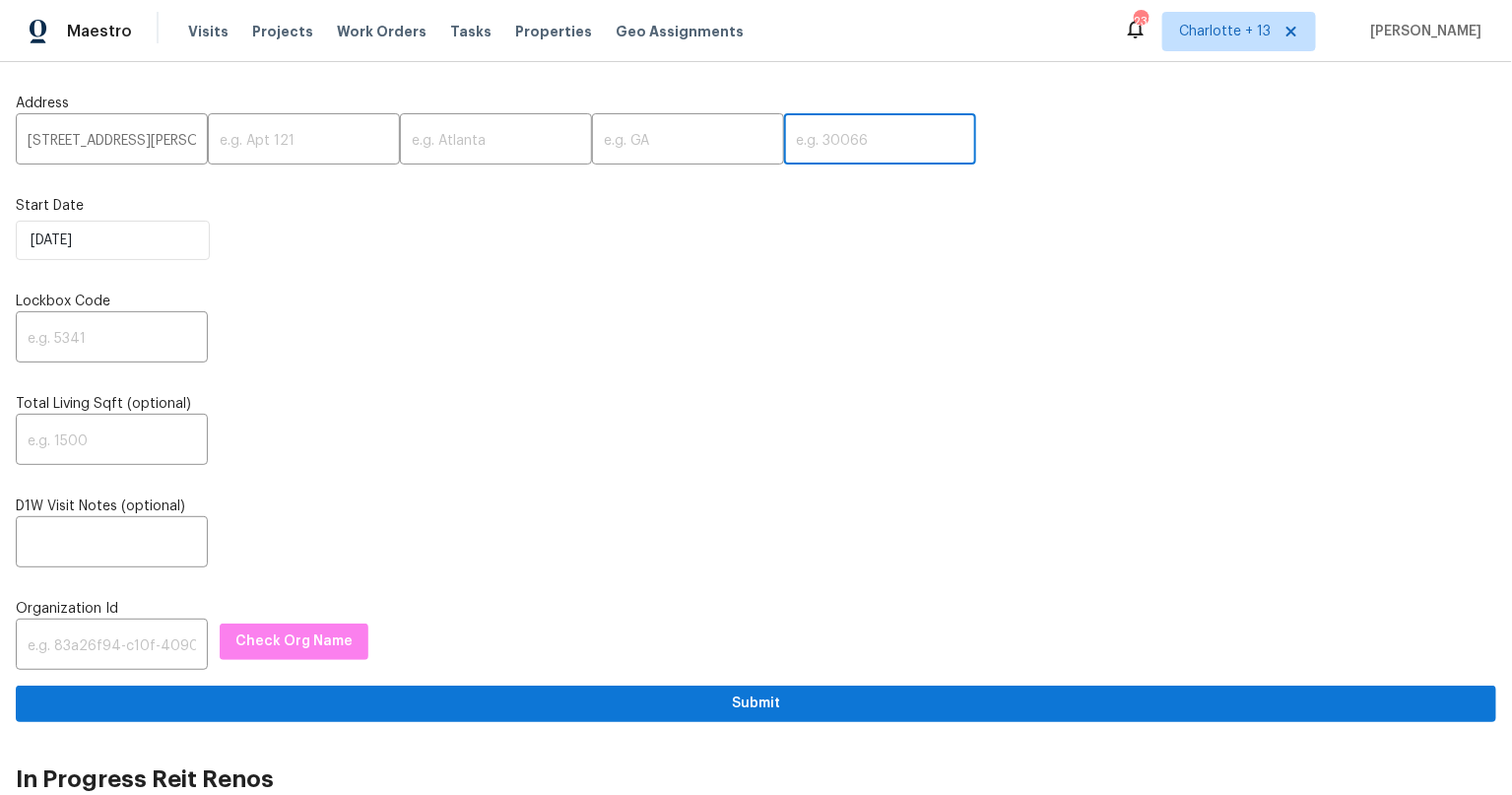
click at [791, 148] on input "text" at bounding box center [880, 141] width 192 height 46
paste input "30331"
type input "30331"
click at [166, 143] on input "4660 Edwina Ln SW, Atlanta, GA" at bounding box center [112, 141] width 192 height 46
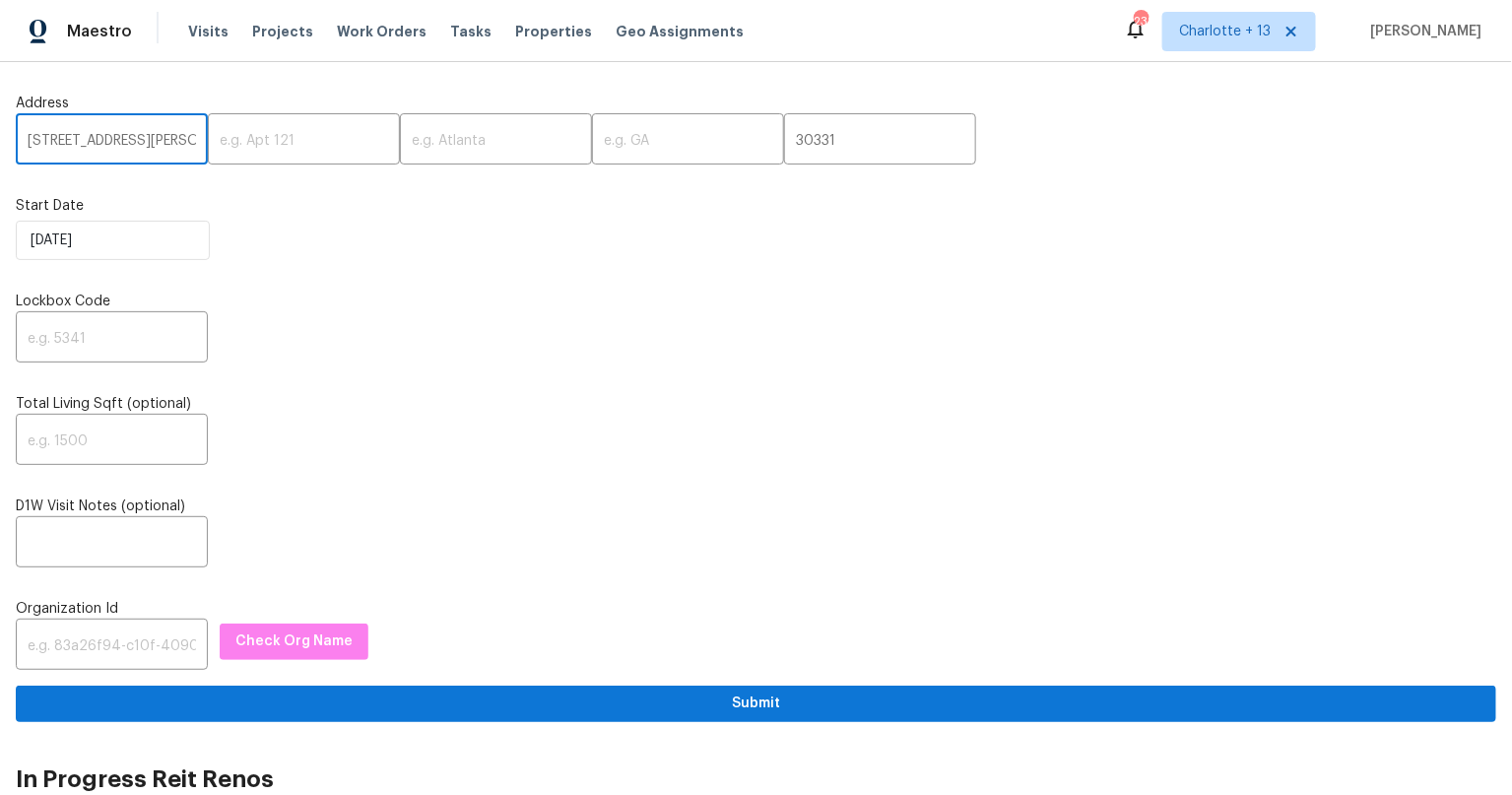
click at [170, 143] on input "4660 Edwina Ln SW, Atlanta, GA" at bounding box center [112, 141] width 192 height 46
type input "4660 Edwina Ln SW,, GA"
click at [442, 150] on input "text" at bounding box center [496, 141] width 192 height 46
paste input "[GEOGRAPHIC_DATA]"
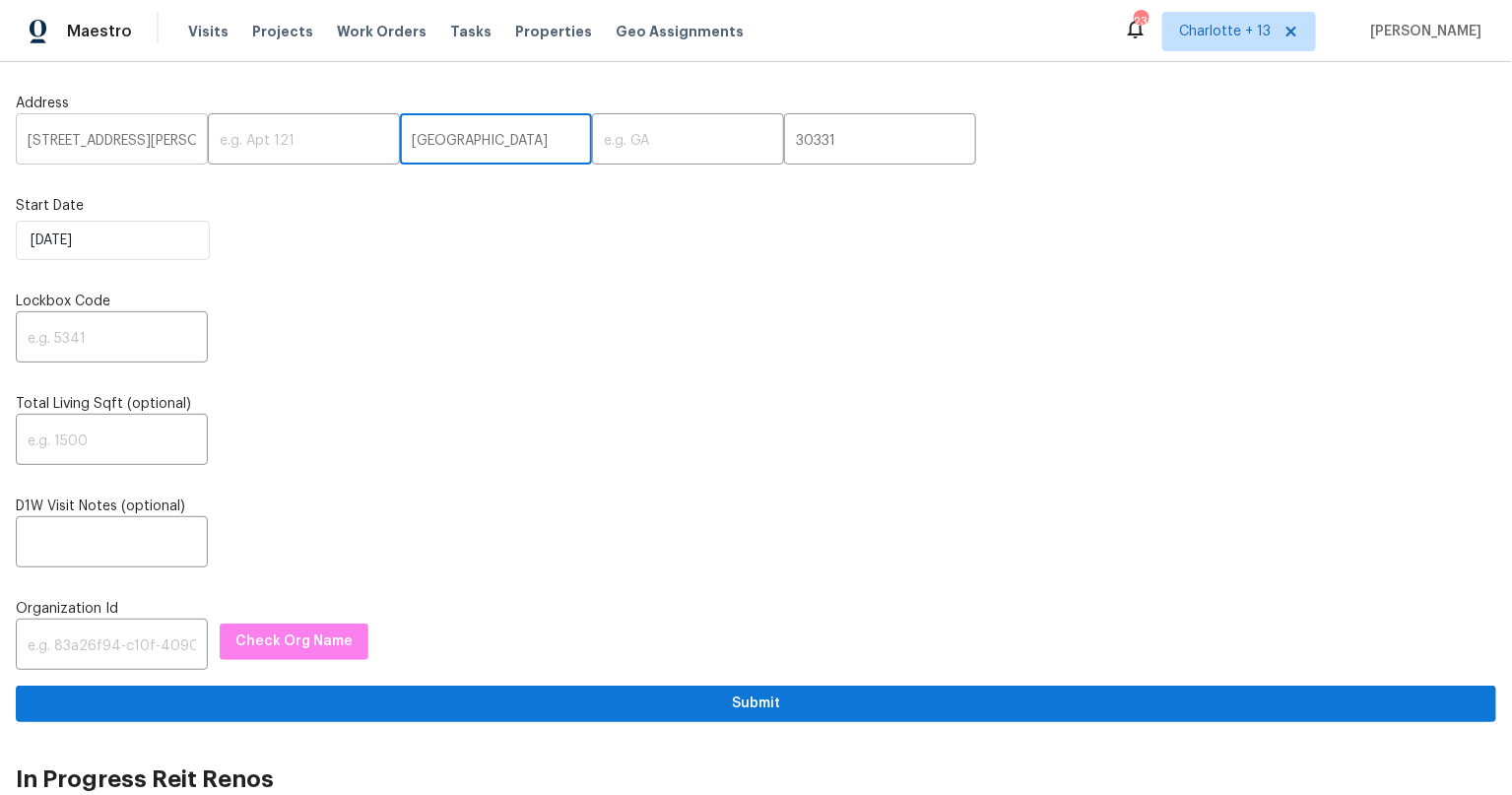
type input "[GEOGRAPHIC_DATA]"
click at [170, 139] on input "4660 Edwina Ln SW,, GA" at bounding box center [112, 141] width 192 height 46
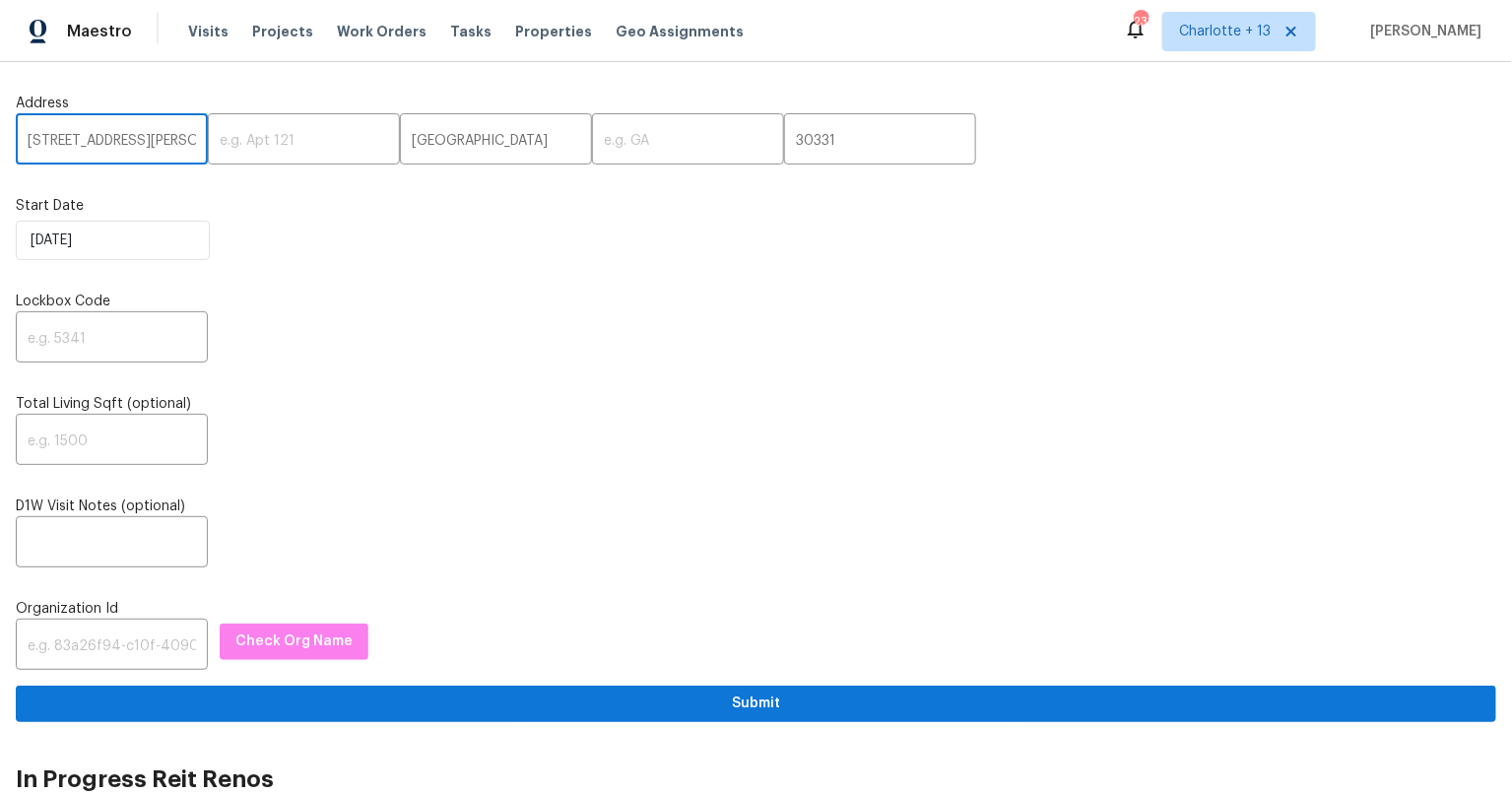
click at [170, 138] on input "4660 Edwina Ln SW,, GA" at bounding box center [112, 141] width 192 height 46
type input "4660 Edwina Ln SW,,"
click at [653, 144] on input "text" at bounding box center [687, 141] width 192 height 46
paste input "GA"
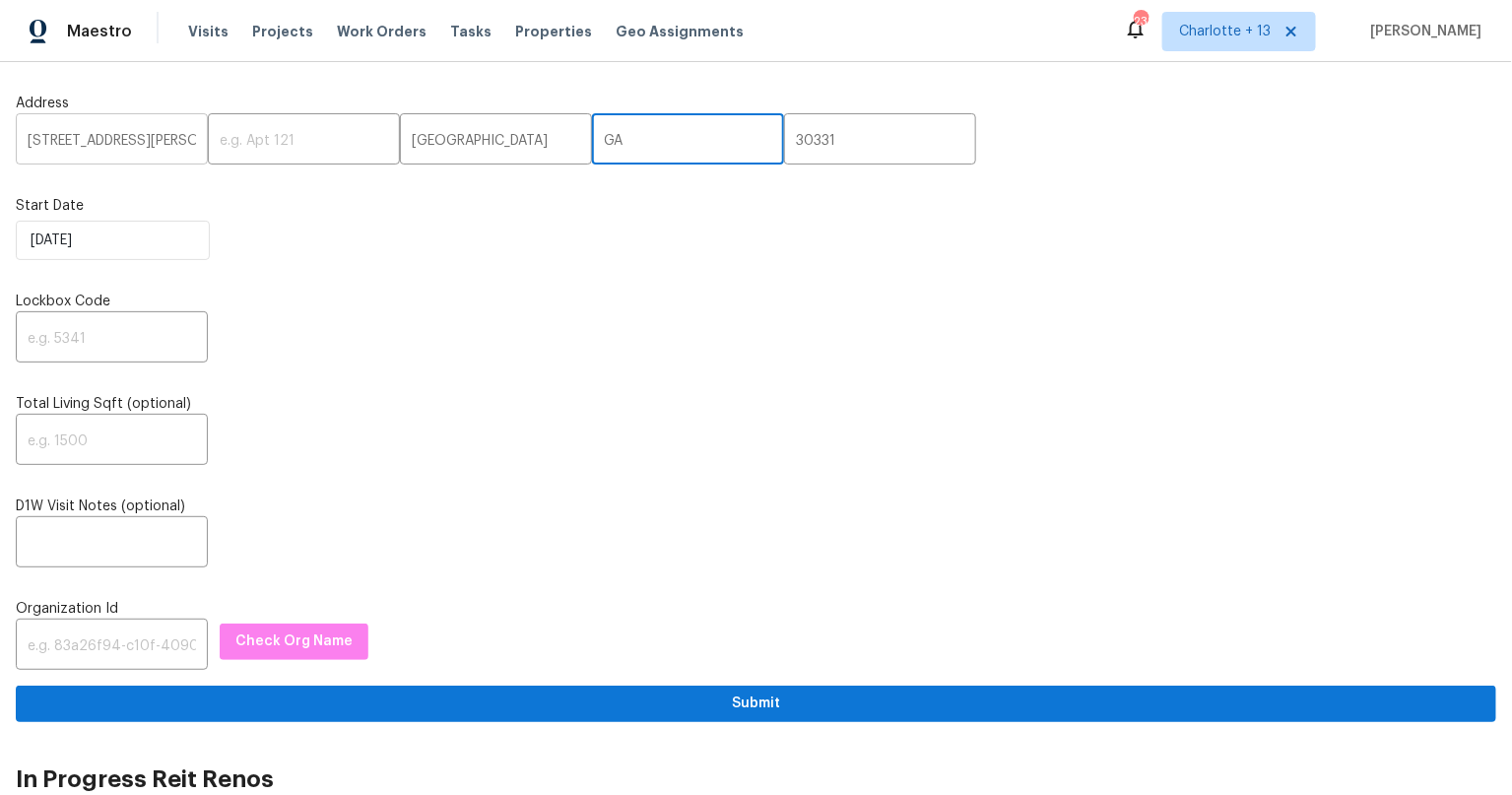
type input "GA"
click at [171, 149] on input "4660 Edwina Ln SW,," at bounding box center [112, 141] width 192 height 46
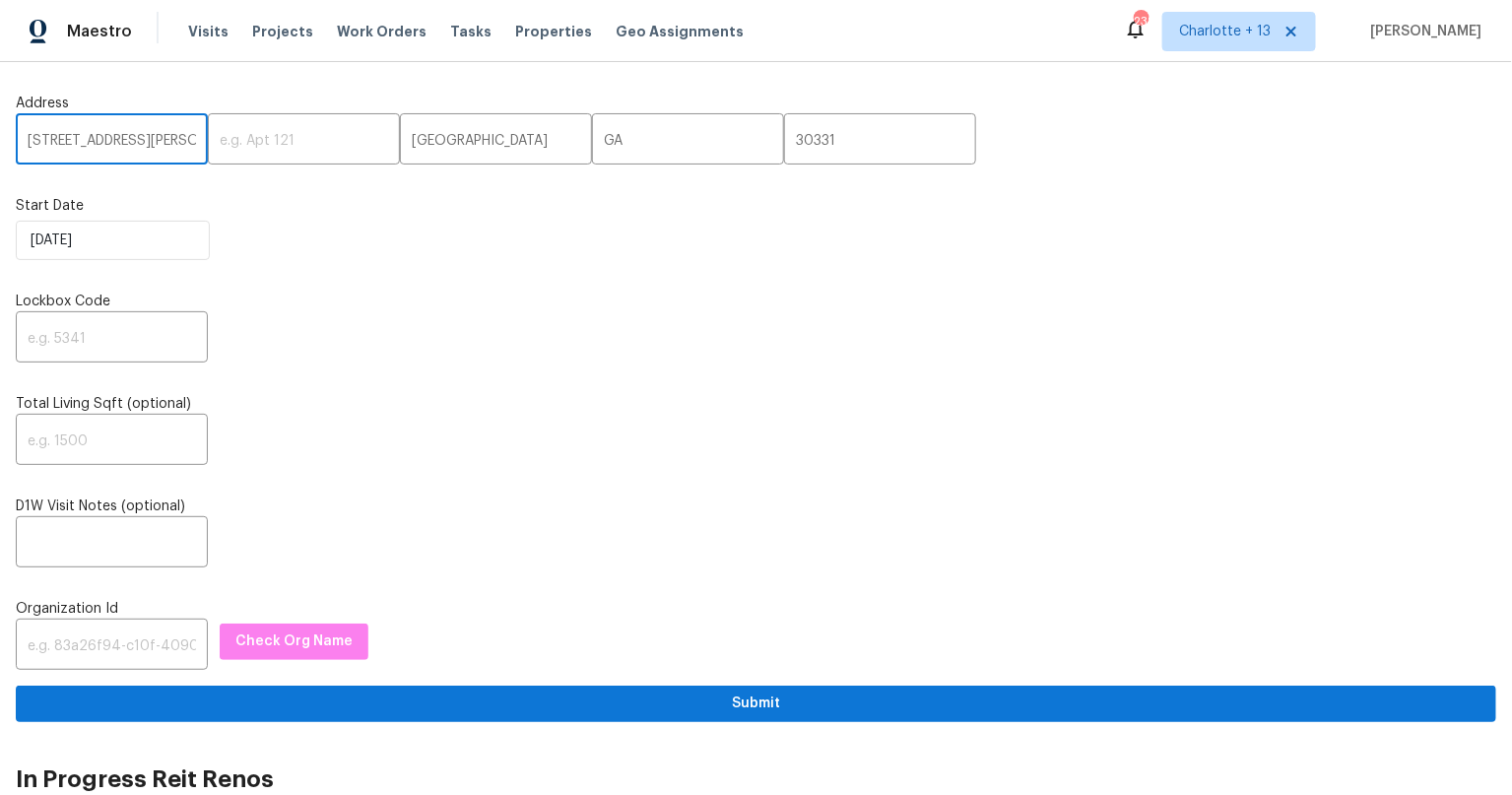
type input "4660 Edwina Ln SW"
click at [300, 307] on label "Lockbox Code" at bounding box center [756, 301] width 1480 height 20
click at [77, 331] on input "text" at bounding box center [112, 339] width 192 height 46
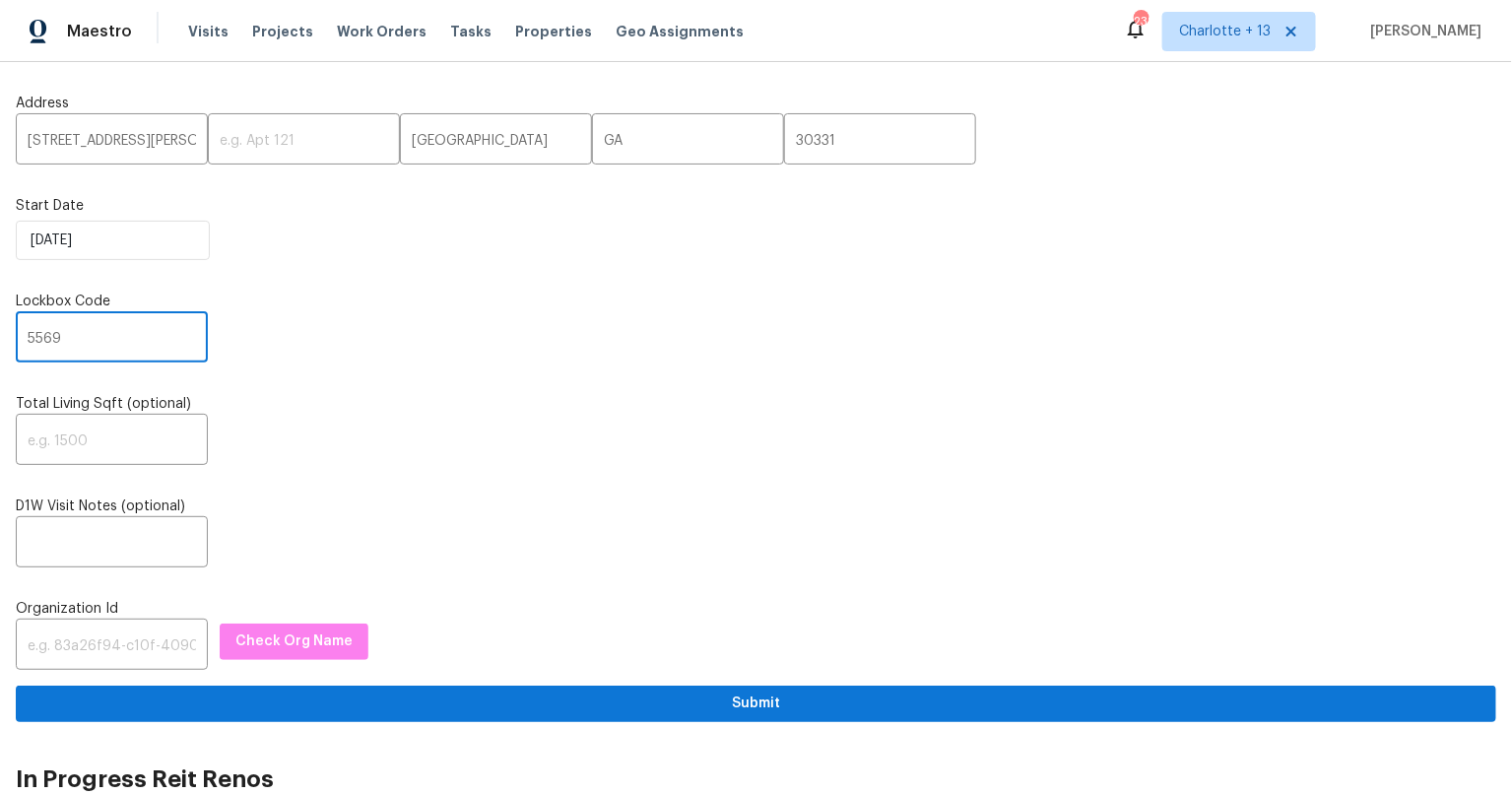
type input "5569"
drag, startPoint x: 427, startPoint y: 444, endPoint x: 405, endPoint y: 460, distance: 27.2
click at [427, 445] on div "​" at bounding box center [756, 442] width 1480 height 46
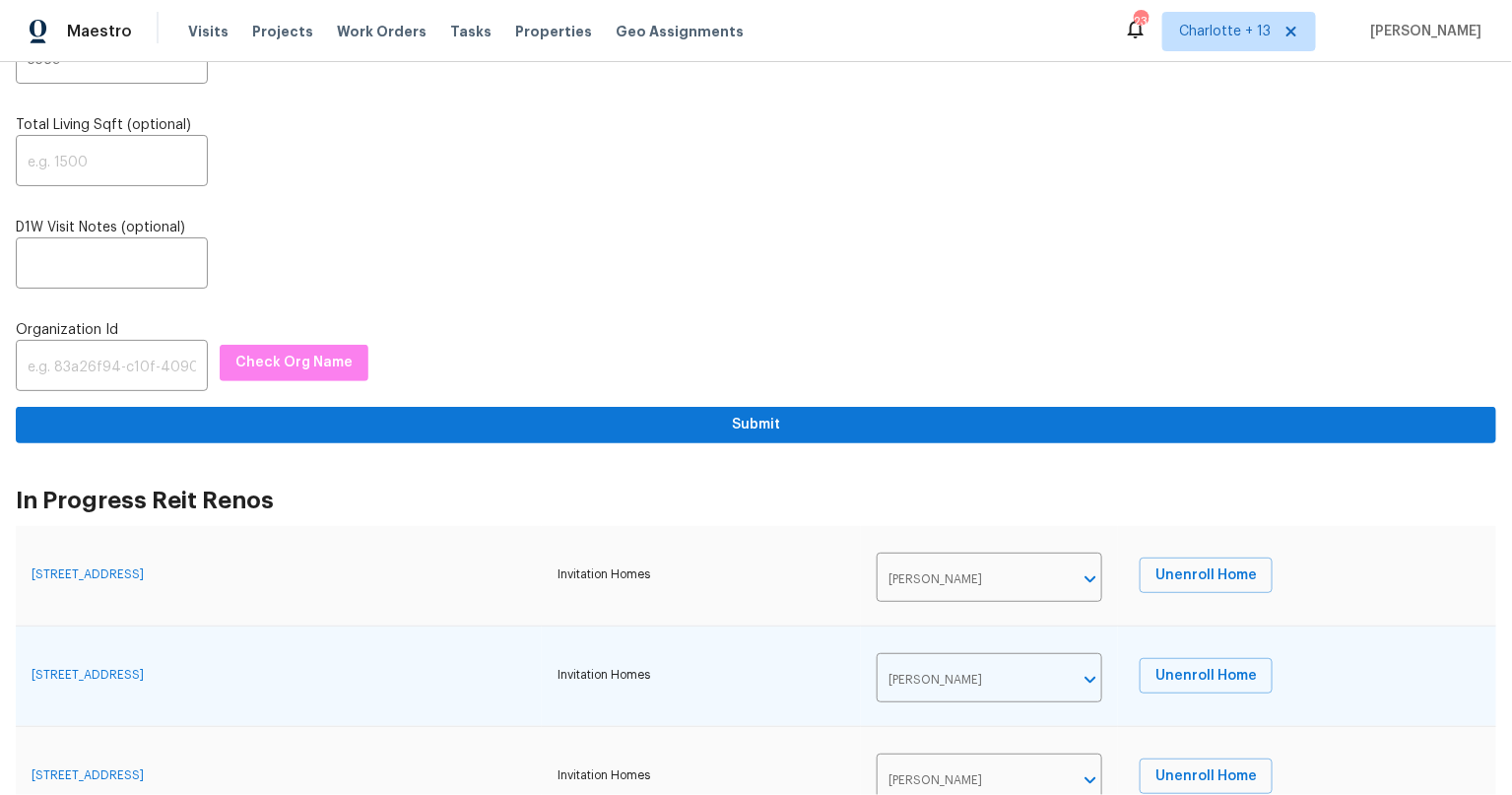
scroll to position [267, 0]
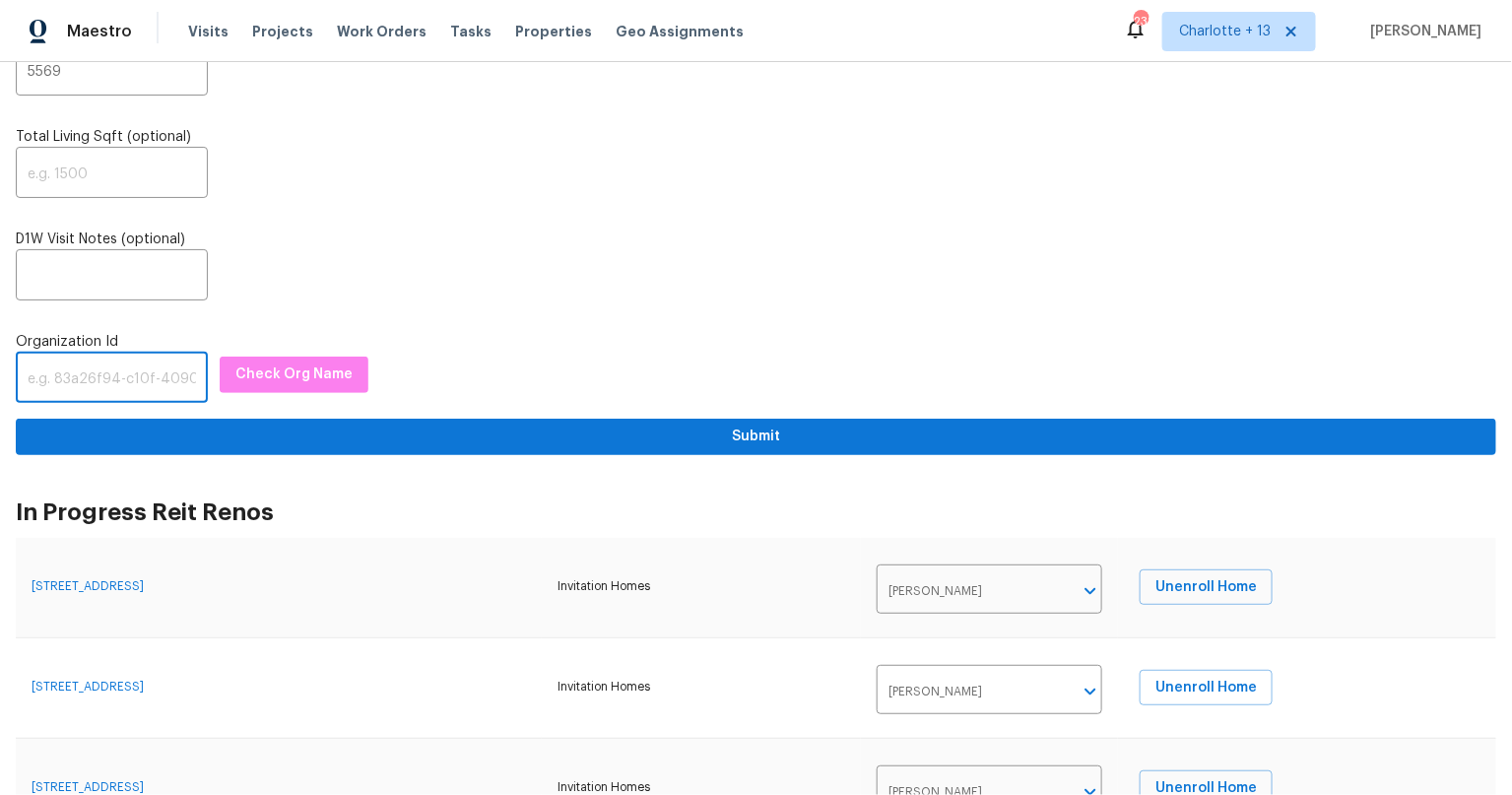
click at [100, 386] on input "text" at bounding box center [112, 379] width 192 height 46
paste input "1349d153-b359-4f9b-b4dd-758ff939cc37"
type input "1349d153-b359-4f9b-b4dd-758ff939cc37"
click at [330, 369] on span "Check Org Name" at bounding box center [293, 374] width 117 height 25
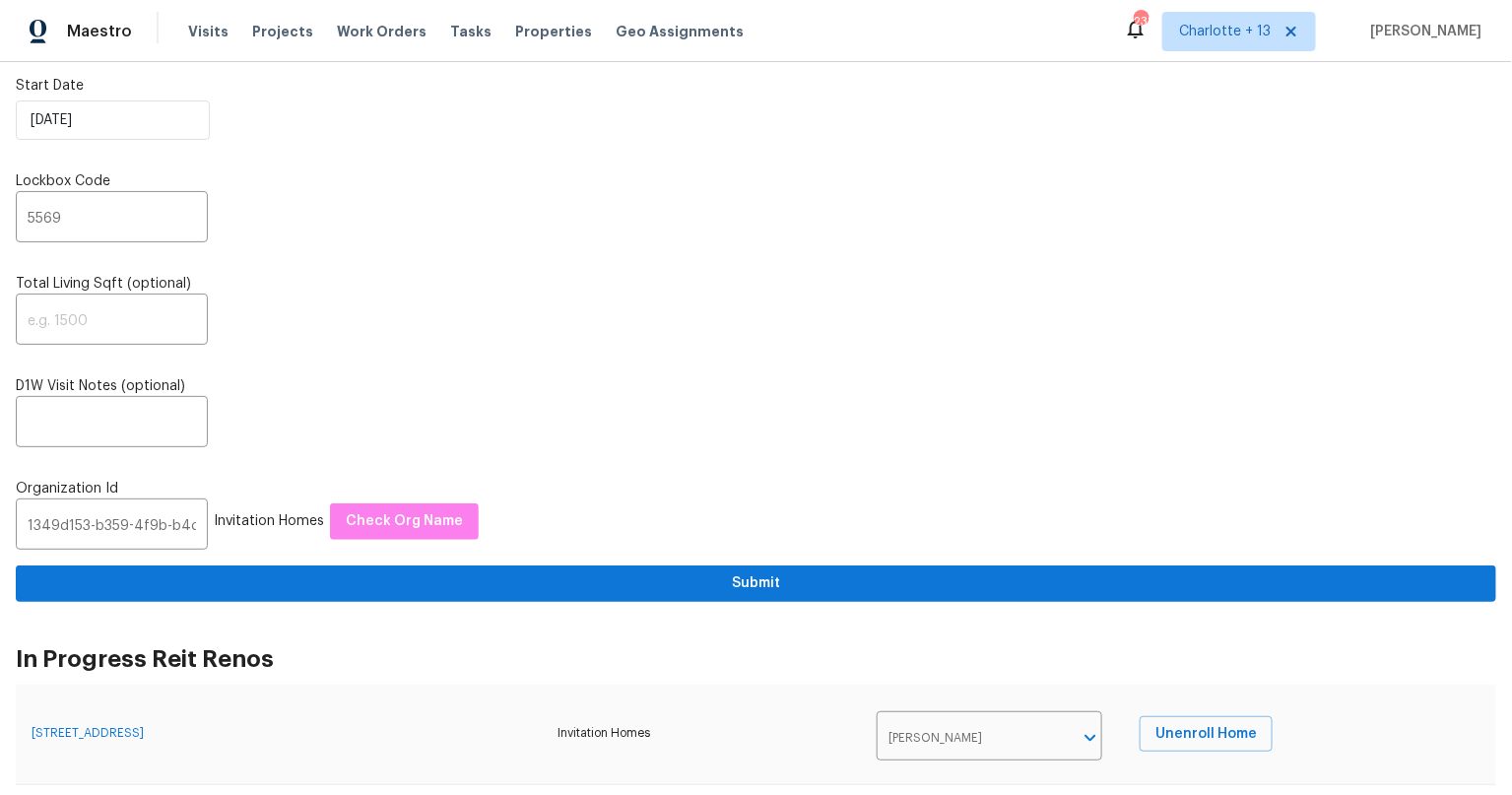
scroll to position [0, 0]
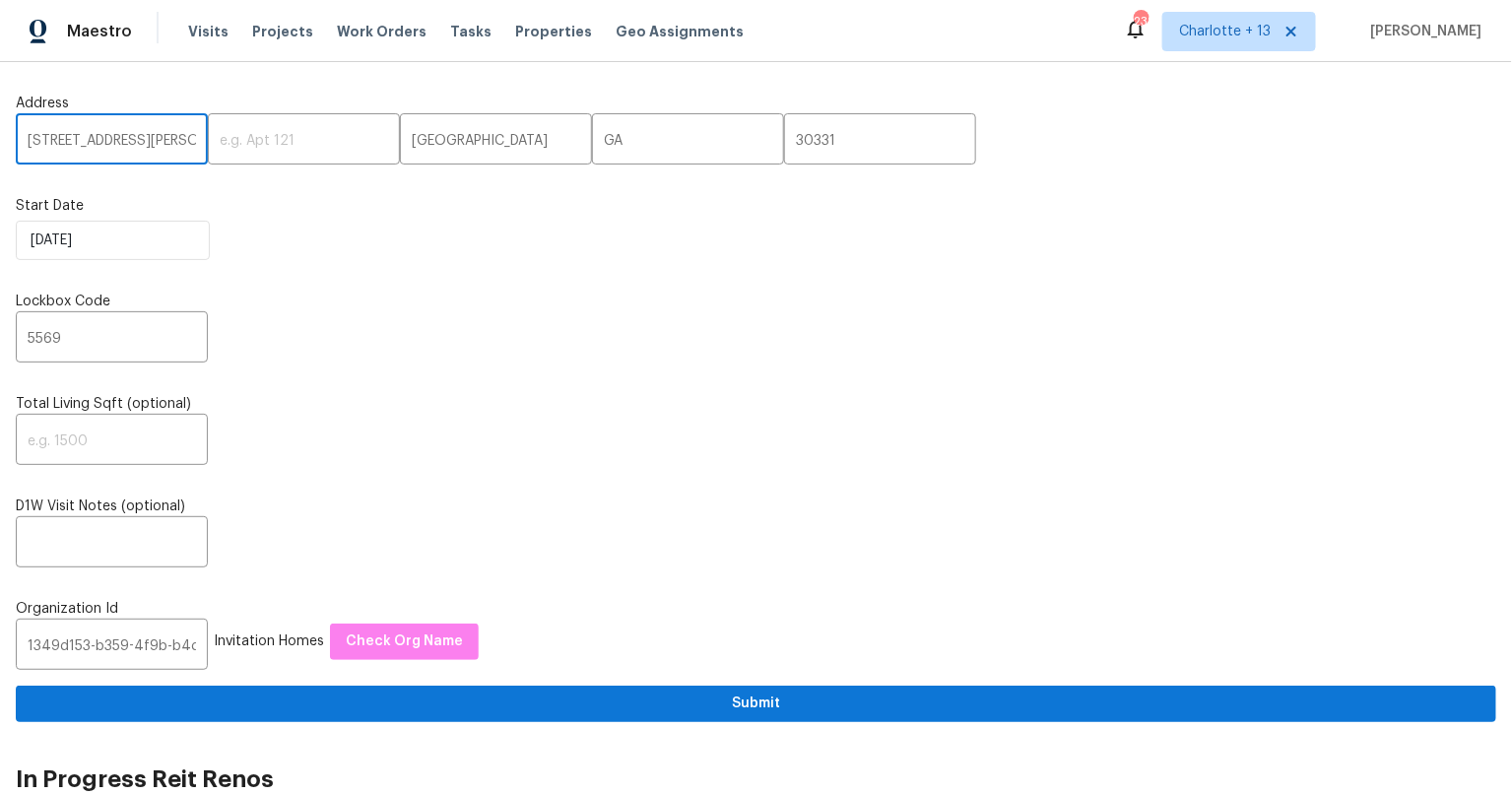
click at [92, 138] on input "4660 Edwina Ln SW" at bounding box center [112, 141] width 192 height 46
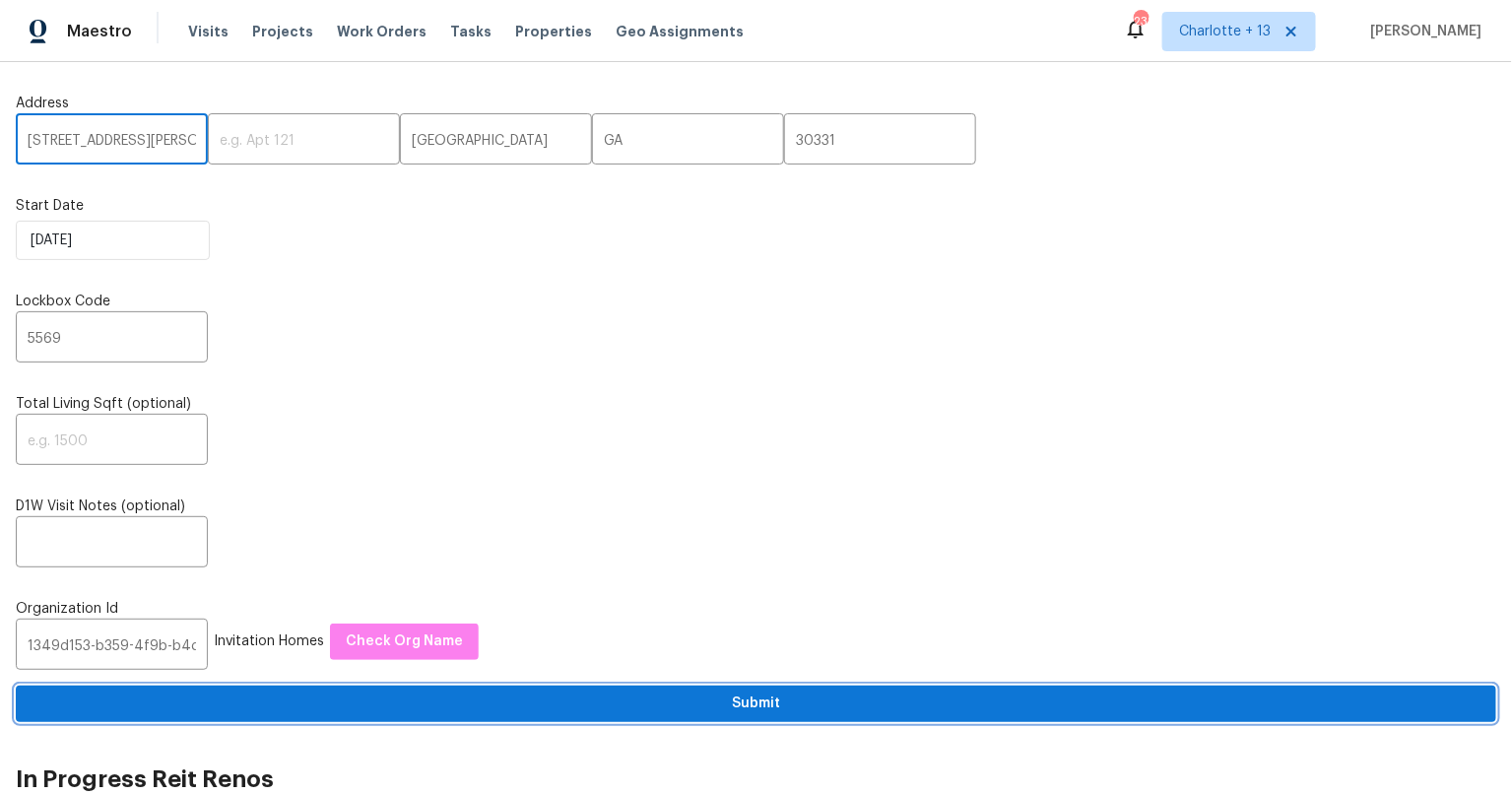
click at [761, 700] on span "Submit" at bounding box center [756, 703] width 1448 height 25
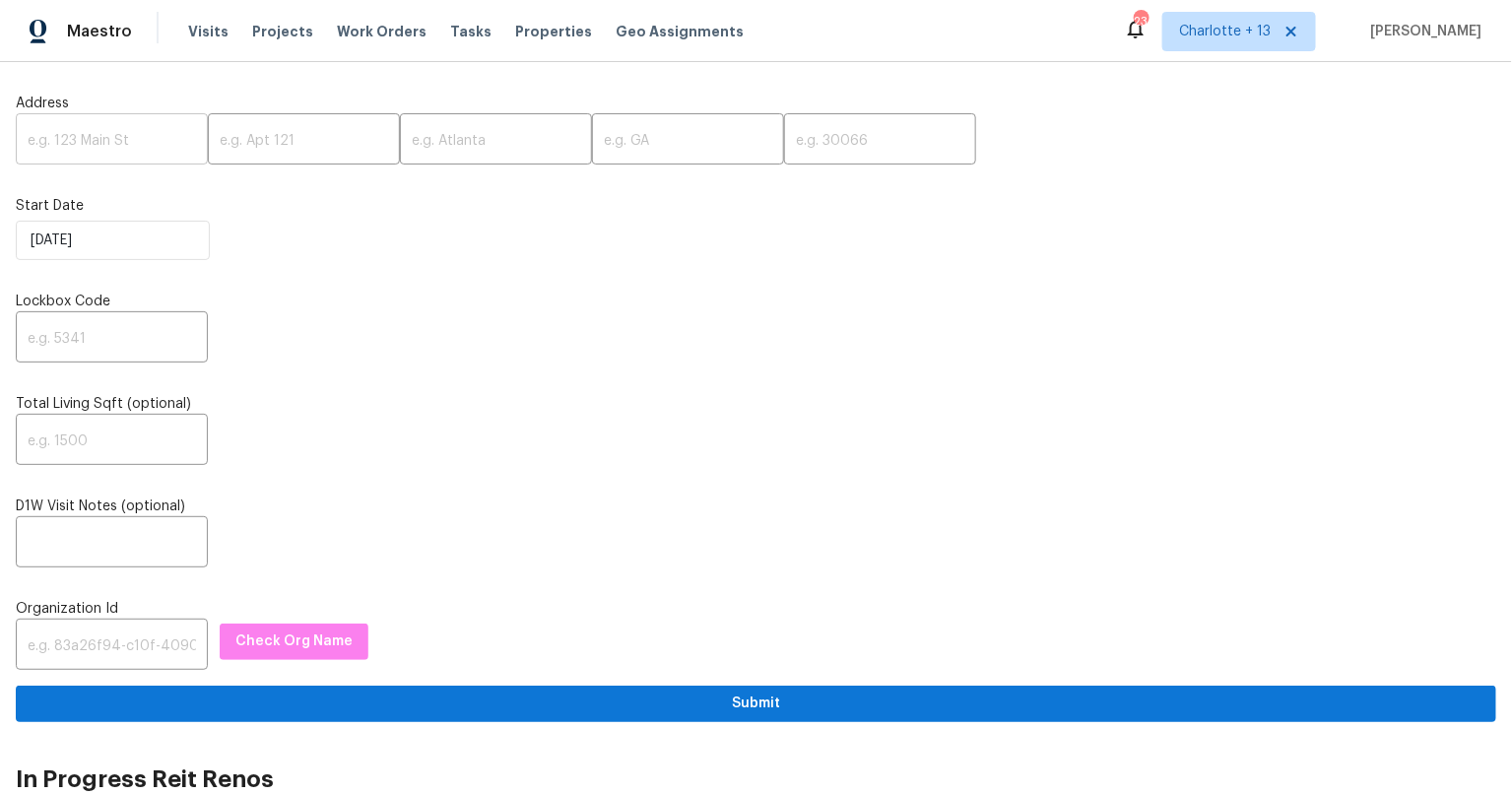
click at [117, 137] on input "text" at bounding box center [112, 141] width 192 height 46
paste input "[STREET_ADDRESS][PERSON_NAME]"
click at [162, 135] on input "1542 W Kerry Ln, Phoenix, AZ 85027" at bounding box center [112, 141] width 192 height 46
click at [163, 136] on input "1542 W Kerry Ln, Phoenix, AZ 85027" at bounding box center [112, 141] width 192 height 46
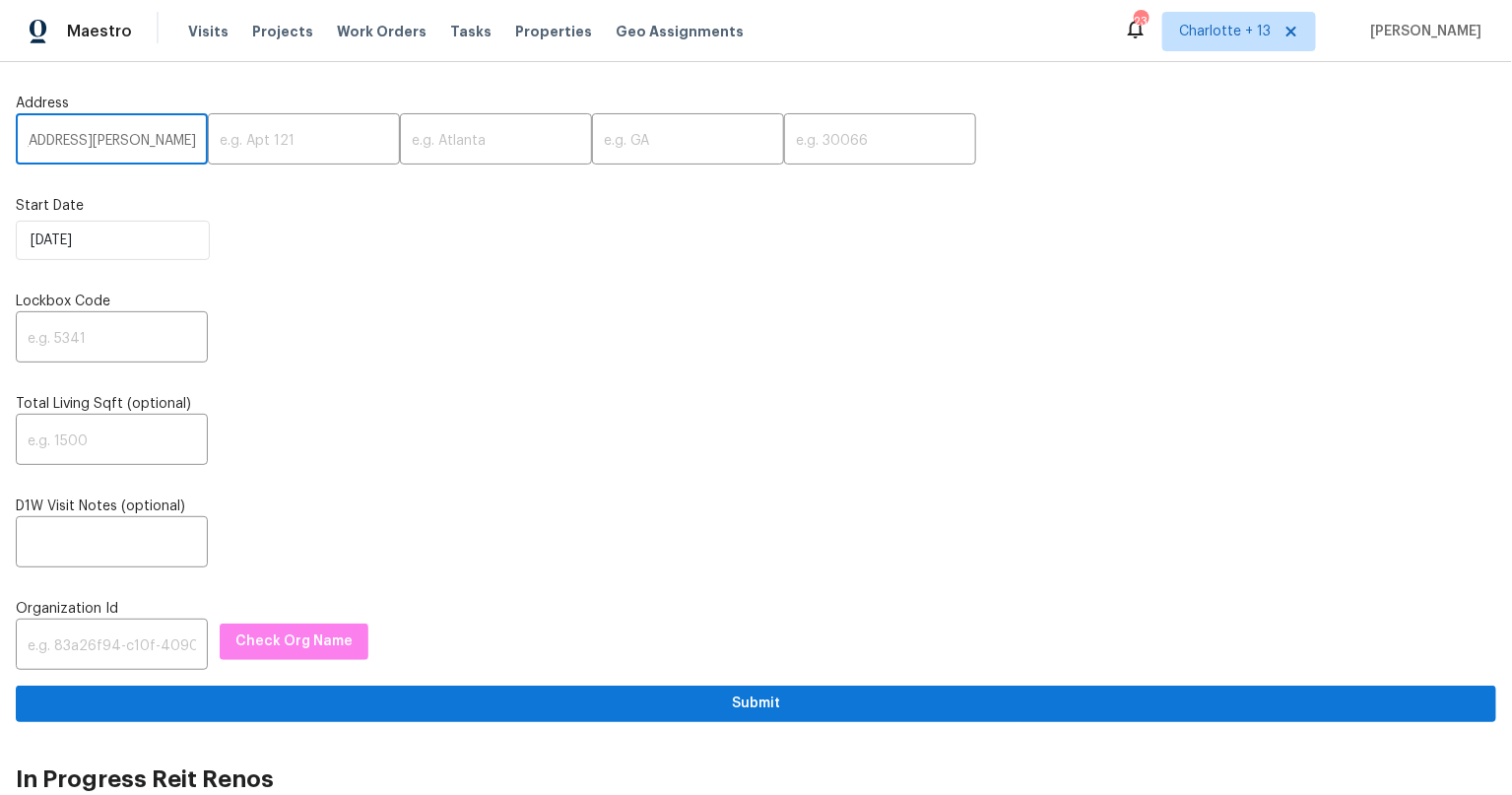
click at [163, 136] on input "1542 W Kerry Ln, Phoenix, AZ 85027" at bounding box center [112, 141] width 192 height 46
type input "1542 W Kerry Ln, Phoenix, AZ"
click at [840, 123] on input "text" at bounding box center [880, 141] width 192 height 46
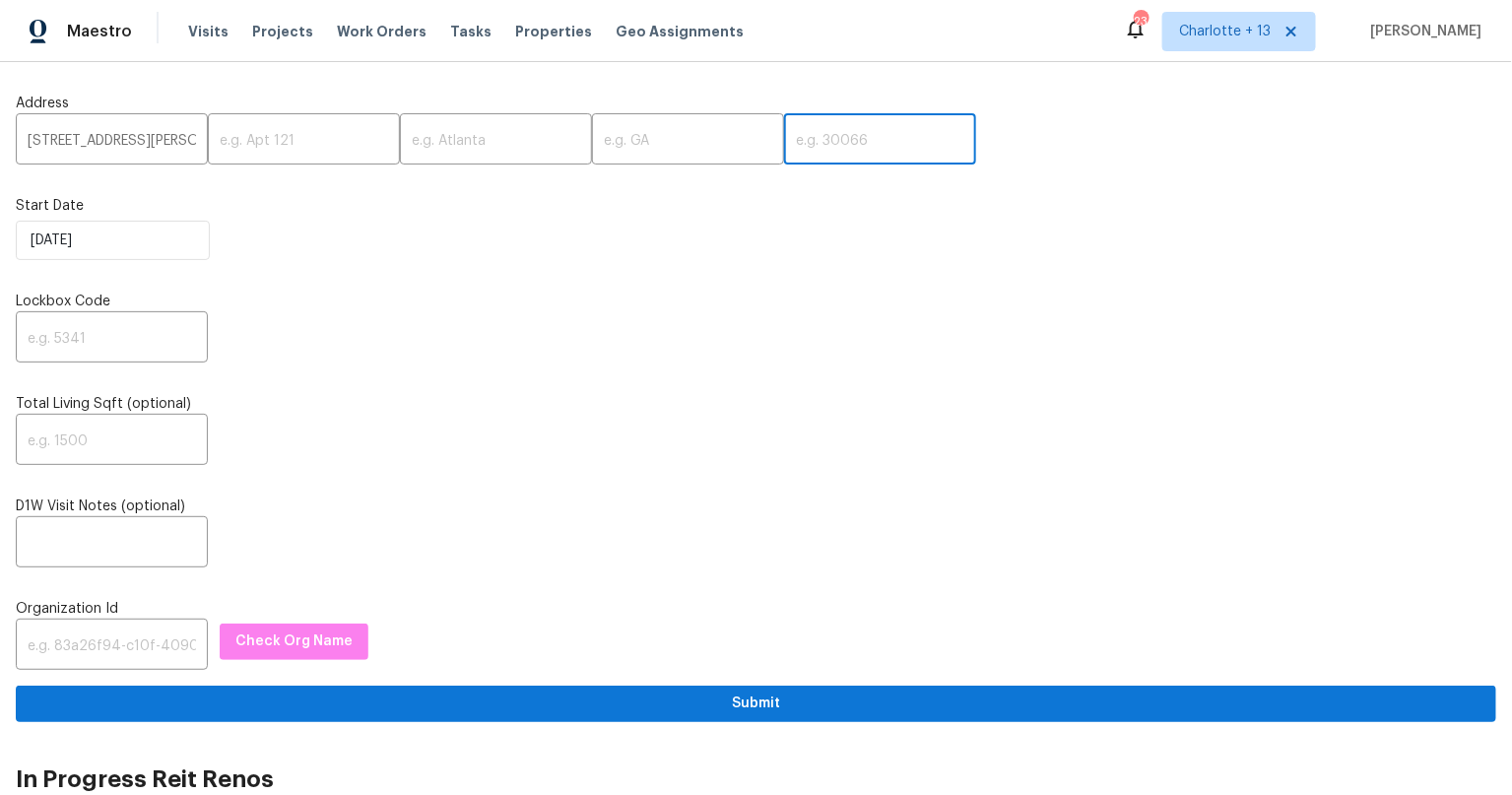
paste input "85027"
type input "85027"
click at [170, 146] on input "1542 W Kerry Ln, Phoenix, AZ" at bounding box center [112, 141] width 192 height 46
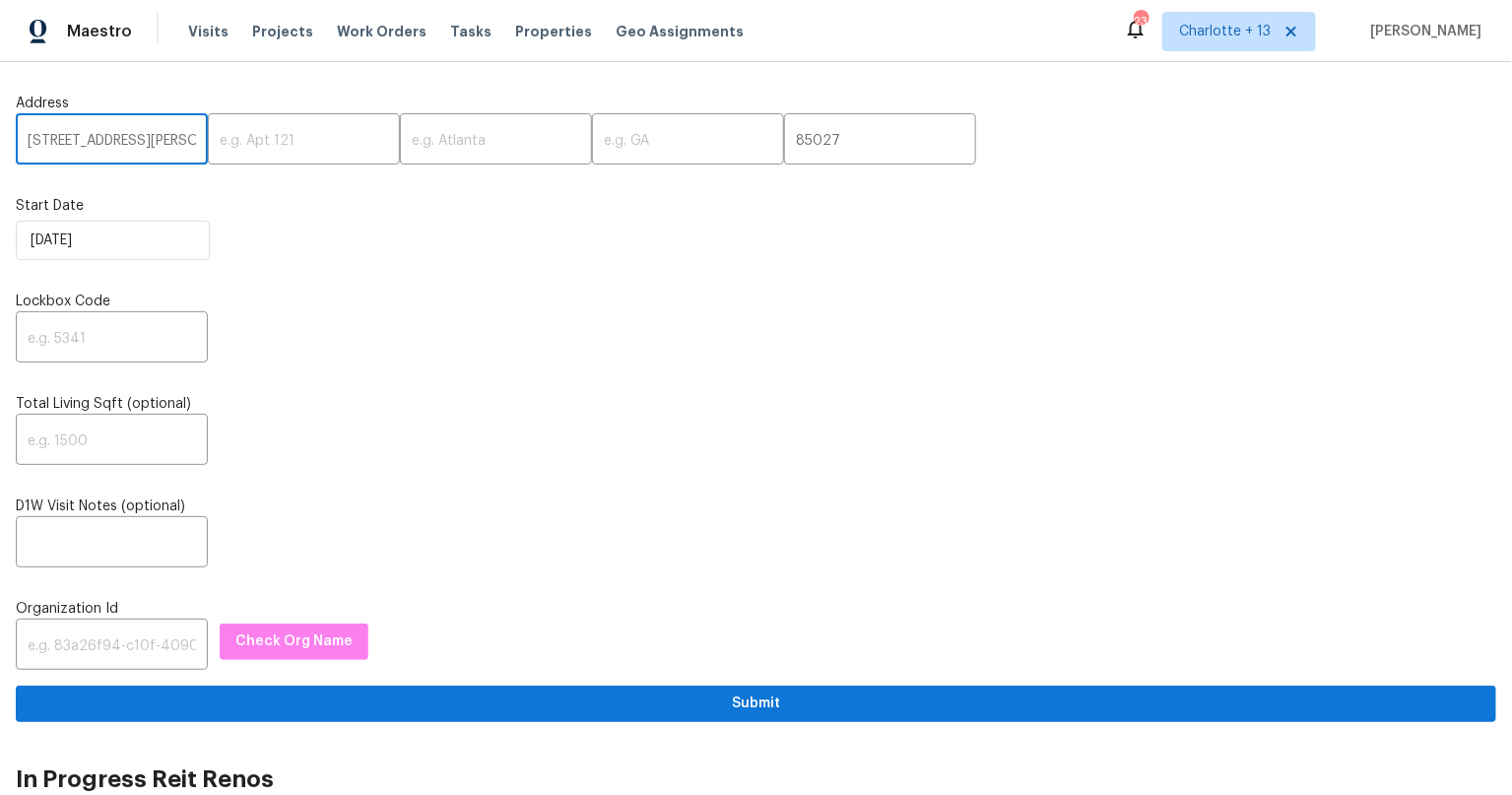
click at [170, 146] on input "1542 W Kerry Ln, Phoenix, AZ" at bounding box center [112, 141] width 192 height 46
type input "1542 W Kerry Ln,, AZ"
click at [469, 128] on input "text" at bounding box center [496, 141] width 192 height 46
paste input "Phoenix"
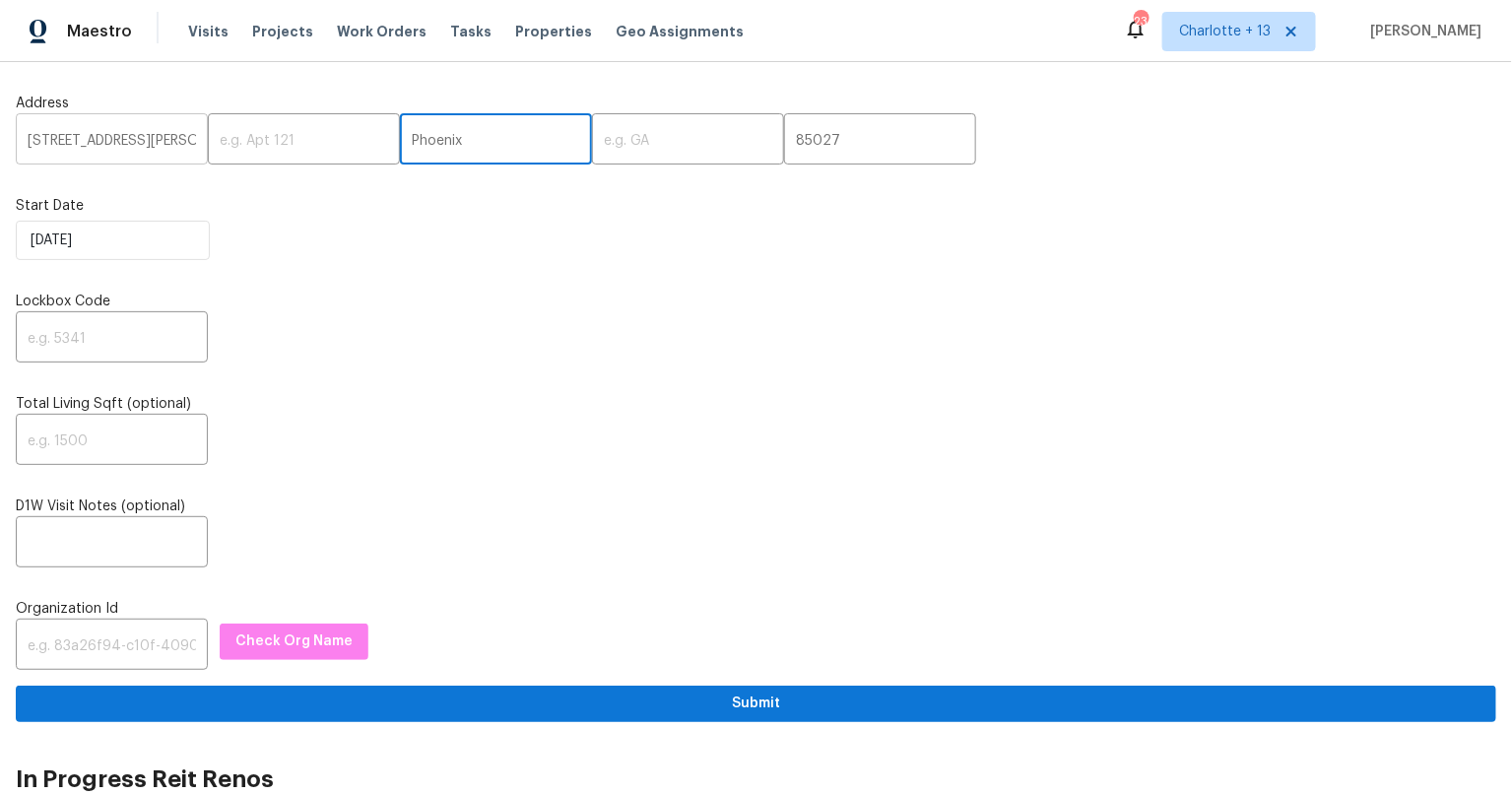
type input "Phoenix"
click at [148, 141] on input "1542 W Kerry Ln,, AZ" at bounding box center [112, 141] width 192 height 46
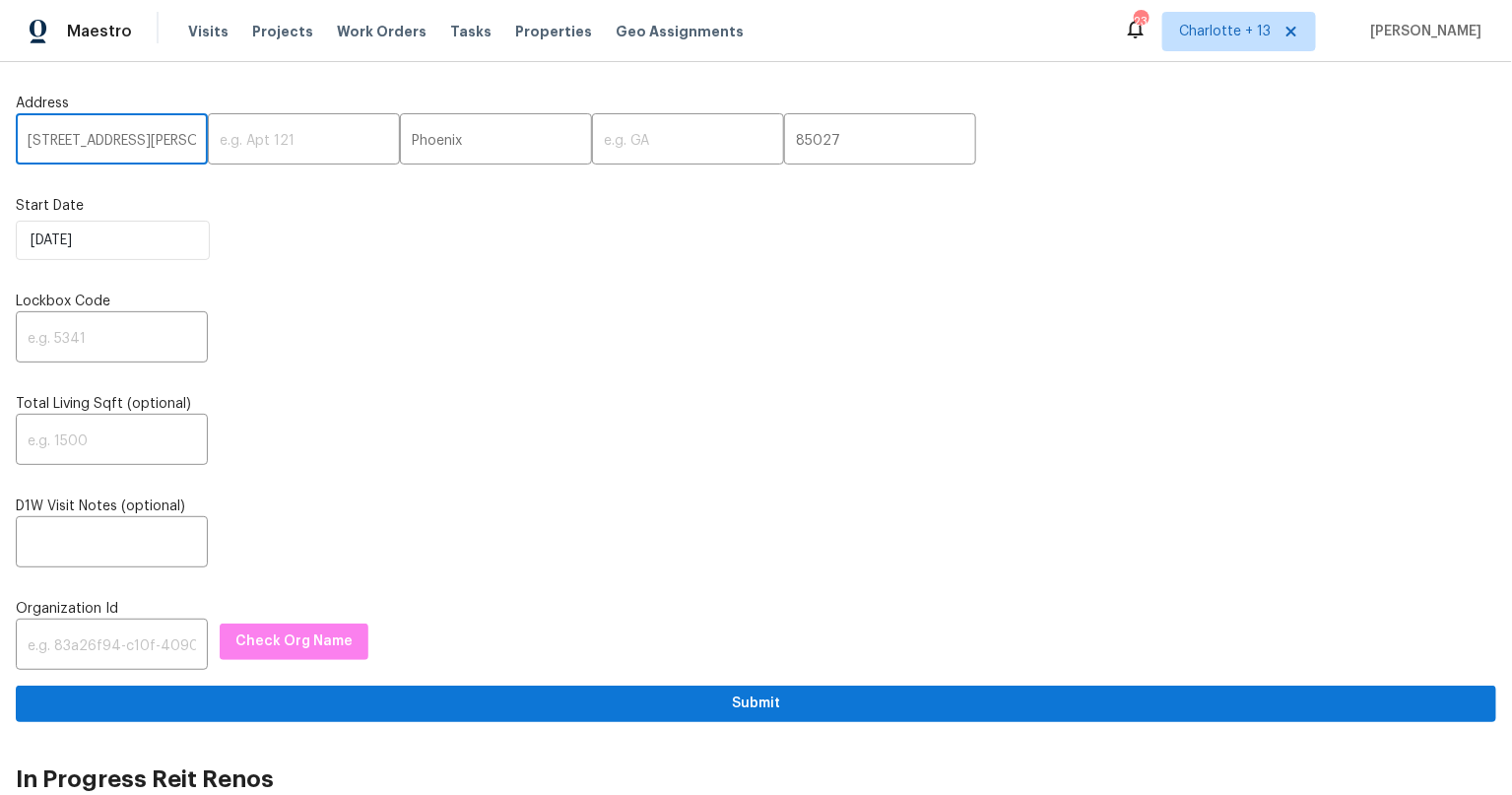
click at [148, 141] on input "1542 W Kerry Ln,, AZ" at bounding box center [112, 141] width 192 height 46
type input "1542 W Kerry Ln,,"
click at [603, 132] on input "text" at bounding box center [687, 141] width 192 height 46
paste input "AZ"
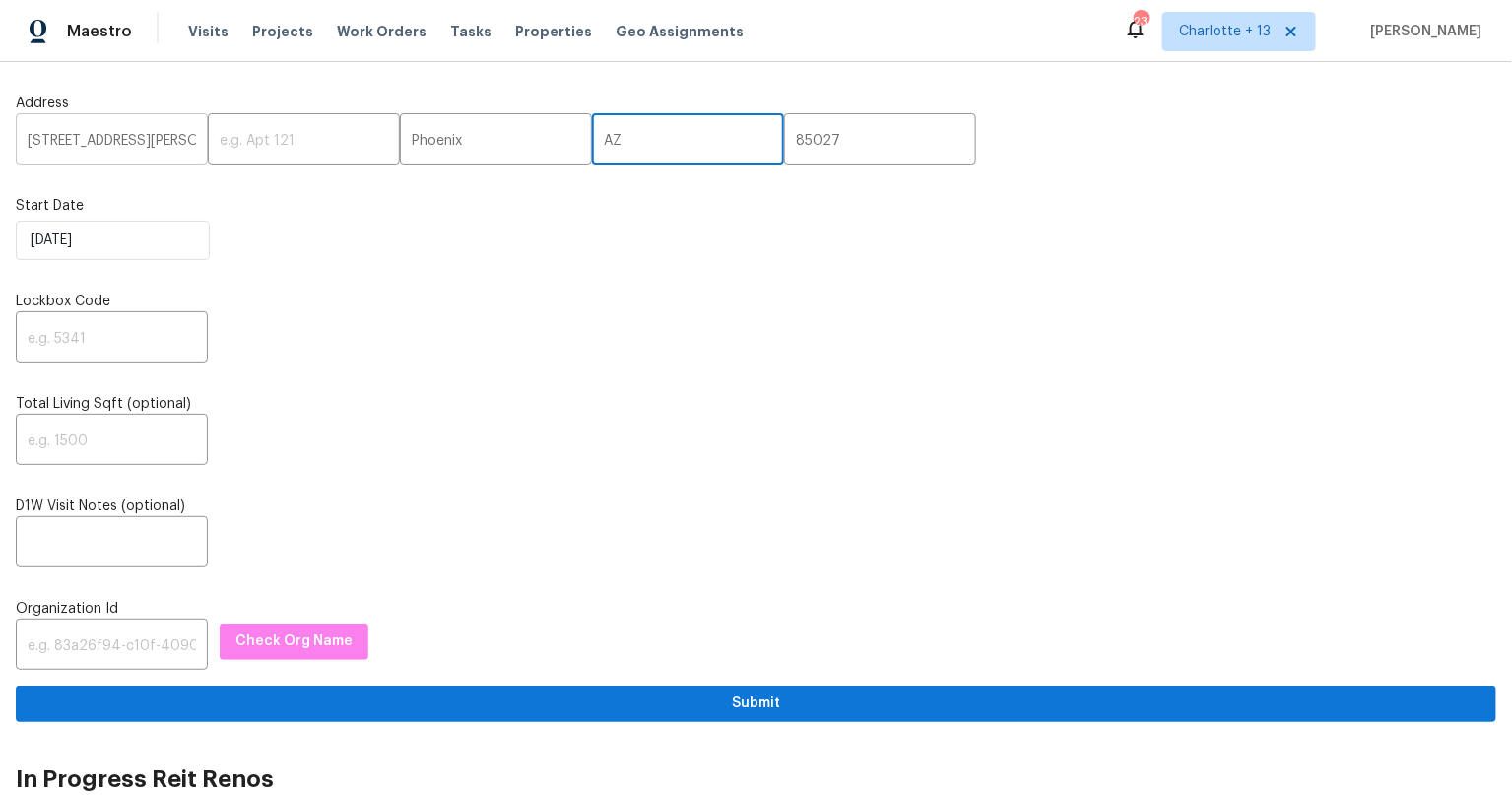
type input "AZ"
click at [145, 145] on input "1542 W Kerry Ln,," at bounding box center [112, 141] width 192 height 46
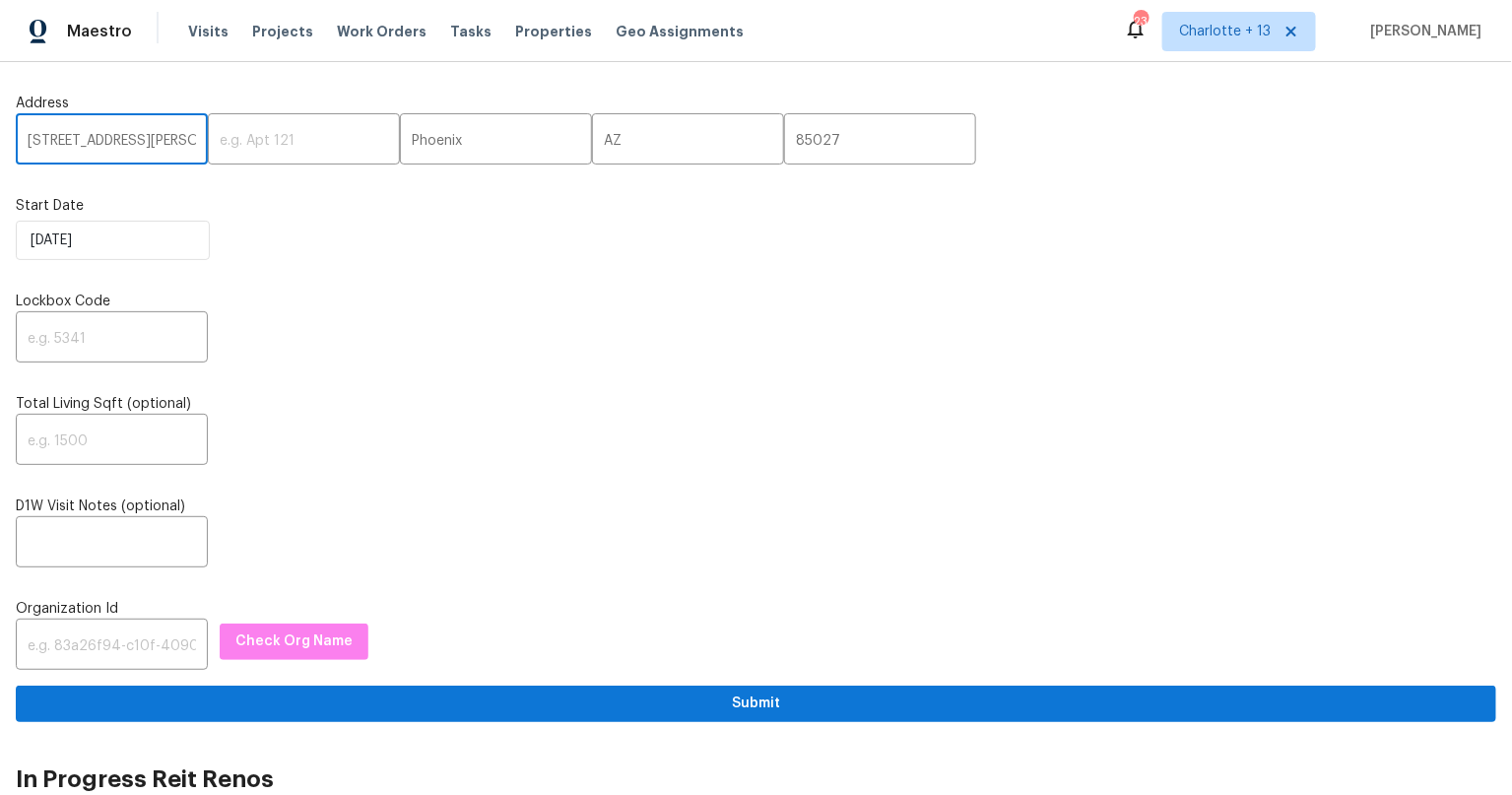
type input "1542 W Kerry Ln"
click at [323, 284] on div "Address 1542 W Kerry Ln ​ ​ Phoenix ​ AZ ​ 85027 ​ Start Date 9/9/2025 Lockbox …" at bounding box center [756, 400] width 1480 height 644
click at [86, 337] on input "text" at bounding box center [112, 339] width 192 height 46
type input "1850"
click at [335, 361] on div "Address 1542 W Kerry Ln ​ ​ Phoenix ​ AZ ​ 85027 ​ Start Date 9/9/2025 Lockbox …" at bounding box center [756, 400] width 1480 height 644
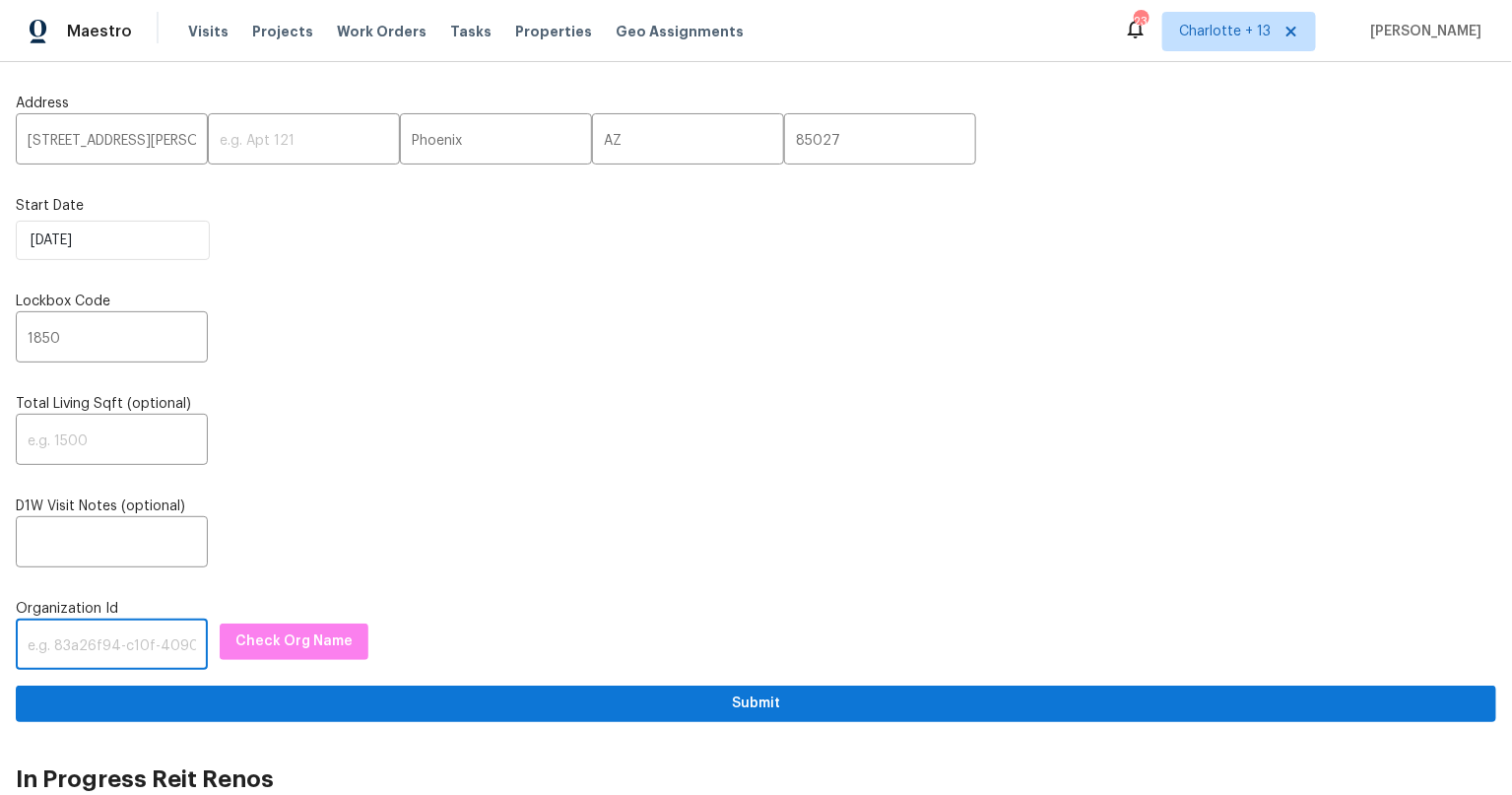
click at [90, 645] on input "text" at bounding box center [112, 646] width 192 height 46
paste input "845f7ff3-78ac-4044-be1e-2a70ff45d03f"
type input "845f7ff3-78ac-4044-be1e-2a70ff45d03f"
click at [306, 634] on span "Check Org Name" at bounding box center [293, 641] width 117 height 25
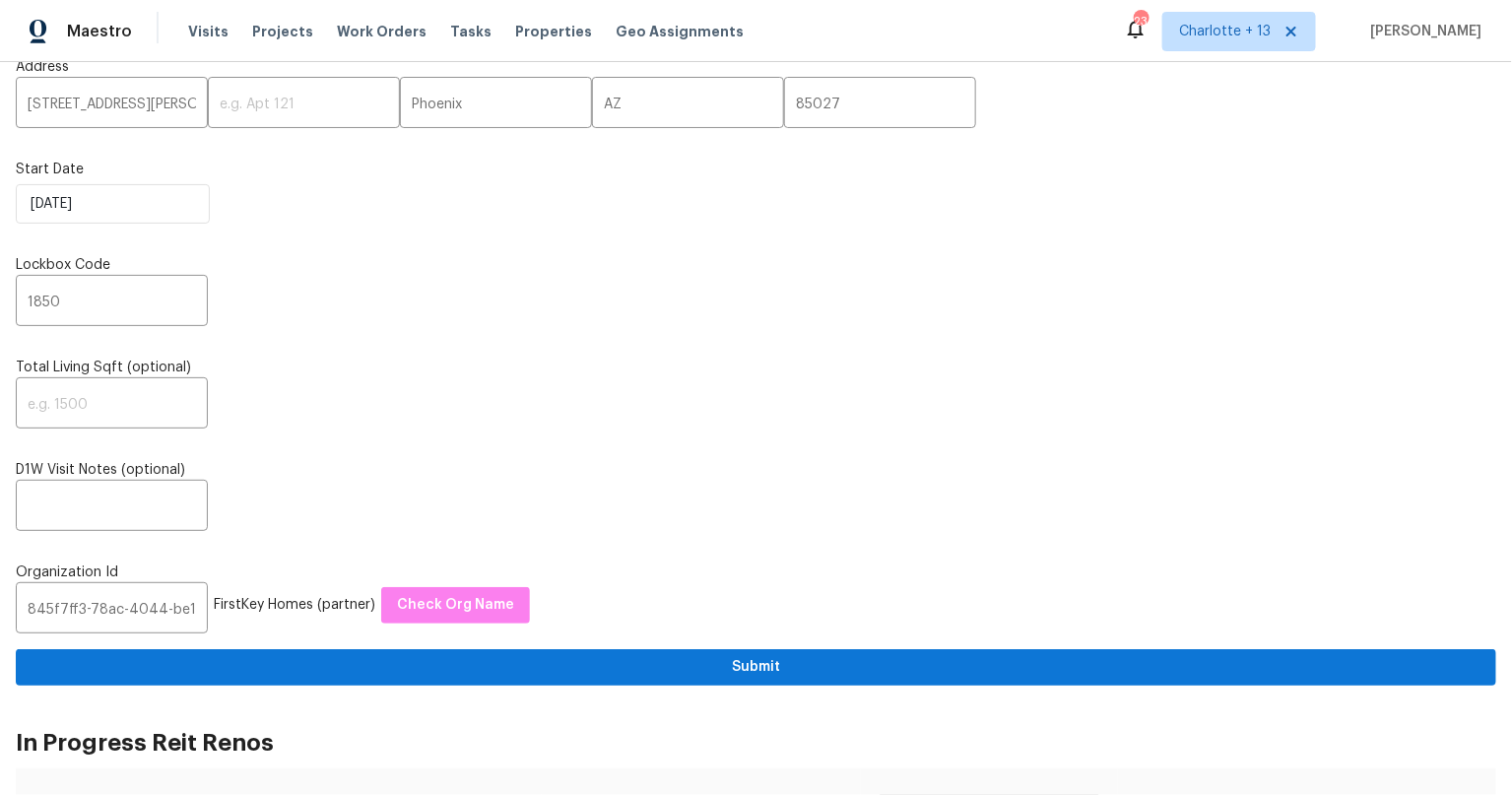
scroll to position [38, 0]
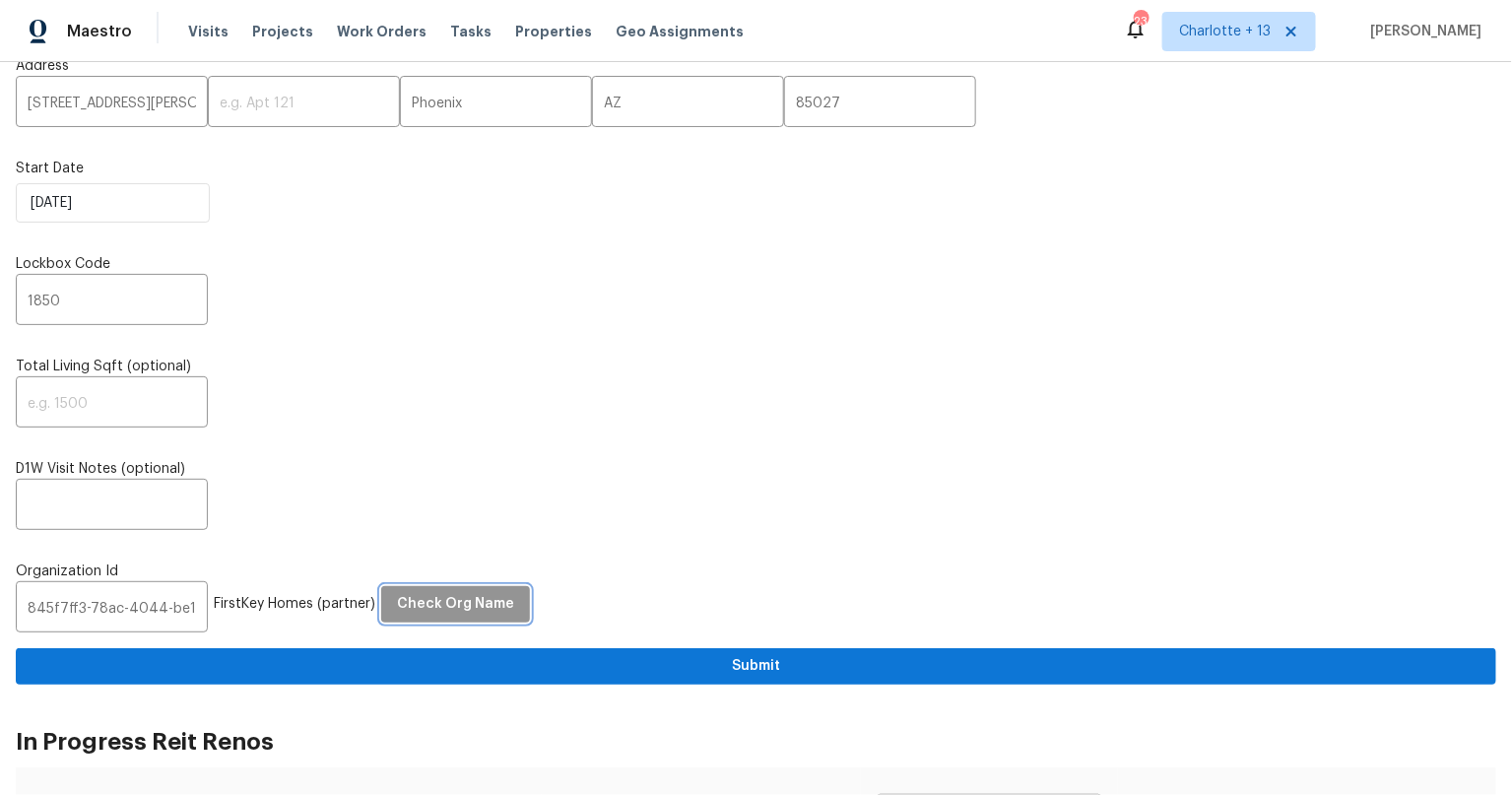
click at [450, 593] on span "Check Org Name" at bounding box center [455, 603] width 117 height 25
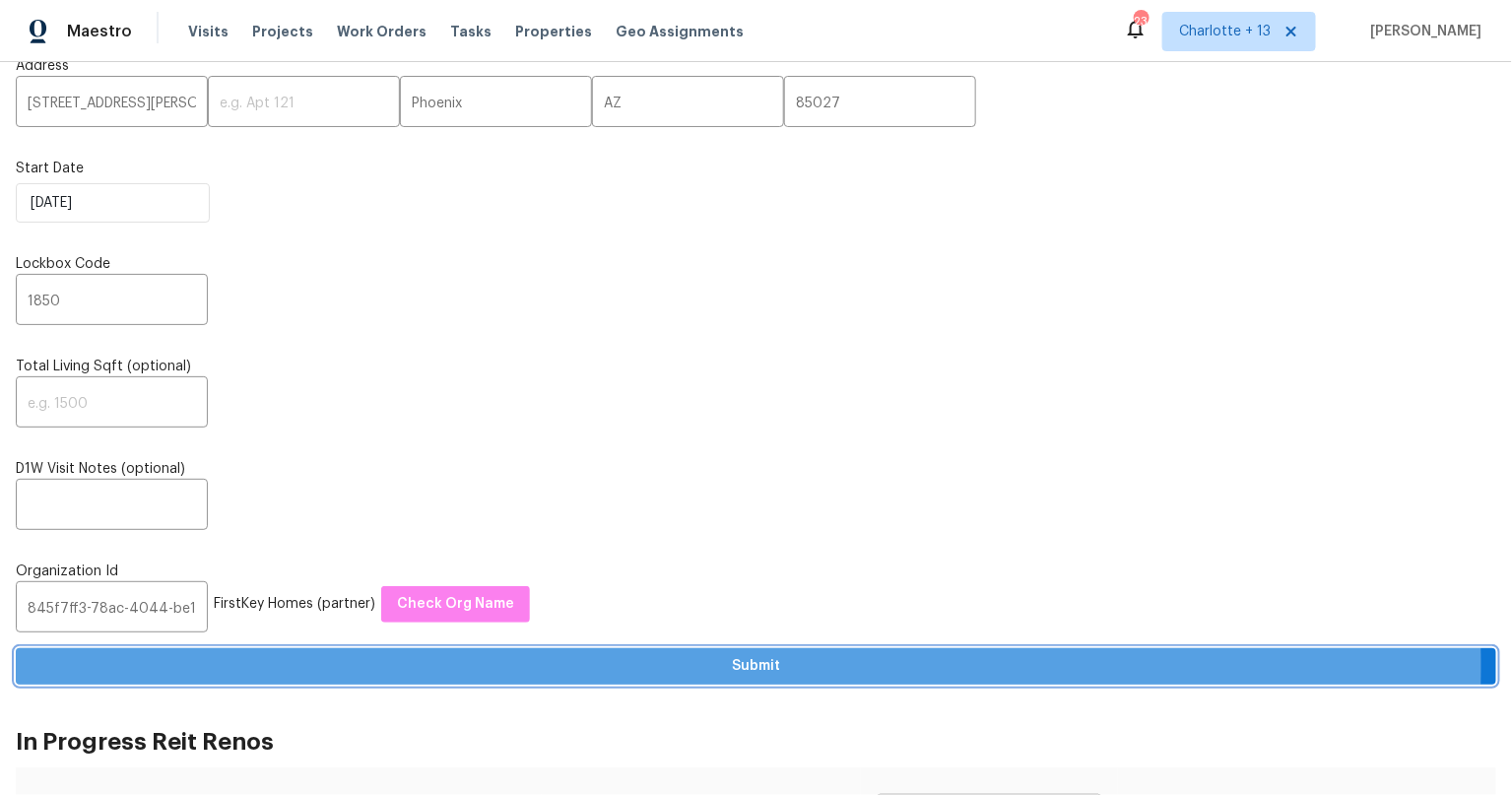
click at [739, 662] on span "Submit" at bounding box center [756, 666] width 1448 height 25
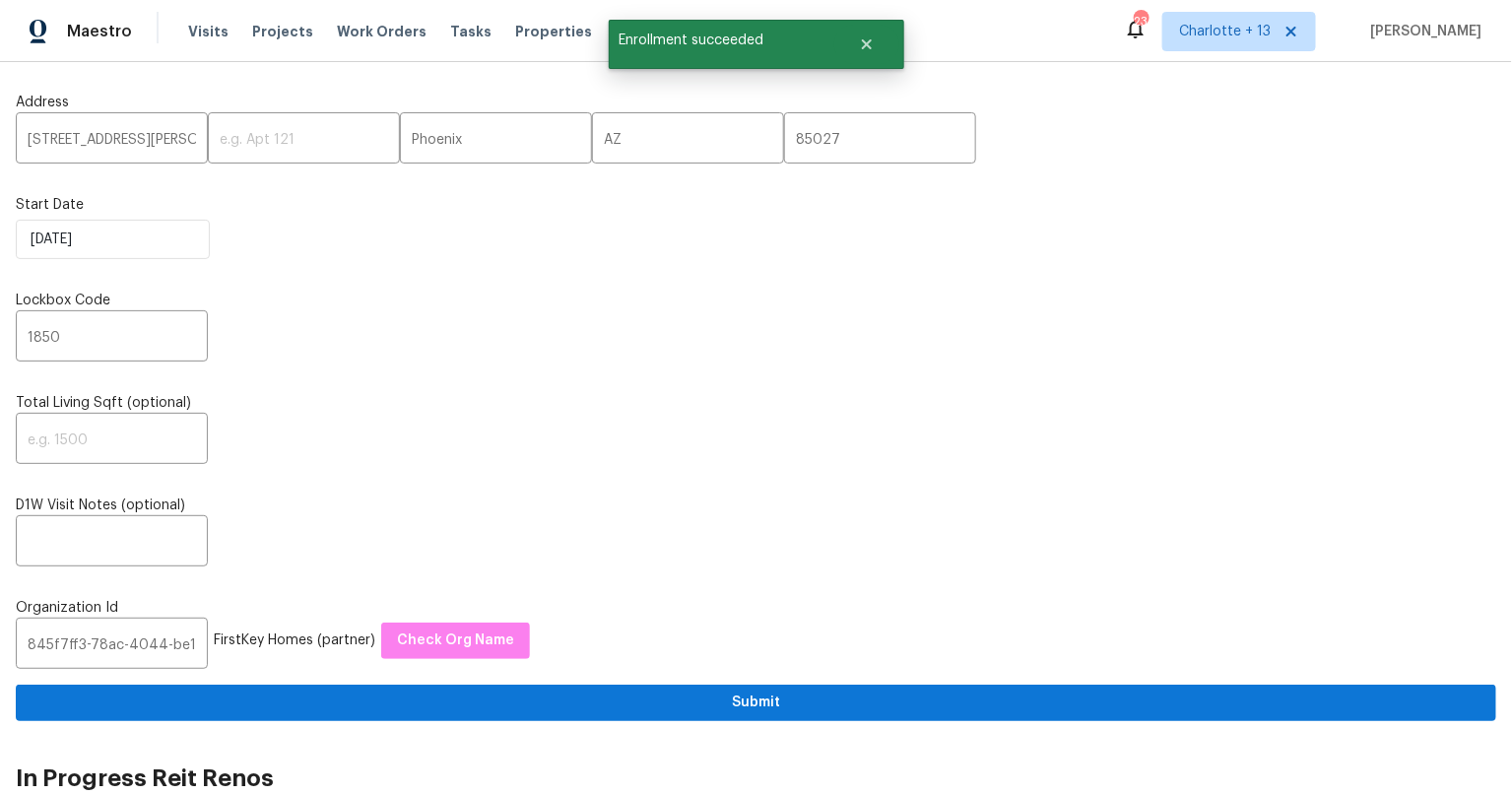
scroll to position [0, 0]
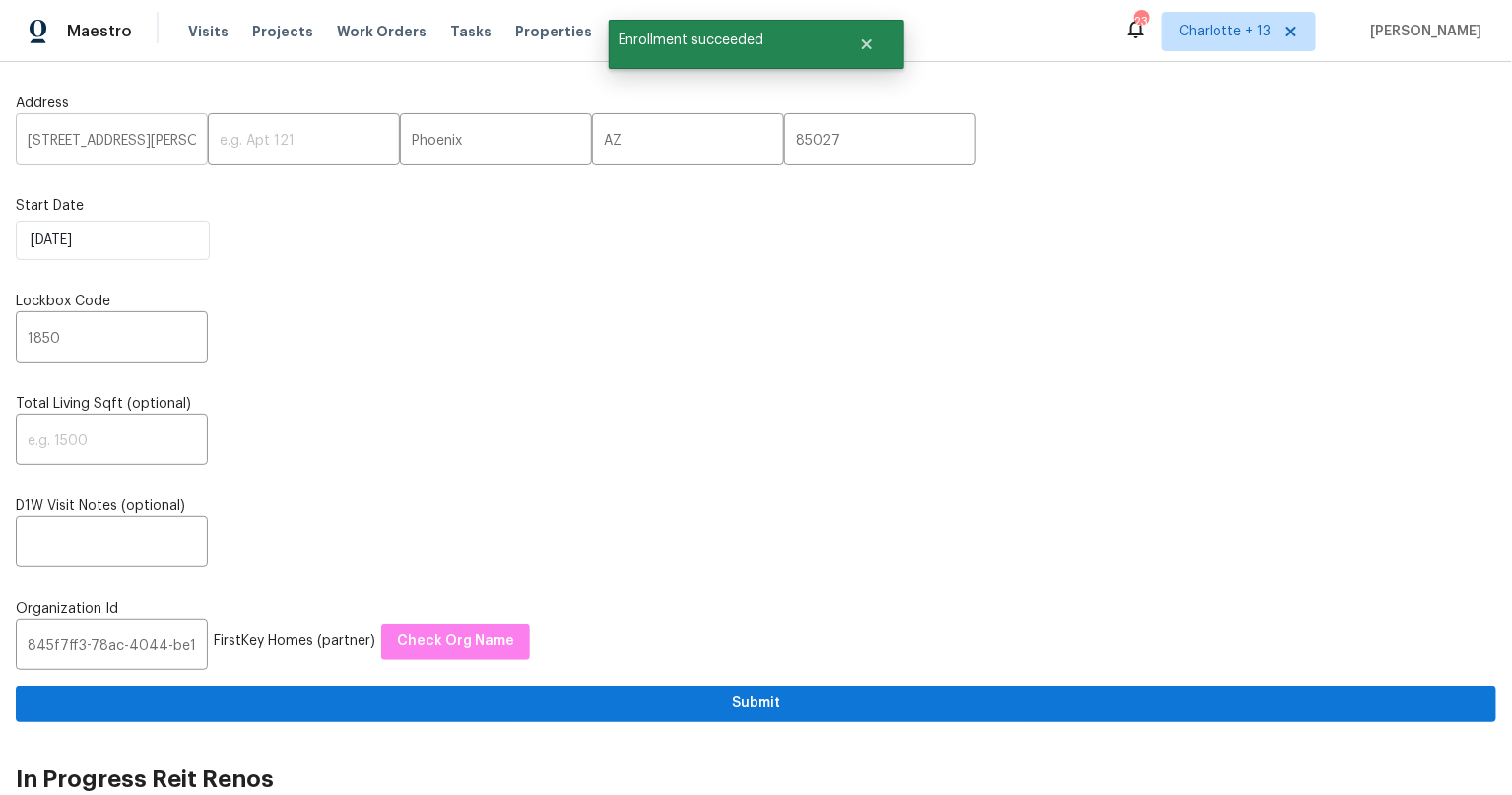
click at [68, 134] on input "1542 W Kerry Ln" at bounding box center [112, 141] width 192 height 46
click at [99, 141] on input "1542 W Kerry Ln" at bounding box center [112, 141] width 192 height 46
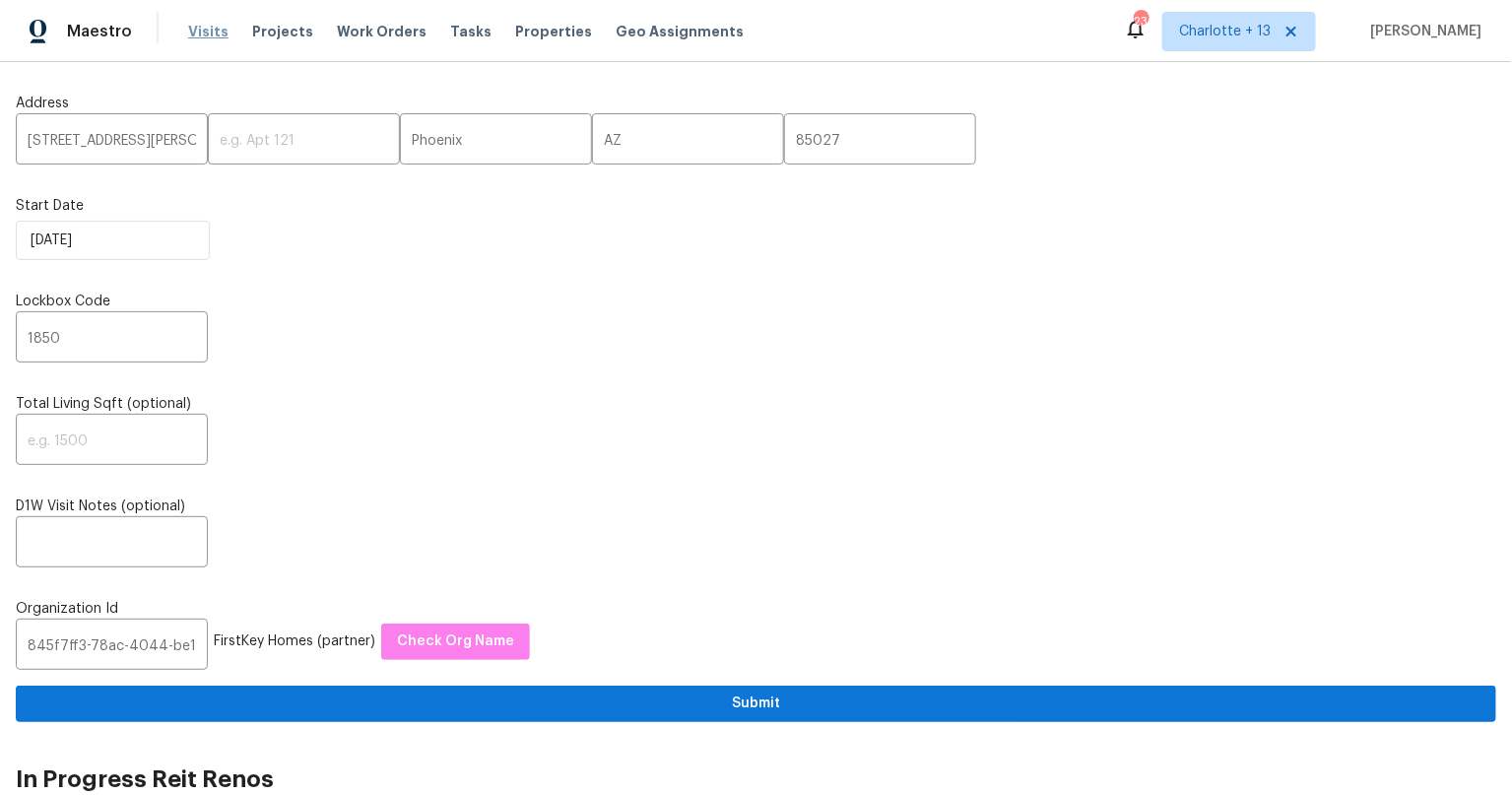
click at [201, 30] on span "Visits" at bounding box center [208, 32] width 40 height 20
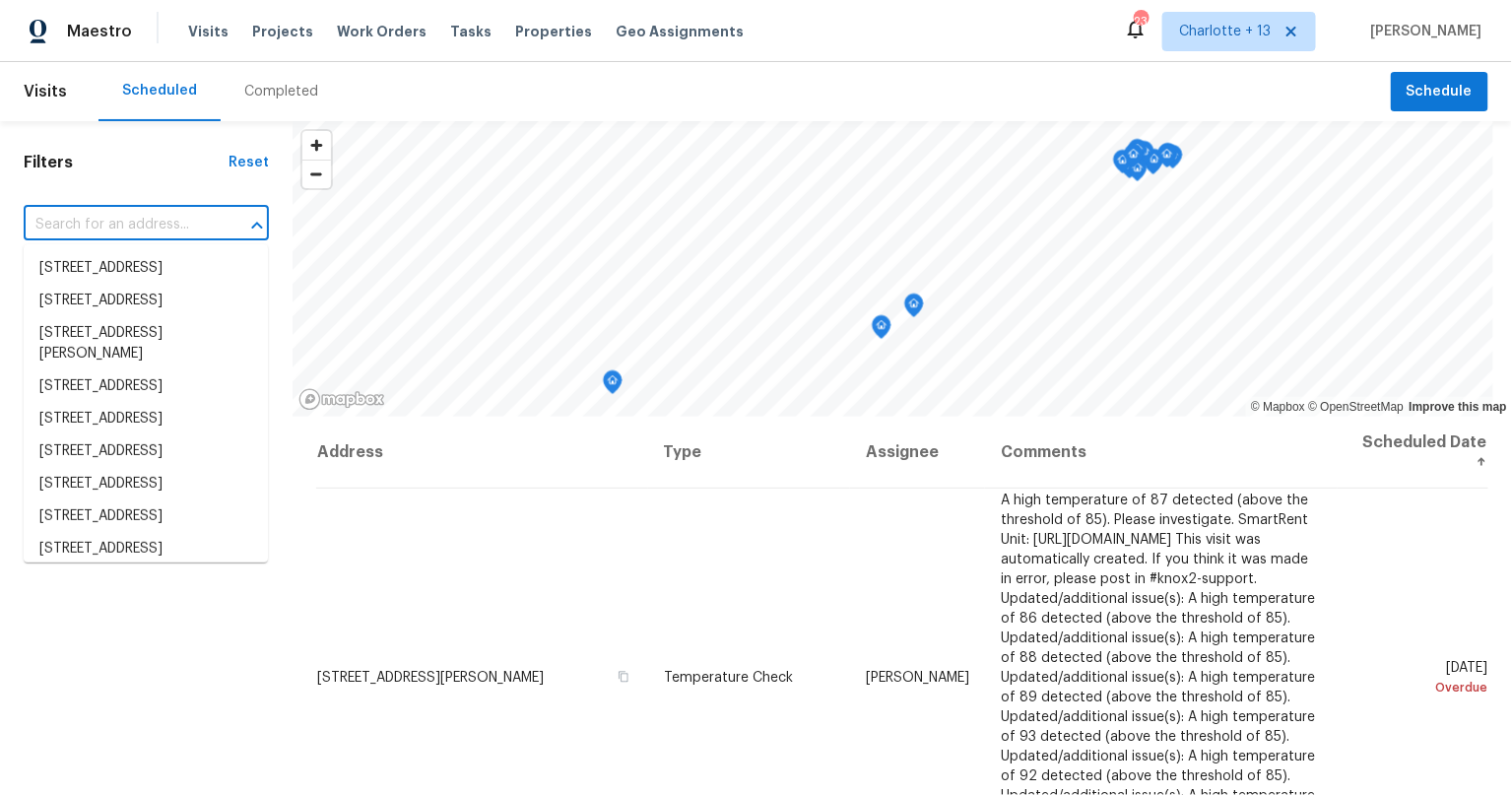
click at [118, 228] on input "text" at bounding box center [119, 224] width 190 height 31
paste input "1542 W Kerry Ln"
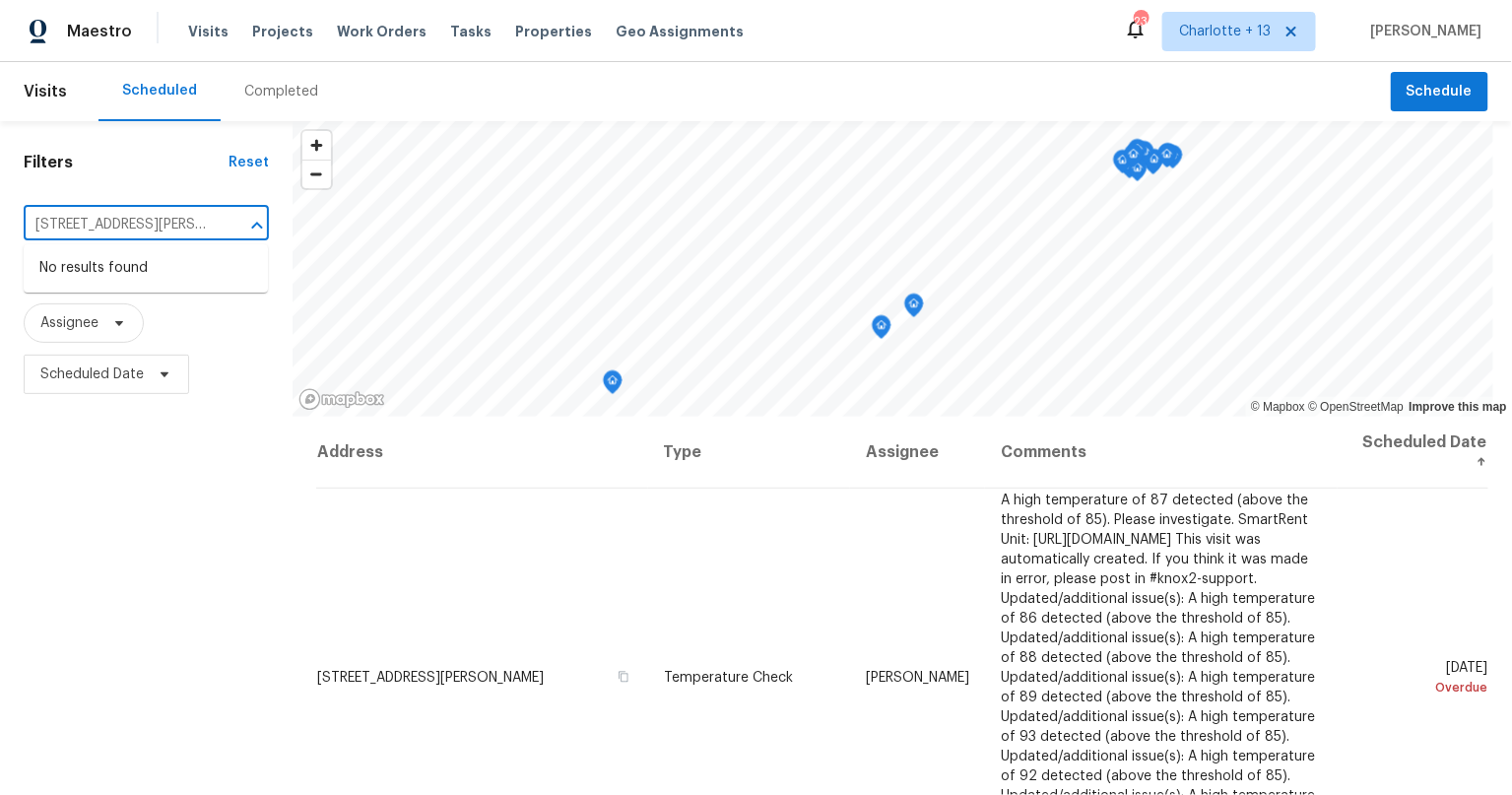
type input "1542 W Kerry Ln"
click at [1271, 35] on span "Charlotte + 13" at bounding box center [1225, 32] width 92 height 20
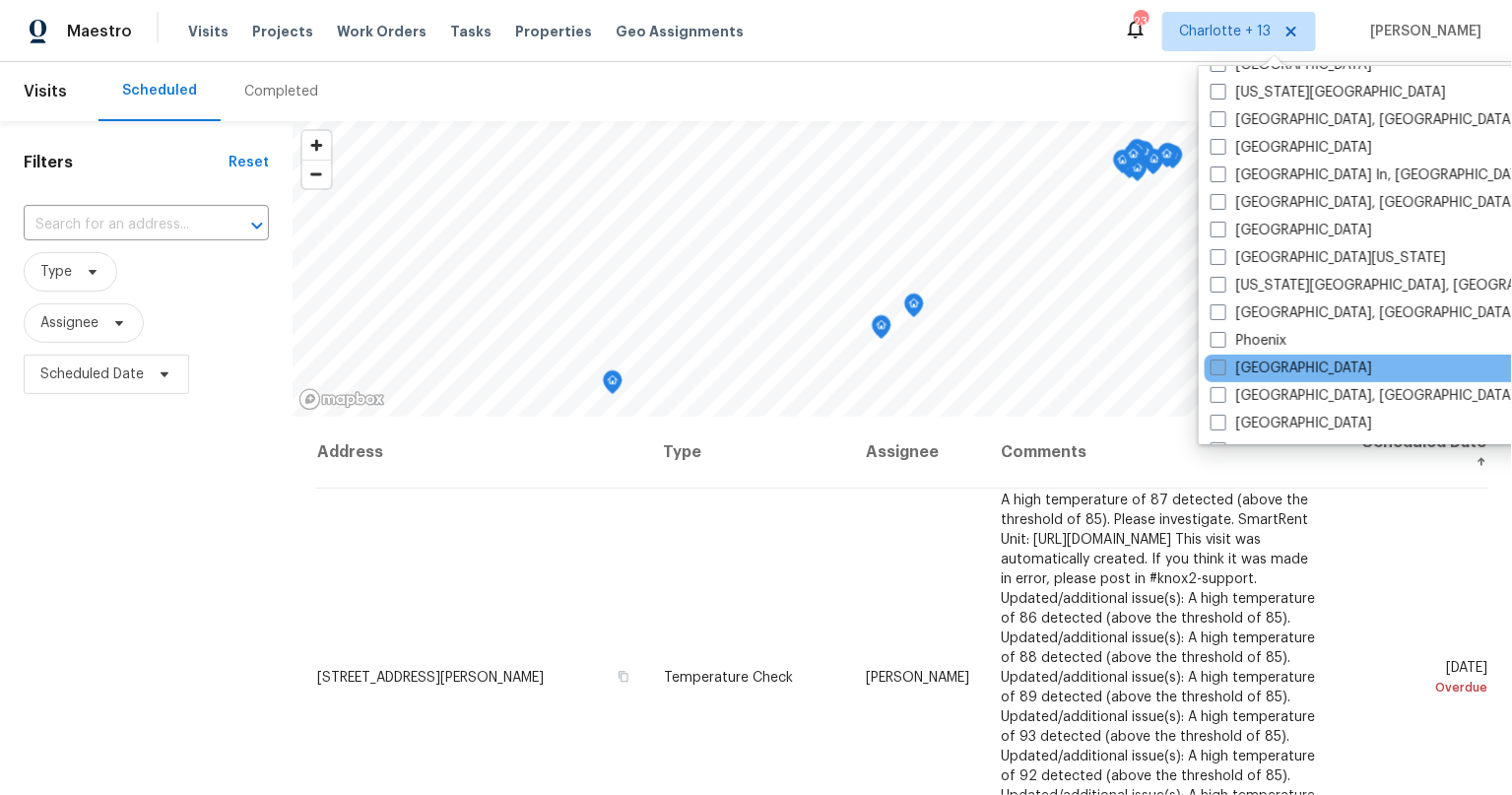
scroll to position [1011, 0]
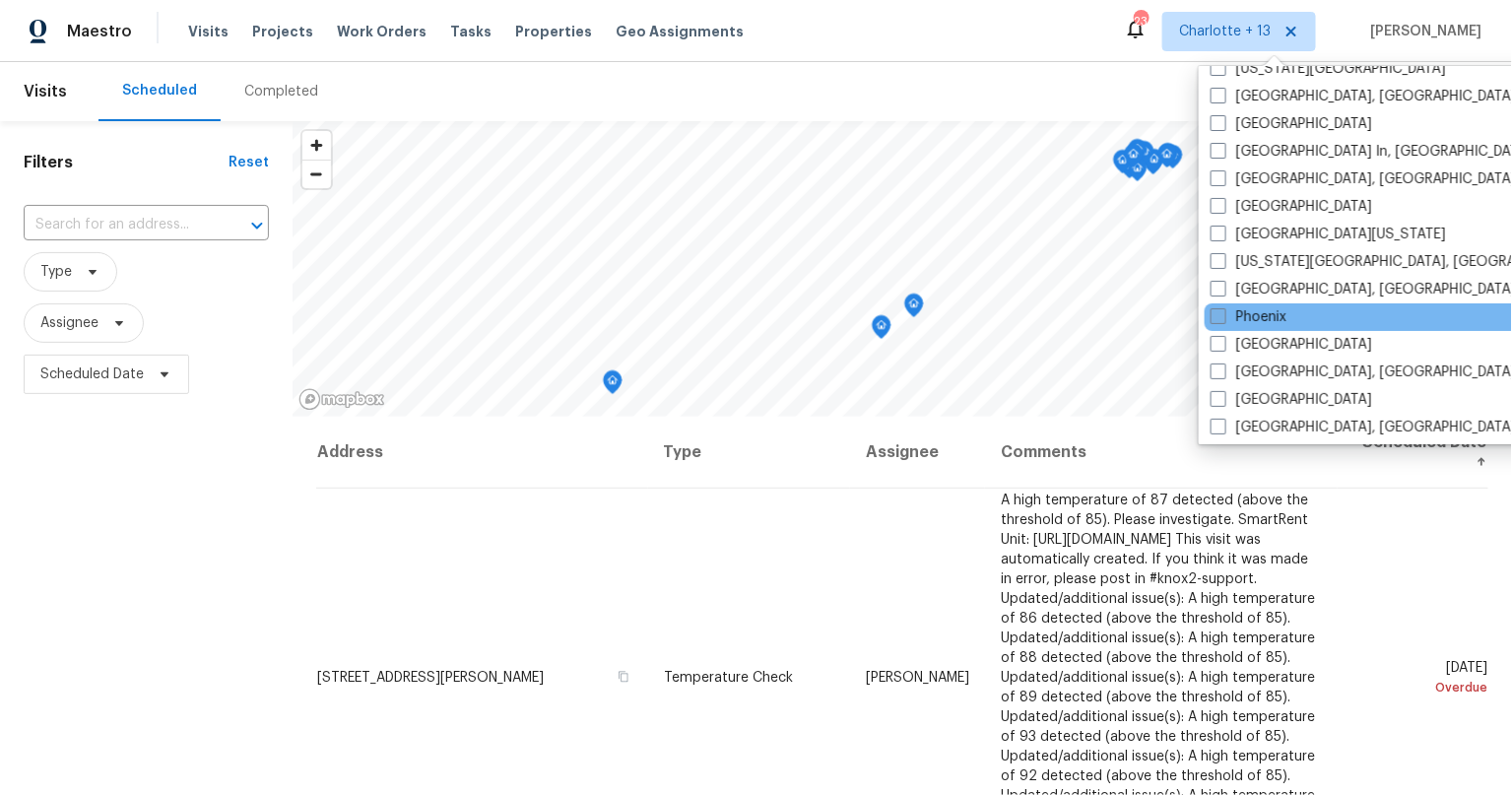
click at [1223, 313] on span at bounding box center [1218, 316] width 16 height 16
click at [1223, 313] on input "Phoenix" at bounding box center [1216, 313] width 13 height 13
checkbox input "true"
drag, startPoint x: 153, startPoint y: 604, endPoint x: 137, endPoint y: 573, distance: 34.9
click at [153, 604] on div "Filters Reset ​ Type Assignee Scheduled Date" at bounding box center [146, 587] width 292 height 932
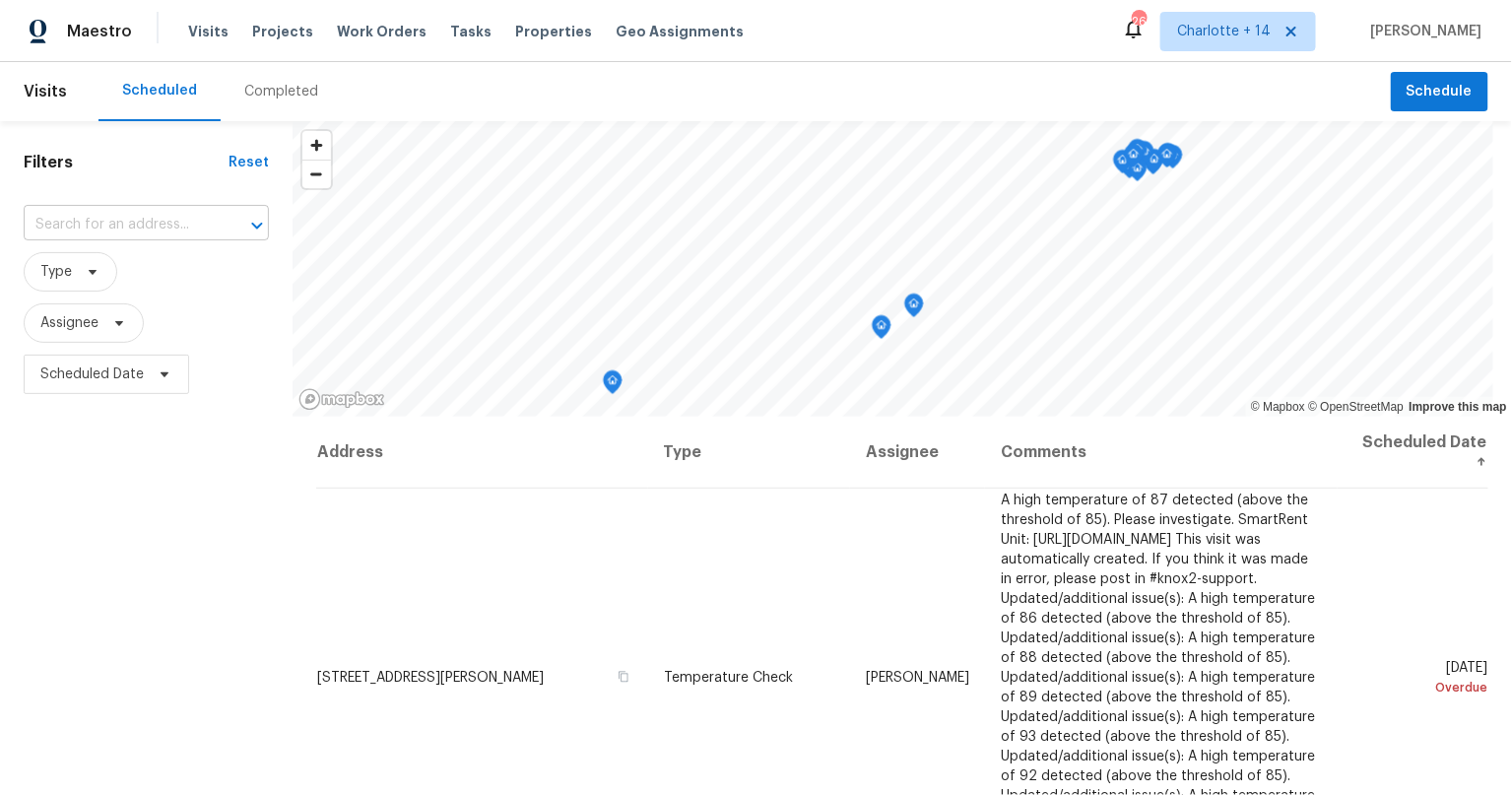
click at [99, 217] on input "text" at bounding box center [119, 224] width 190 height 31
paste input "1542 W Kerry Ln"
type input "1542 W Kerry Ln"
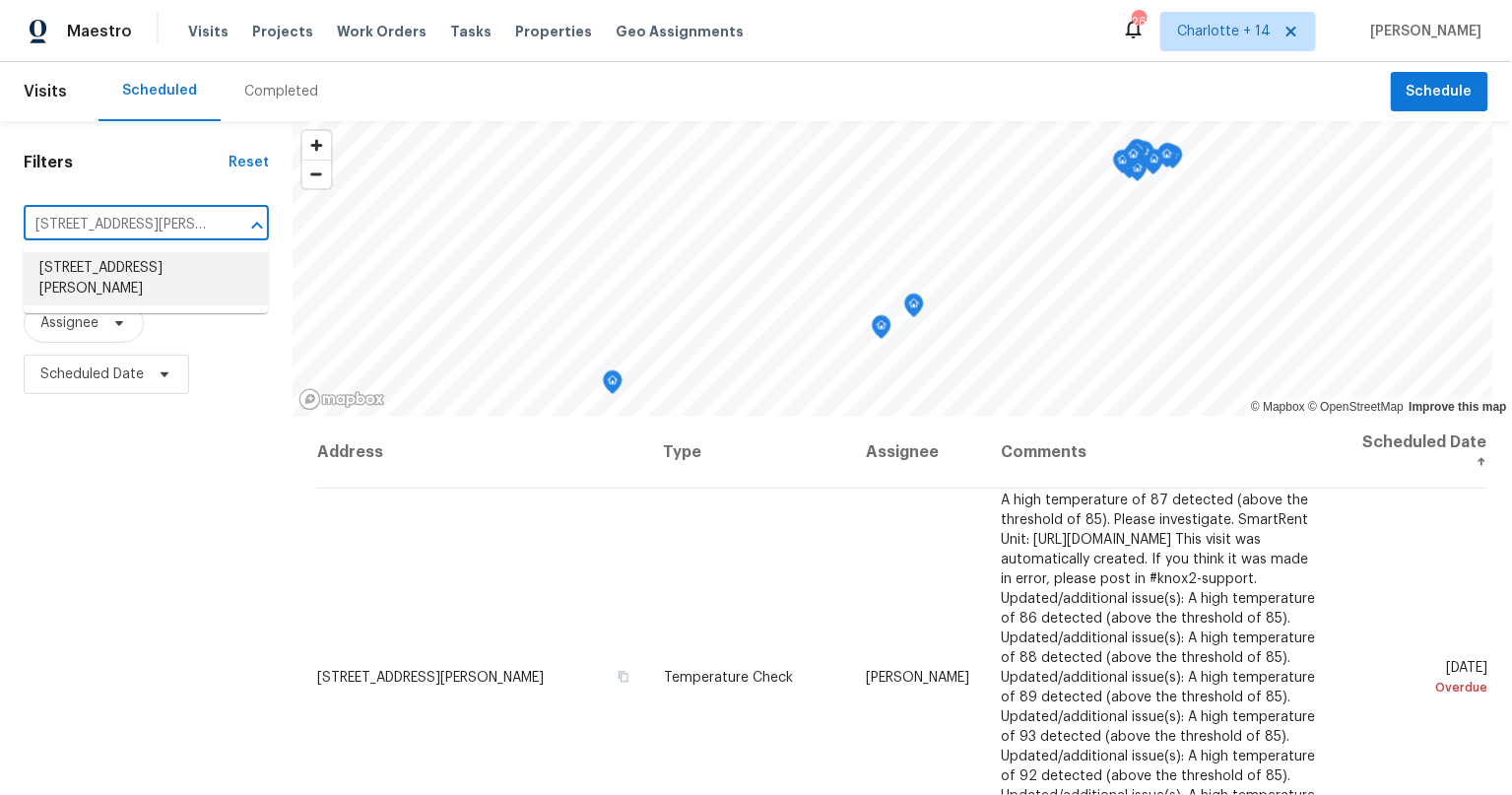
click at [82, 268] on li "1542 W Kerry Ln, Phoenix, AZ 85027" at bounding box center [146, 278] width 244 height 53
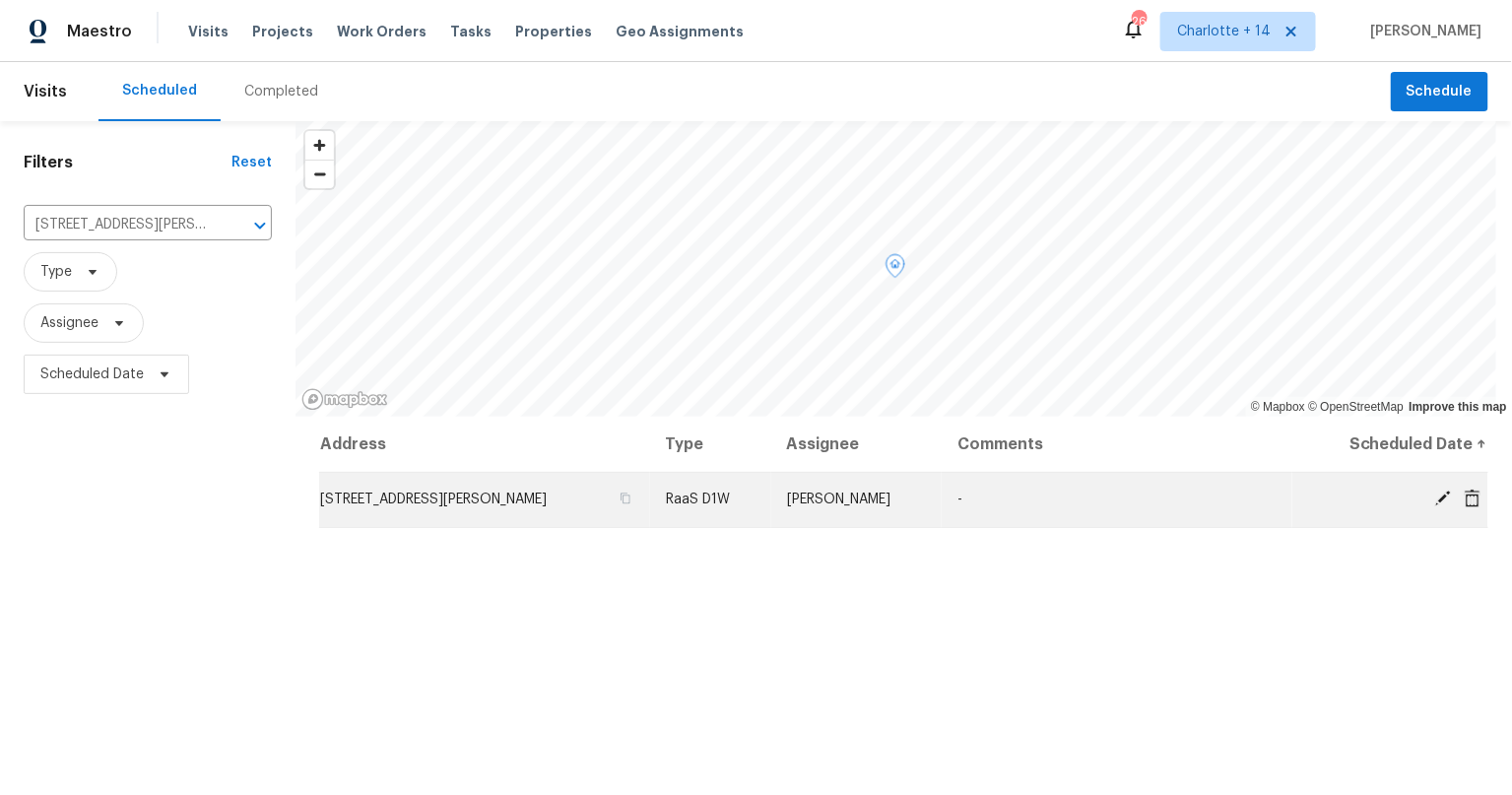
click at [1464, 495] on icon at bounding box center [1472, 498] width 16 height 18
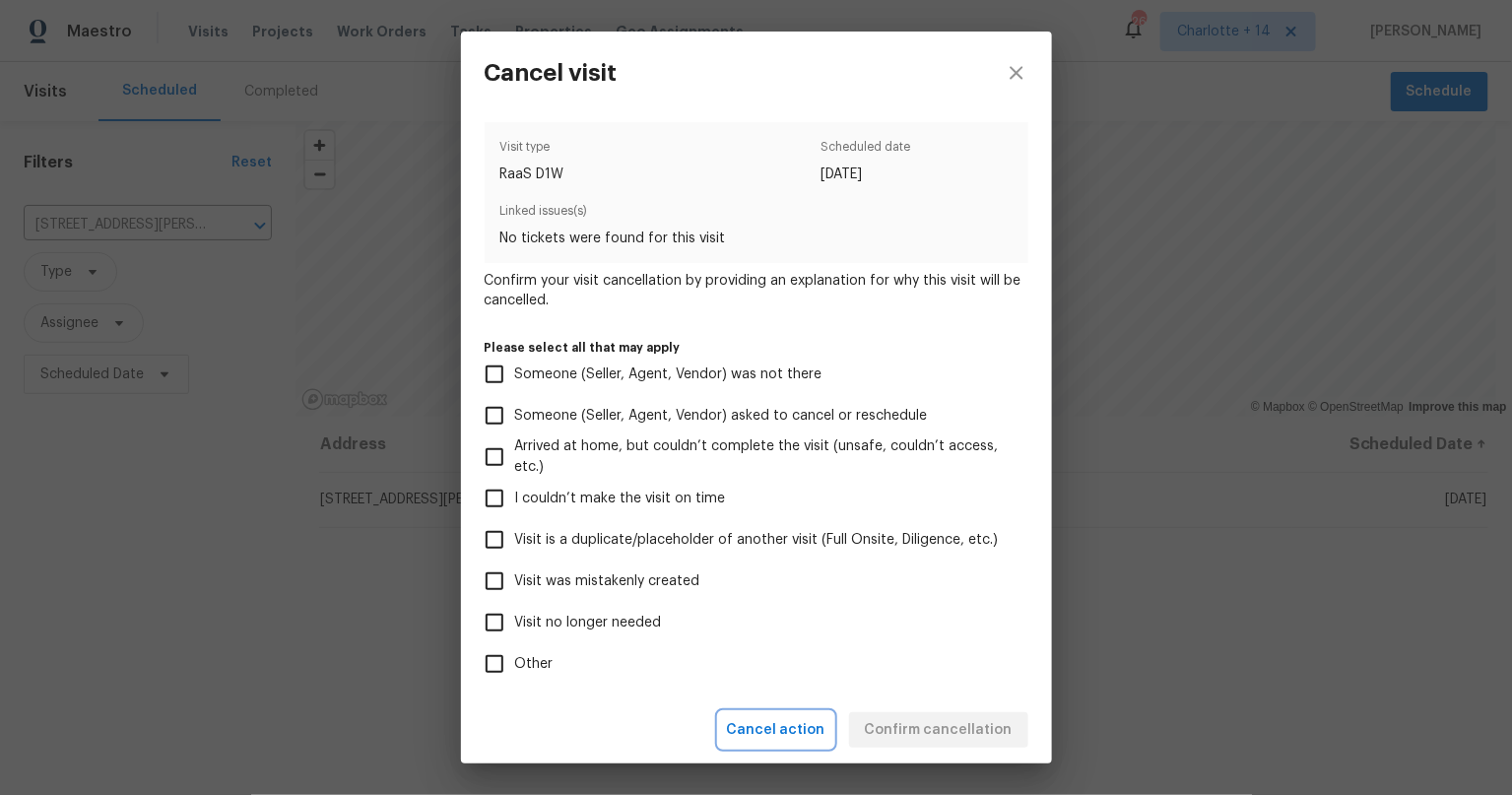
click at [794, 736] on span "Cancel action" at bounding box center [776, 730] width 99 height 25
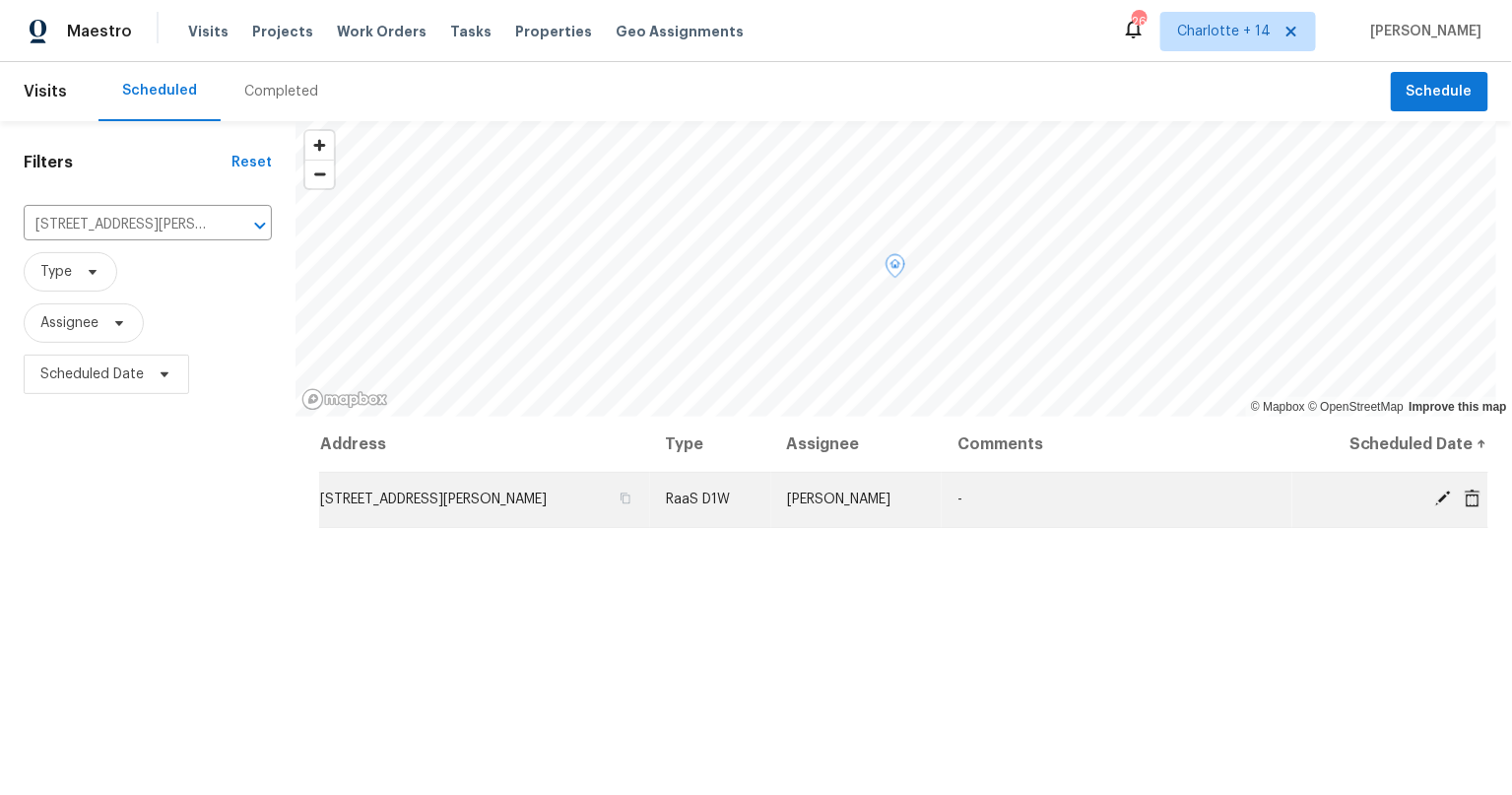
click at [1434, 493] on icon at bounding box center [1443, 499] width 18 height 18
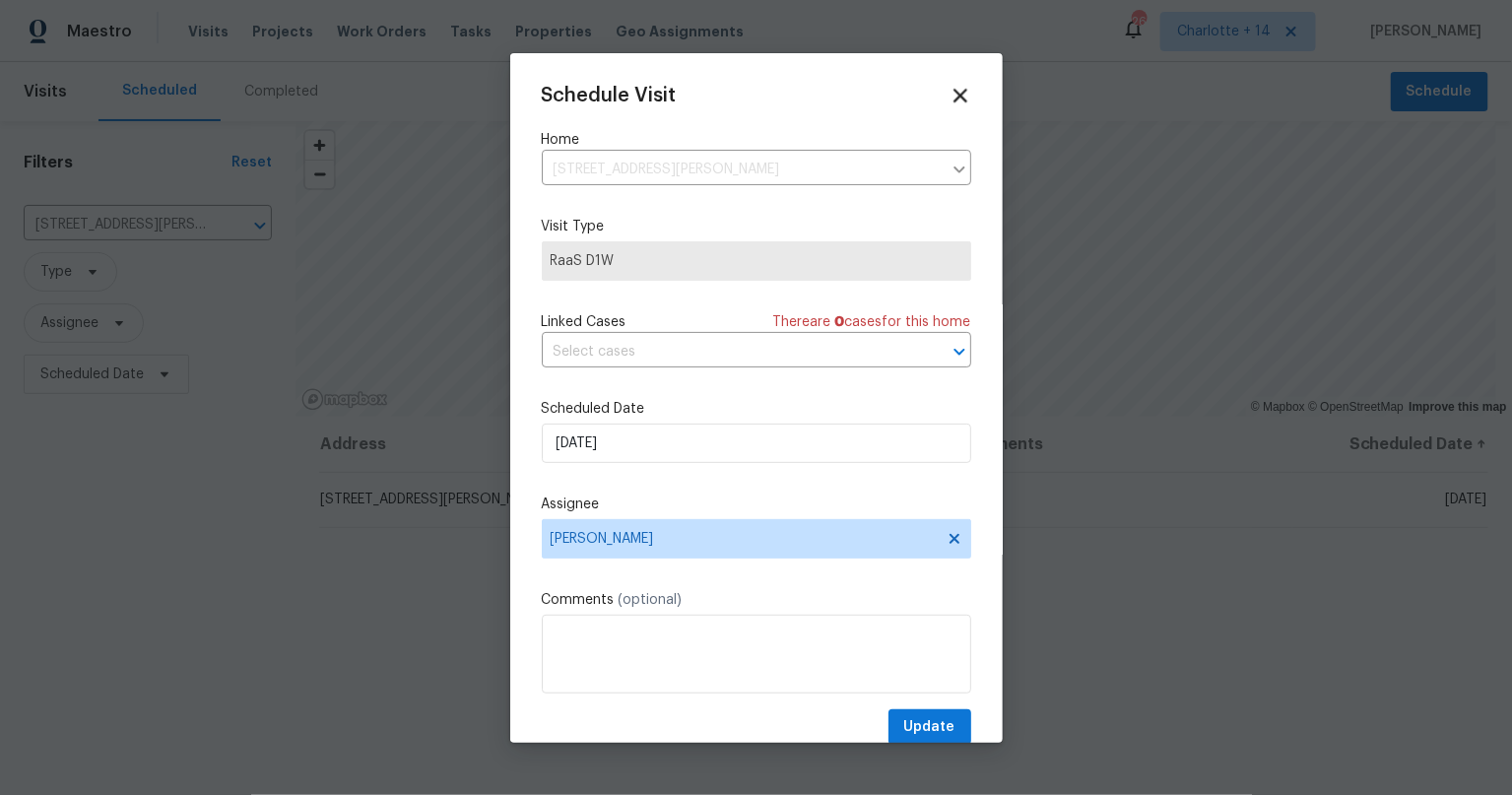
click at [948, 94] on icon at bounding box center [959, 95] width 23 height 23
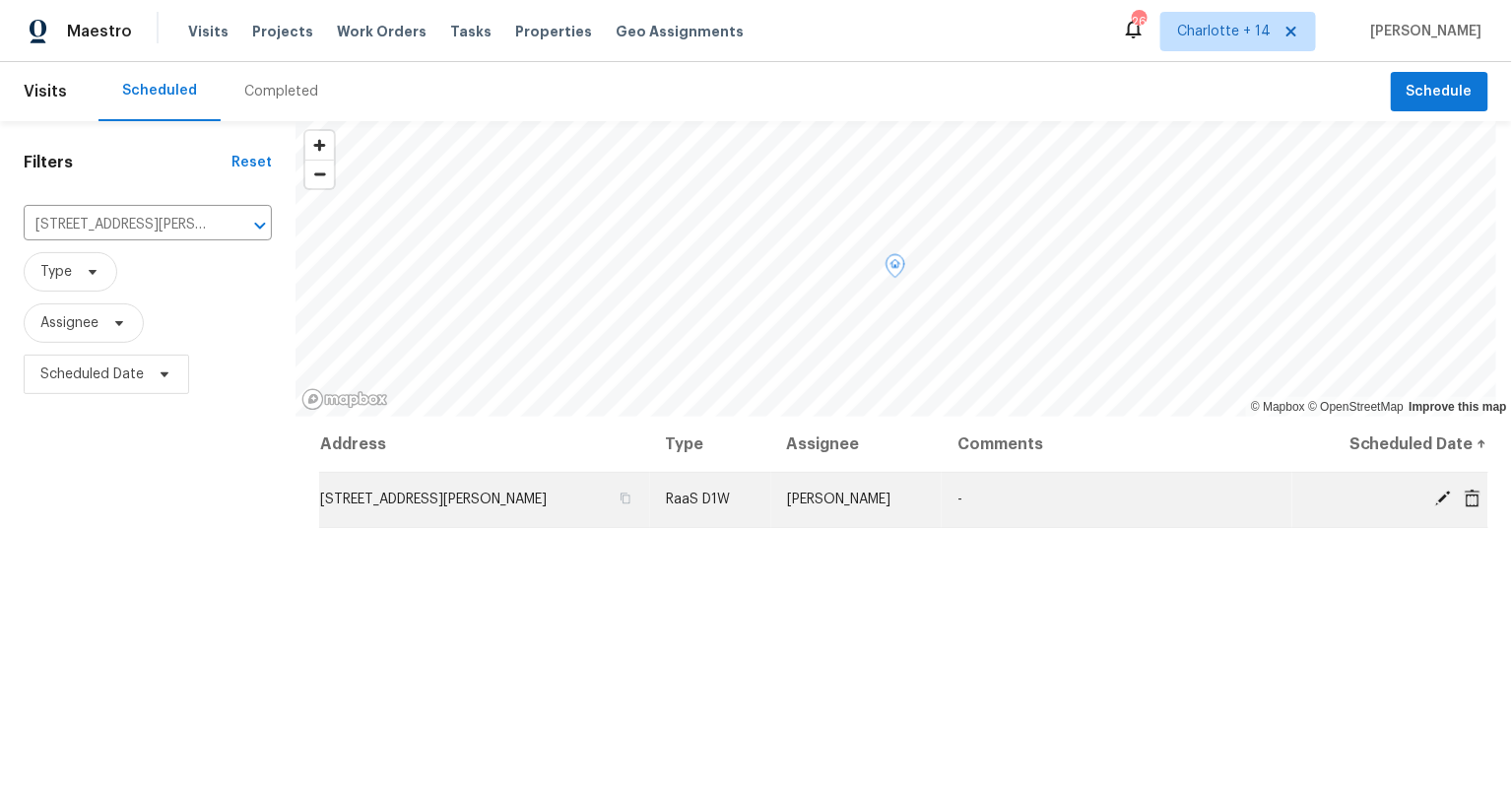
click at [1464, 496] on icon at bounding box center [1472, 498] width 16 height 18
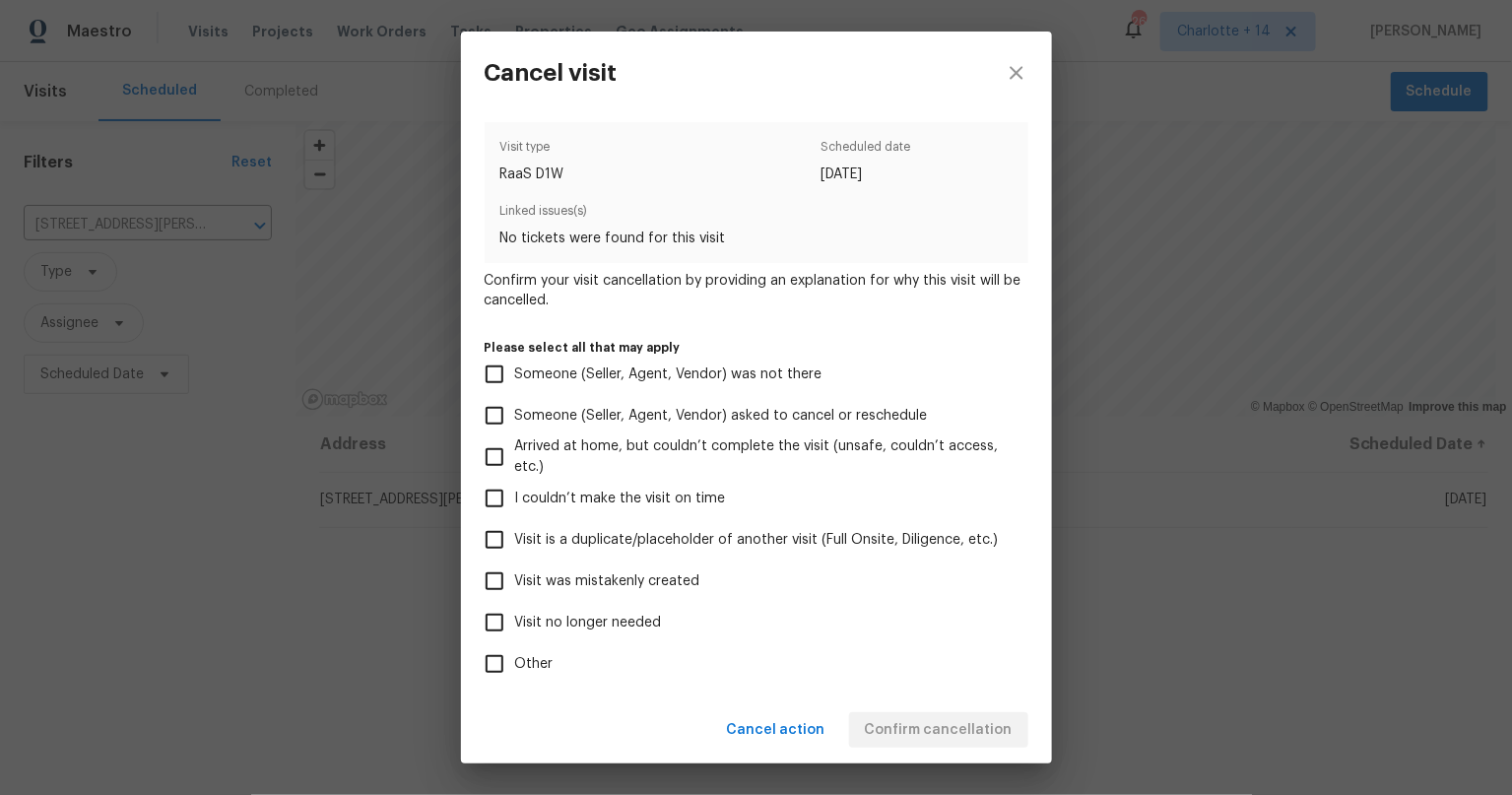
click at [488, 575] on input "Visit was mistakenly created" at bounding box center [494, 581] width 41 height 41
checkbox input "true"
click at [938, 723] on span "Confirm cancellation" at bounding box center [939, 730] width 148 height 25
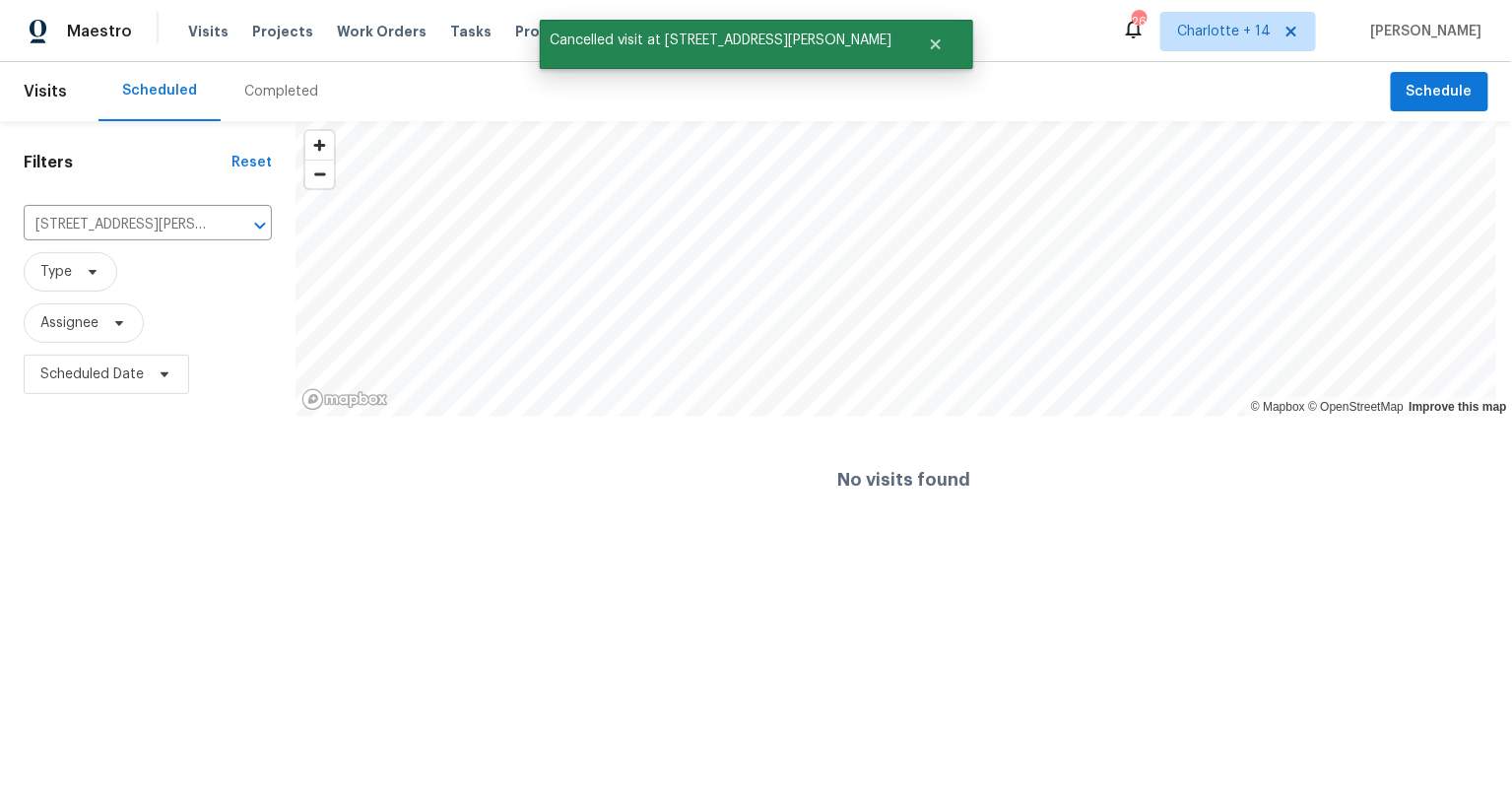
click at [423, 543] on html "Maestro Visits Projects Work Orders Tasks Properties Geo Assignments 261 Charlo…" at bounding box center [756, 271] width 1512 height 543
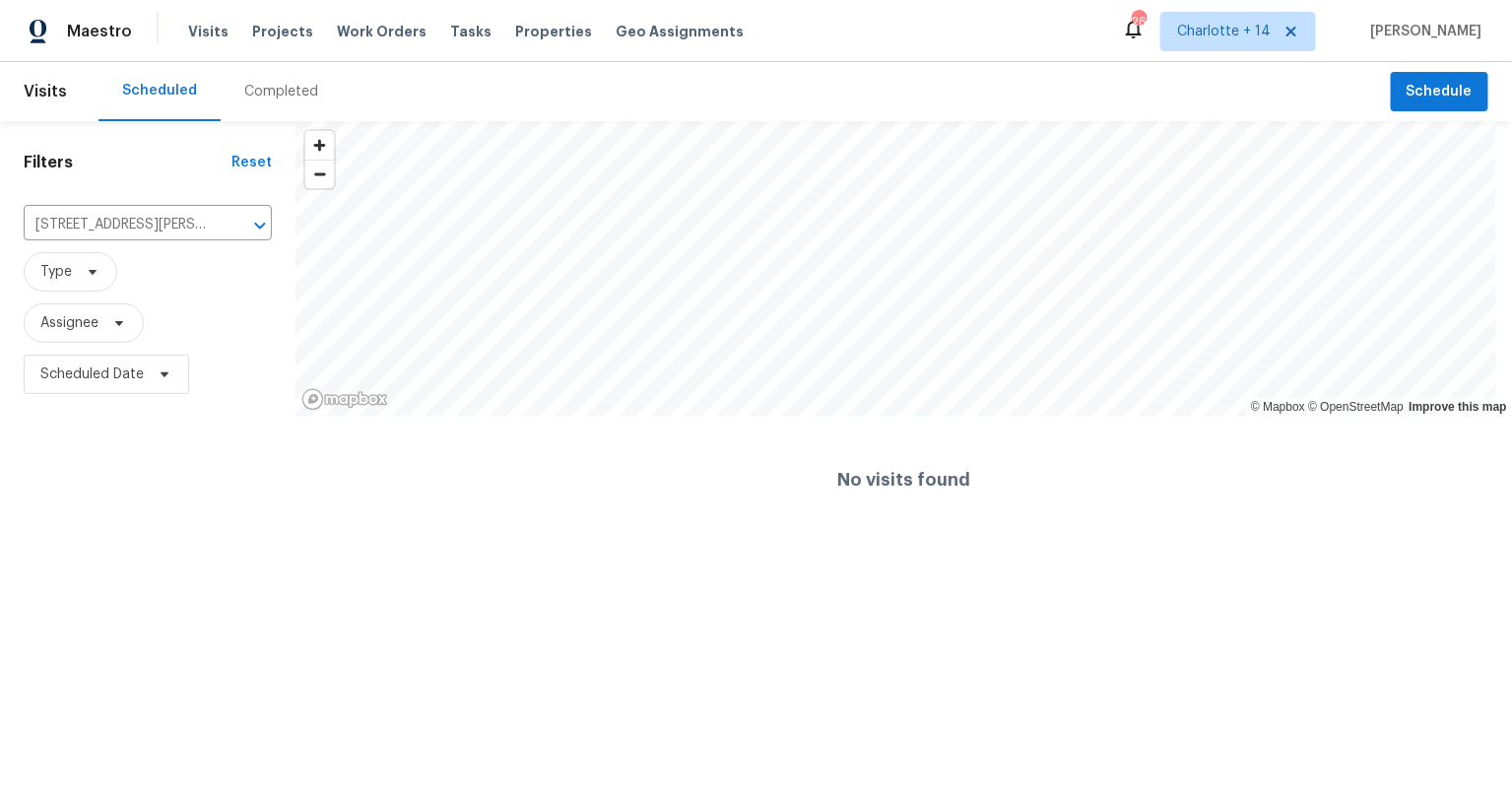
click at [383, 543] on html "Maestro Visits Projects Work Orders Tasks Properties Geo Assignments 261 Charlo…" at bounding box center [756, 271] width 1512 height 543
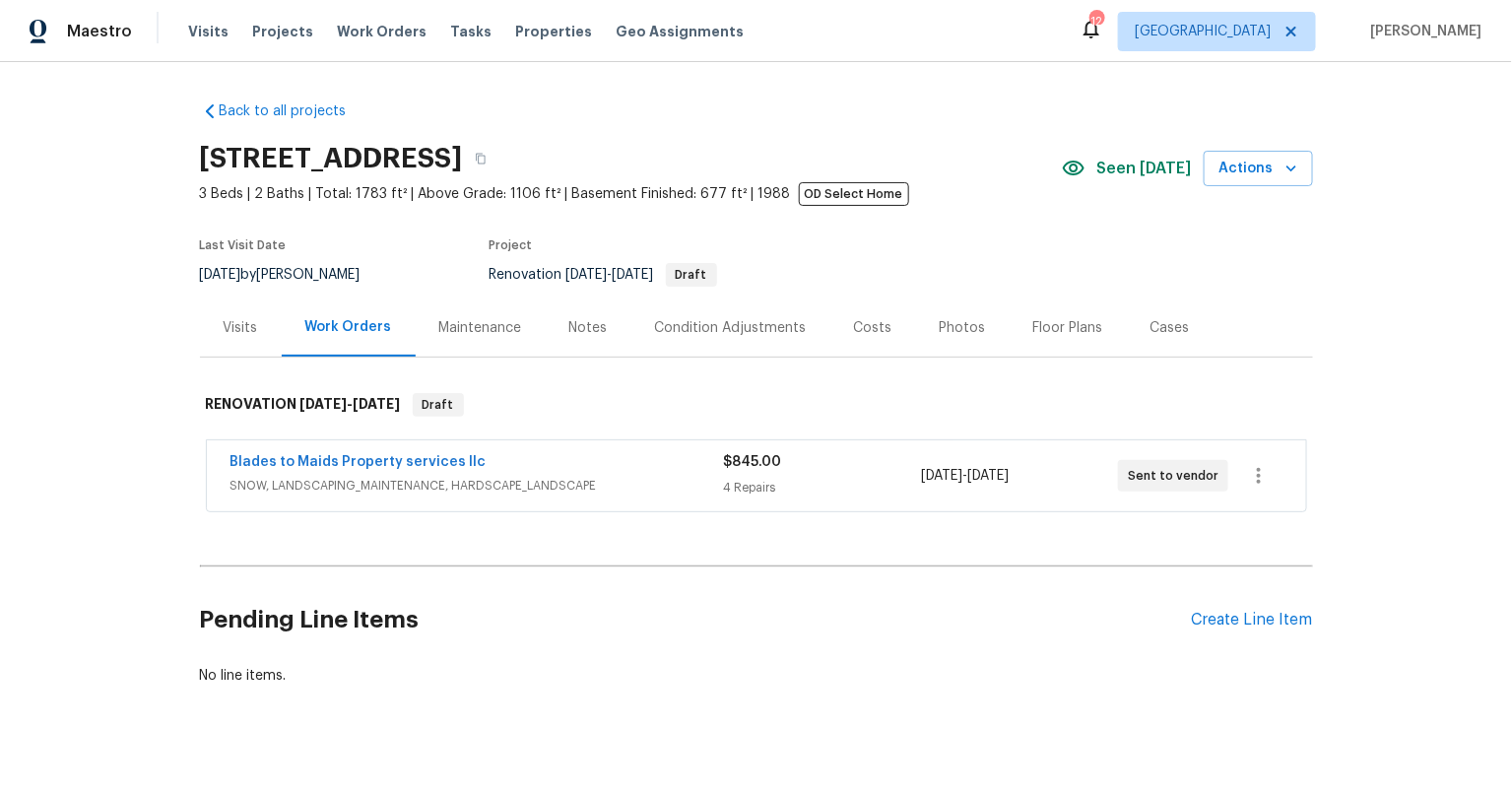
scroll to position [41, 0]
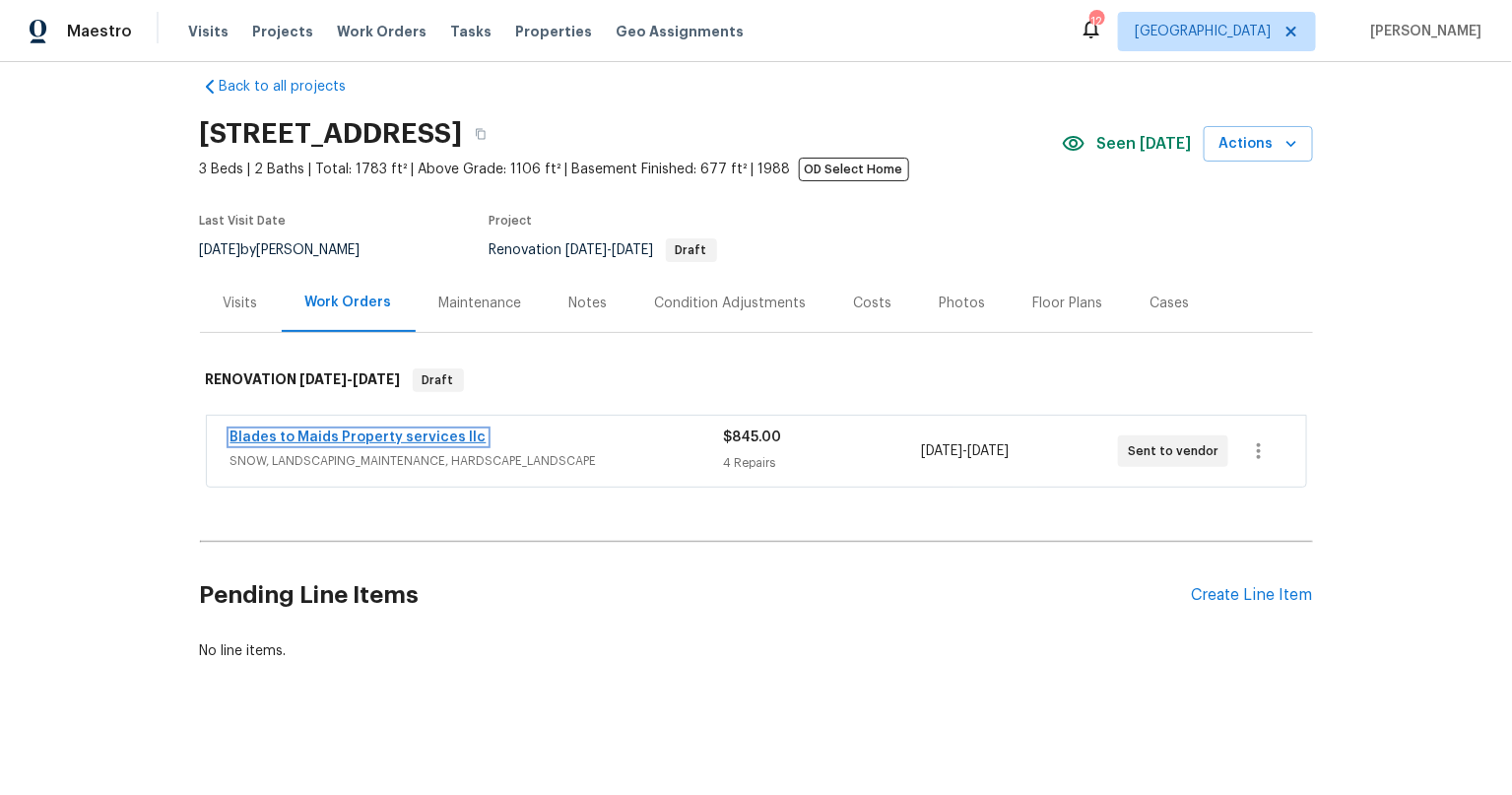
click at [329, 430] on link "Blades to Maids Property services llc" at bounding box center [358, 437] width 256 height 14
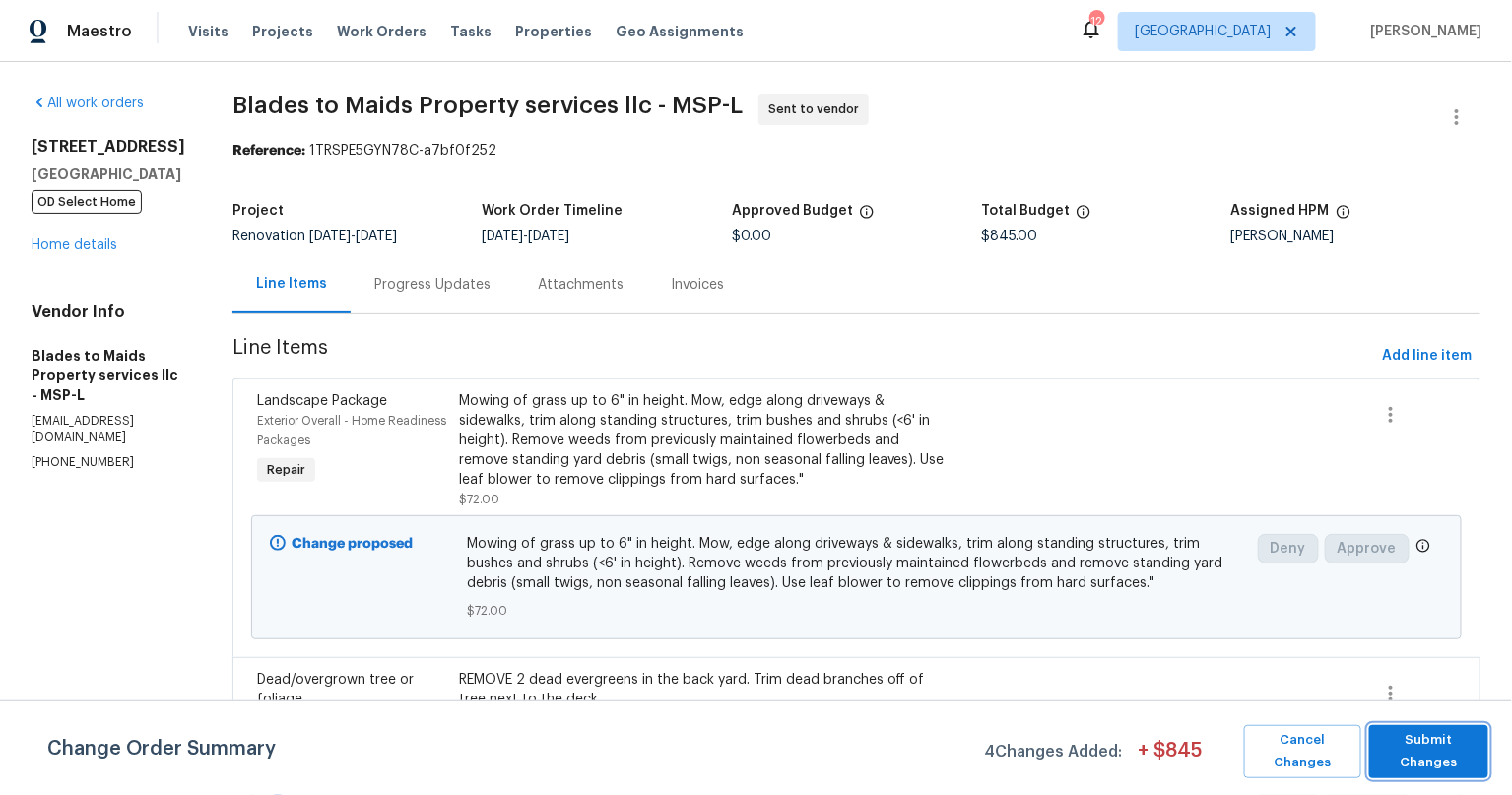
click at [1457, 763] on span "Submit Changes" at bounding box center [1428, 751] width 100 height 45
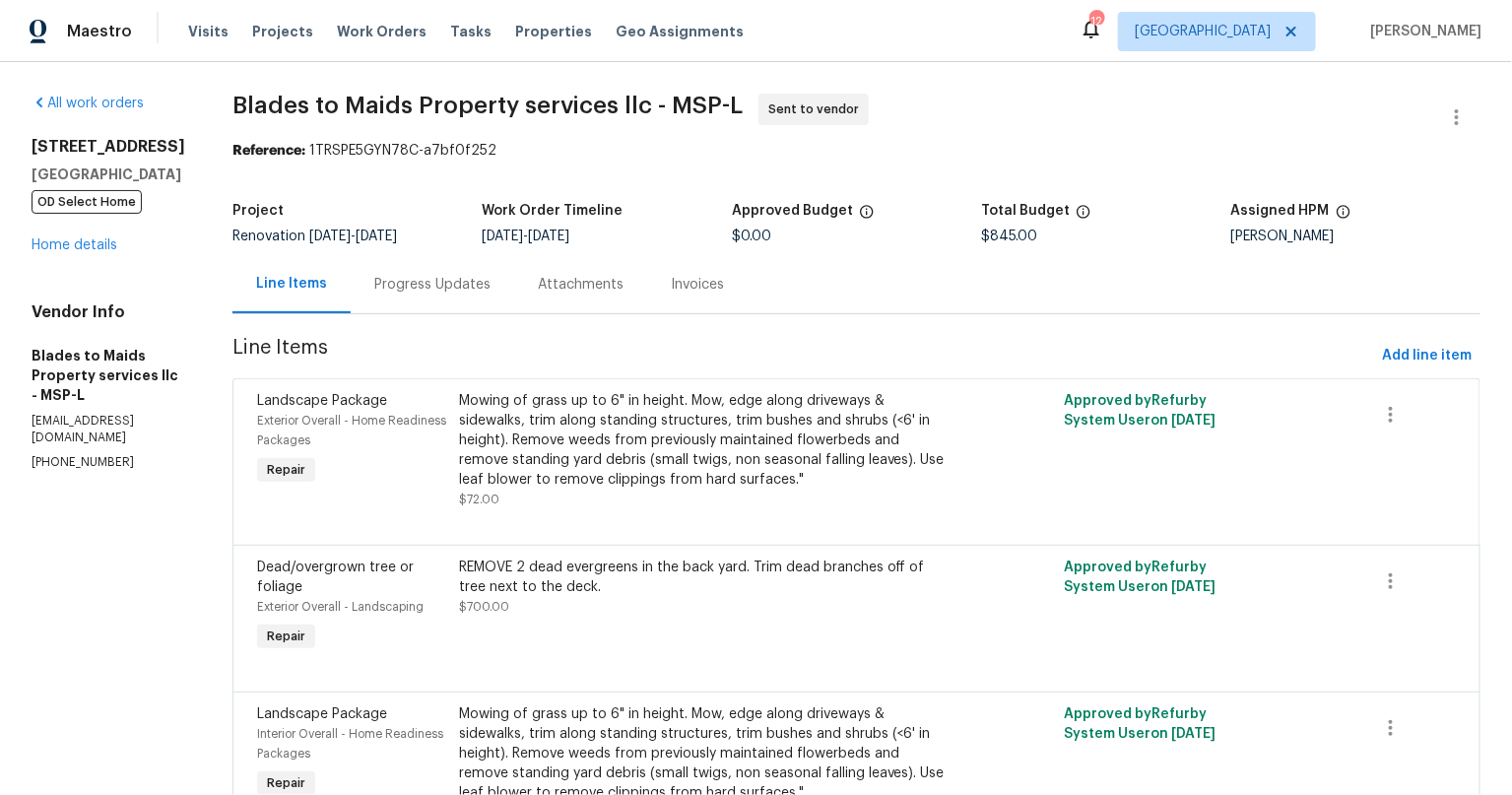
click at [428, 285] on div "Progress Updates" at bounding box center [432, 284] width 117 height 20
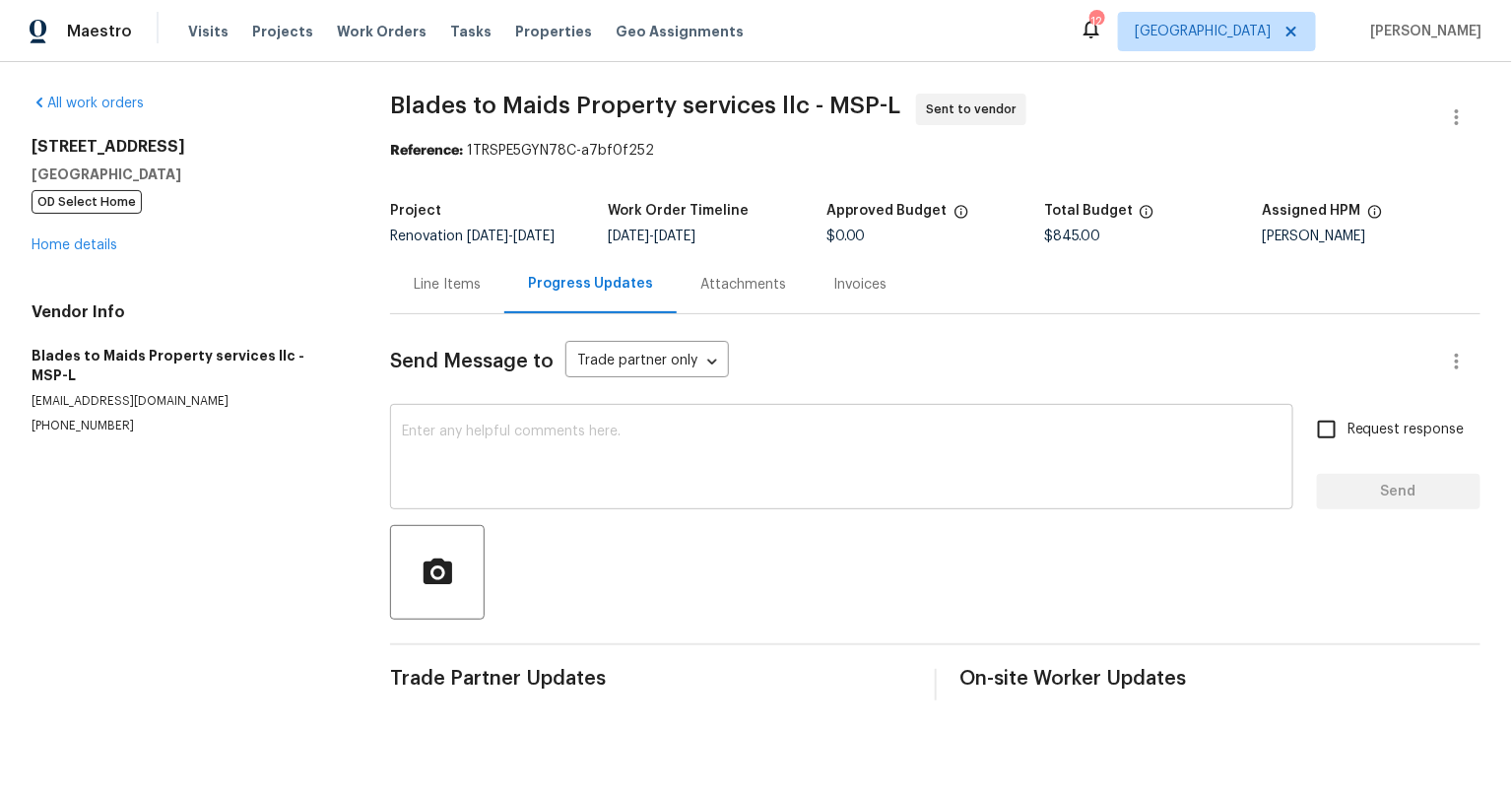
click at [654, 435] on div "x ​" at bounding box center [841, 459] width 903 height 101
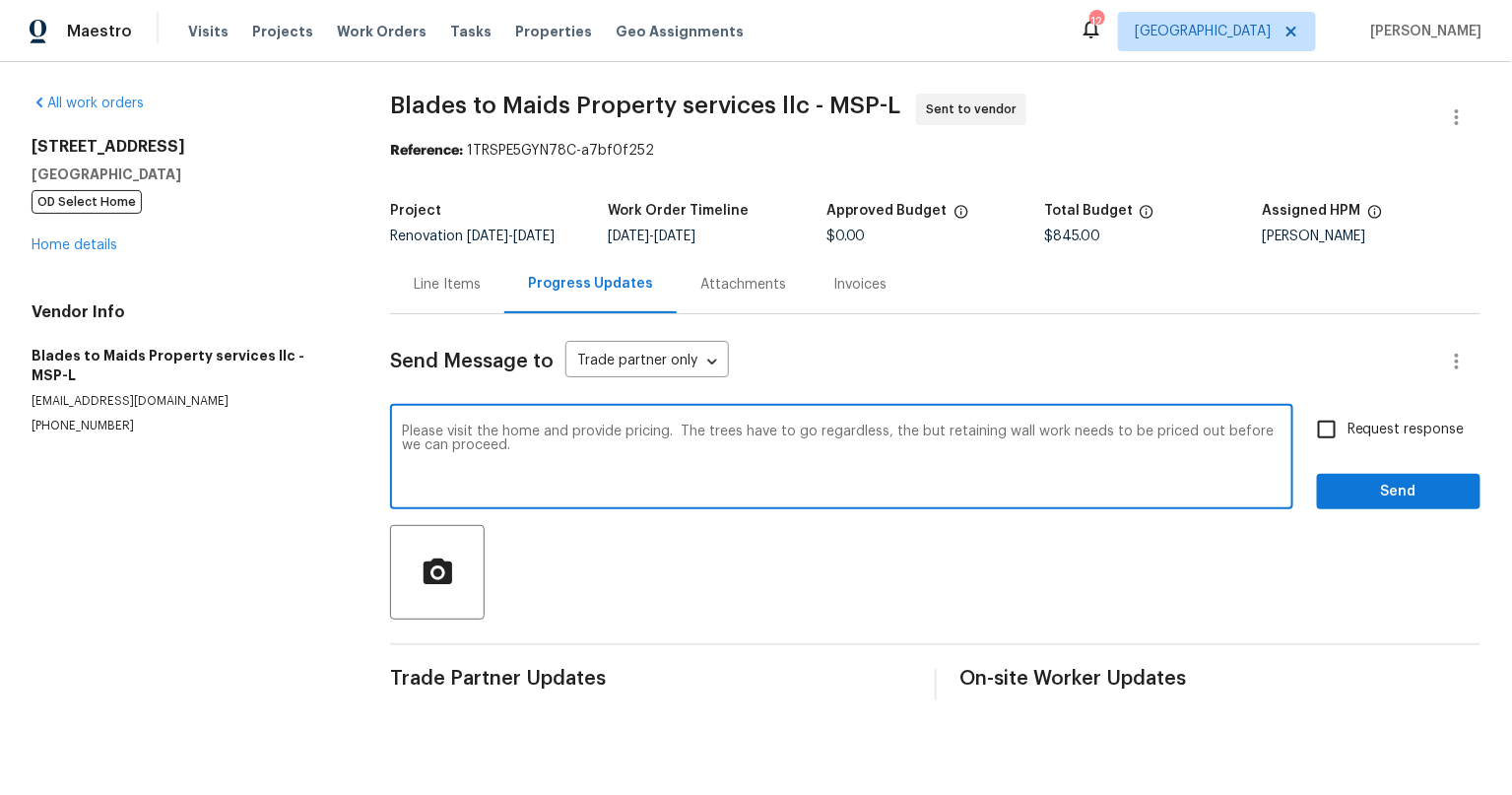
click at [1215, 447] on textarea "Please visit the home and provide pricing. The trees have to go regardless, the…" at bounding box center [842, 459] width 880 height 69
type textarea "Please visit the home and provide pricing. The trees have to go regardless, the…"
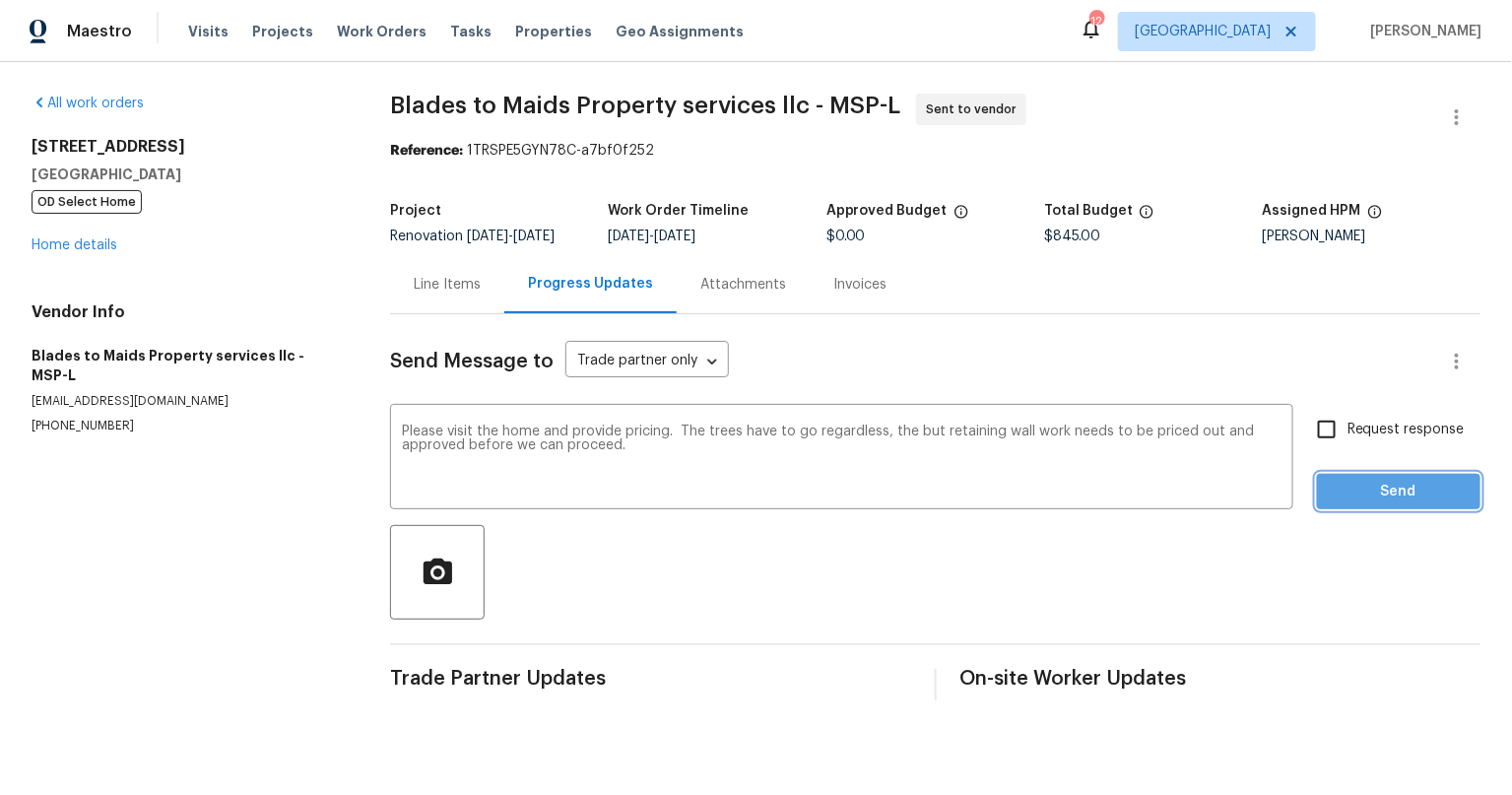
click at [1387, 505] on span "Send" at bounding box center [1398, 492] width 132 height 25
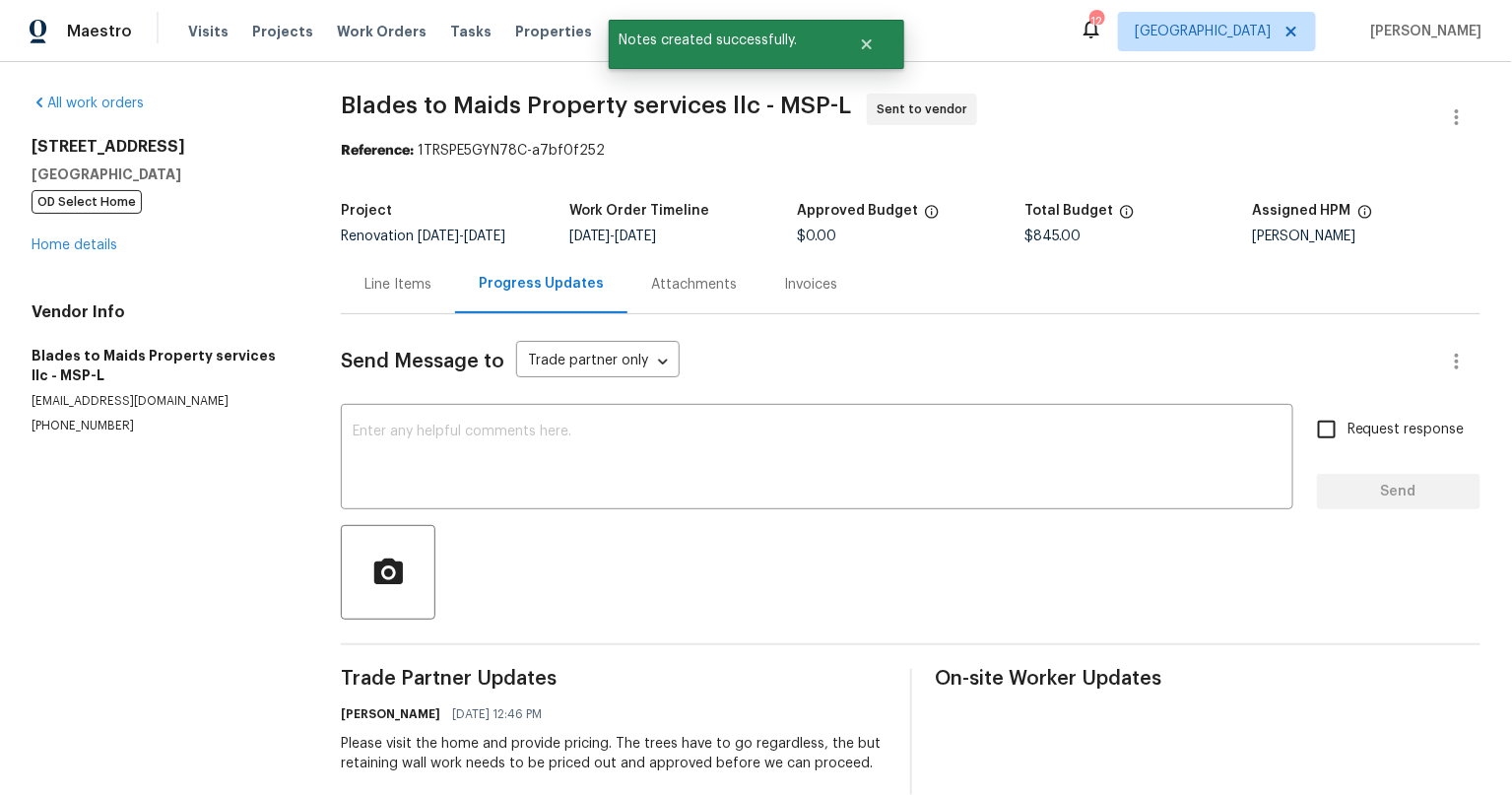
click at [117, 642] on section "All work orders [STREET_ADDRESS] OD Select Home Home details Vendor Info Blades…" at bounding box center [163, 445] width 262 height 703
click at [79, 246] on link "Home details" at bounding box center [75, 245] width 86 height 14
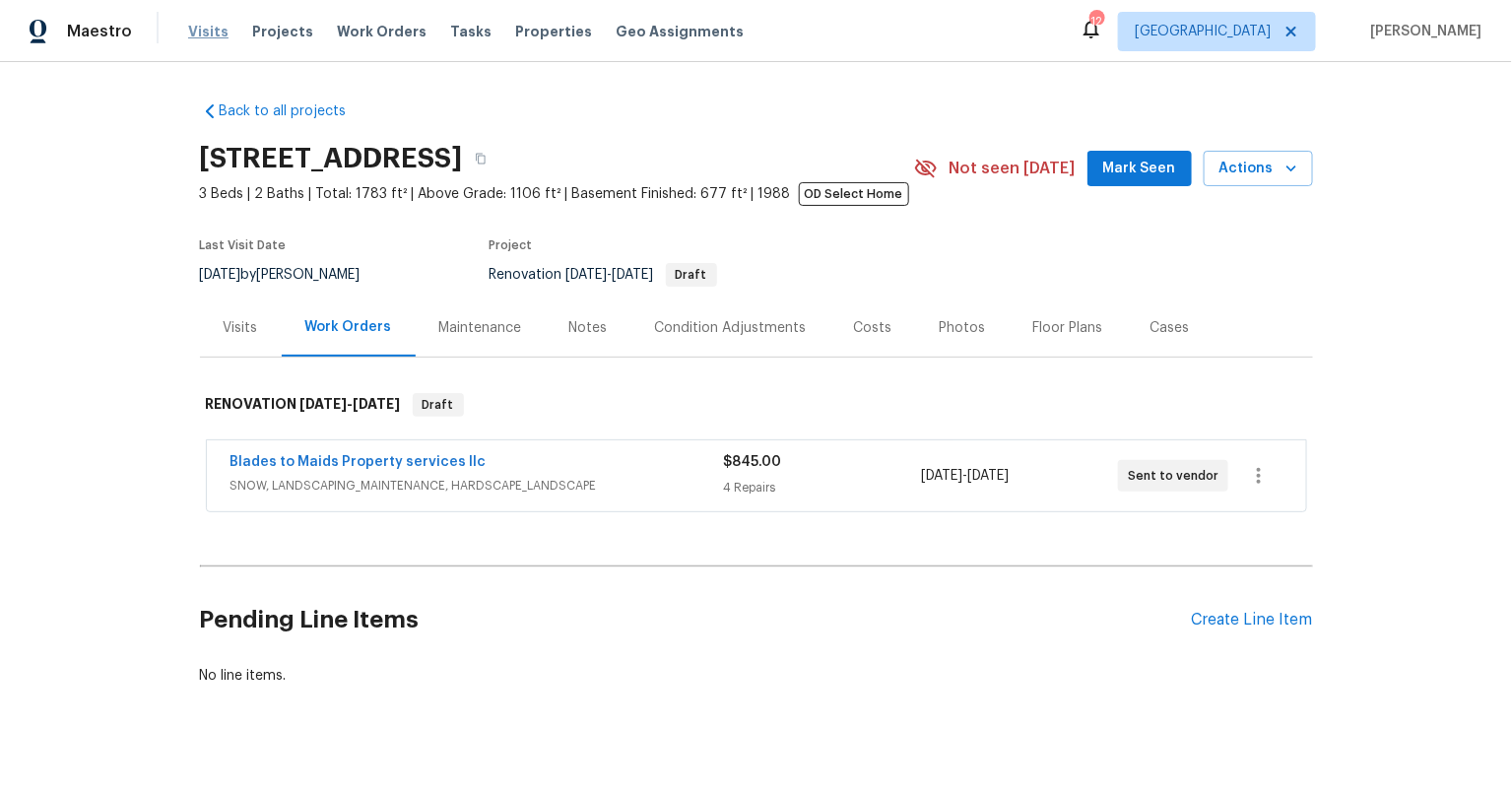
click at [189, 32] on span "Visits" at bounding box center [208, 32] width 40 height 20
